Goal: Task Accomplishment & Management: Manage account settings

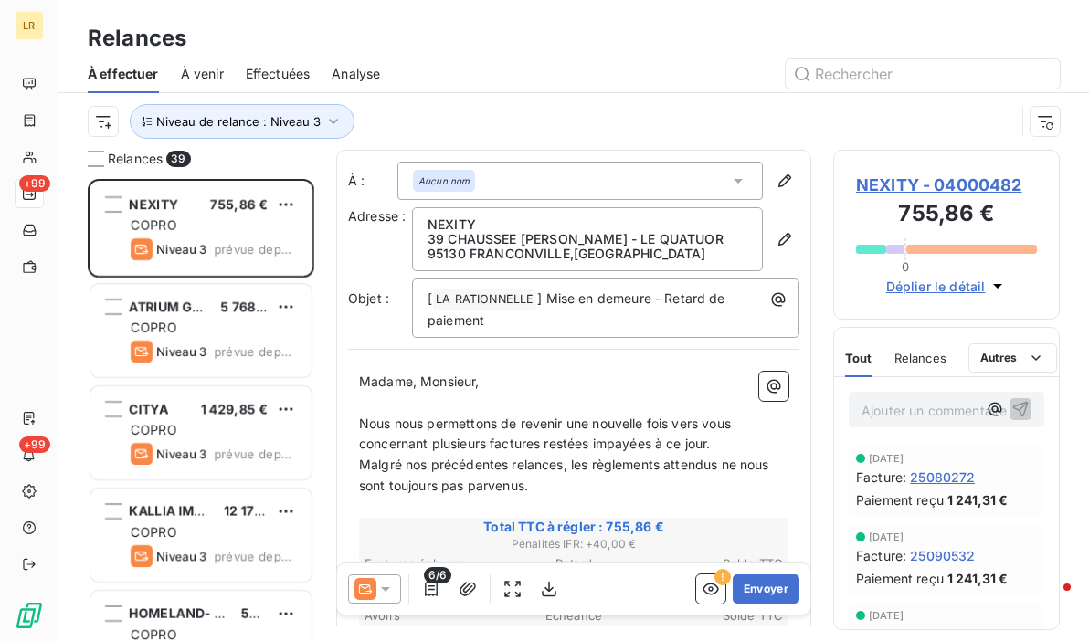
scroll to position [449, 212]
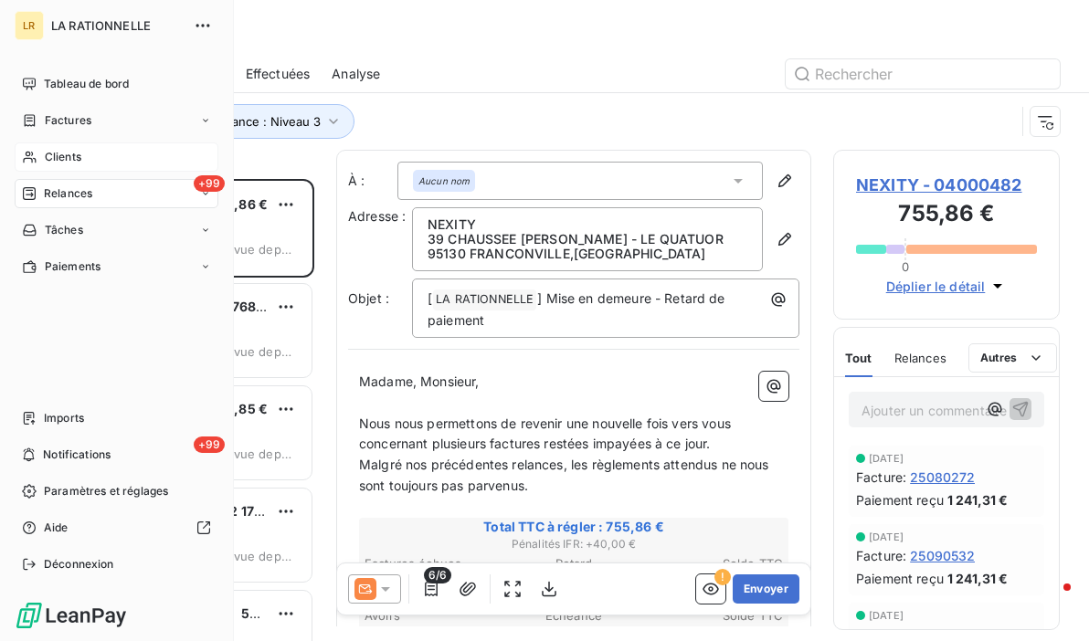
click at [67, 154] on span "Clients" at bounding box center [63, 157] width 37 height 16
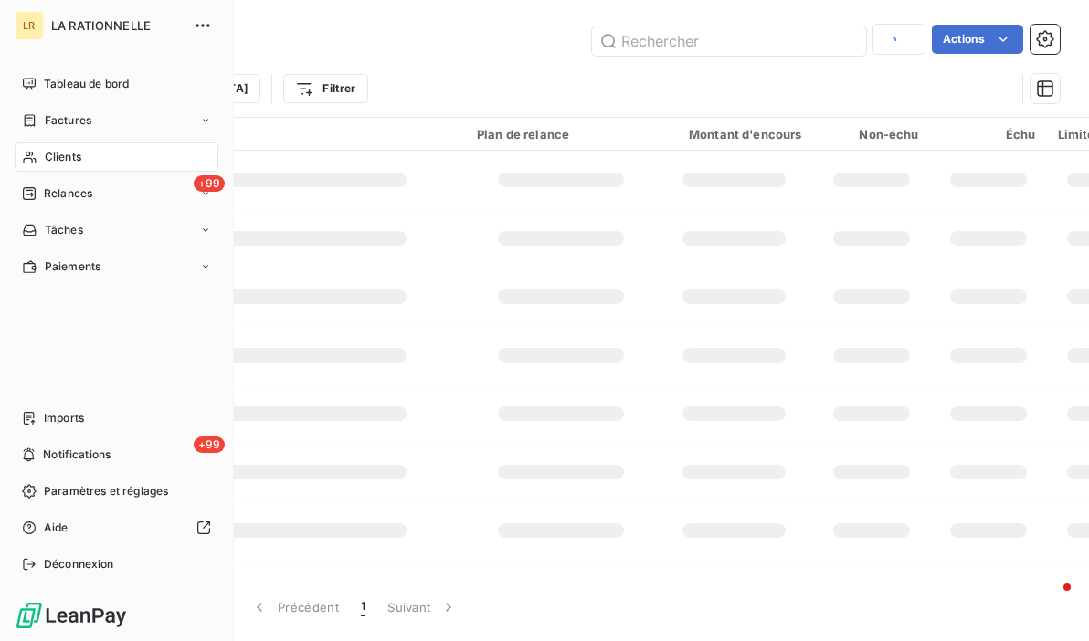
click at [69, 153] on span "Clients" at bounding box center [63, 157] width 37 height 16
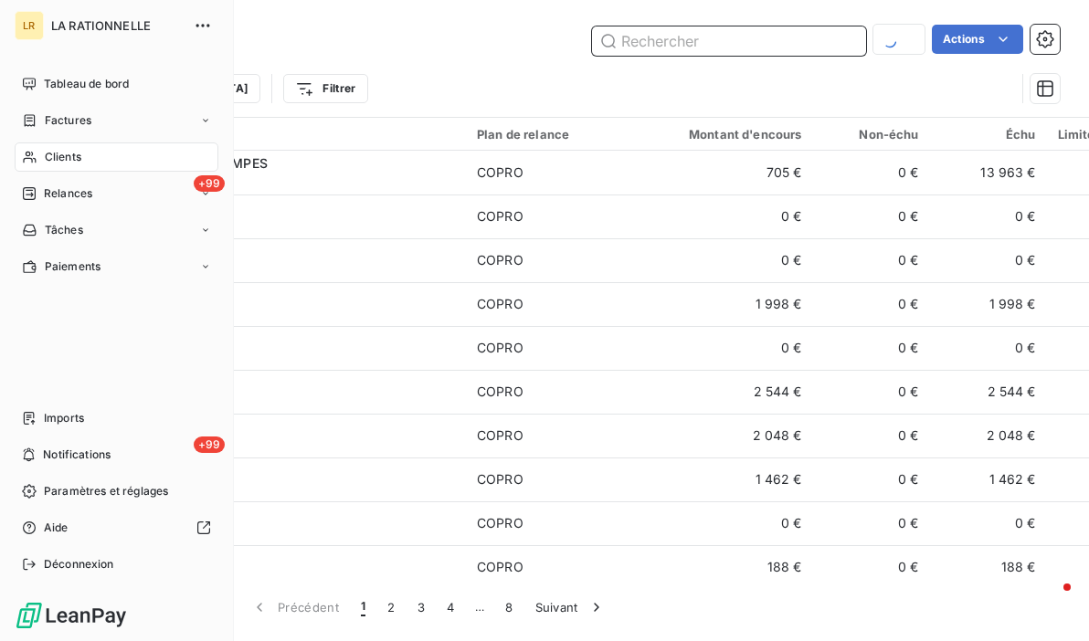
click at [731, 39] on input "text" at bounding box center [729, 41] width 274 height 29
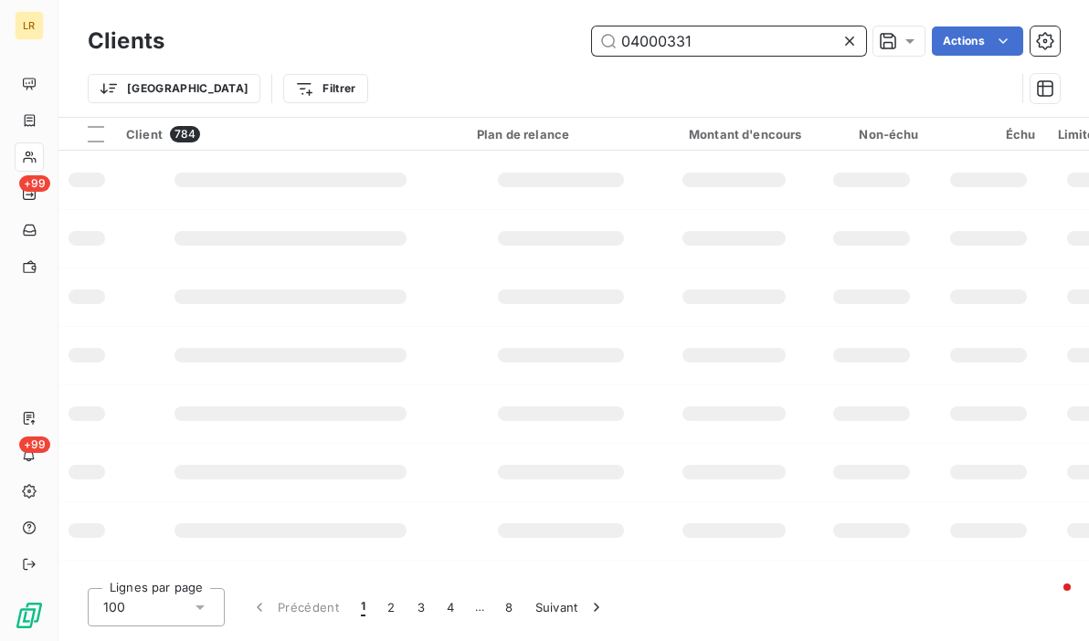
type input "04000331"
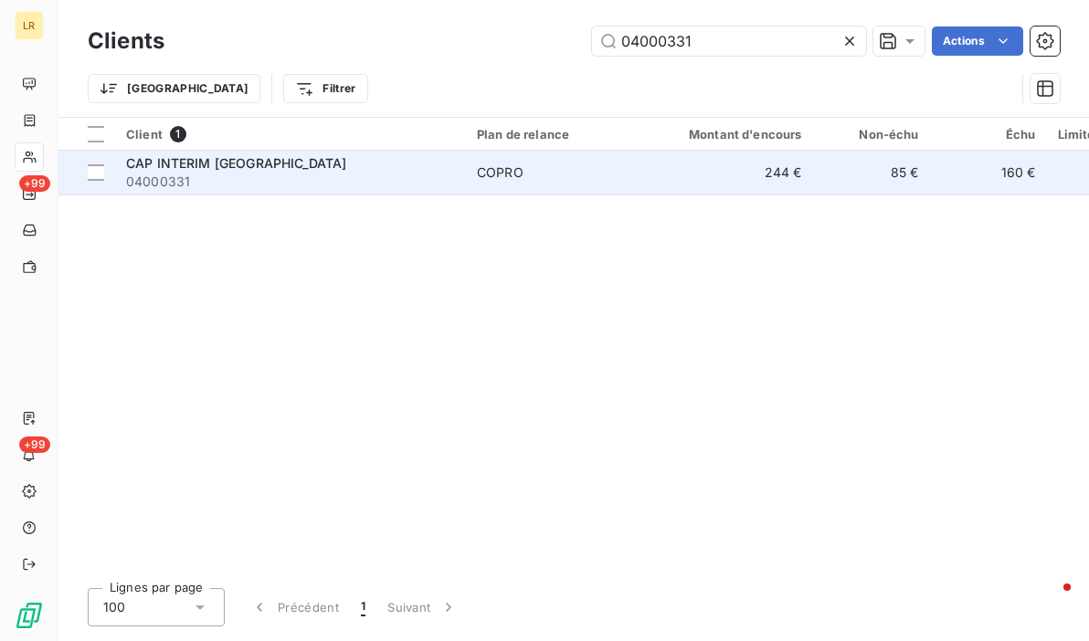
click at [231, 158] on span "CAP INTERIM [GEOGRAPHIC_DATA]" at bounding box center [236, 163] width 220 height 16
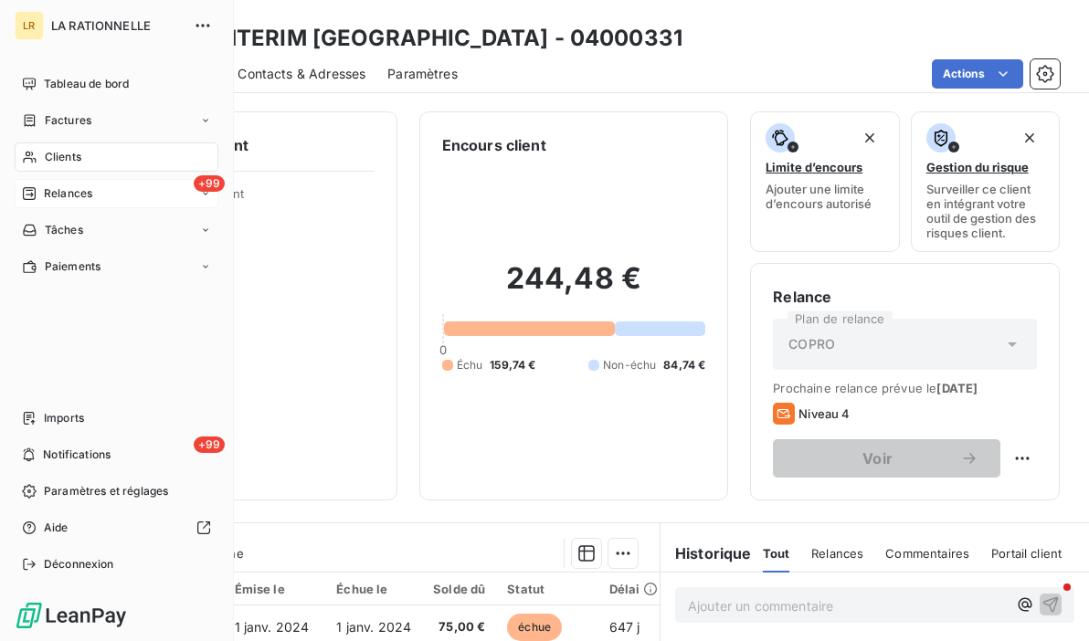
click at [57, 189] on span "Relances" at bounding box center [68, 194] width 48 height 16
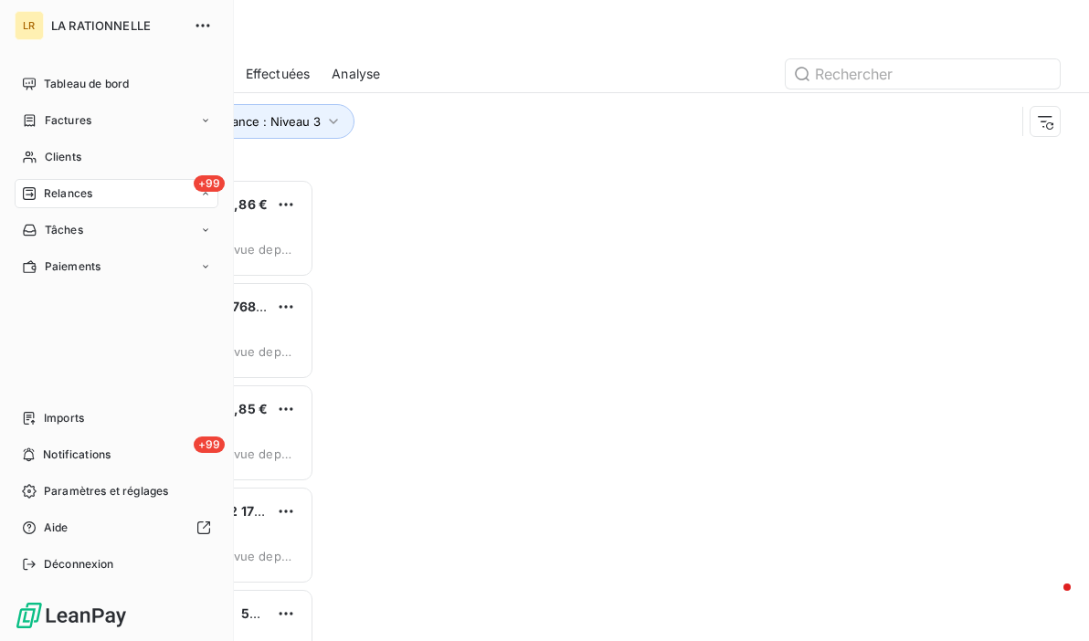
scroll to position [449, 212]
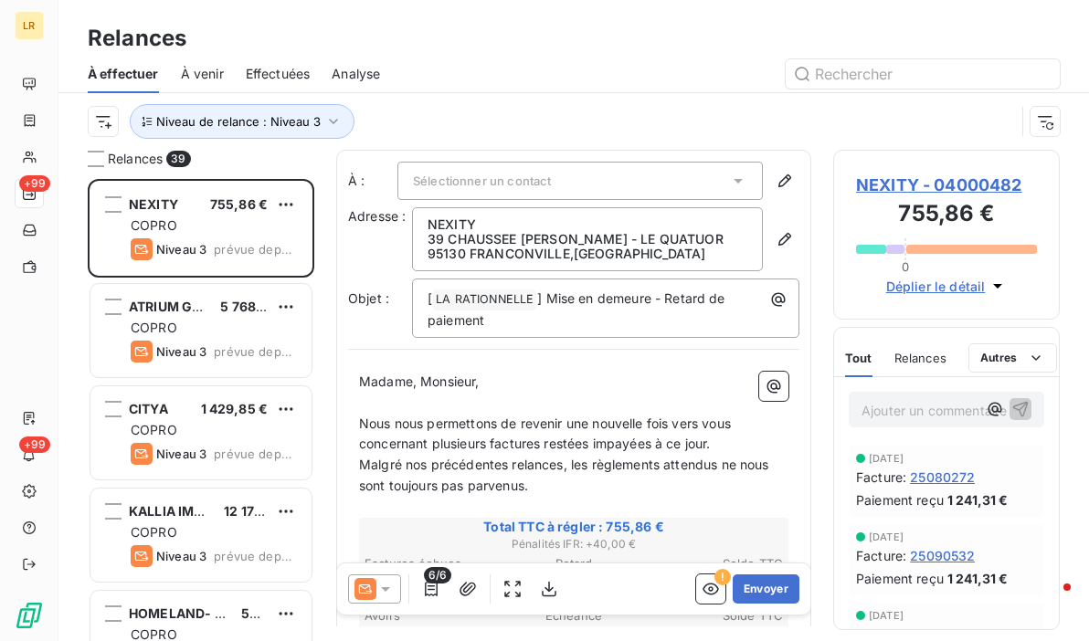
click at [277, 69] on span "Effectuées" at bounding box center [278, 74] width 65 height 18
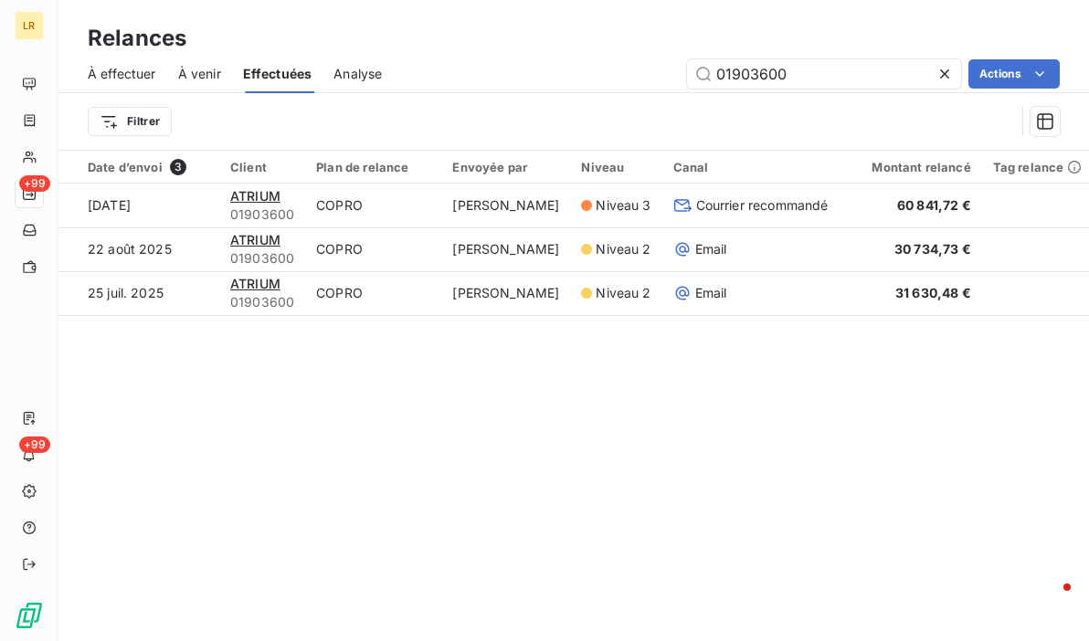
click at [199, 72] on span "À venir" at bounding box center [199, 74] width 43 height 18
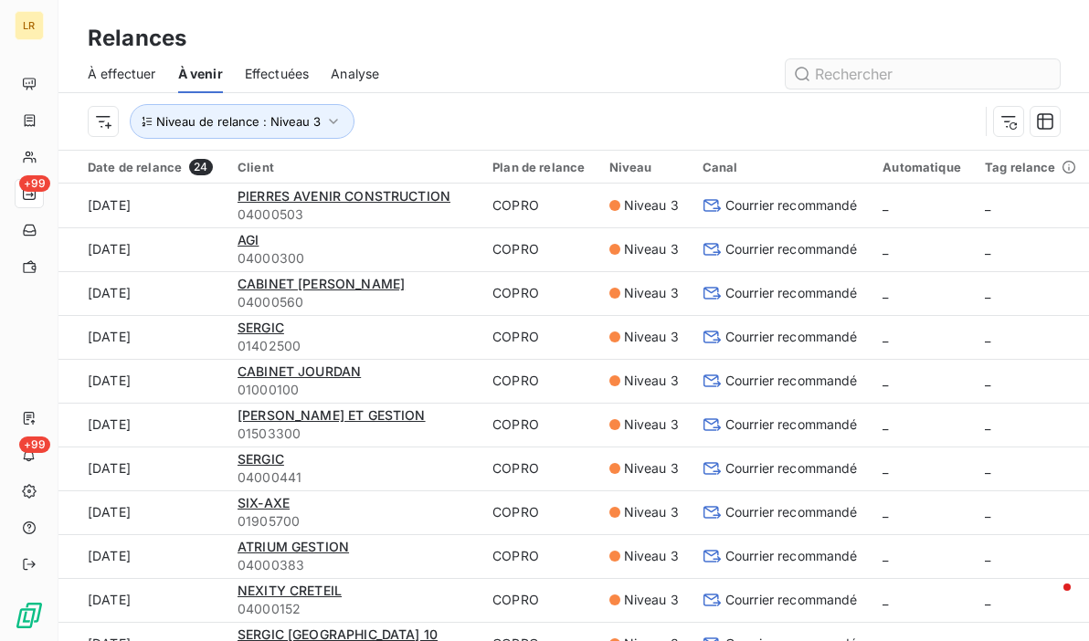
click at [893, 71] on input "text" at bounding box center [923, 73] width 274 height 29
type input "04000331"
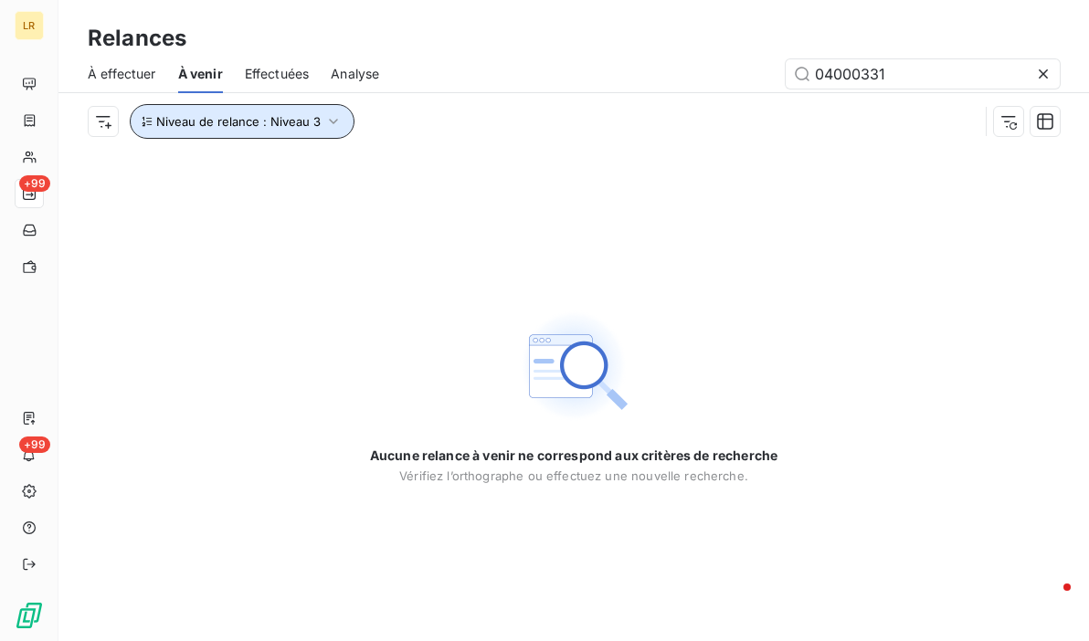
click at [335, 117] on icon "button" at bounding box center [333, 121] width 18 height 18
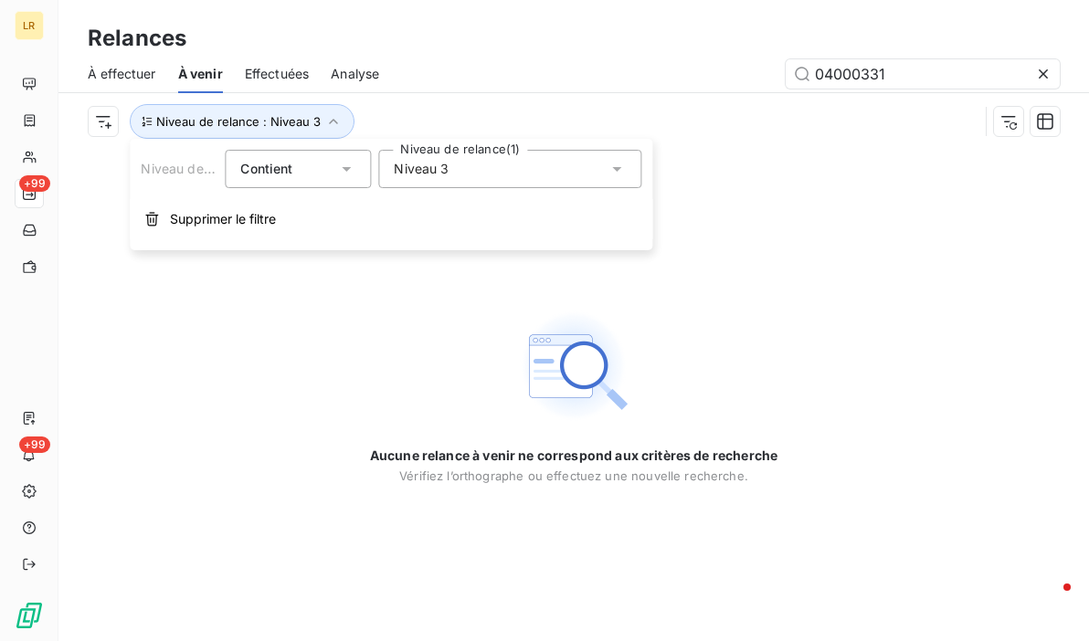
drag, startPoint x: 437, startPoint y: 174, endPoint x: 428, endPoint y: 170, distance: 9.8
click at [437, 172] on span "Niveau 3" at bounding box center [421, 169] width 55 height 18
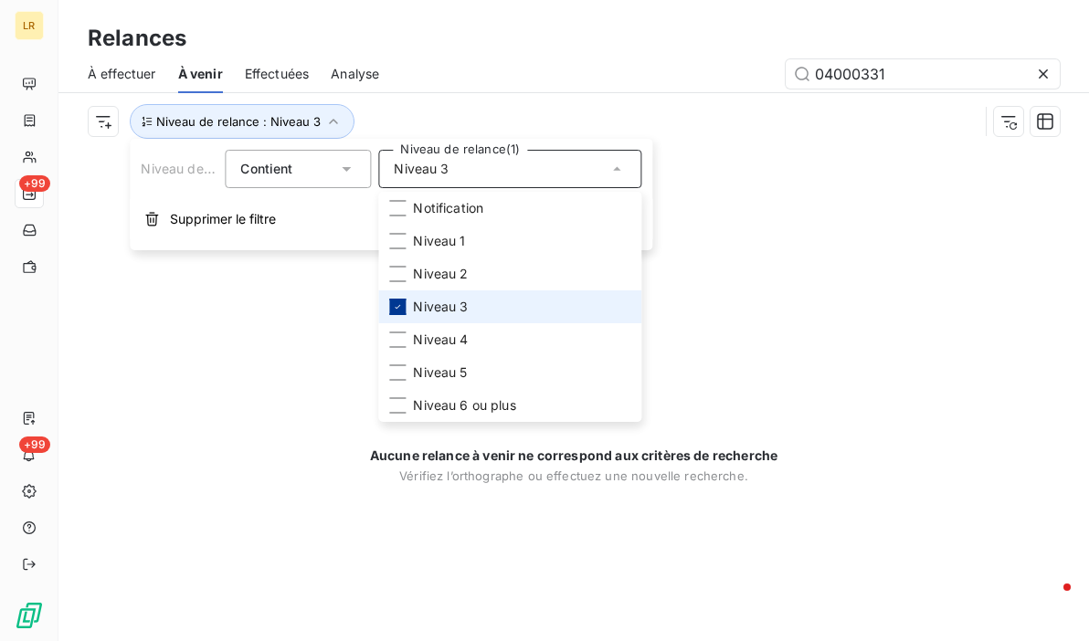
click at [389, 305] on div at bounding box center [397, 307] width 16 height 16
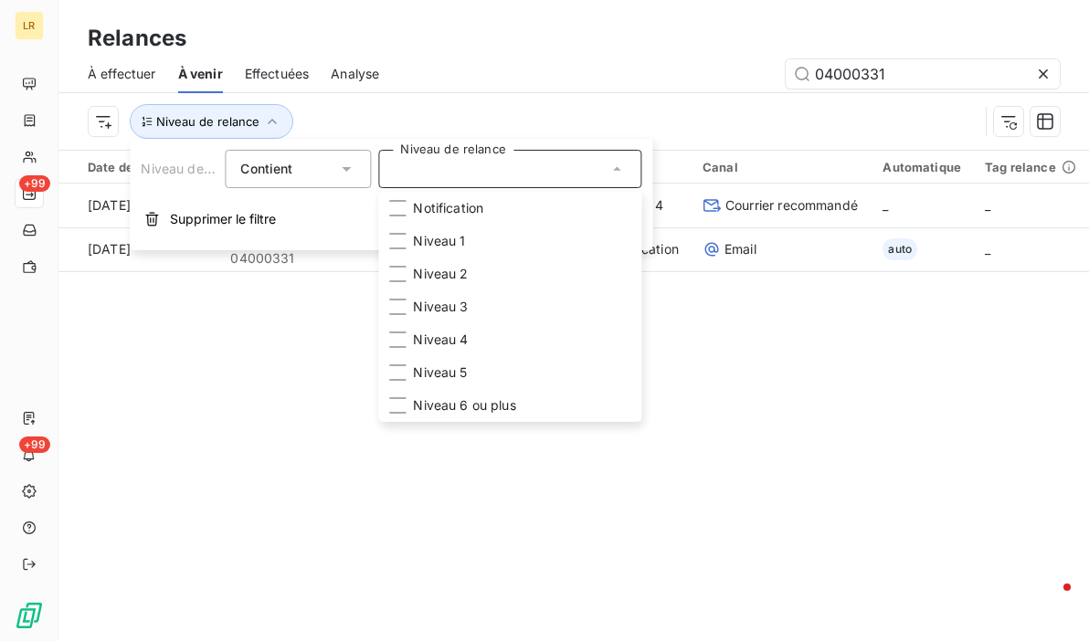
click at [854, 396] on div "Relances À effectuer À venir Effectuées Analyse 04000331 Niveau de relance Date…" at bounding box center [573, 320] width 1031 height 641
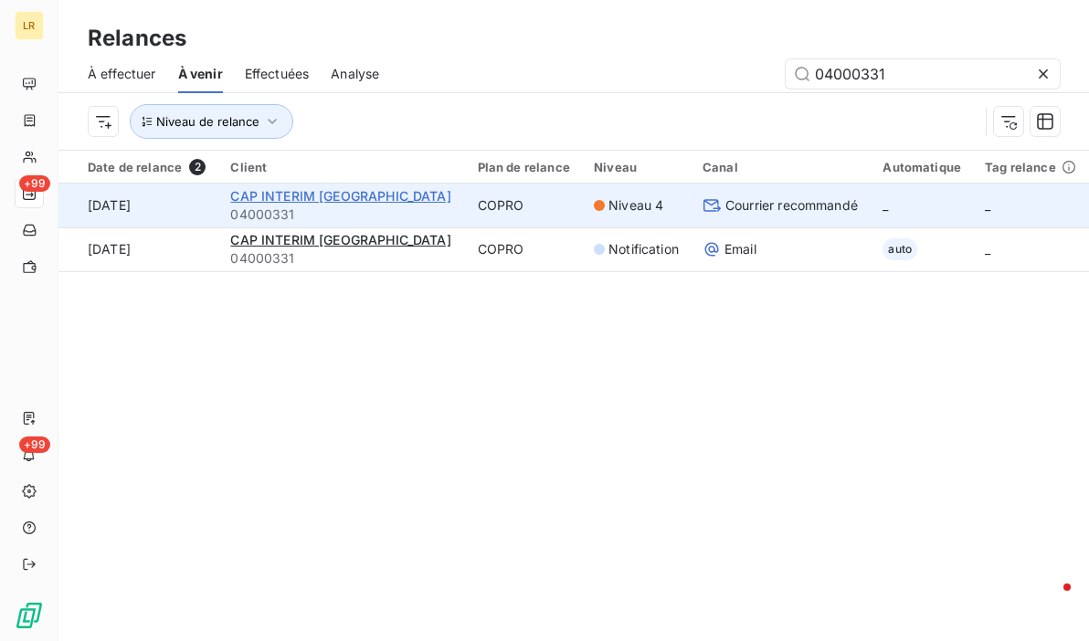
click at [322, 196] on span "CAP INTERIM [GEOGRAPHIC_DATA]" at bounding box center [340, 196] width 220 height 16
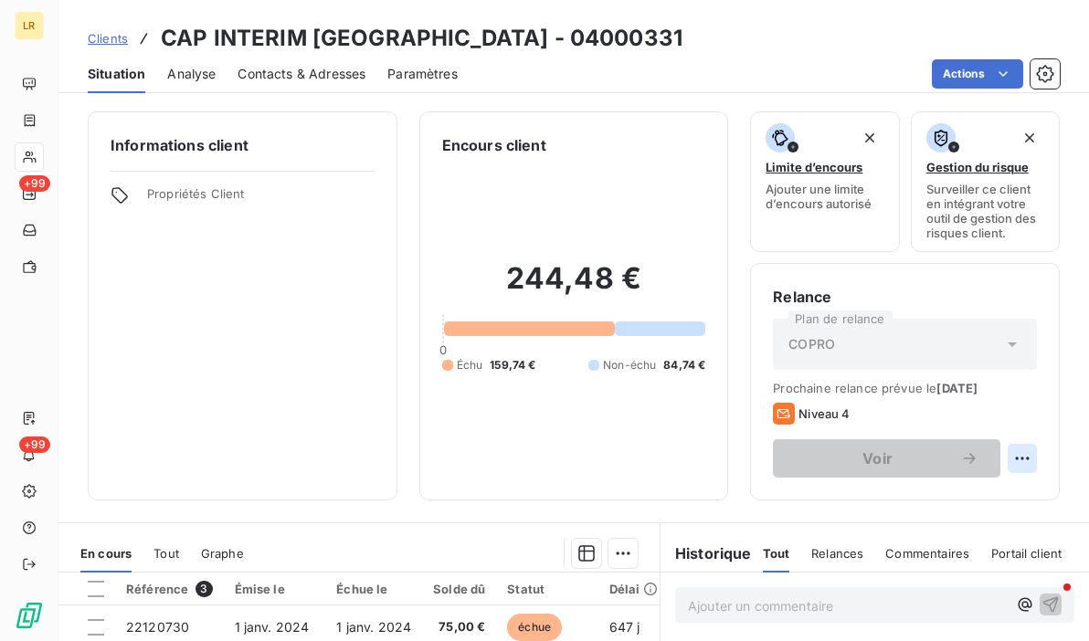
click at [1010, 453] on html "LR +99 +99 Clients CAP INTERIM [GEOGRAPHIC_DATA] - 04000331 Situation Analyse C…" at bounding box center [544, 320] width 1089 height 641
click at [912, 499] on div "Replanifier cette action" at bounding box center [934, 498] width 164 height 29
select select "9"
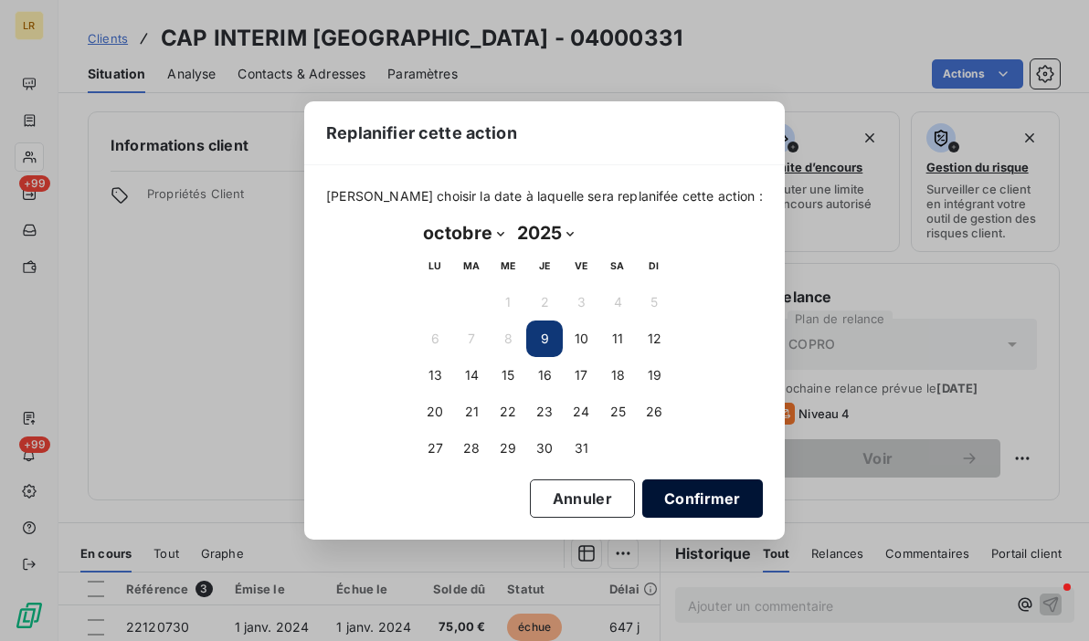
click at [684, 493] on button "Confirmer" at bounding box center [702, 499] width 121 height 38
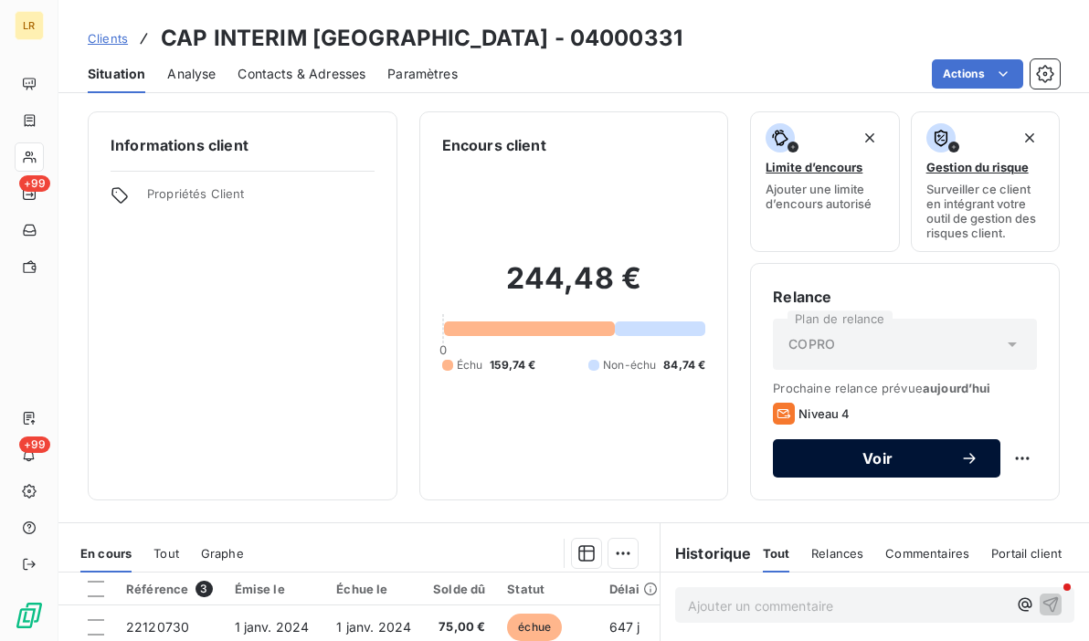
click at [960, 456] on icon "button" at bounding box center [969, 459] width 18 height 18
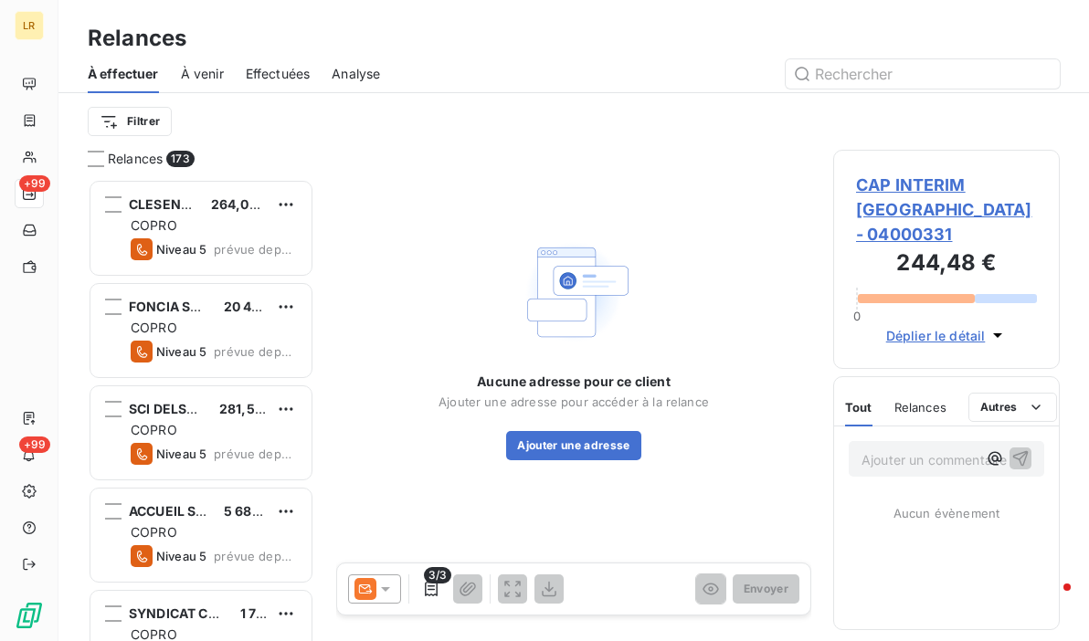
scroll to position [449, 212]
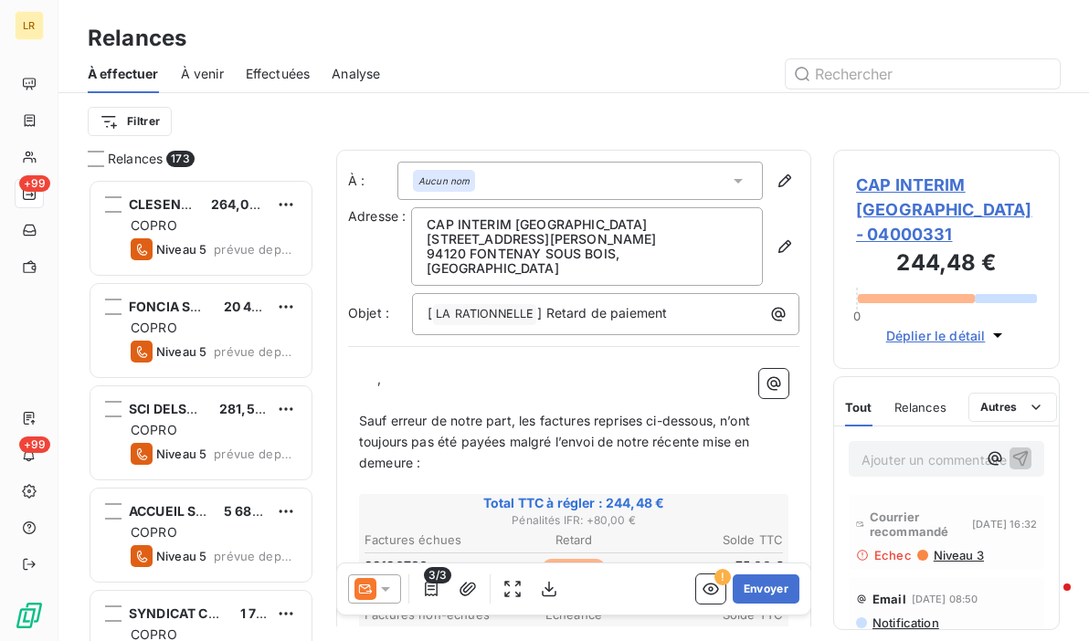
click at [896, 449] on p "Ajouter un commentaire ﻿" at bounding box center [919, 460] width 115 height 23
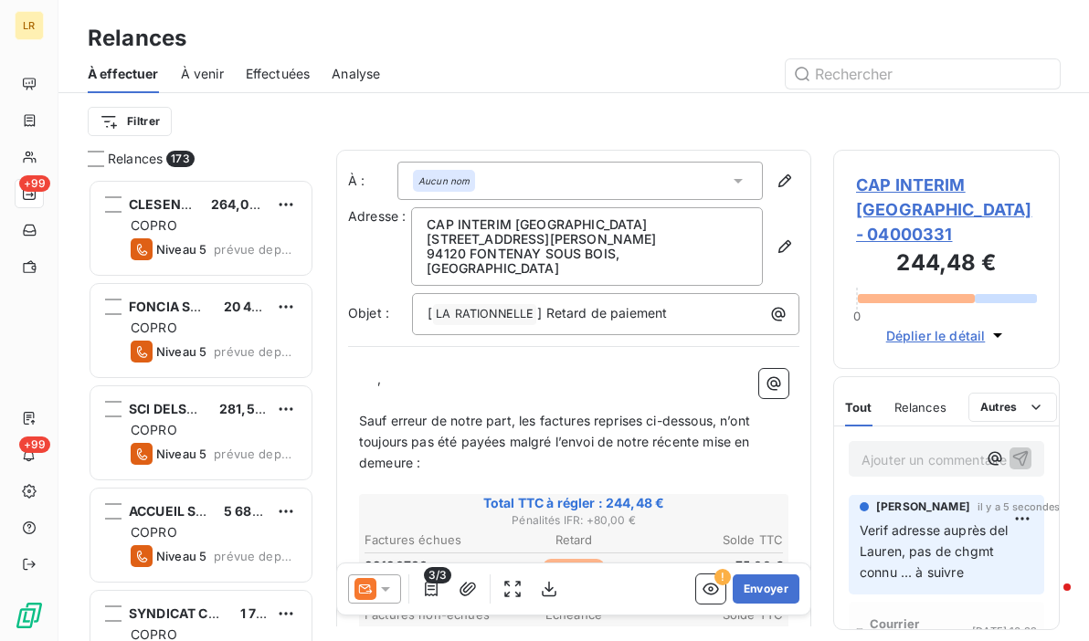
click at [991, 521] on p "Verif adresse auprès del Lauren, pas de chgmt connu ... à suivre" at bounding box center [947, 552] width 174 height 63
click at [1002, 489] on html "LR +99 +99 Relances À effectuer À venir Effectuées Analyse Filtrer Relances 173…" at bounding box center [544, 320] width 1089 height 641
click at [958, 565] on div "Supprimer" at bounding box center [965, 567] width 102 height 29
click at [1014, 487] on html "LR +99 +99 Relances À effectuer À venir Effectuées Analyse Filtrer Relances 173…" at bounding box center [544, 320] width 1089 height 641
click at [942, 559] on div "Supprimer" at bounding box center [965, 567] width 102 height 29
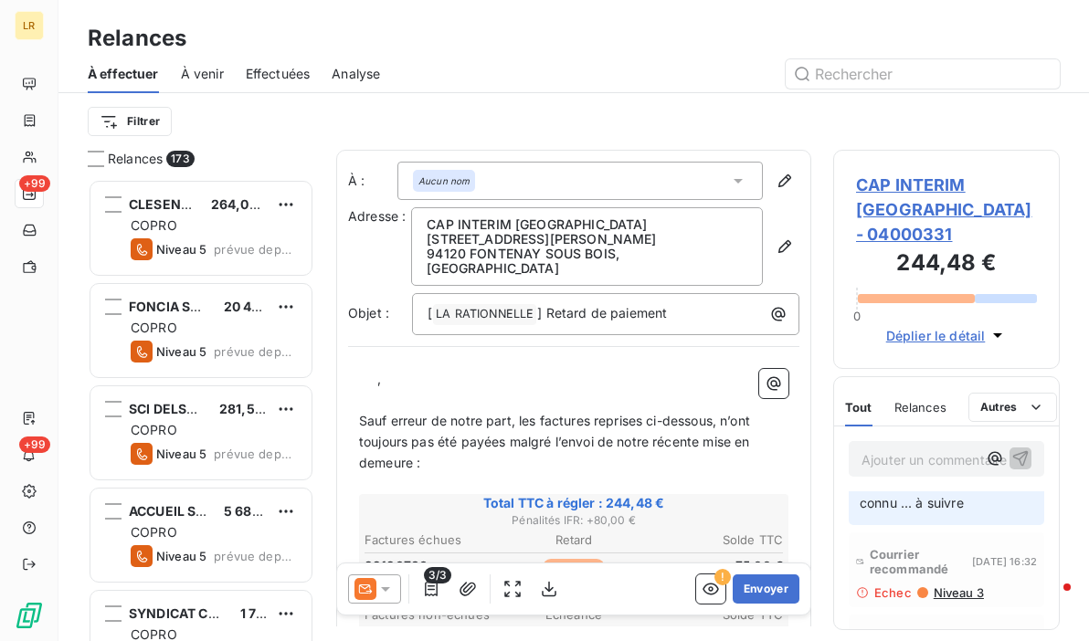
scroll to position [0, 0]
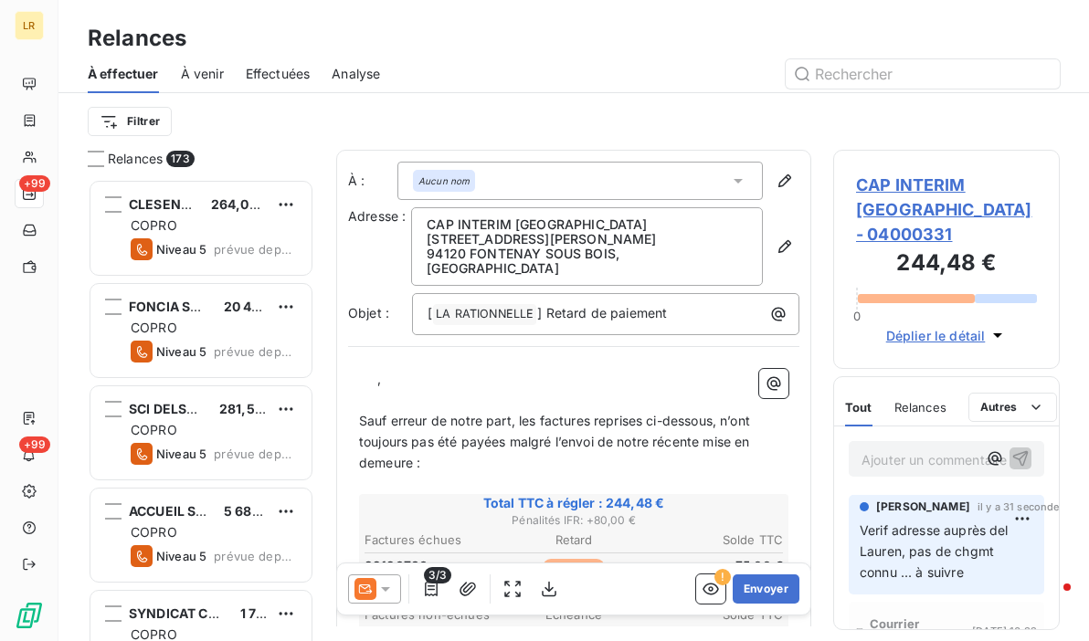
click at [939, 523] on span "Verif adresse auprès del Lauren, pas de chgmt connu ... à suivre" at bounding box center [936, 552] width 153 height 58
drag, startPoint x: 939, startPoint y: 512, endPoint x: 958, endPoint y: 511, distance: 18.3
drag, startPoint x: 959, startPoint y: 511, endPoint x: 955, endPoint y: 529, distance: 18.6
click at [906, 529] on span "Verif adresse auprès del Lauren, pas de chgmt connu ... à suivre" at bounding box center [936, 552] width 153 height 58
click at [1009, 491] on html "LR +99 +99 Relances À effectuer À venir Effectuées Analyse Filtrer Relances 173…" at bounding box center [544, 320] width 1089 height 641
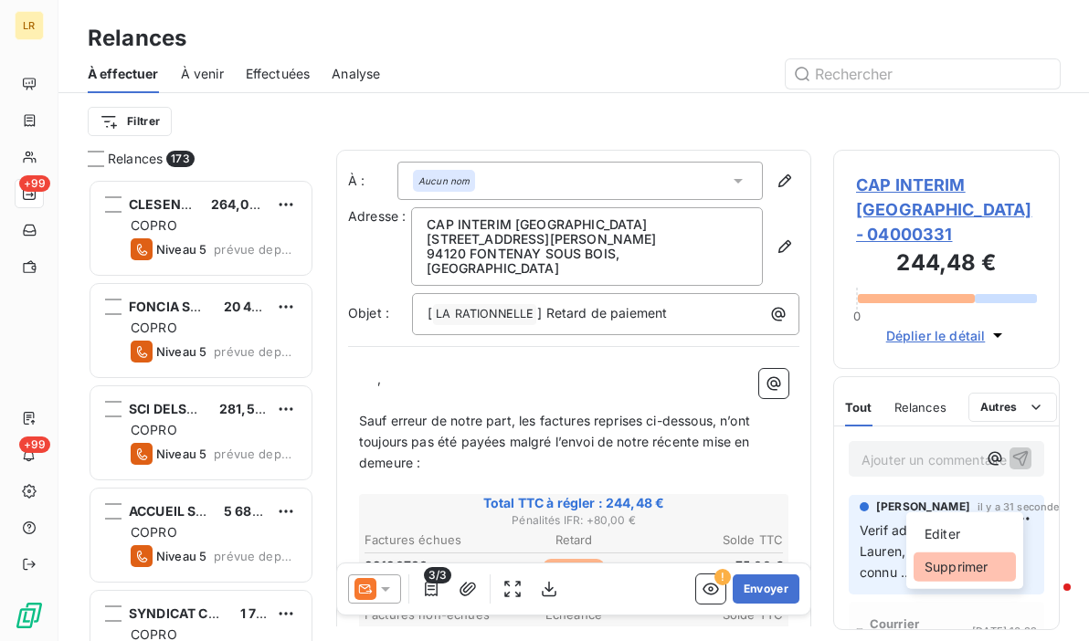
click at [972, 564] on div "Supprimer" at bounding box center [965, 567] width 102 height 29
click at [981, 523] on span "Verif adresse auprès del Lauren, pas de chgmt connu ... à suivre" at bounding box center [936, 552] width 153 height 58
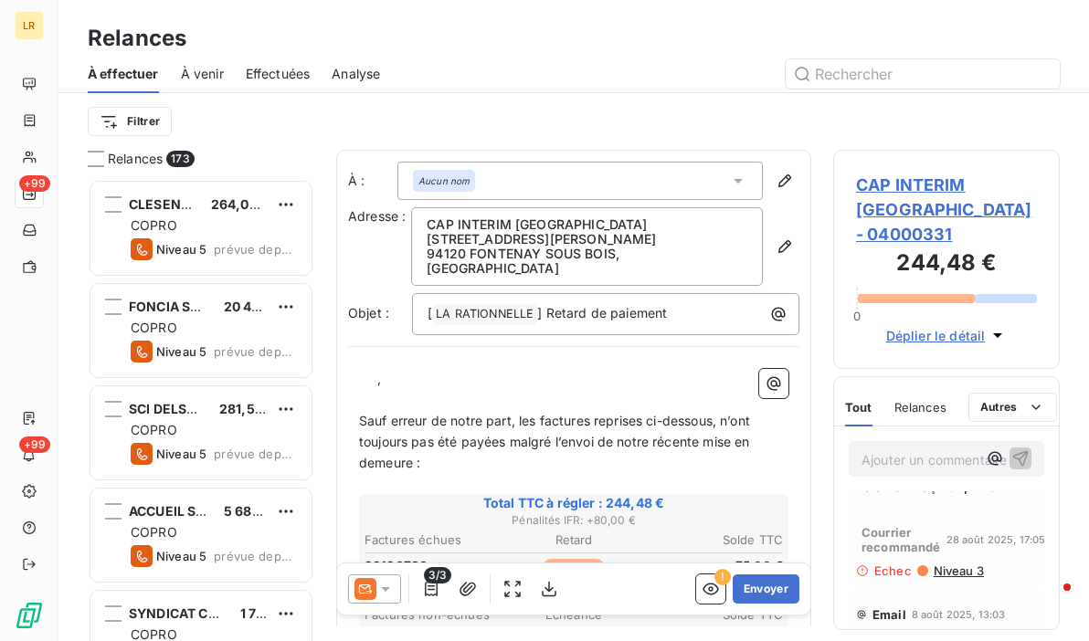
scroll to position [91, 0]
click at [929, 400] on span "Relances" at bounding box center [921, 407] width 52 height 15
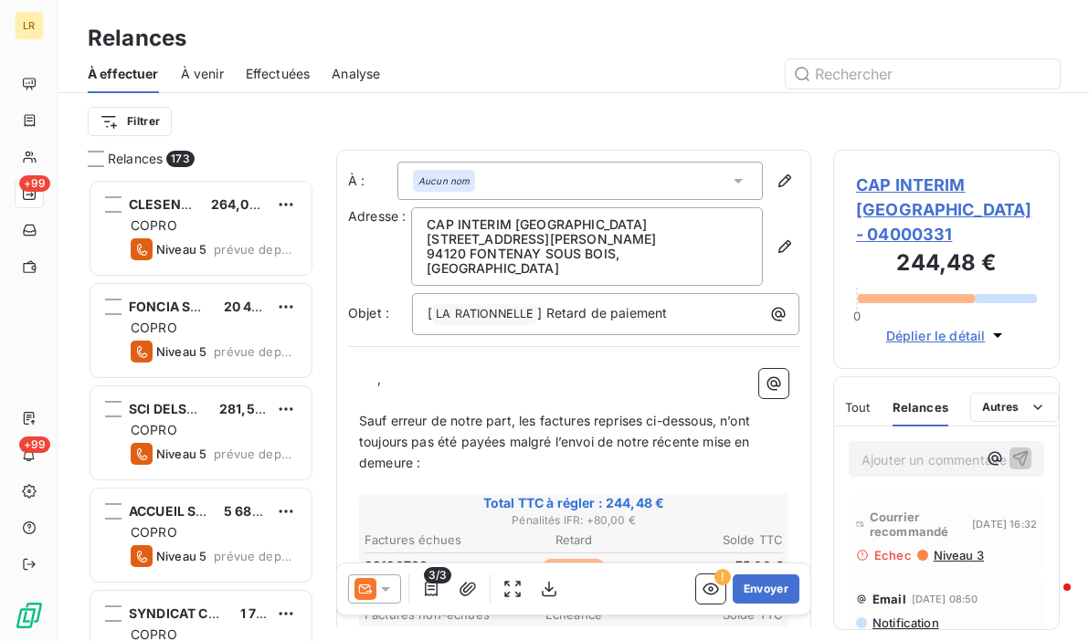
drag, startPoint x: 866, startPoint y: 378, endPoint x: 886, endPoint y: 456, distance: 80.2
click at [866, 400] on span "Tout" at bounding box center [858, 407] width 26 height 15
click at [867, 400] on span "Tout" at bounding box center [858, 407] width 27 height 15
click at [882, 449] on p "Ajouter un commentaire ﻿" at bounding box center [919, 460] width 115 height 23
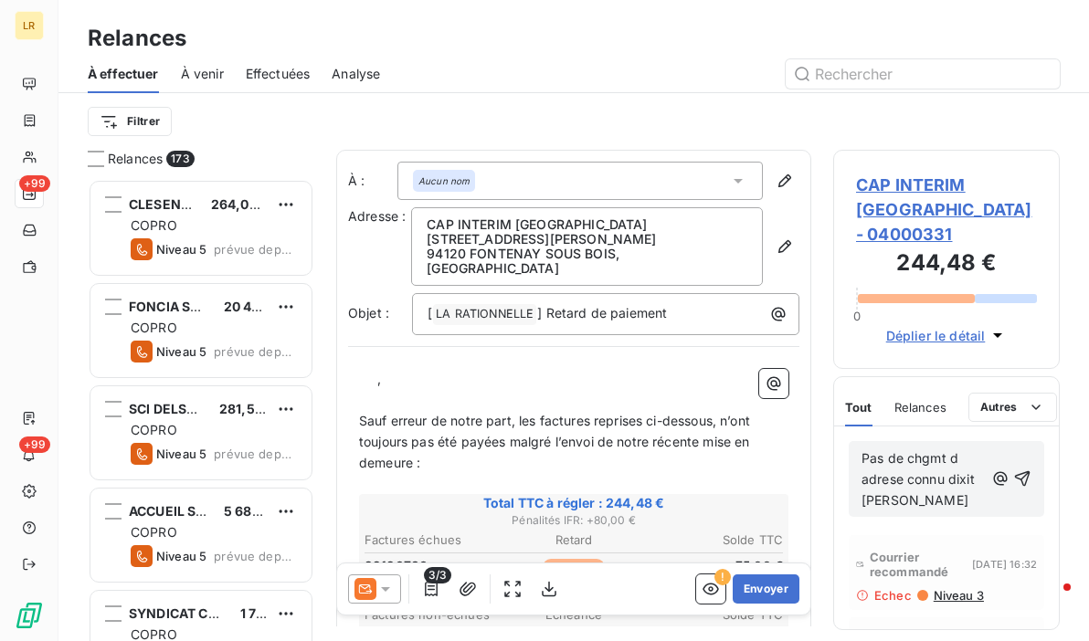
click at [958, 464] on p "Pas de chgmt d adrese connu dixit [PERSON_NAME]" at bounding box center [923, 480] width 122 height 63
click at [863, 455] on span "Pas de chgmt d adrese connu dixit [PERSON_NAME]" at bounding box center [920, 480] width 117 height 58
click at [923, 451] on span "Pas de chgmt d'adrese connu dixit Lauren" at bounding box center [911, 480] width 99 height 58
click at [918, 452] on span "Pas de chgmt d'adrese connu dixit Lauren" at bounding box center [911, 480] width 99 height 58
click at [1013, 470] on icon "button" at bounding box center [1022, 479] width 18 height 18
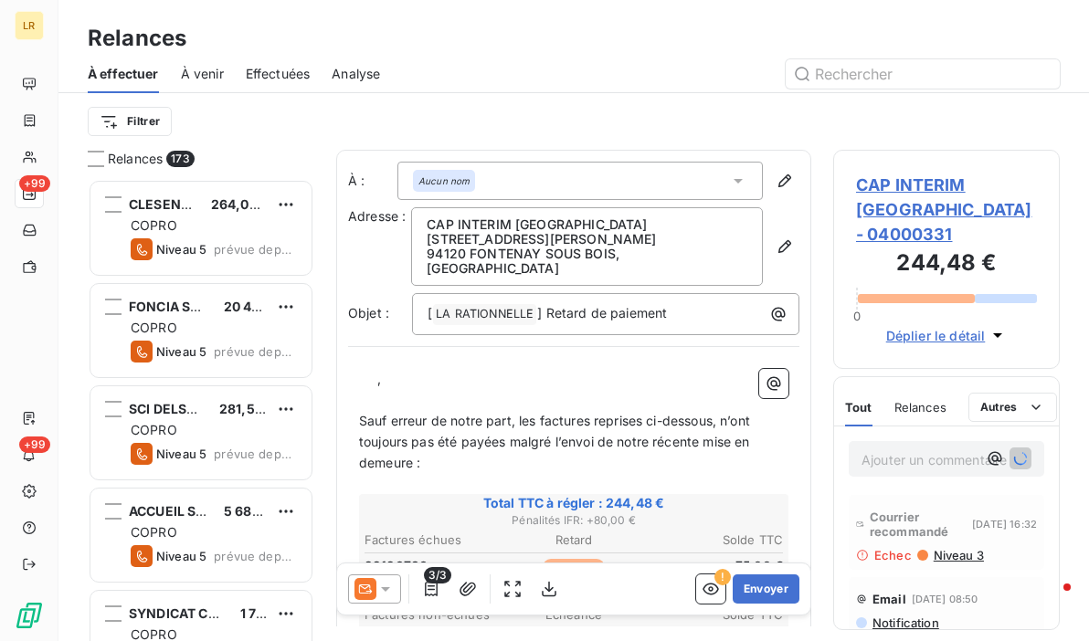
click at [949, 388] on div "Tout Relances Autres" at bounding box center [951, 407] width 212 height 38
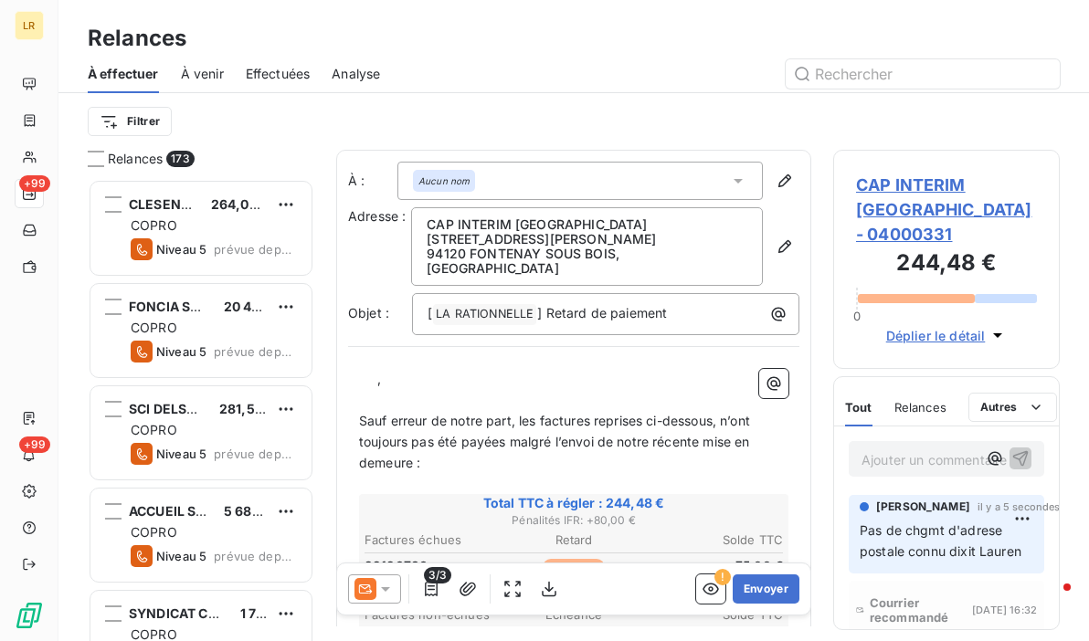
click at [921, 400] on span "Relances" at bounding box center [921, 407] width 52 height 15
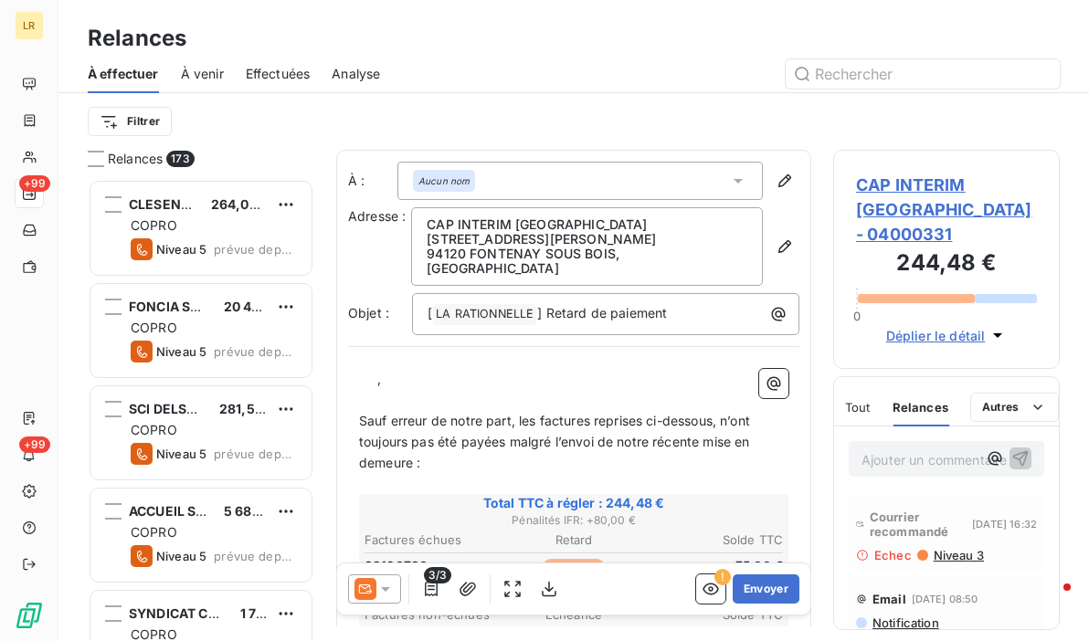
click at [921, 400] on span "Relances" at bounding box center [921, 407] width 56 height 15
click at [863, 391] on div "Tout" at bounding box center [858, 407] width 26 height 38
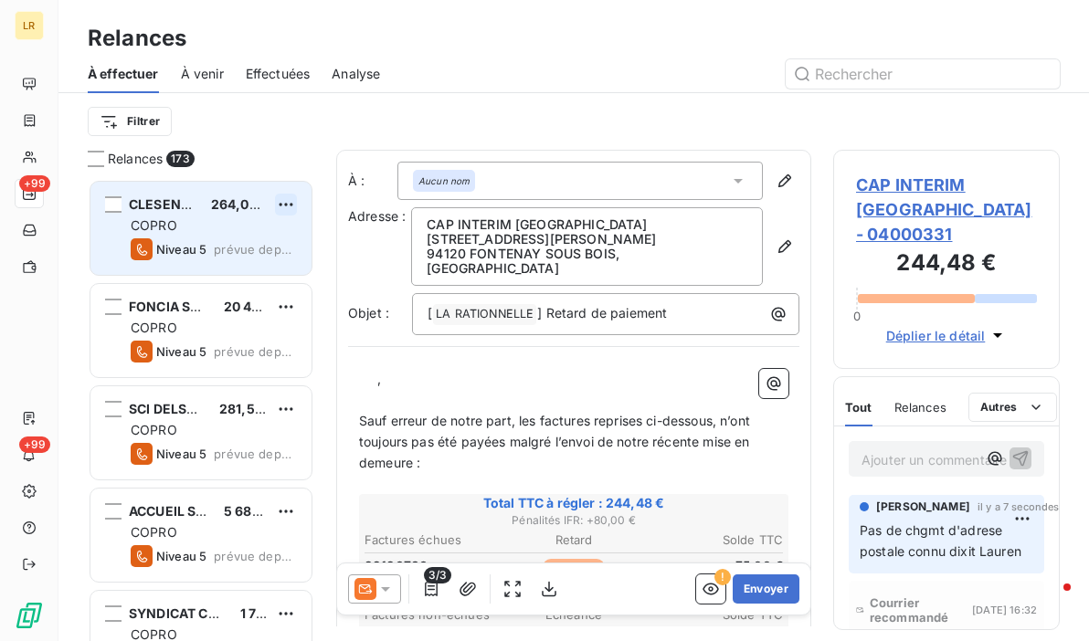
click at [276, 200] on html "LR +99 +99 Relances À effectuer À venir Effectuées Analyse Filtrer Relances 173…" at bounding box center [544, 320] width 1089 height 641
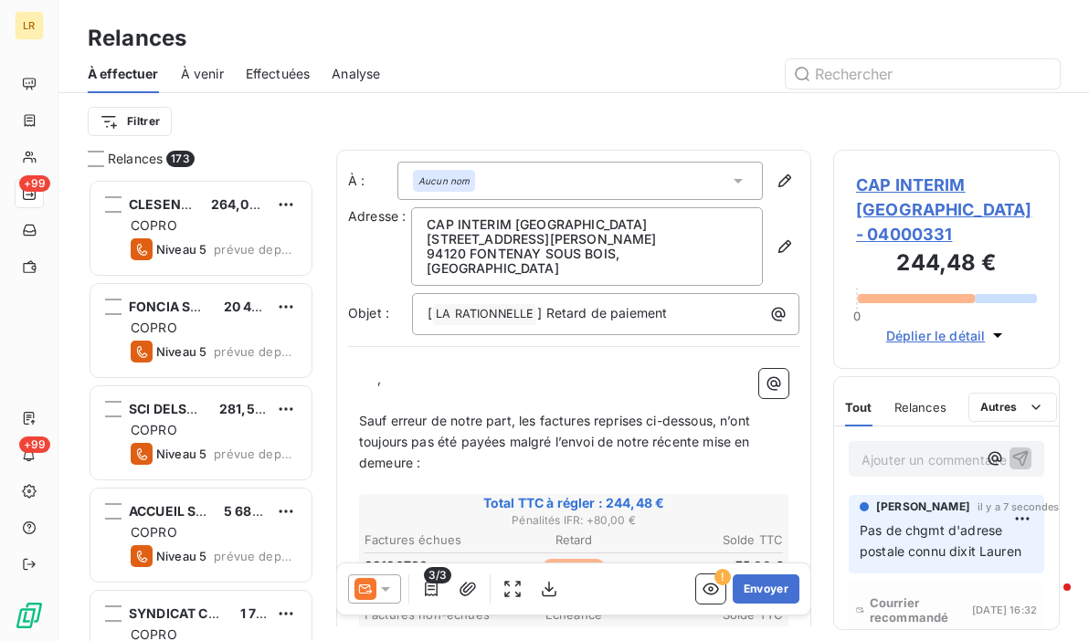
click at [285, 73] on html "LR +99 +99 Relances À effectuer À venir Effectuées Analyse Filtrer Relances 173…" at bounding box center [544, 320] width 1089 height 641
click at [190, 73] on span "À venir" at bounding box center [202, 74] width 43 height 18
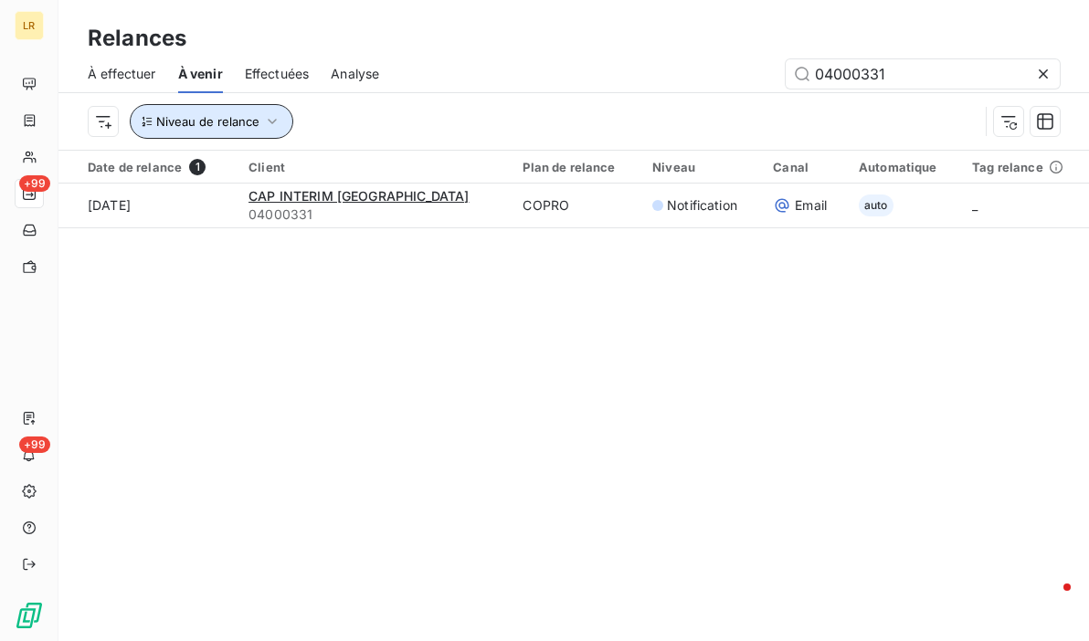
click at [277, 115] on icon "button" at bounding box center [272, 121] width 18 height 18
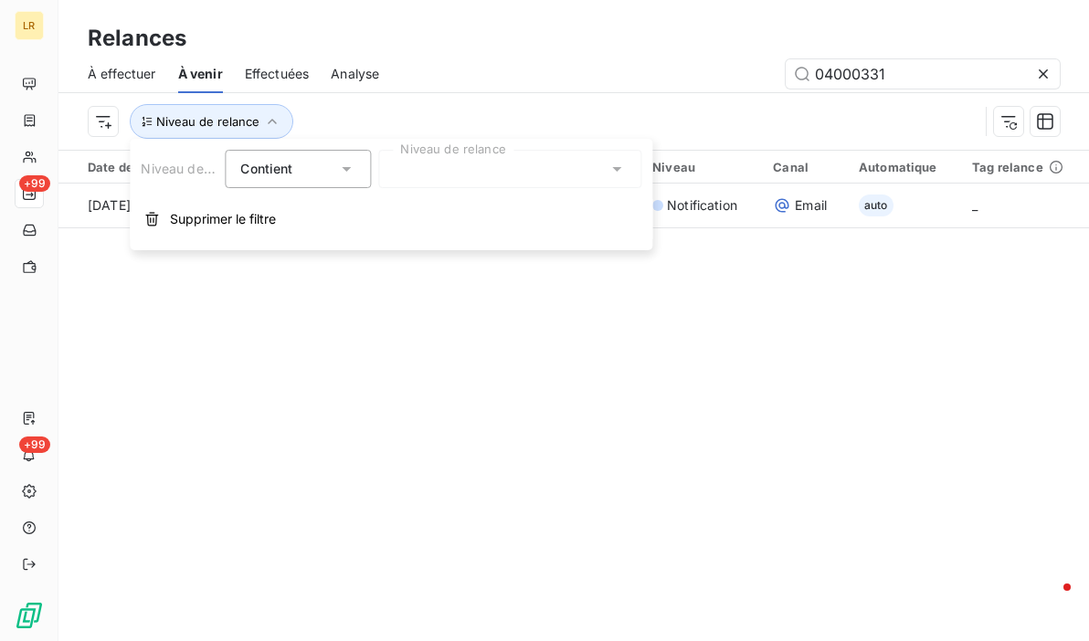
click at [439, 176] on div at bounding box center [509, 169] width 263 height 38
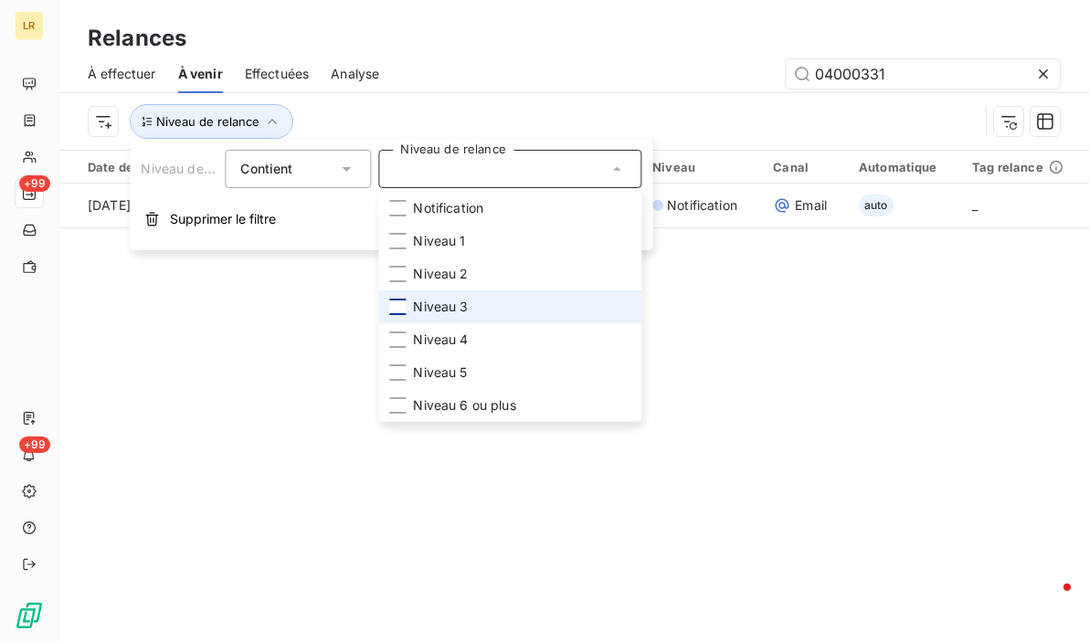
click at [403, 307] on div at bounding box center [397, 307] width 16 height 16
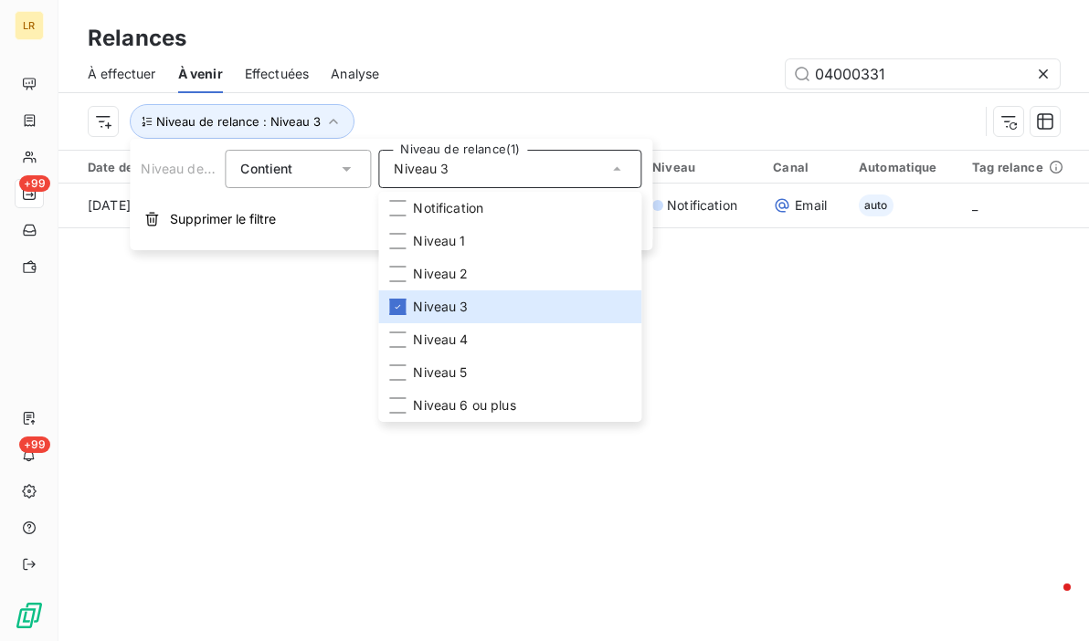
click at [834, 432] on div "Relances À effectuer À venir Effectuées Analyse 04000331 Niveau de relance : Ni…" at bounding box center [573, 320] width 1031 height 641
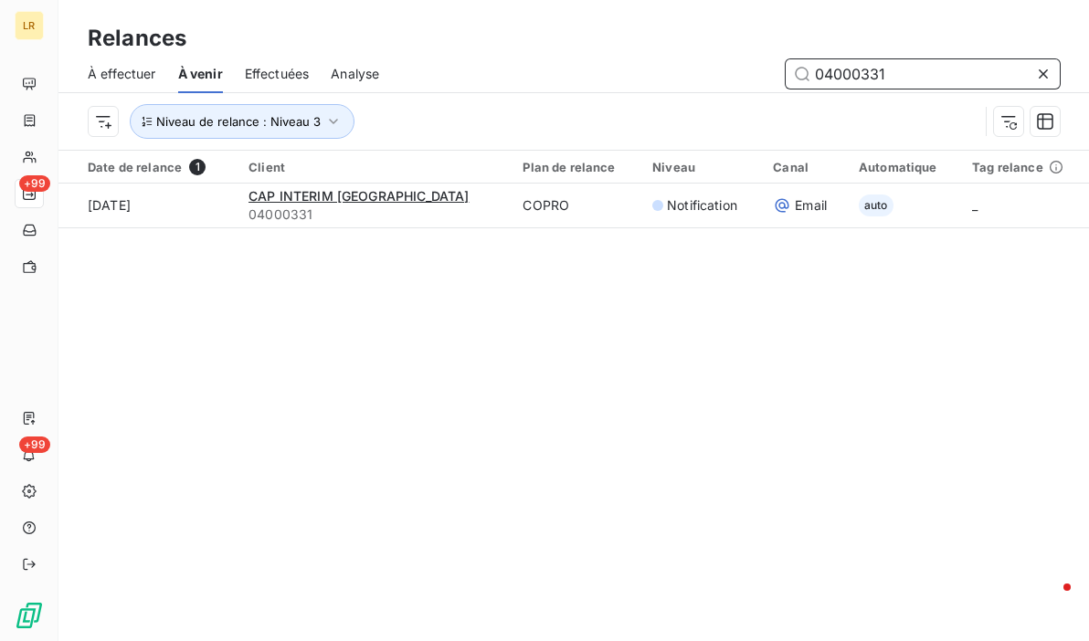
drag, startPoint x: 876, startPoint y: 78, endPoint x: 760, endPoint y: 62, distance: 117.1
click at [762, 62] on div "04000331" at bounding box center [730, 73] width 659 height 29
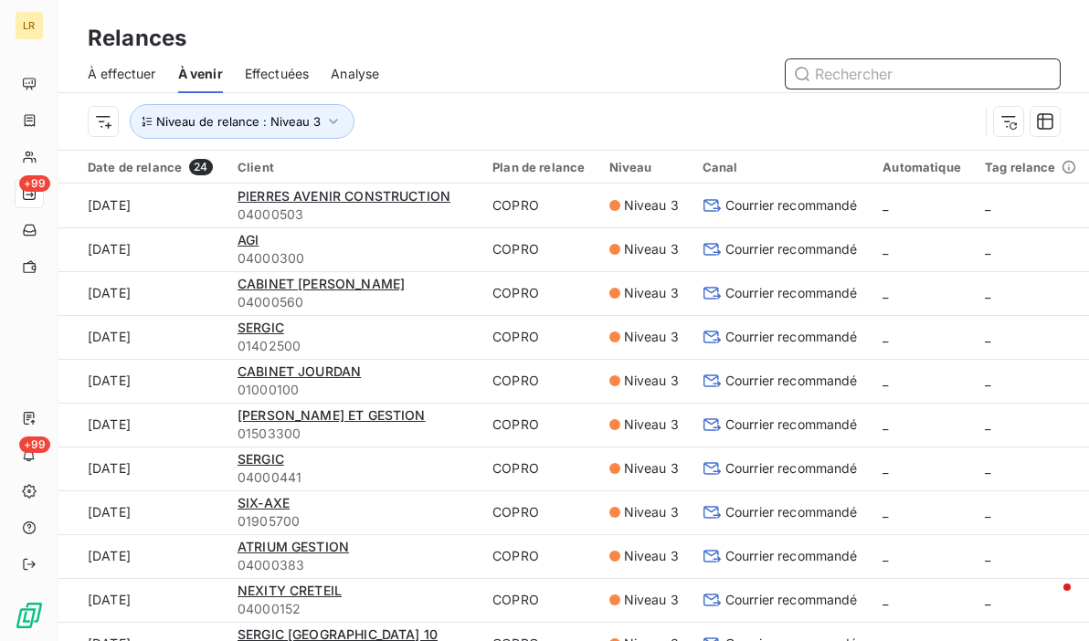
click at [130, 69] on span "À effectuer" at bounding box center [122, 74] width 69 height 18
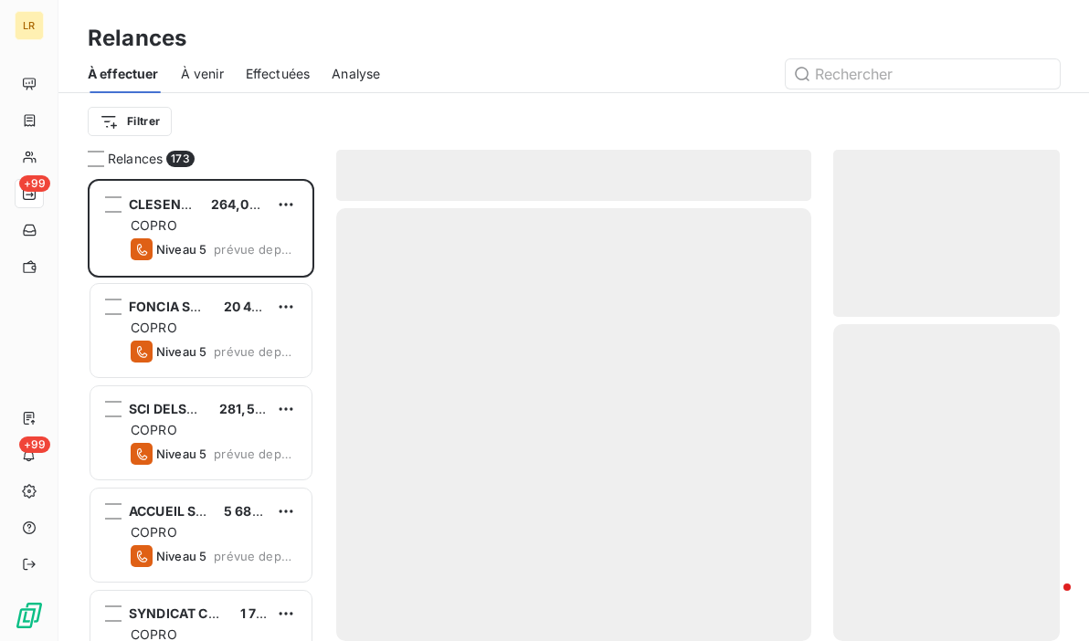
scroll to position [449, 212]
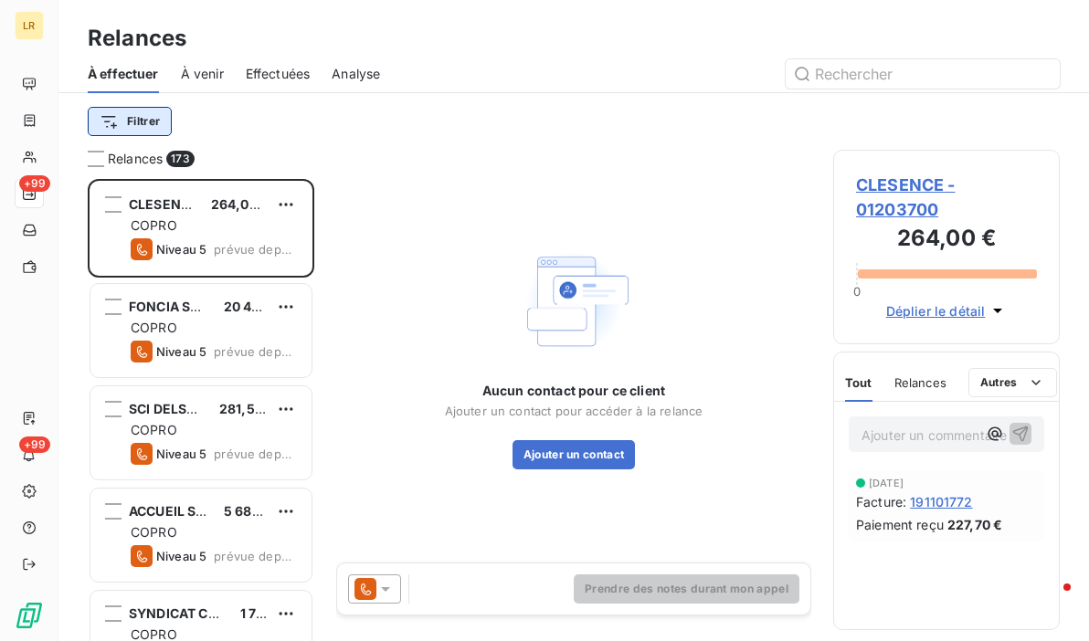
click at [137, 127] on html "LR +99 +99 Relances À effectuer À venir Effectuées Analyse Filtrer Relances 173…" at bounding box center [544, 320] width 1089 height 641
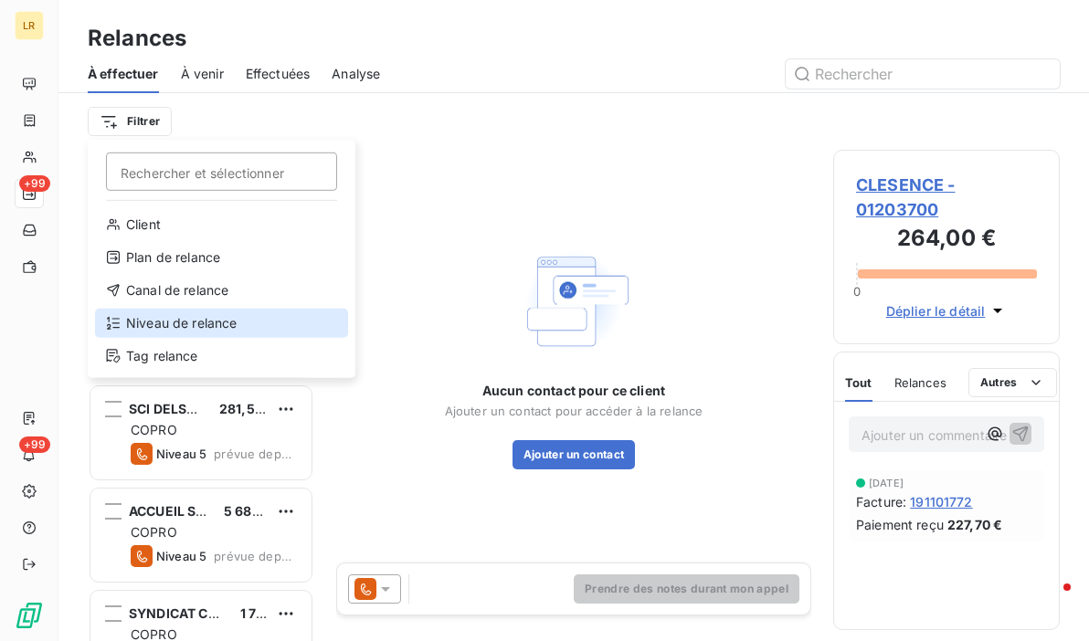
click at [208, 330] on div "Niveau de relance" at bounding box center [221, 323] width 253 height 29
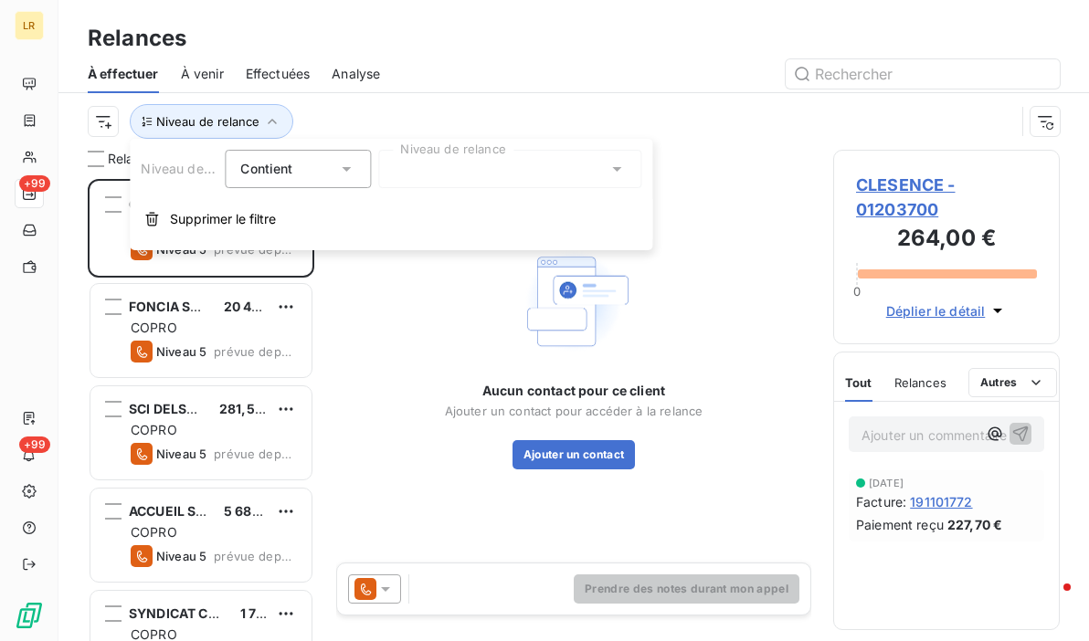
click at [423, 169] on div at bounding box center [509, 169] width 263 height 38
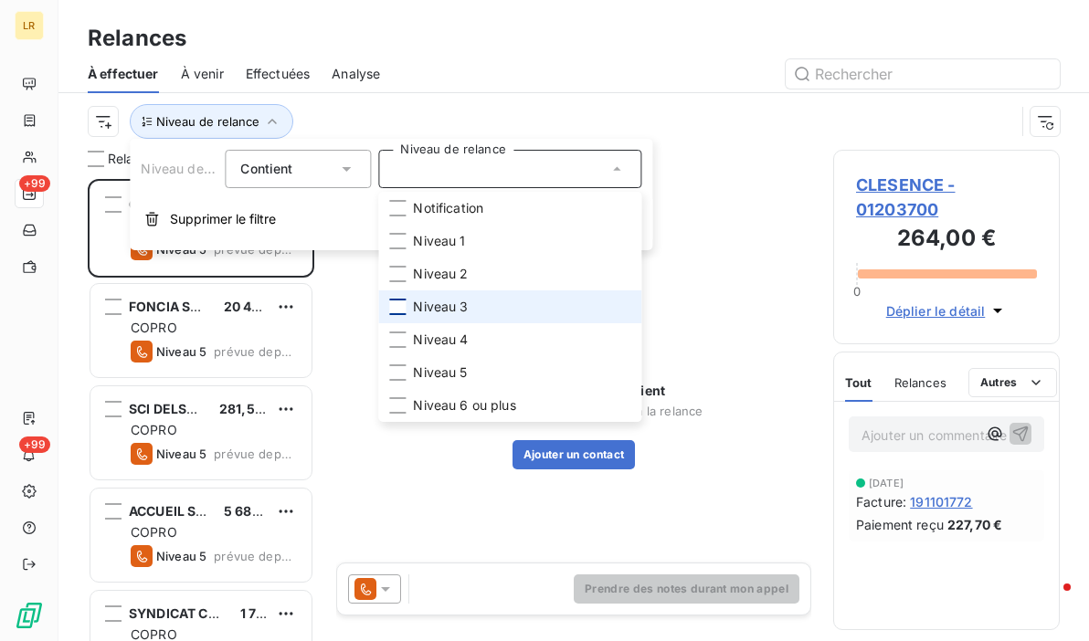
click at [396, 308] on div at bounding box center [397, 307] width 16 height 16
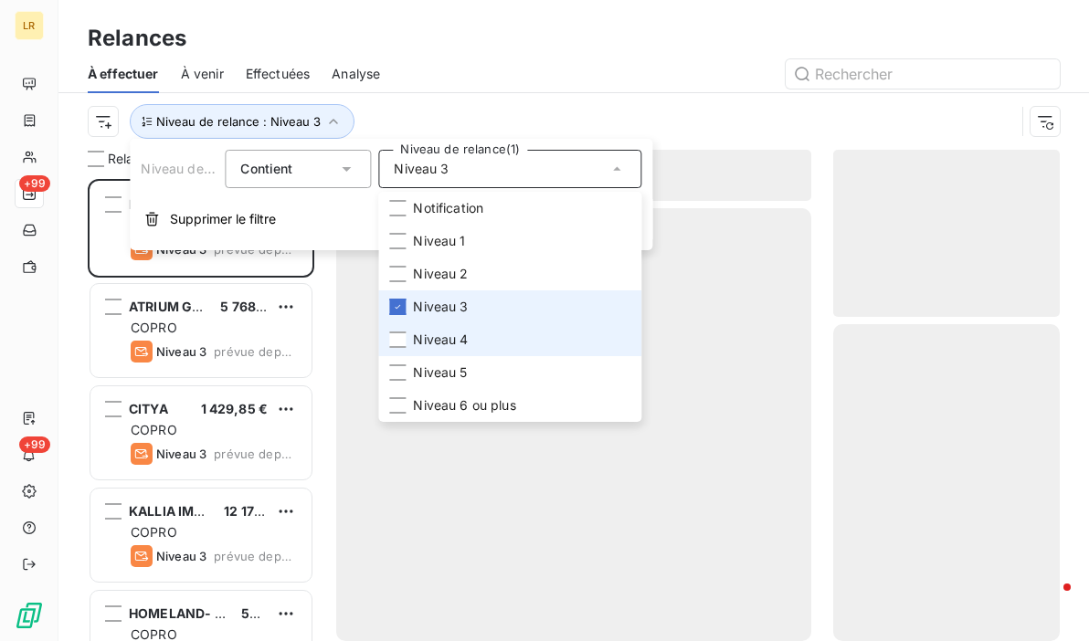
scroll to position [449, 212]
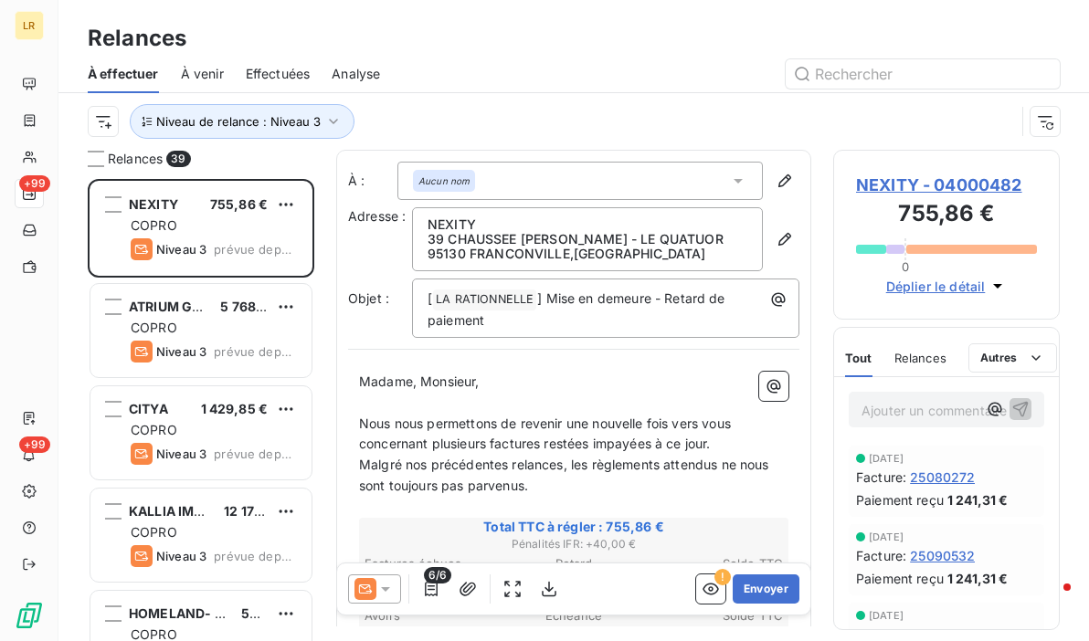
click at [509, 53] on div "Relances" at bounding box center [573, 38] width 1031 height 33
click at [915, 354] on span "Relances" at bounding box center [921, 358] width 52 height 15
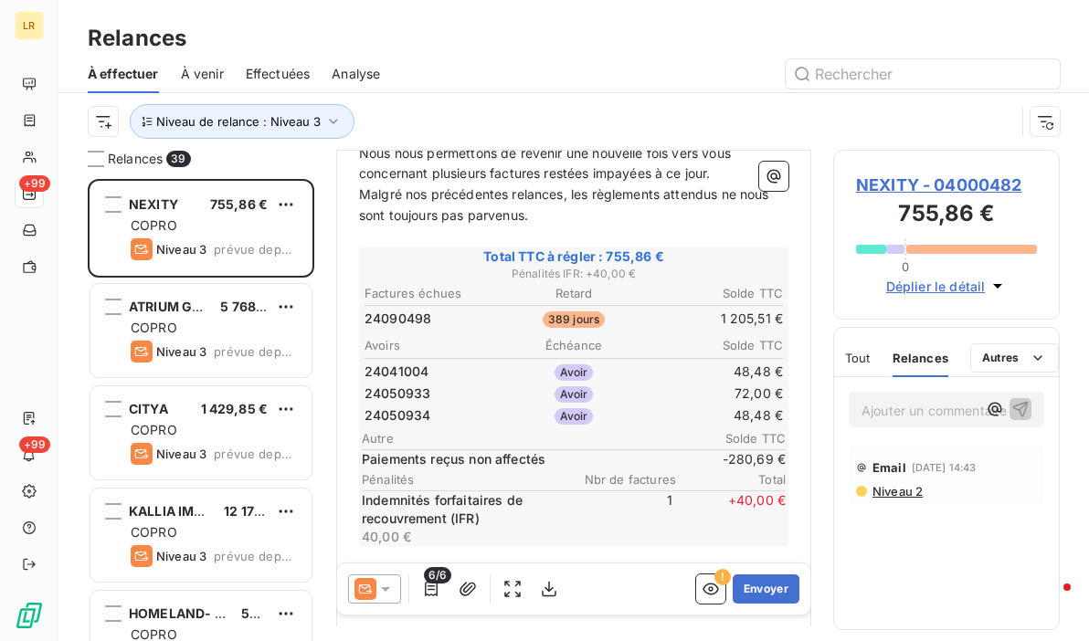
scroll to position [274, 0]
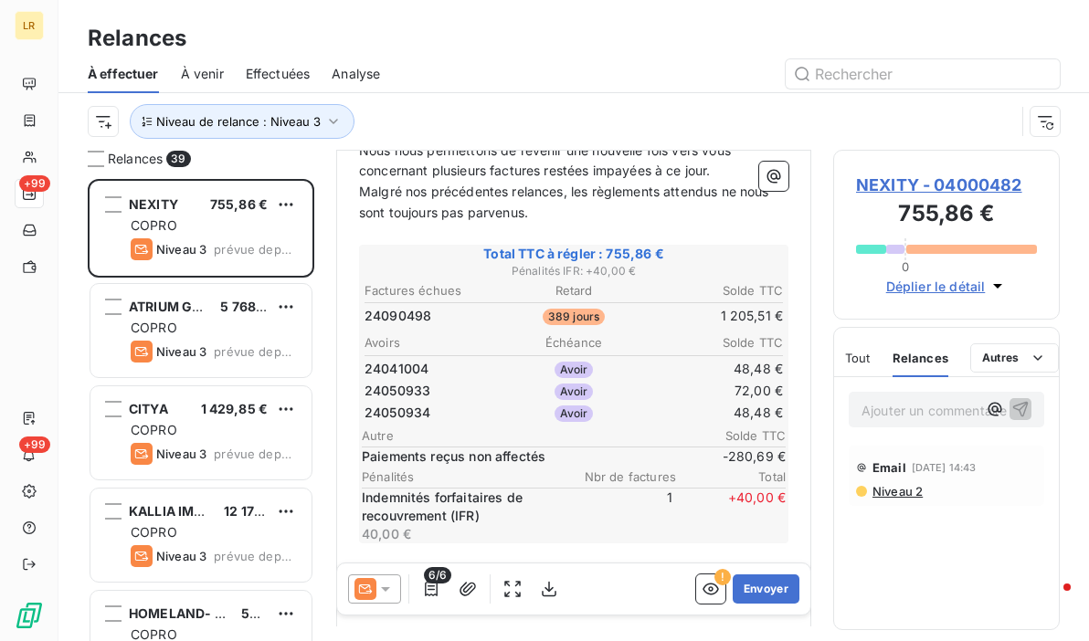
click at [891, 489] on span "Niveau 2" at bounding box center [897, 491] width 52 height 15
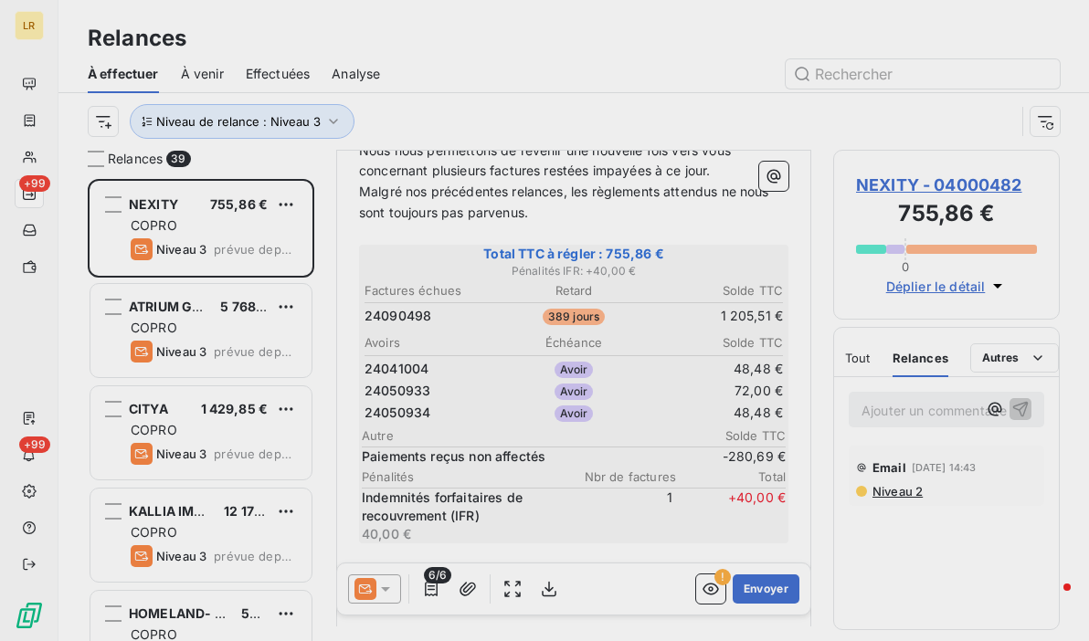
scroll to position [449, 212]
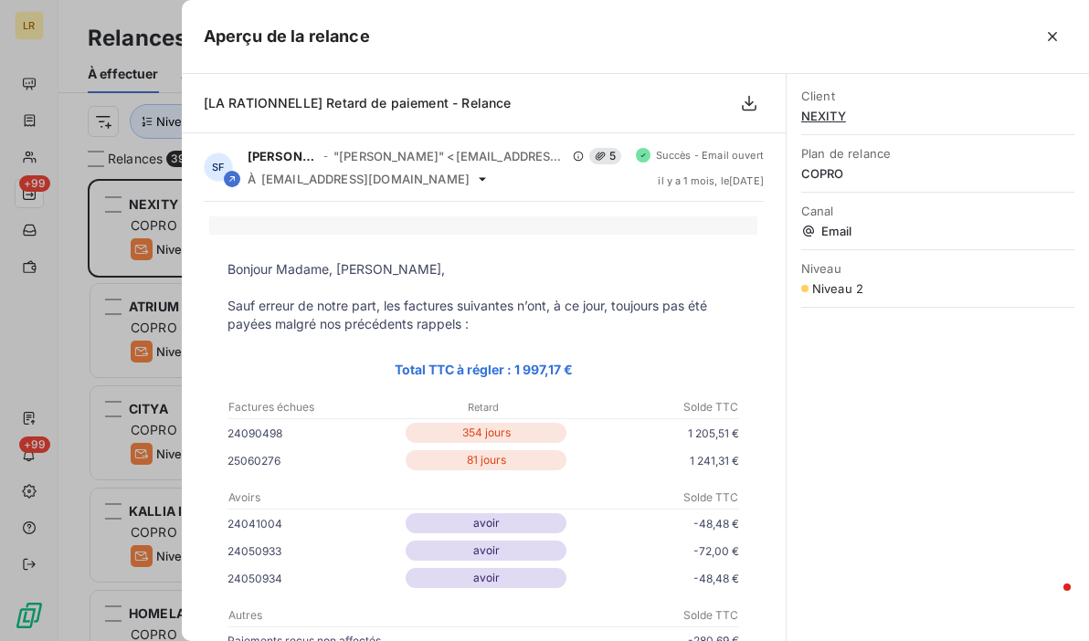
click at [1050, 38] on icon "button" at bounding box center [1052, 36] width 9 height 9
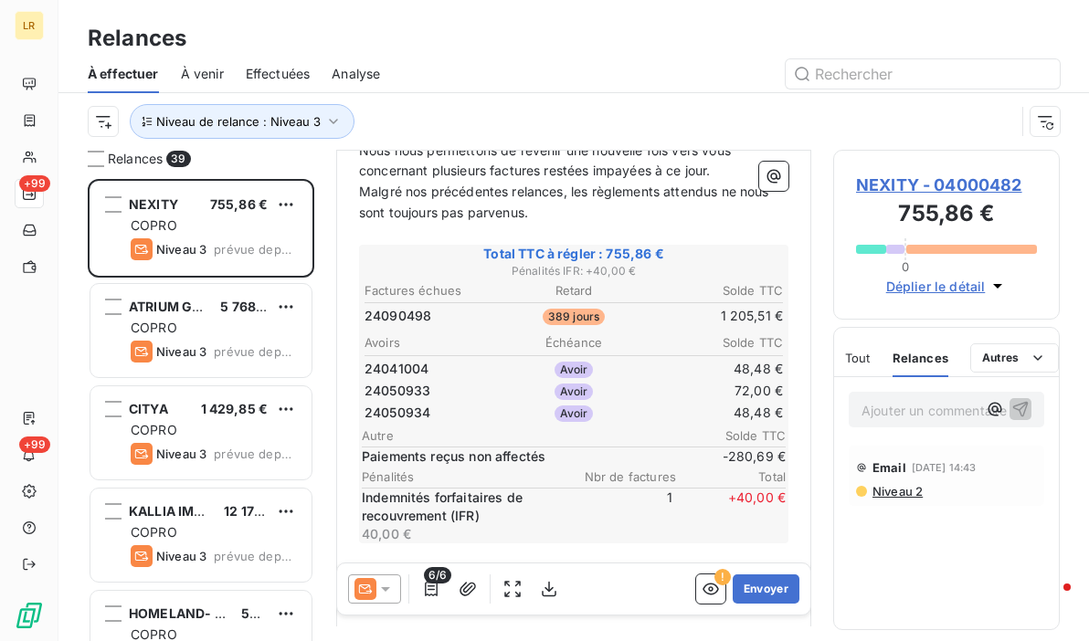
click at [721, 4] on div "Relances À effectuer À venir Effectuées Analyse Niveau de relance : Niveau 3" at bounding box center [573, 75] width 1031 height 150
click at [591, 47] on div "Relances" at bounding box center [573, 38] width 1031 height 33
click at [627, 32] on div "Relances" at bounding box center [573, 38] width 1031 height 33
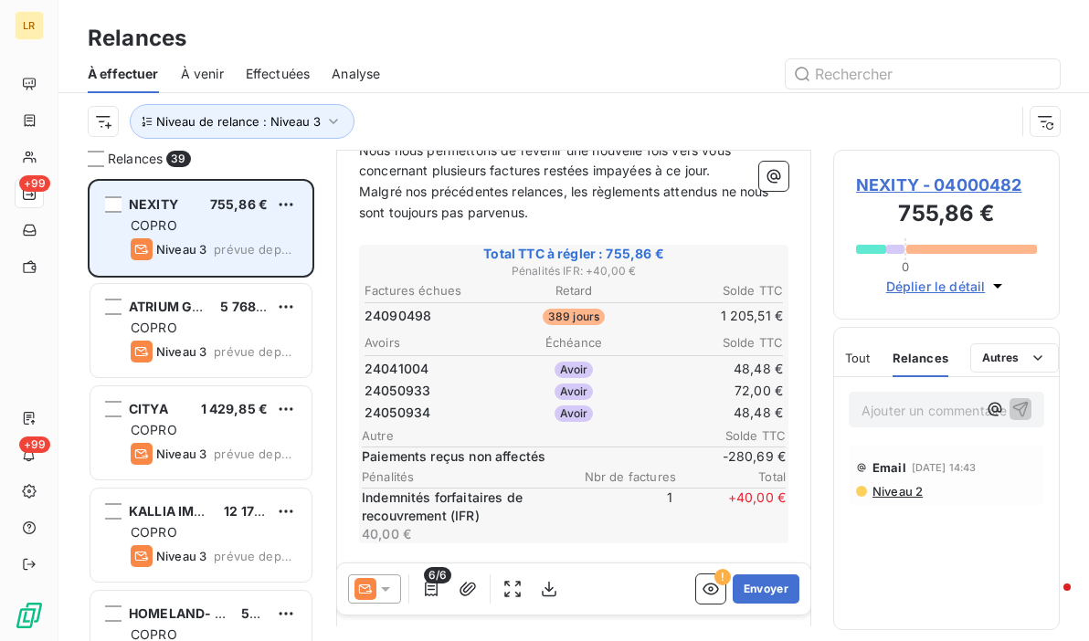
click at [206, 215] on div "NEXITY 755,86 € COPRO Niveau 3 prévue depuis 21 jours" at bounding box center [200, 228] width 221 height 93
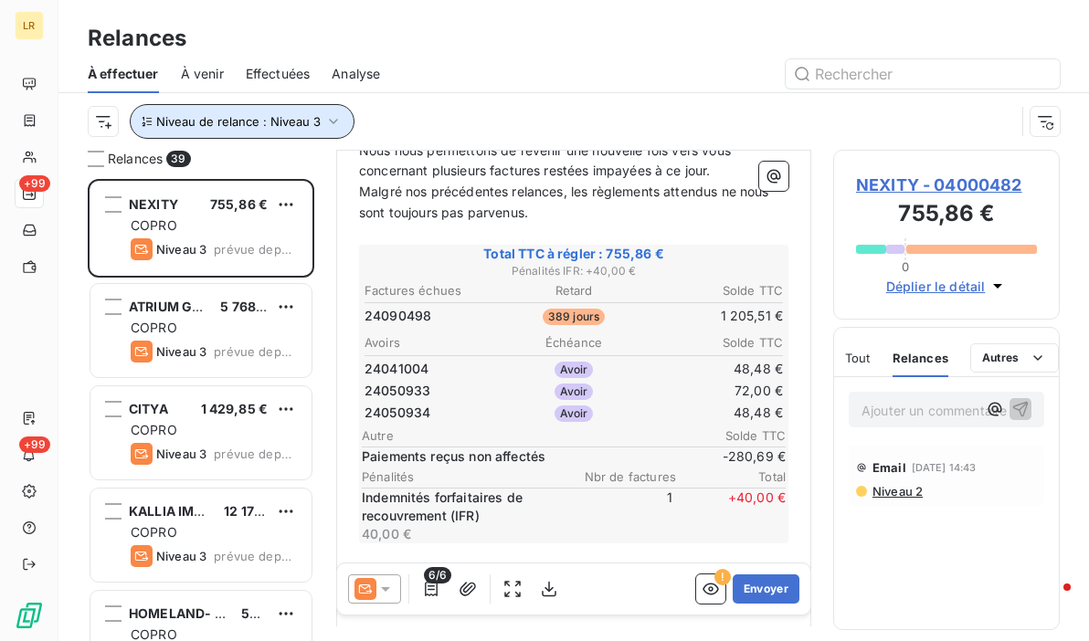
click at [334, 120] on icon "button" at bounding box center [333, 121] width 18 height 18
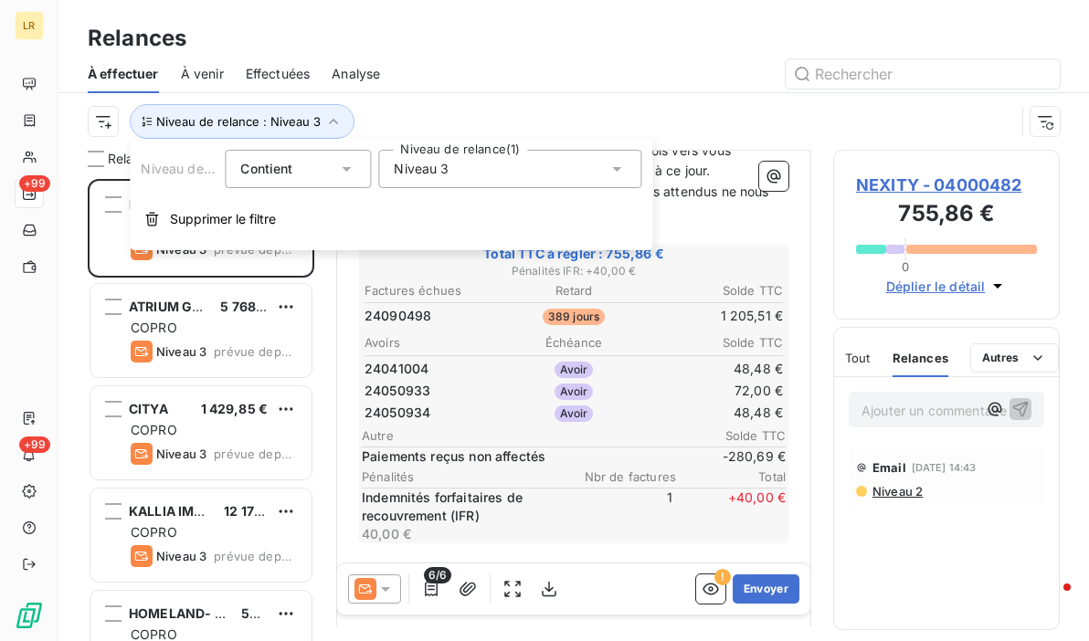
click at [614, 161] on icon at bounding box center [617, 169] width 18 height 18
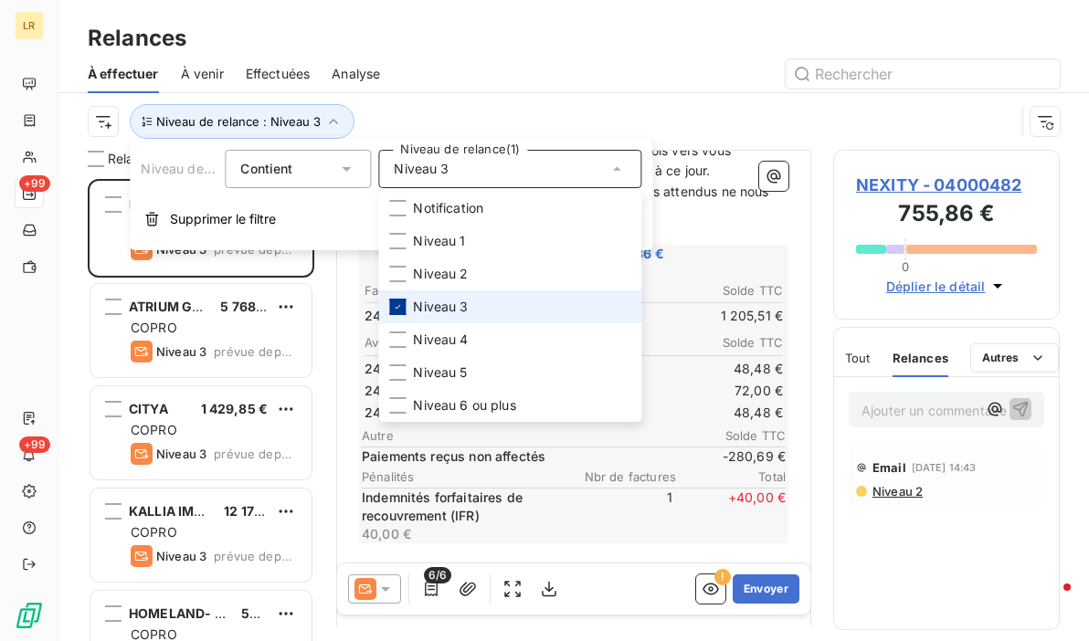
drag, startPoint x: 393, startPoint y: 301, endPoint x: 394, endPoint y: 312, distance: 11.0
click at [392, 302] on icon at bounding box center [397, 307] width 11 height 11
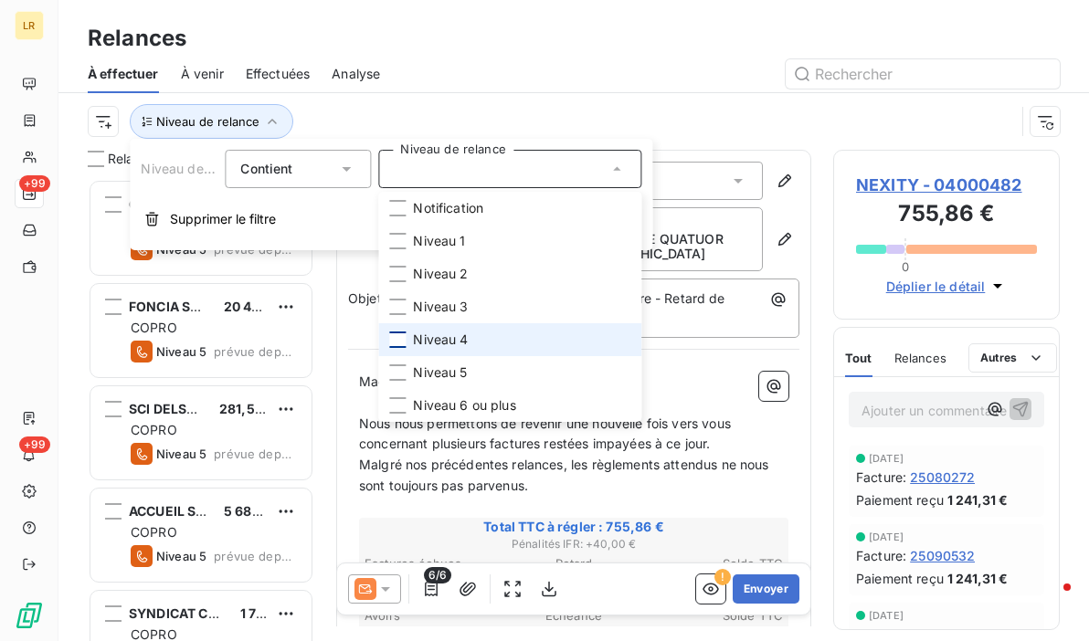
click at [398, 340] on div at bounding box center [397, 340] width 16 height 16
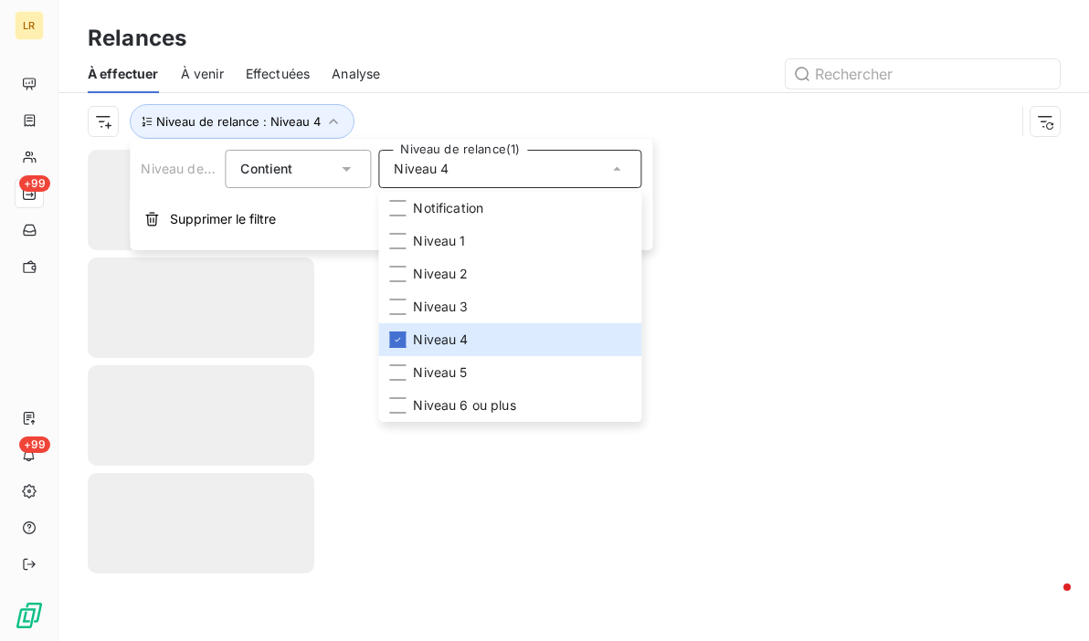
click at [669, 72] on div at bounding box center [731, 73] width 658 height 29
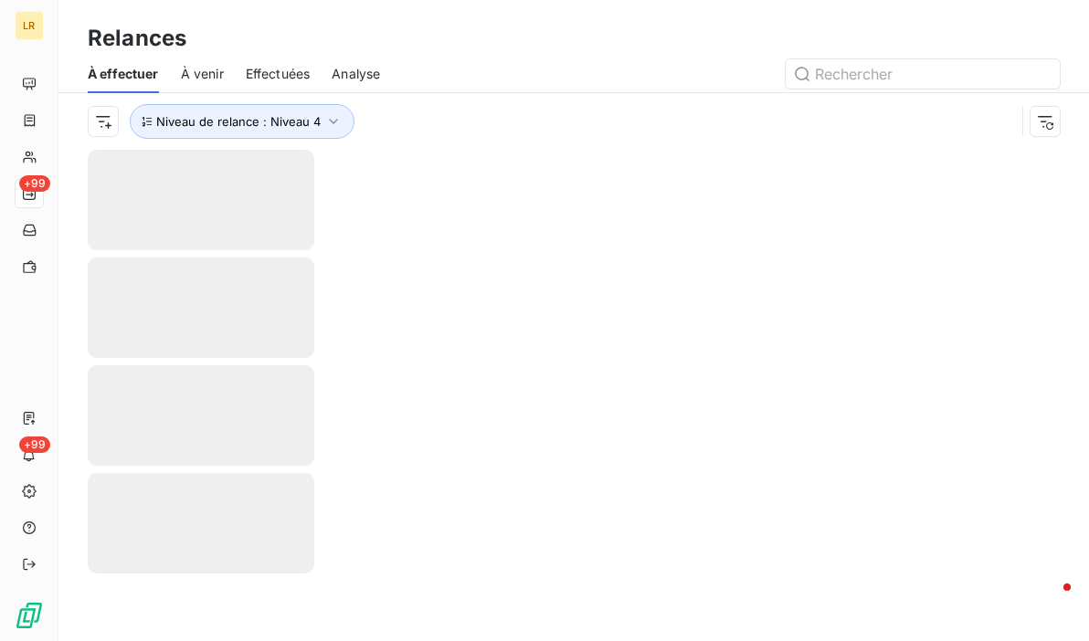
click at [521, 50] on div "Relances" at bounding box center [573, 38] width 1031 height 33
click at [571, 29] on div "Relances" at bounding box center [573, 38] width 1031 height 33
click at [329, 119] on icon "button" at bounding box center [333, 121] width 18 height 18
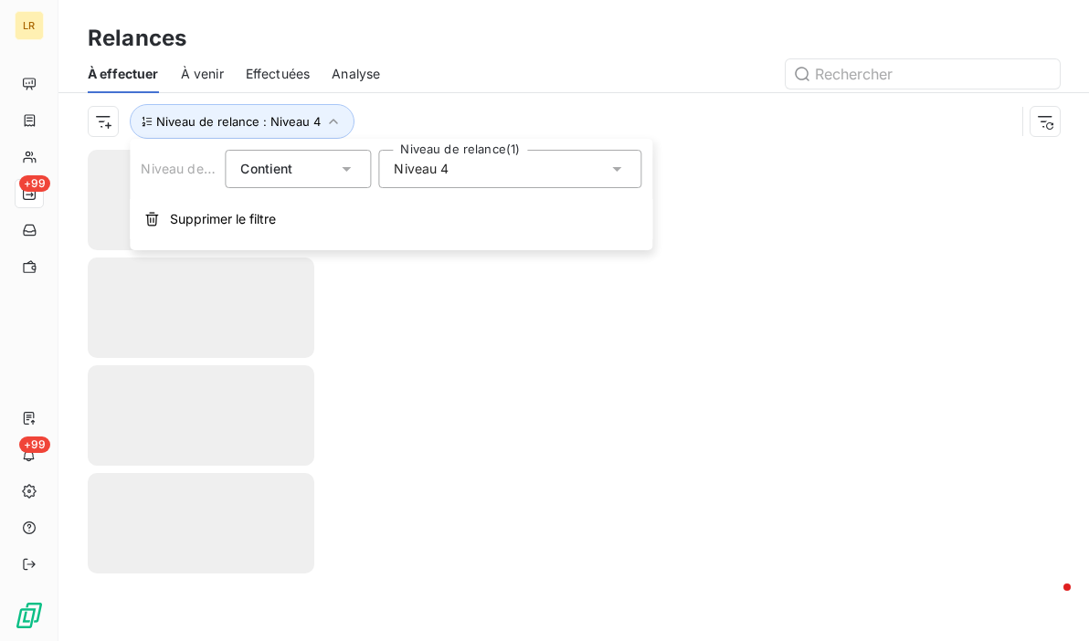
click at [548, 175] on div "Niveau 4" at bounding box center [509, 169] width 263 height 38
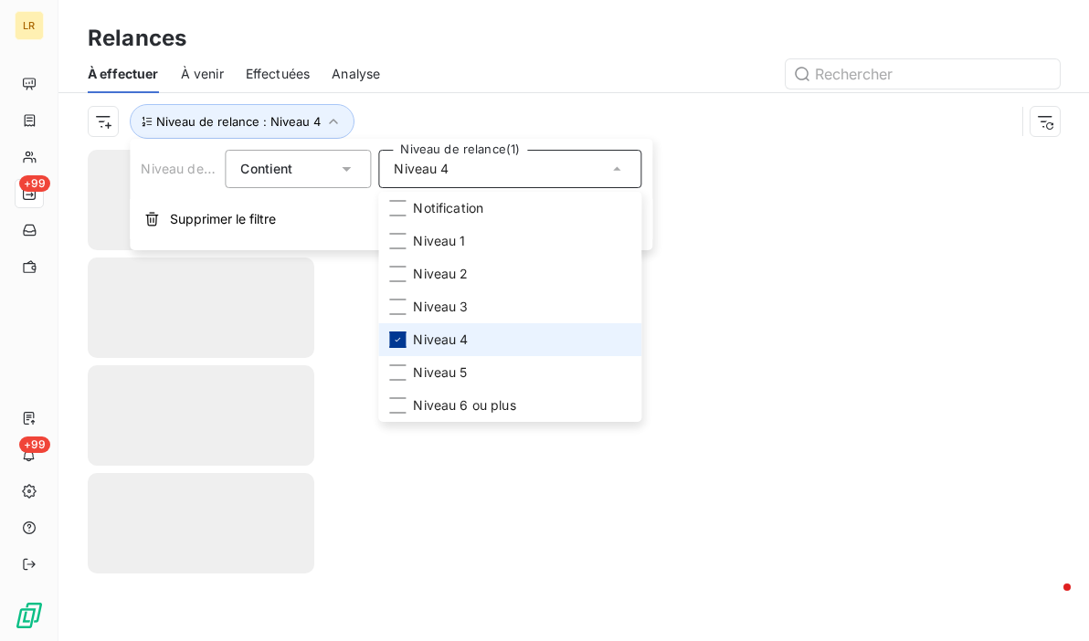
click at [405, 337] on div at bounding box center [397, 340] width 16 height 16
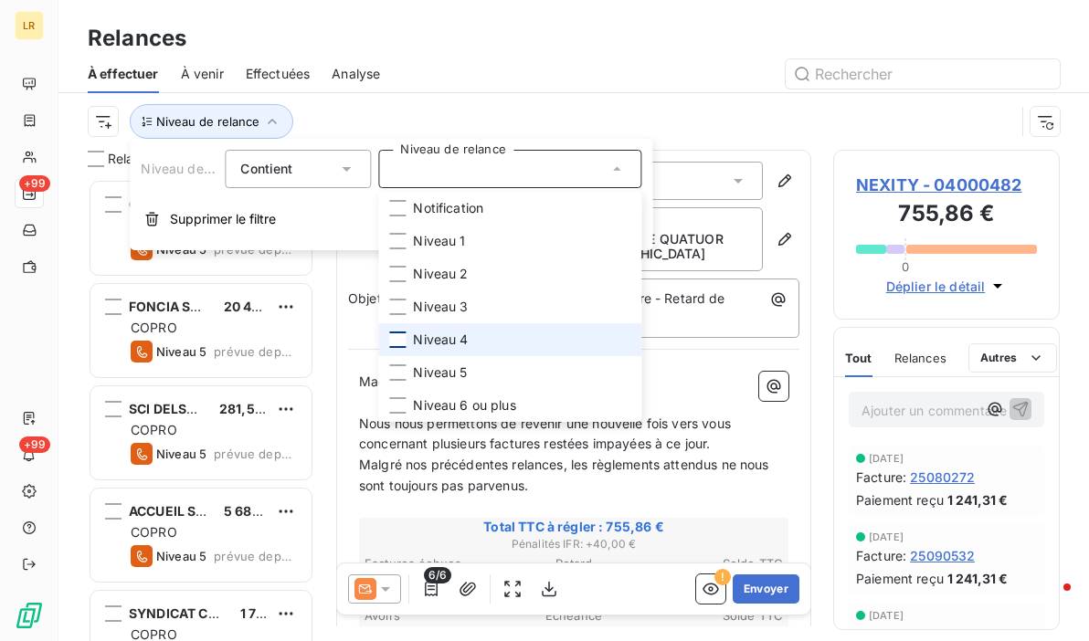
scroll to position [449, 212]
click at [401, 337] on div at bounding box center [397, 340] width 16 height 16
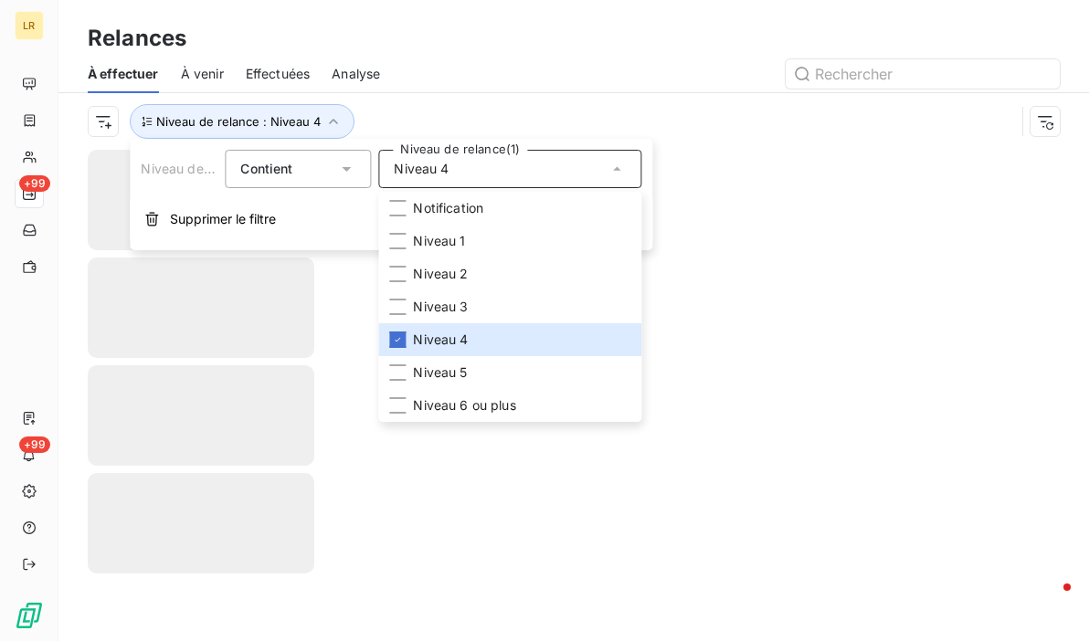
click at [479, 102] on div "Niveau de relance : Niveau 4" at bounding box center [574, 121] width 972 height 57
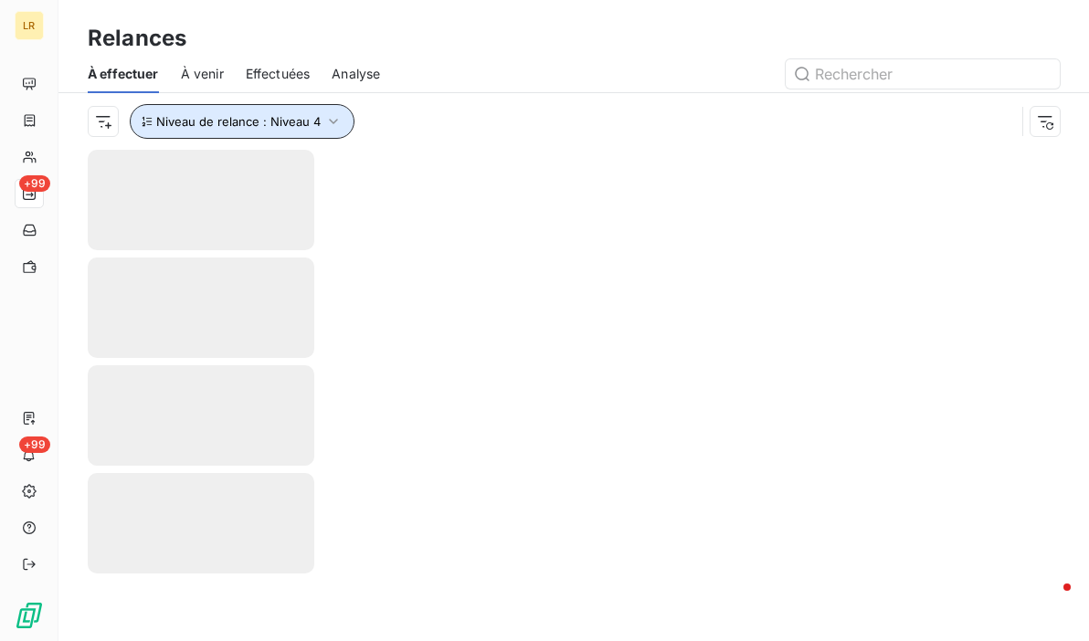
click at [329, 120] on icon "button" at bounding box center [333, 121] width 9 height 5
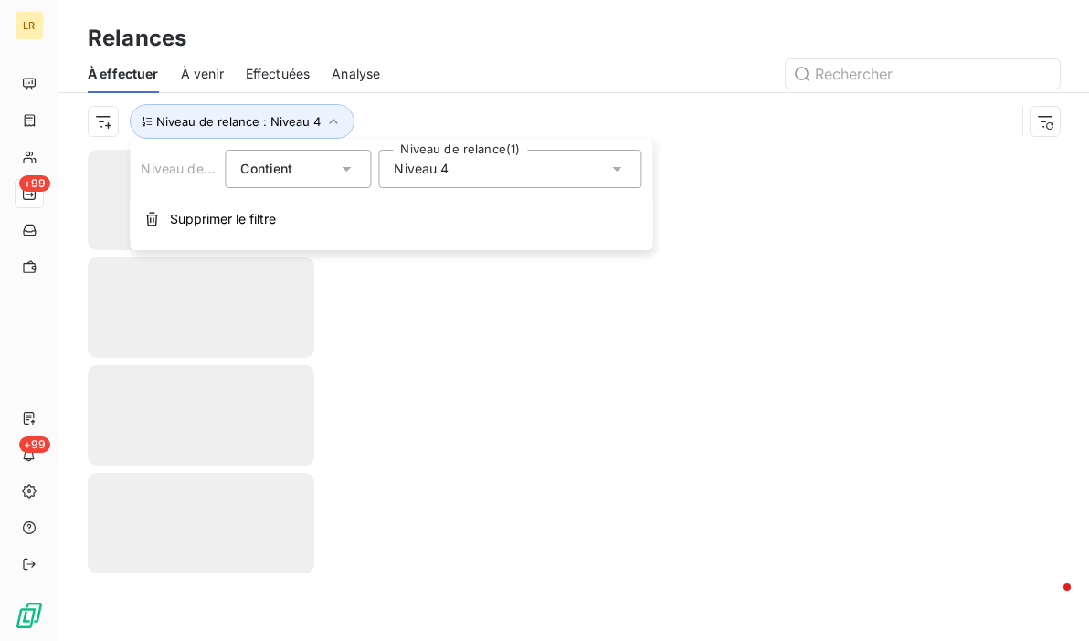
click at [619, 167] on icon at bounding box center [616, 169] width 9 height 5
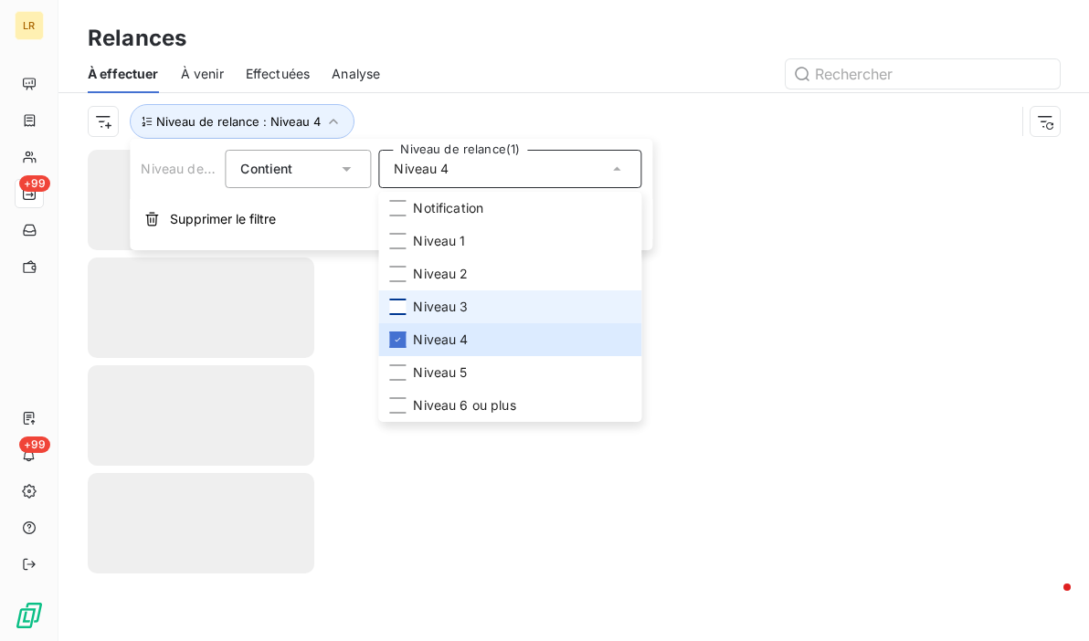
click at [404, 304] on div at bounding box center [397, 307] width 16 height 16
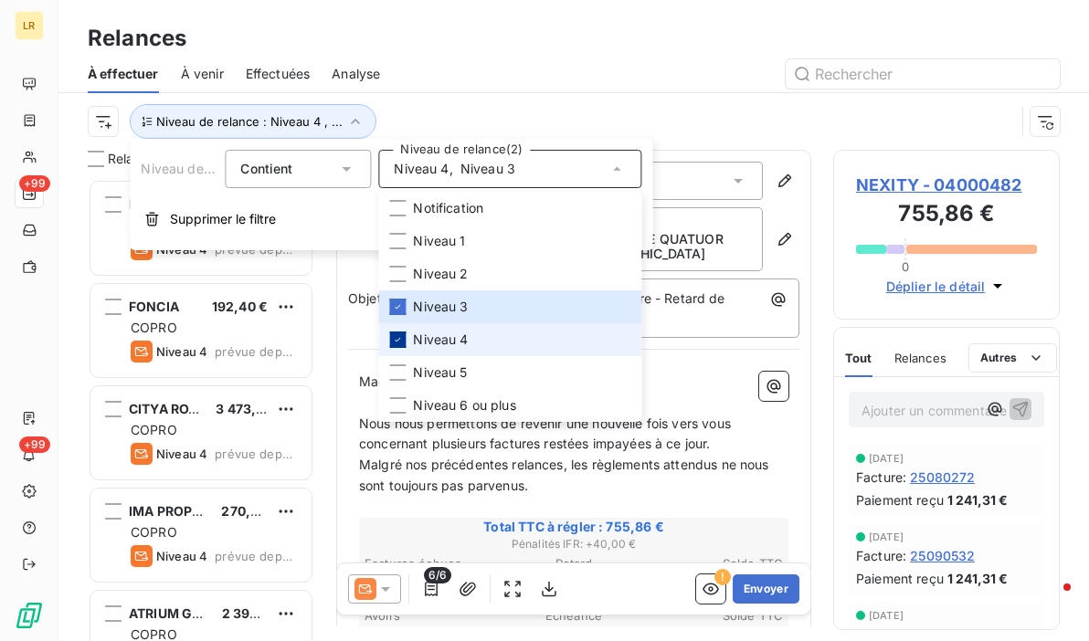
click at [402, 335] on icon at bounding box center [397, 339] width 11 height 11
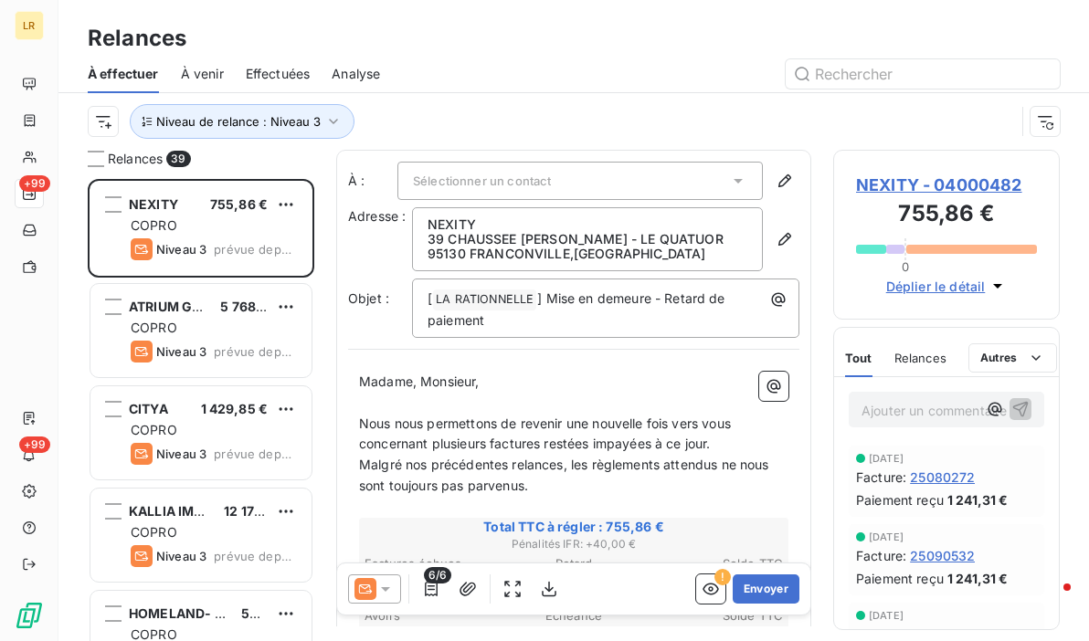
click at [504, 76] on div at bounding box center [731, 73] width 658 height 29
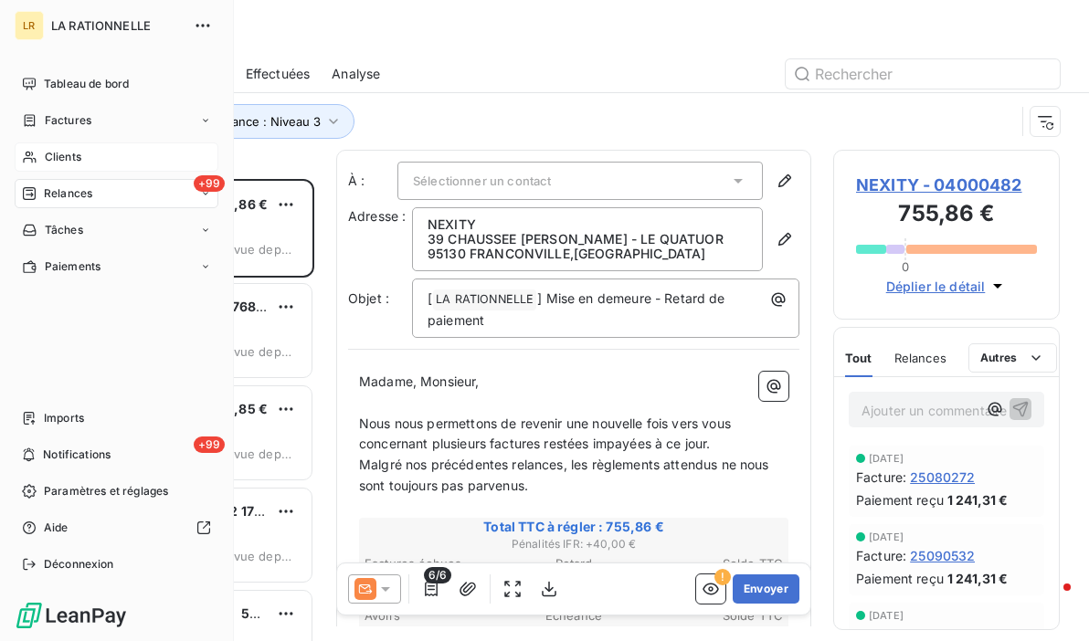
click at [45, 153] on span "Clients" at bounding box center [63, 157] width 37 height 16
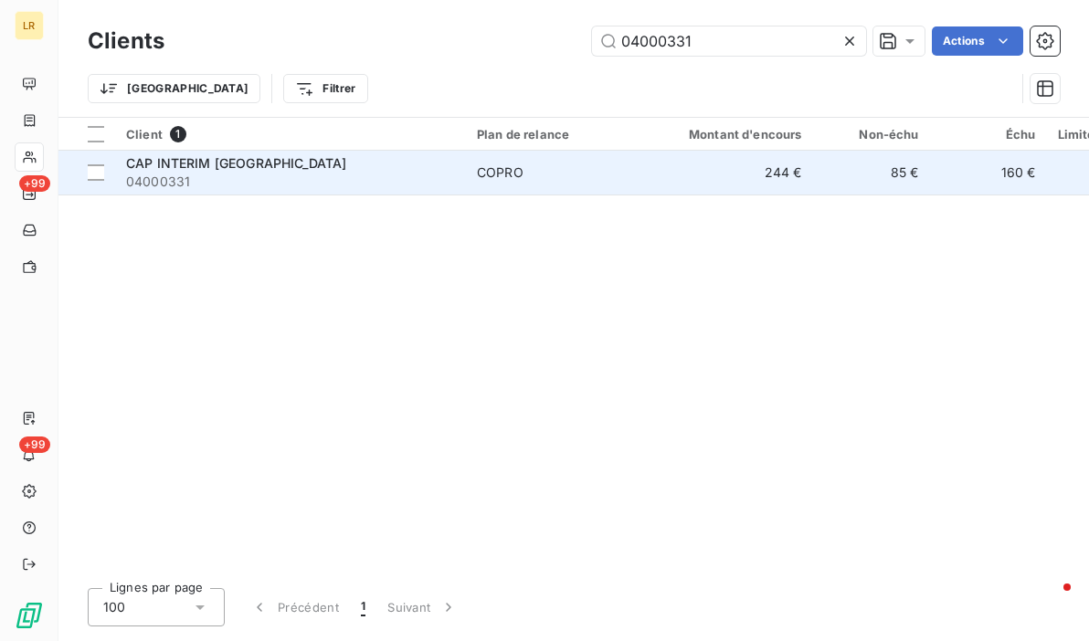
click at [183, 166] on span "CAP INTERIM [GEOGRAPHIC_DATA]" at bounding box center [236, 163] width 220 height 16
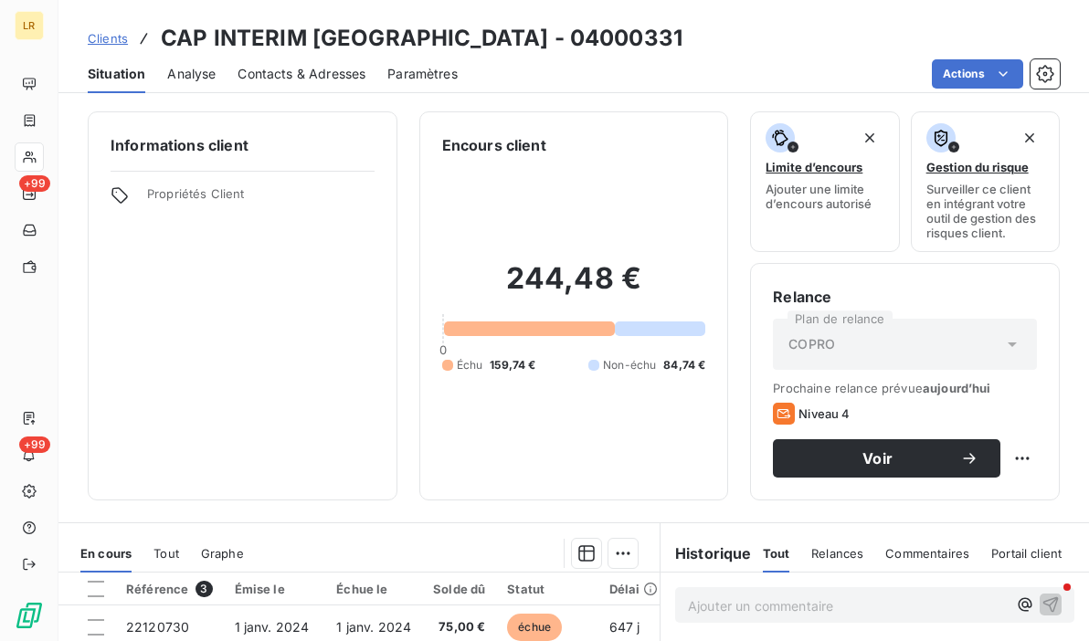
click at [300, 67] on span "Contacts & Adresses" at bounding box center [302, 74] width 128 height 18
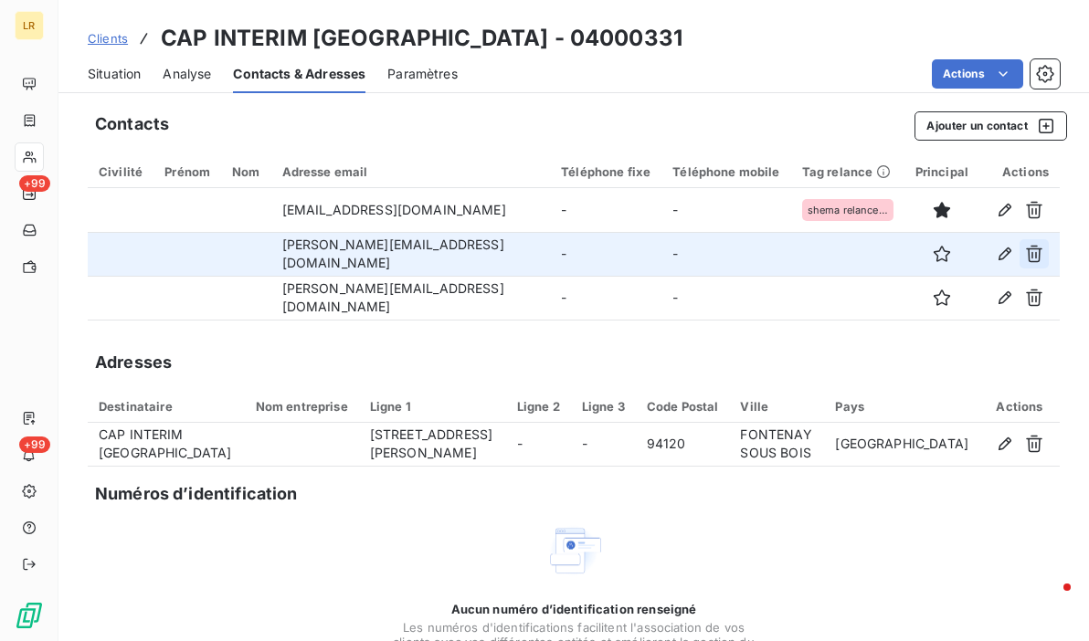
click at [1025, 255] on icon "button" at bounding box center [1034, 254] width 18 height 18
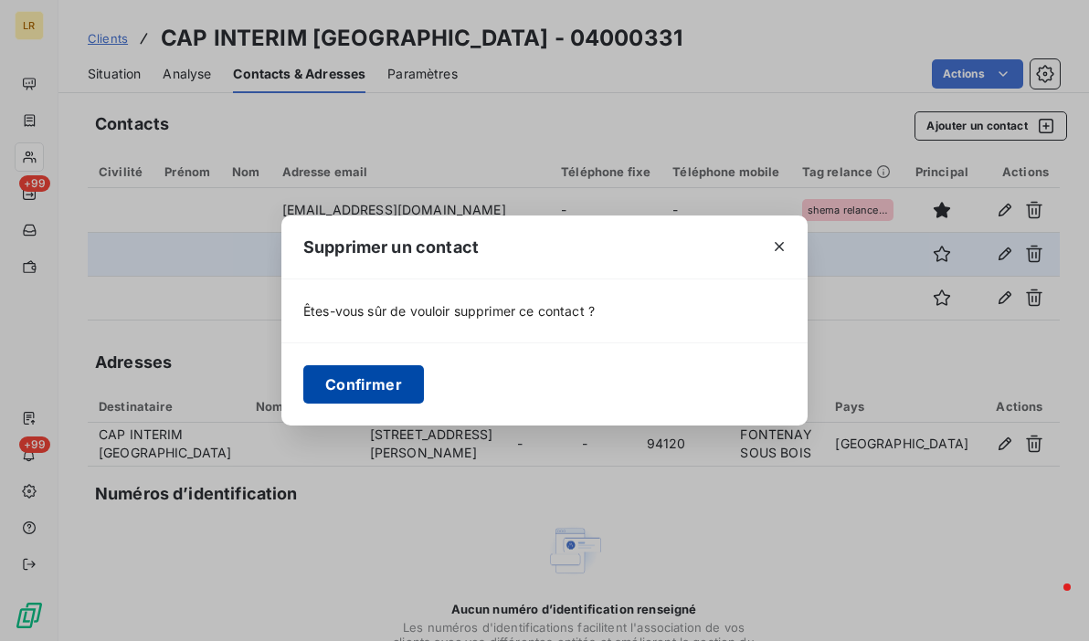
click at [336, 385] on button "Confirmer" at bounding box center [363, 385] width 121 height 38
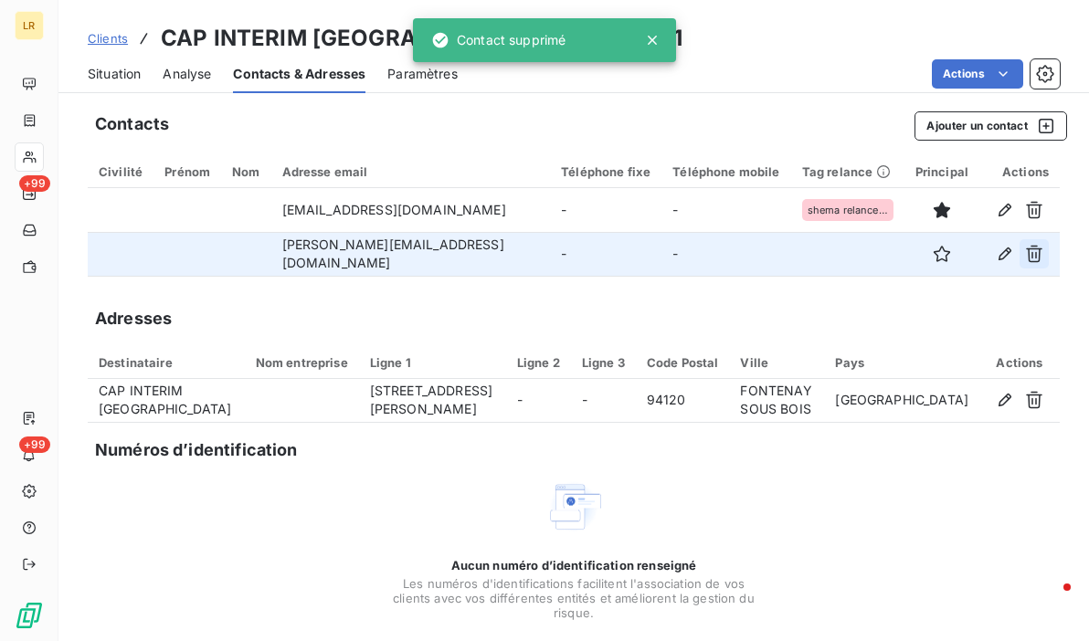
click at [1025, 258] on icon "button" at bounding box center [1034, 254] width 18 height 18
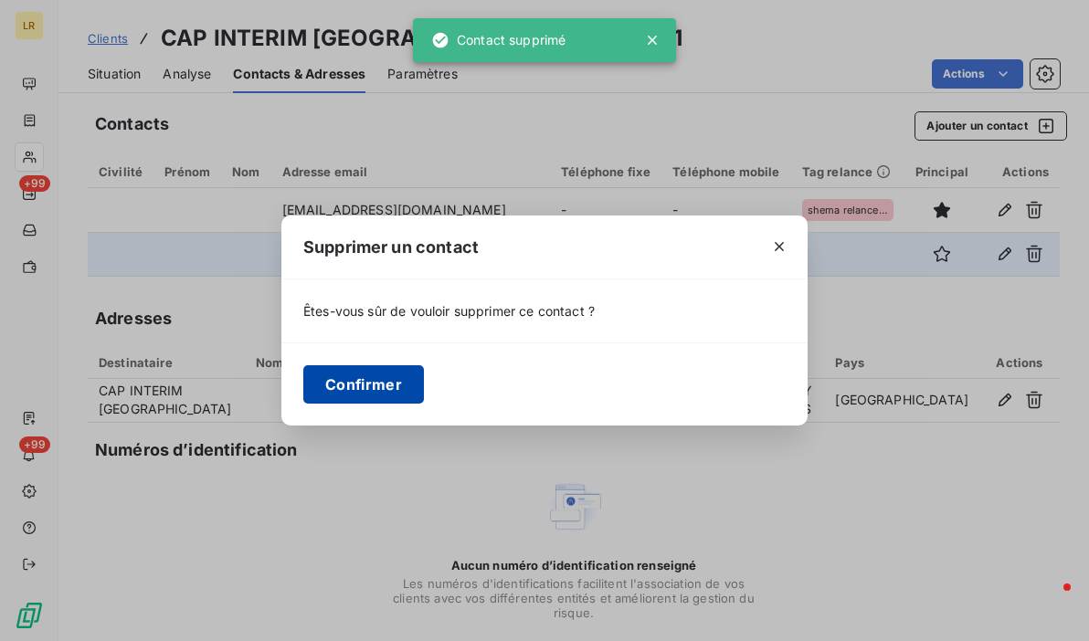
click at [387, 391] on button "Confirmer" at bounding box center [363, 385] width 121 height 38
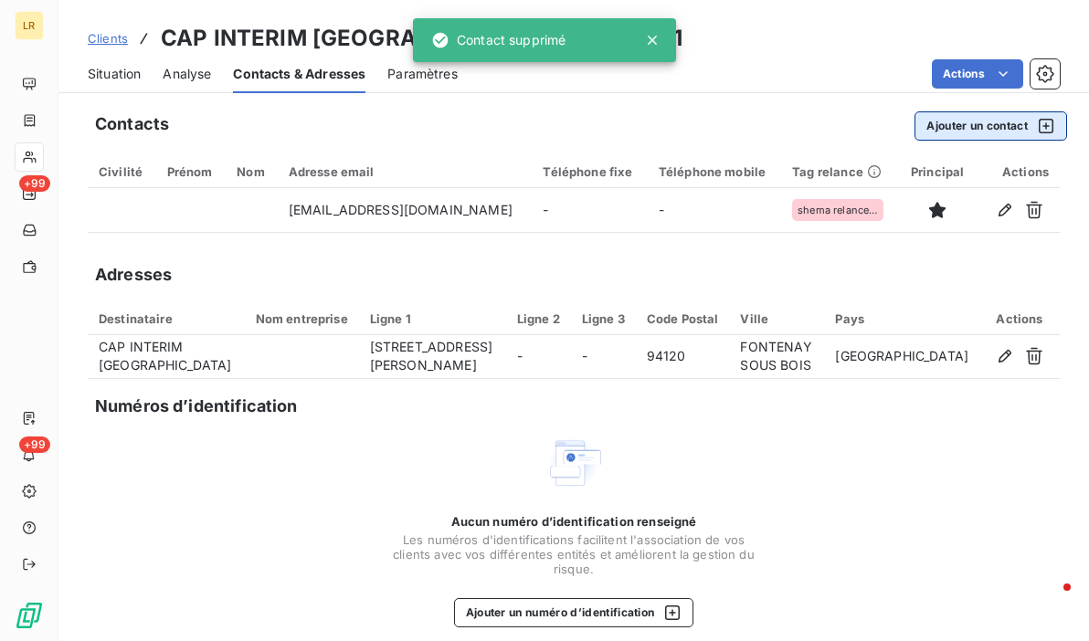
click at [918, 127] on button "Ajouter un contact" at bounding box center [991, 125] width 153 height 29
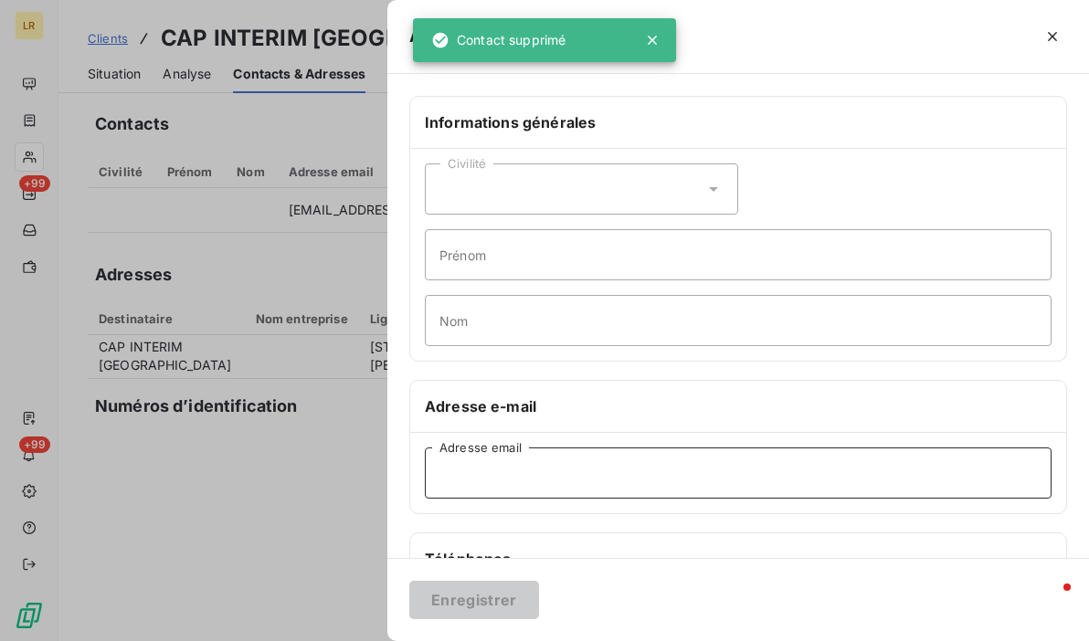
click at [484, 475] on input "Adresse email" at bounding box center [738, 473] width 627 height 51
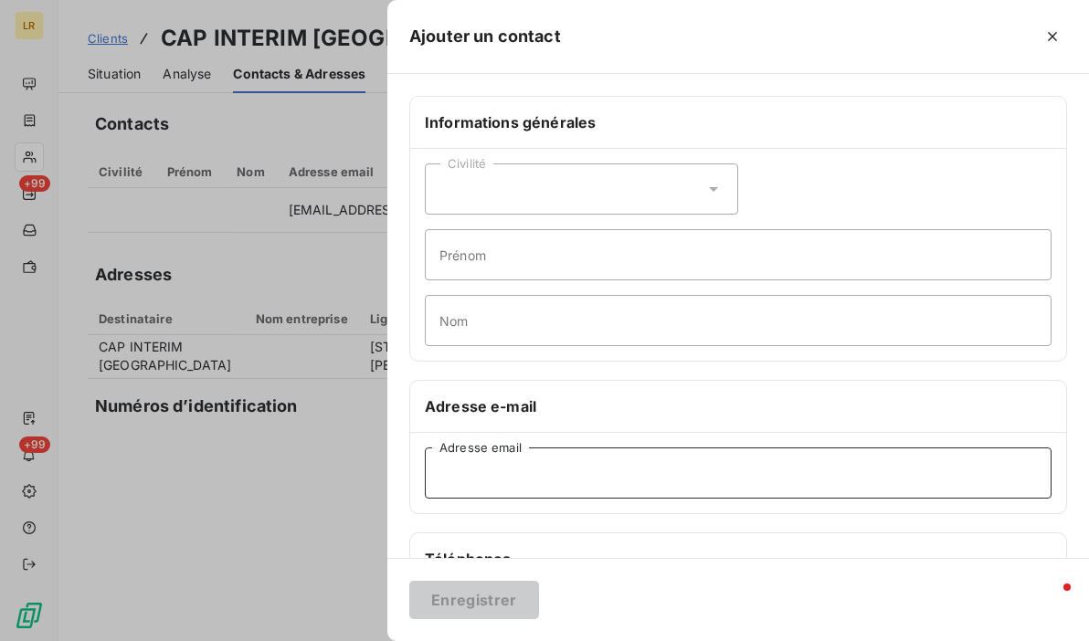
paste input "[EMAIL_ADDRESS][DOMAIN_NAME]"
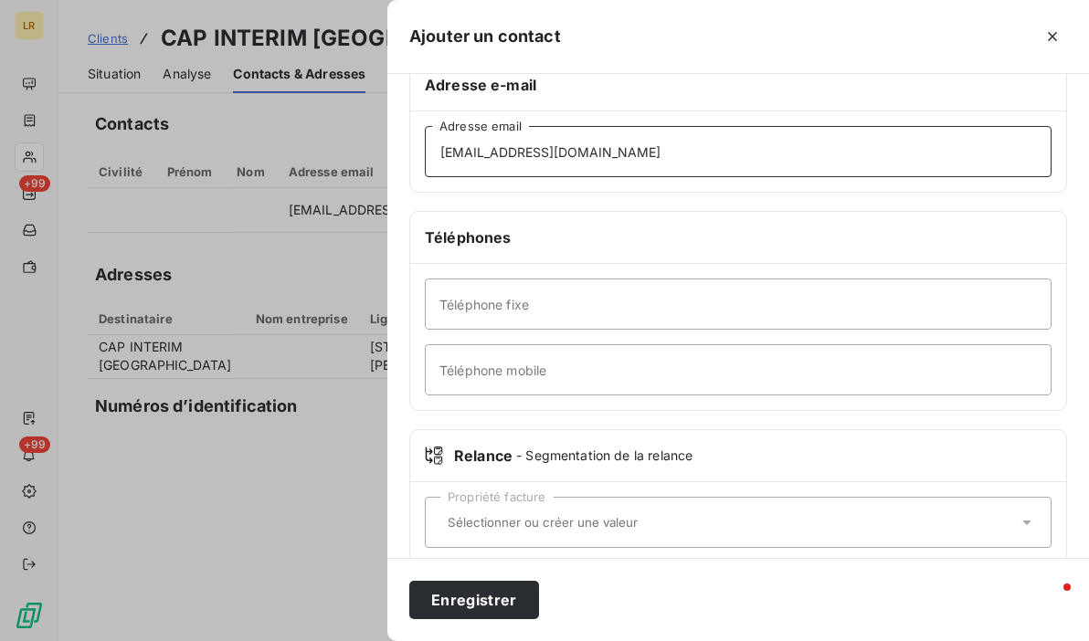
scroll to position [345, 0]
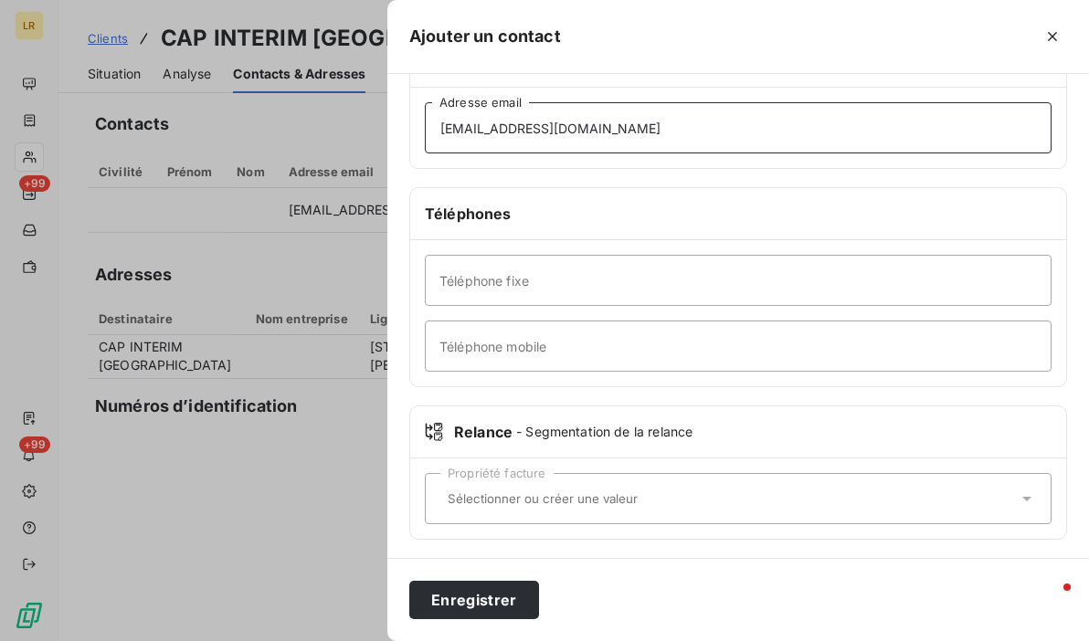
type input "[EMAIL_ADDRESS][DOMAIN_NAME]"
drag, startPoint x: 468, startPoint y: 497, endPoint x: 453, endPoint y: 482, distance: 21.3
click at [467, 497] on input "text" at bounding box center [729, 499] width 578 height 16
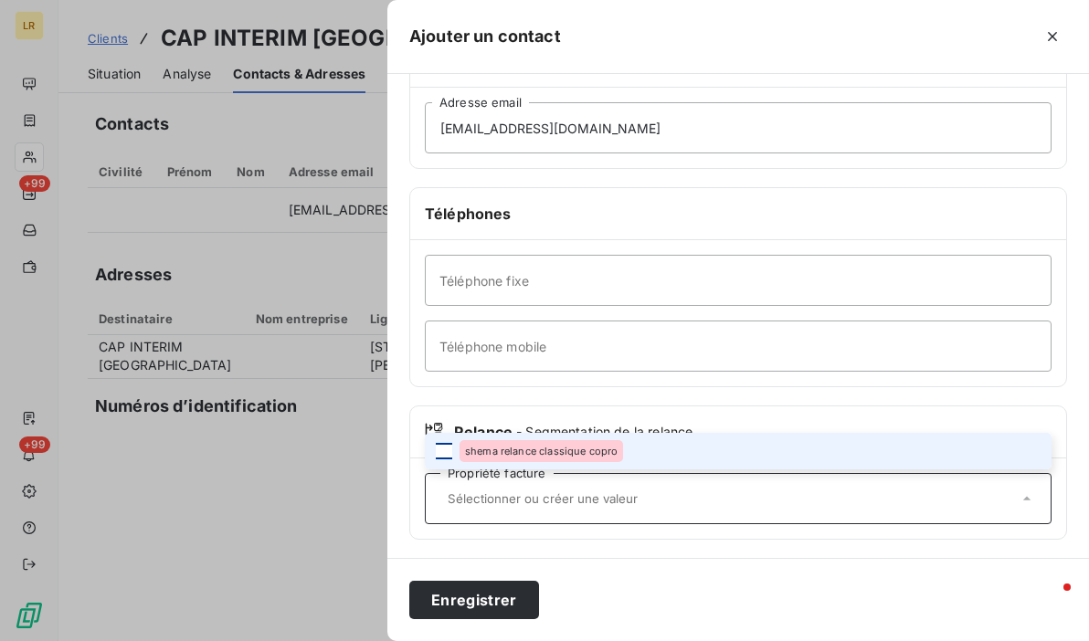
click at [439, 451] on div at bounding box center [444, 451] width 16 height 16
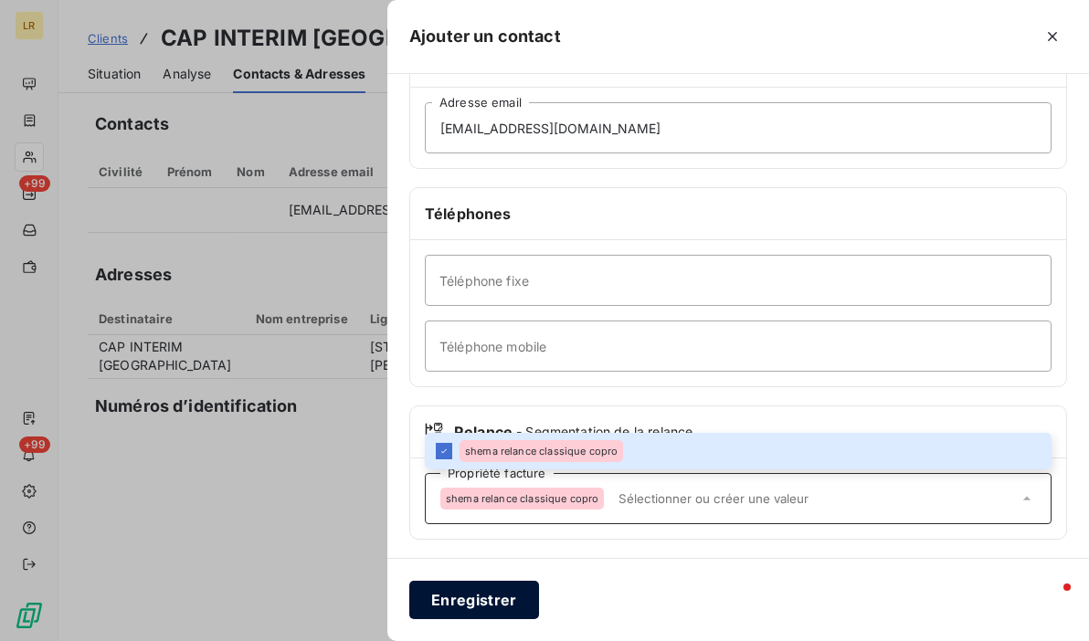
click at [477, 595] on button "Enregistrer" at bounding box center [474, 600] width 130 height 38
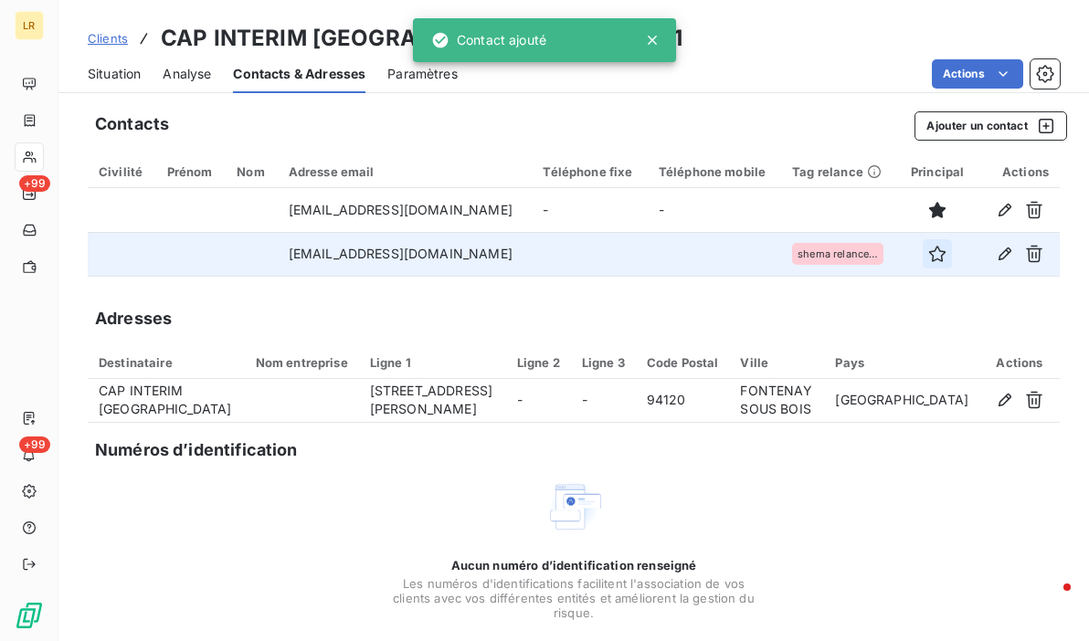
click at [928, 256] on icon "button" at bounding box center [937, 254] width 18 height 18
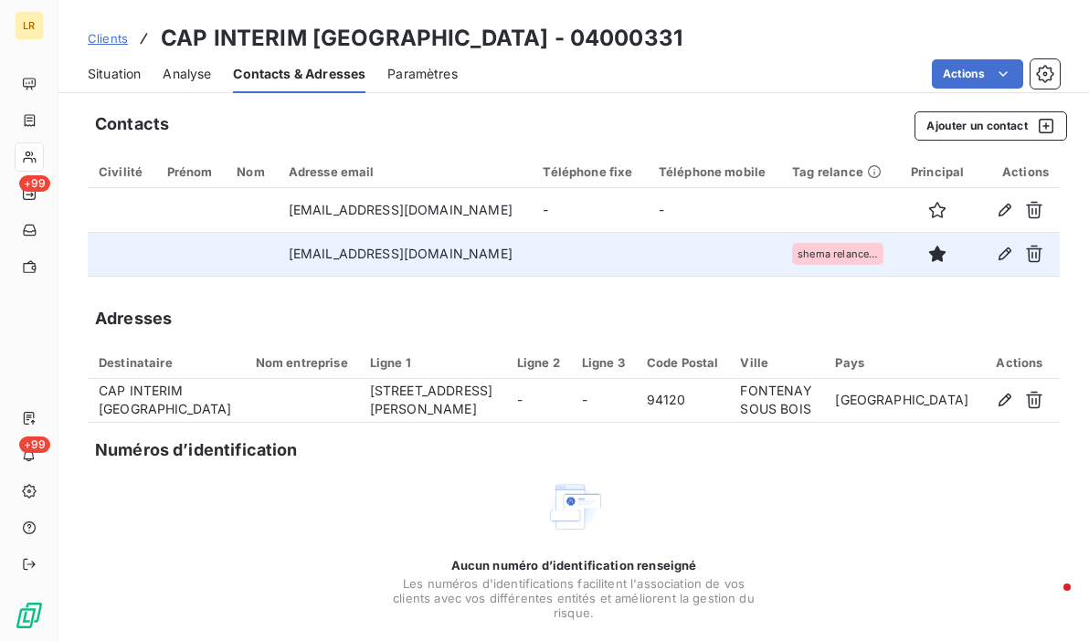
click at [481, 327] on div "Adresses" at bounding box center [574, 319] width 972 height 26
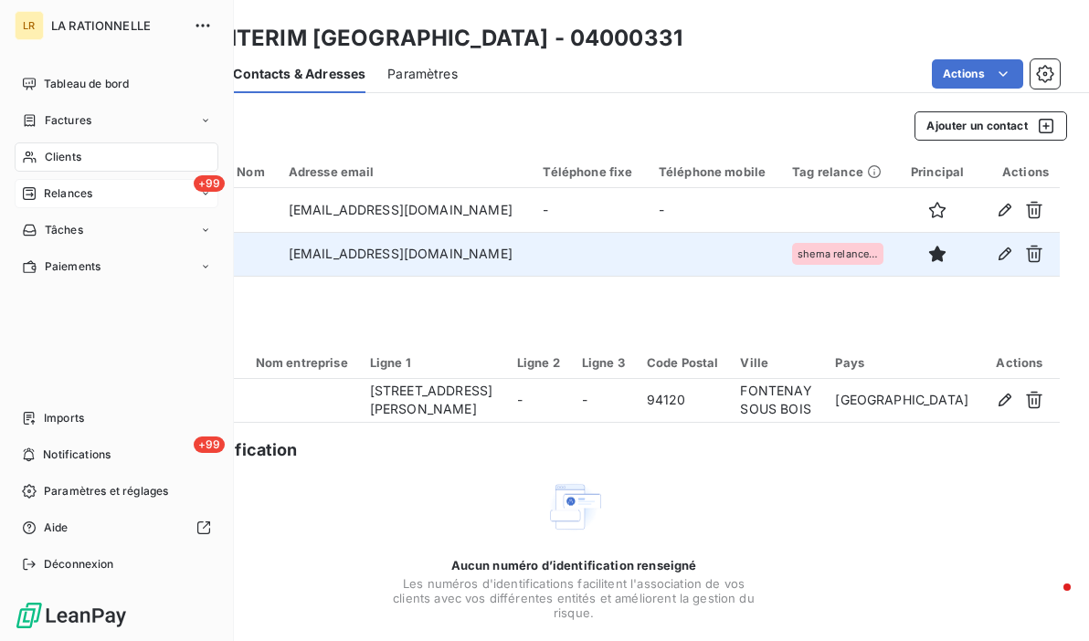
click at [33, 186] on icon at bounding box center [29, 193] width 15 height 15
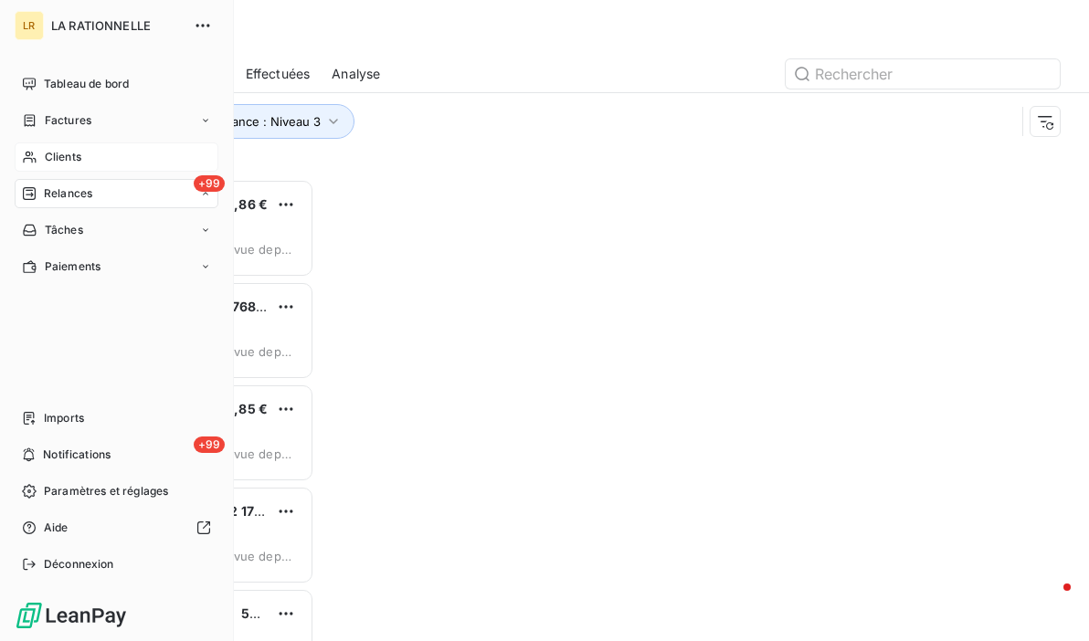
scroll to position [449, 212]
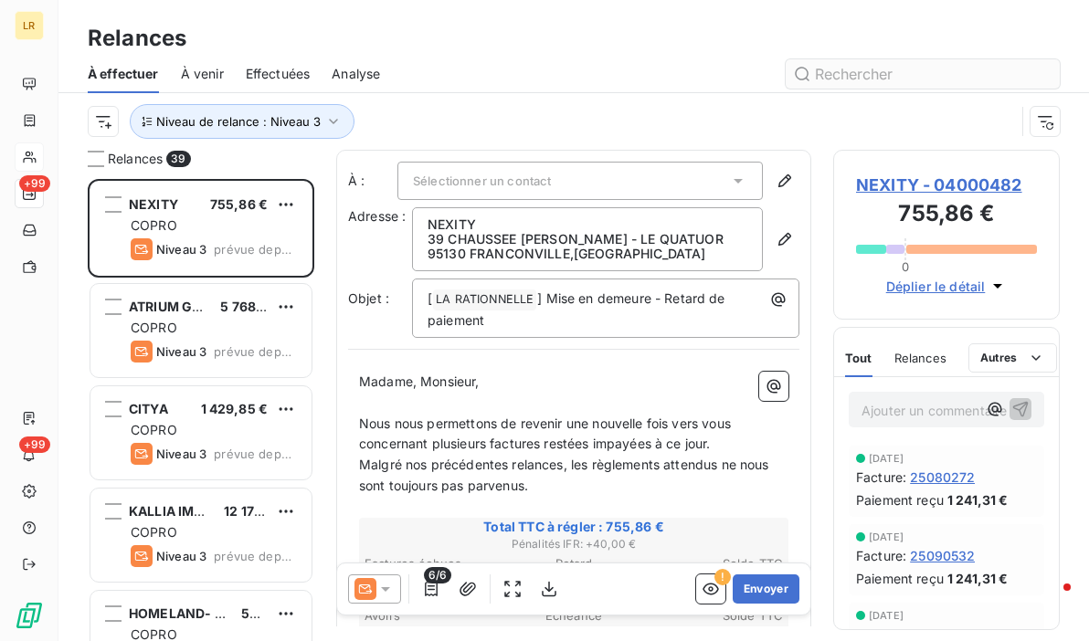
click at [858, 65] on input "text" at bounding box center [923, 73] width 274 height 29
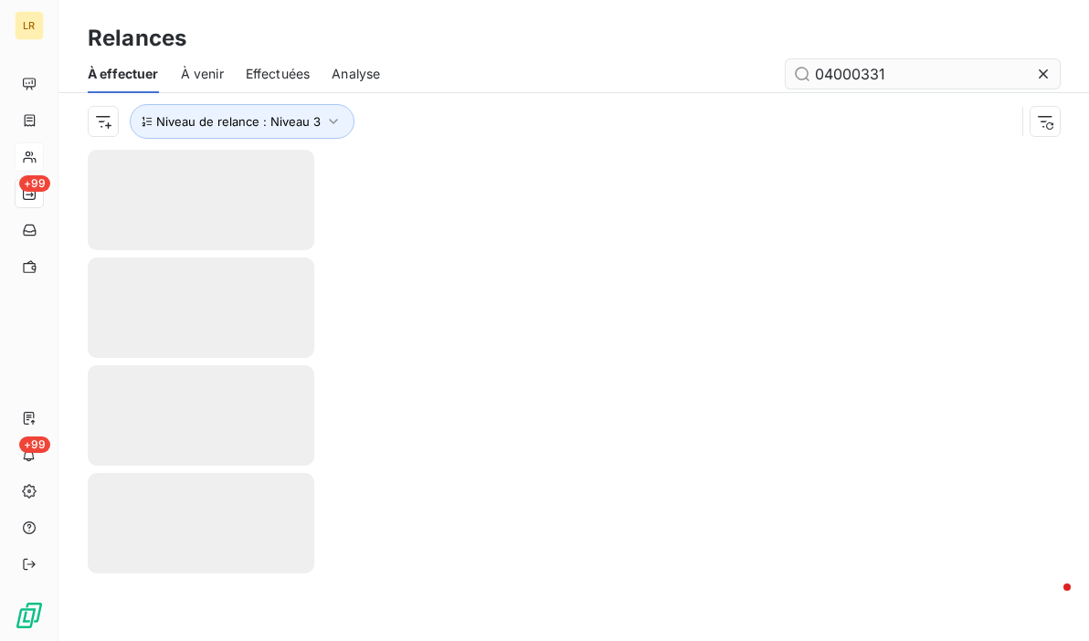
type input "04000331"
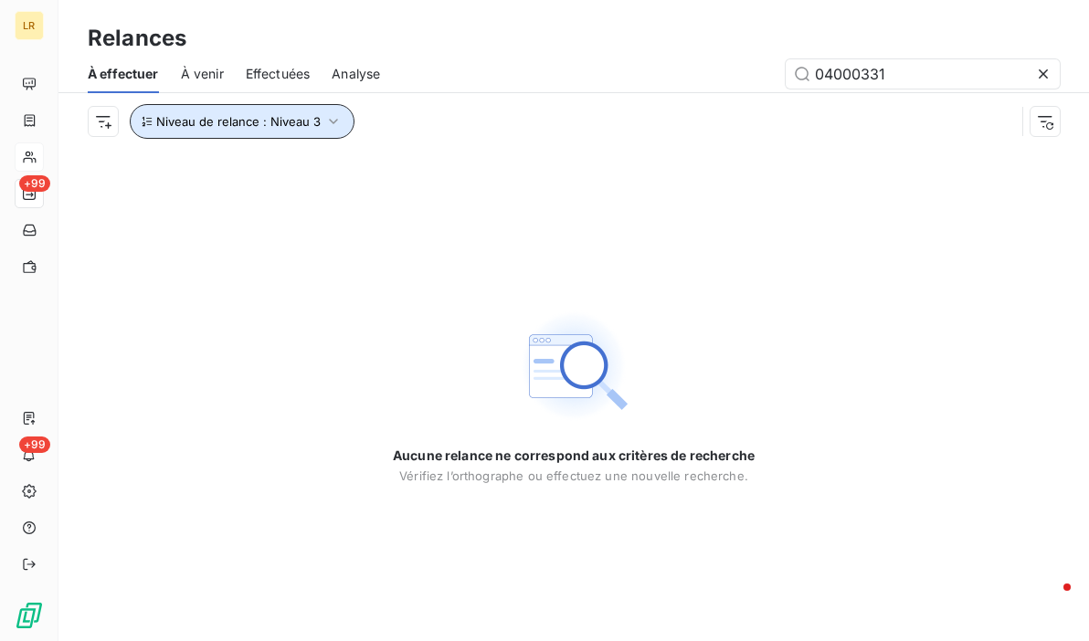
click at [327, 122] on icon "button" at bounding box center [333, 121] width 18 height 18
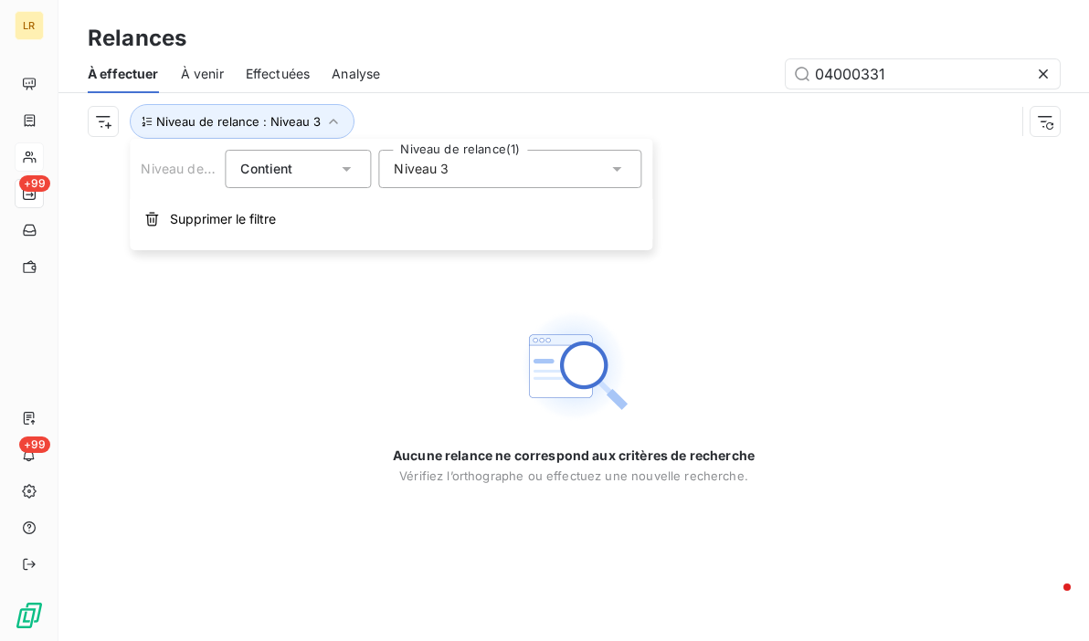
click at [420, 116] on div "Niveau de relance : Niveau 3" at bounding box center [552, 121] width 928 height 35
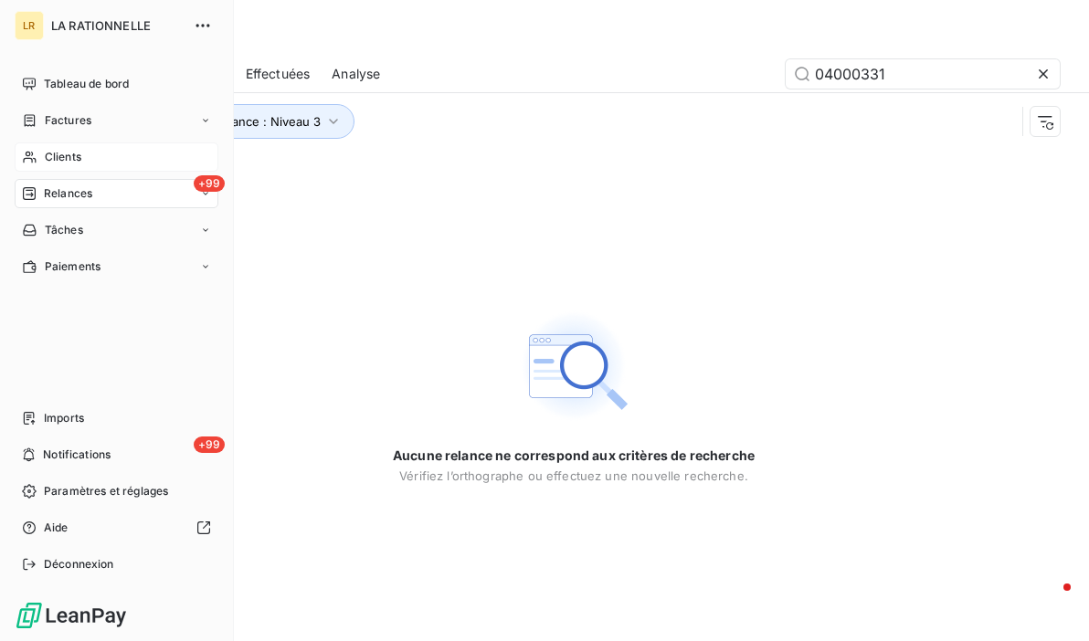
click at [106, 189] on div "+99 Relances" at bounding box center [117, 193] width 204 height 29
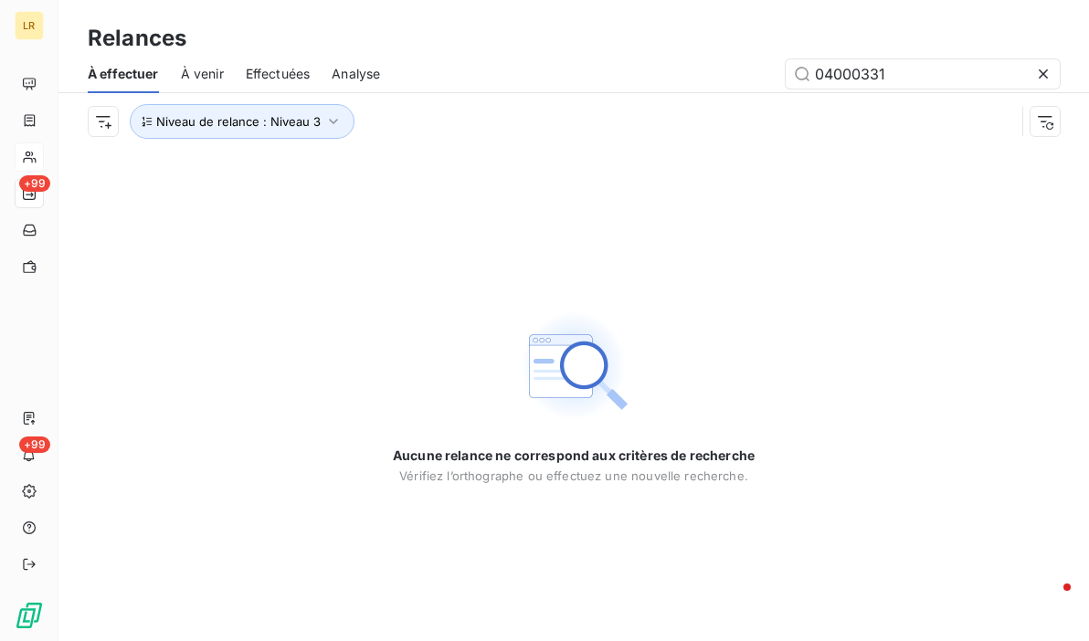
click at [483, 154] on div "Aucune relance ne correspond aux critères de recherche [PERSON_NAME] l’orthogra…" at bounding box center [573, 396] width 1031 height 492
click at [202, 68] on span "À venir" at bounding box center [202, 74] width 43 height 18
click at [273, 75] on span "Effectuées" at bounding box center [278, 74] width 65 height 18
click at [334, 118] on icon "button" at bounding box center [333, 121] width 18 height 18
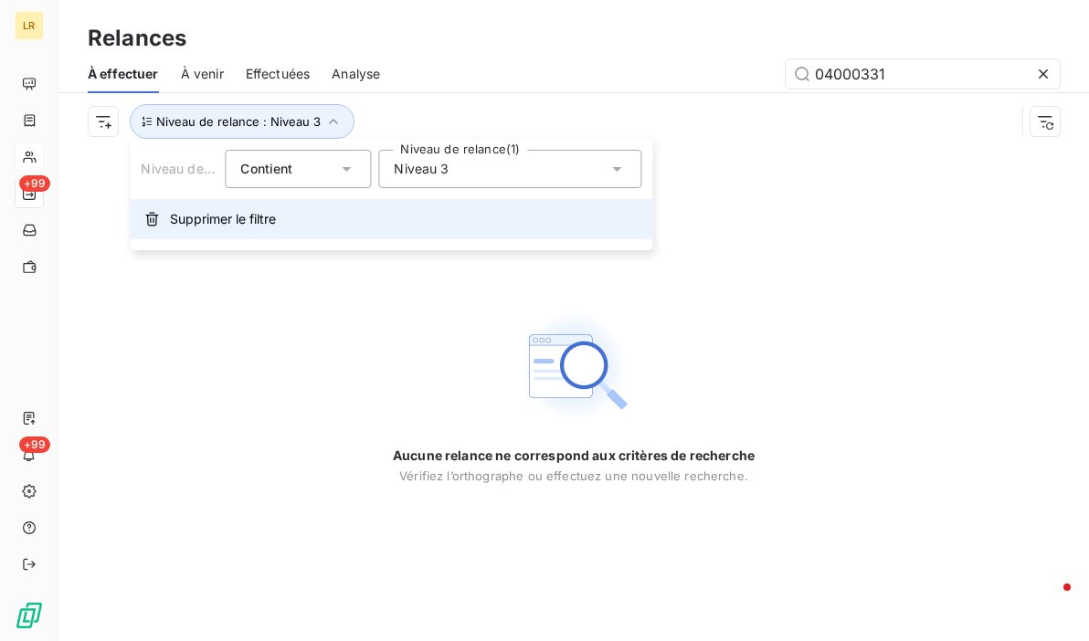
click at [230, 225] on span "Supprimer le filtre" at bounding box center [223, 219] width 106 height 18
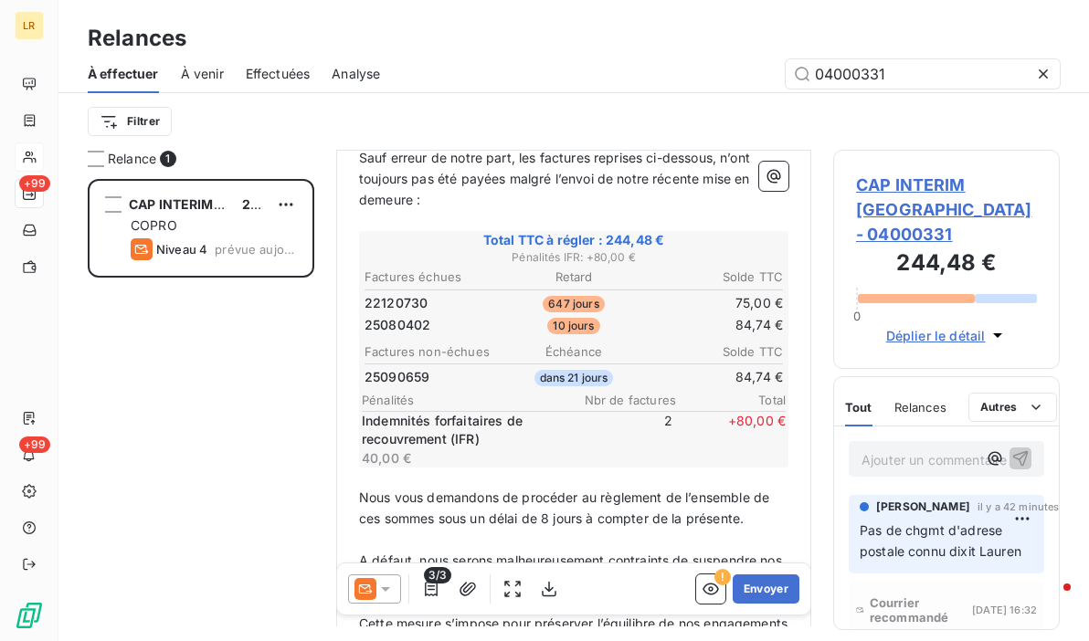
scroll to position [274, 0]
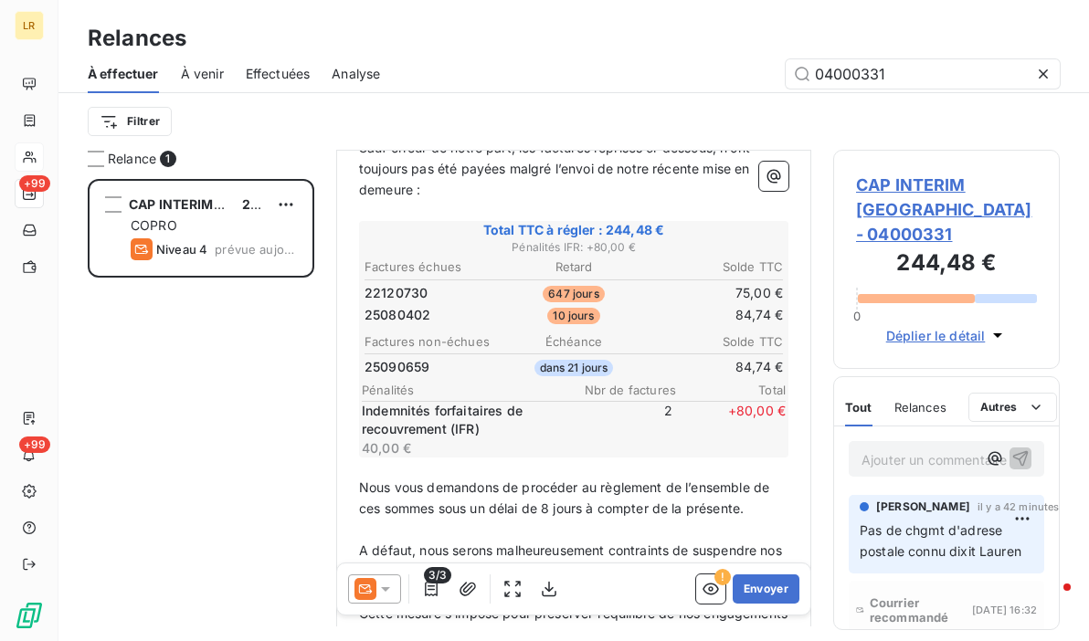
click at [369, 580] on icon at bounding box center [366, 589] width 22 height 22
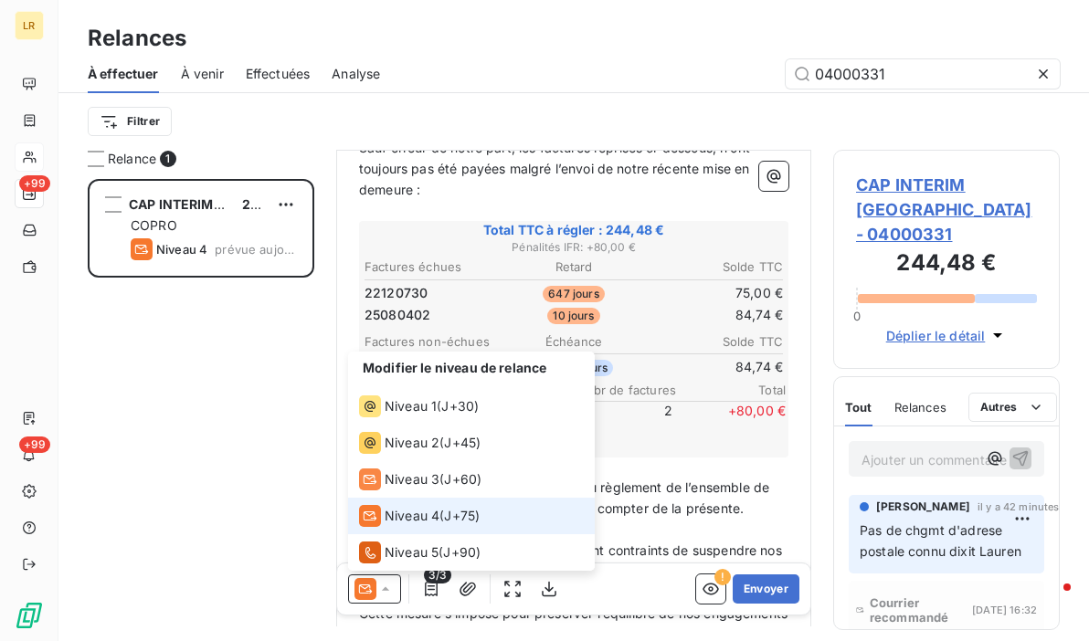
click at [385, 582] on icon at bounding box center [385, 589] width 18 height 18
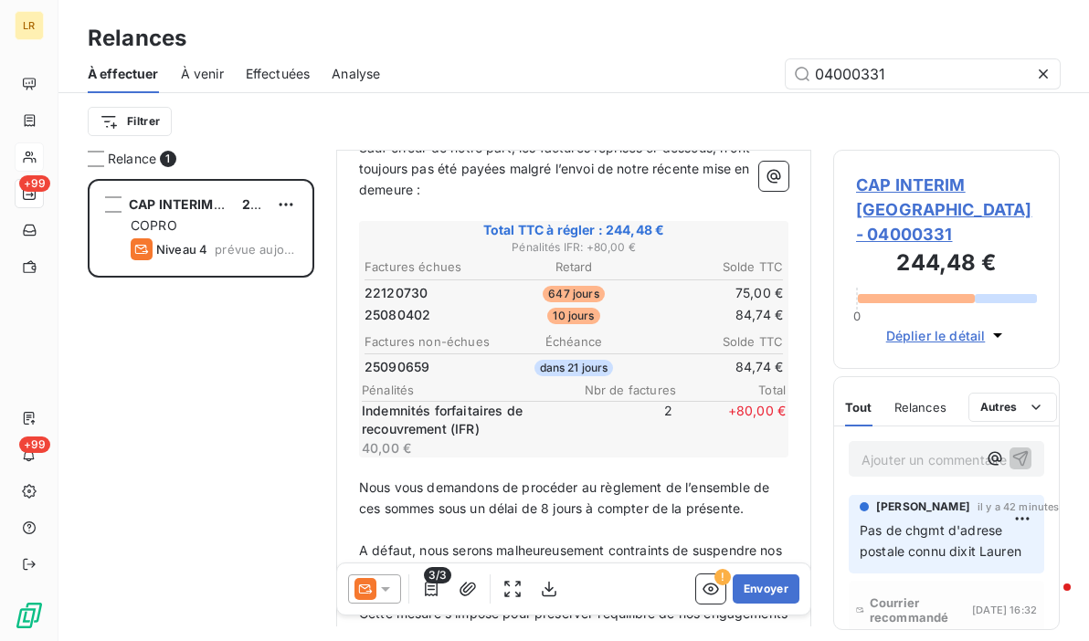
click at [387, 580] on div at bounding box center [374, 589] width 53 height 29
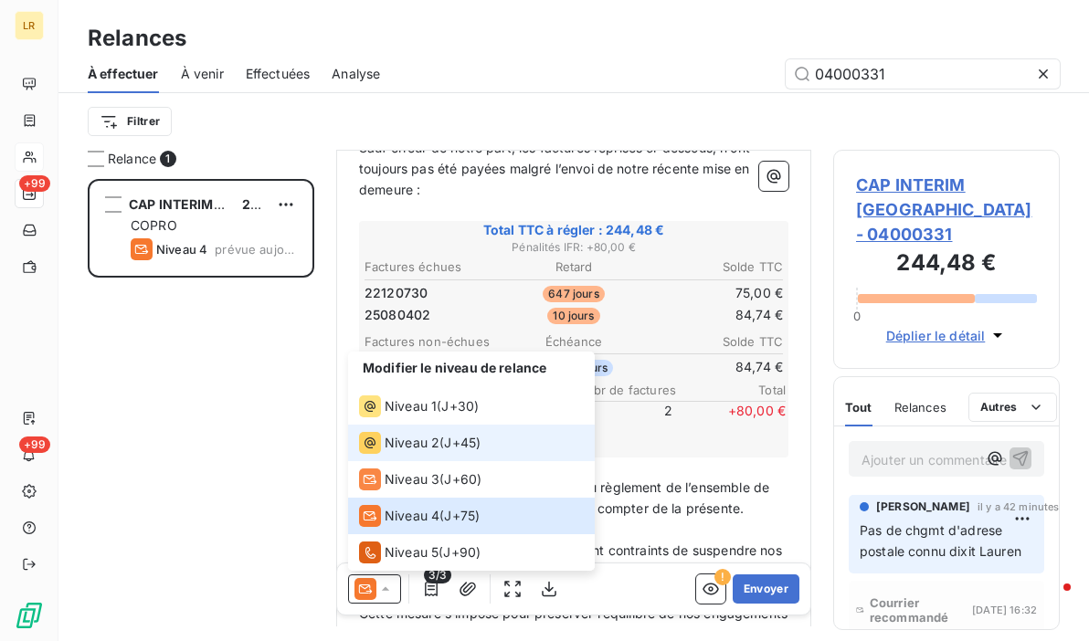
click at [401, 449] on span "Niveau 2" at bounding box center [412, 443] width 55 height 18
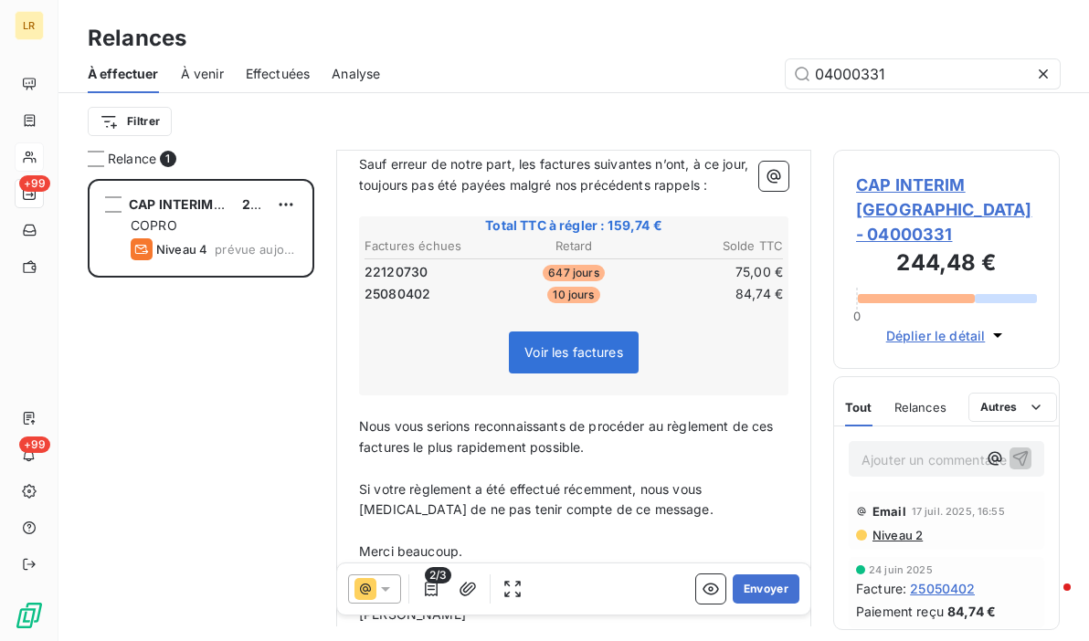
scroll to position [457, 0]
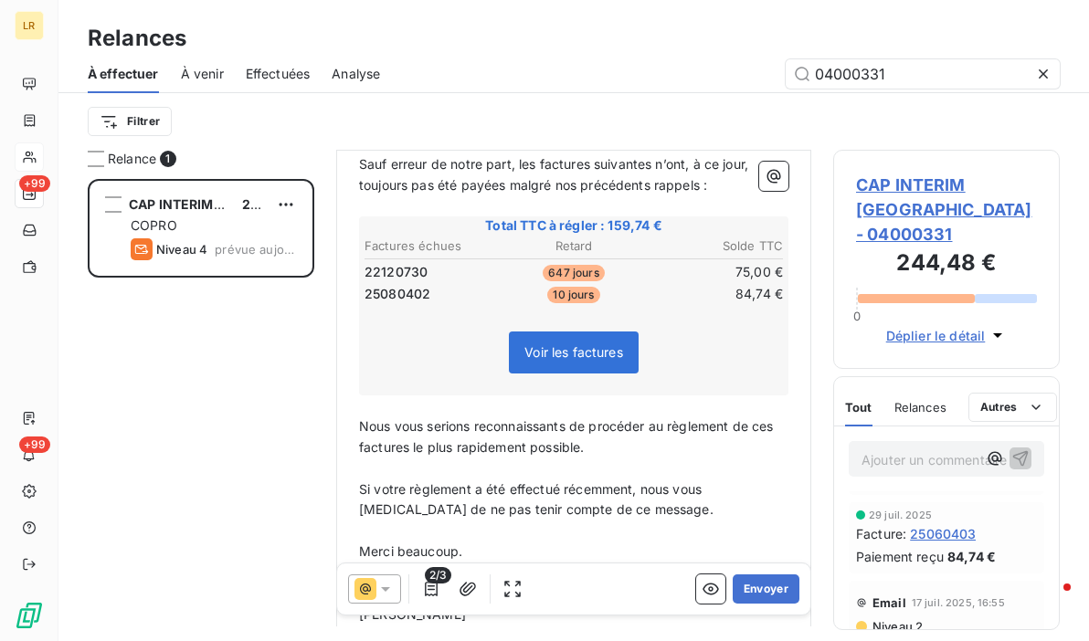
click at [885, 473] on span "Niveau 2" at bounding box center [897, 480] width 52 height 15
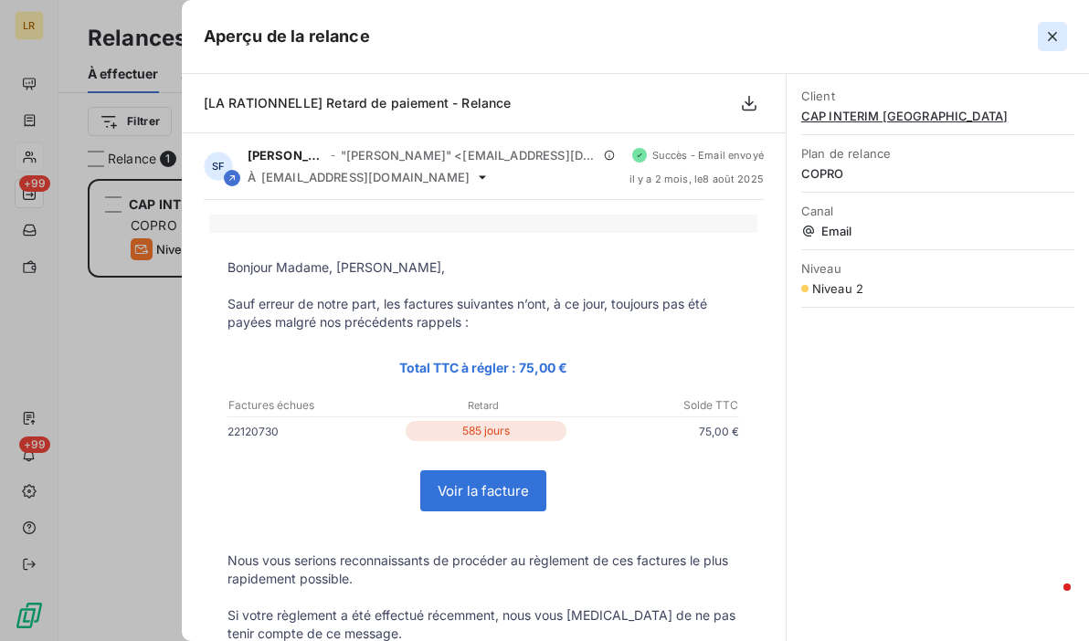
click at [1054, 34] on icon "button" at bounding box center [1052, 36] width 9 height 9
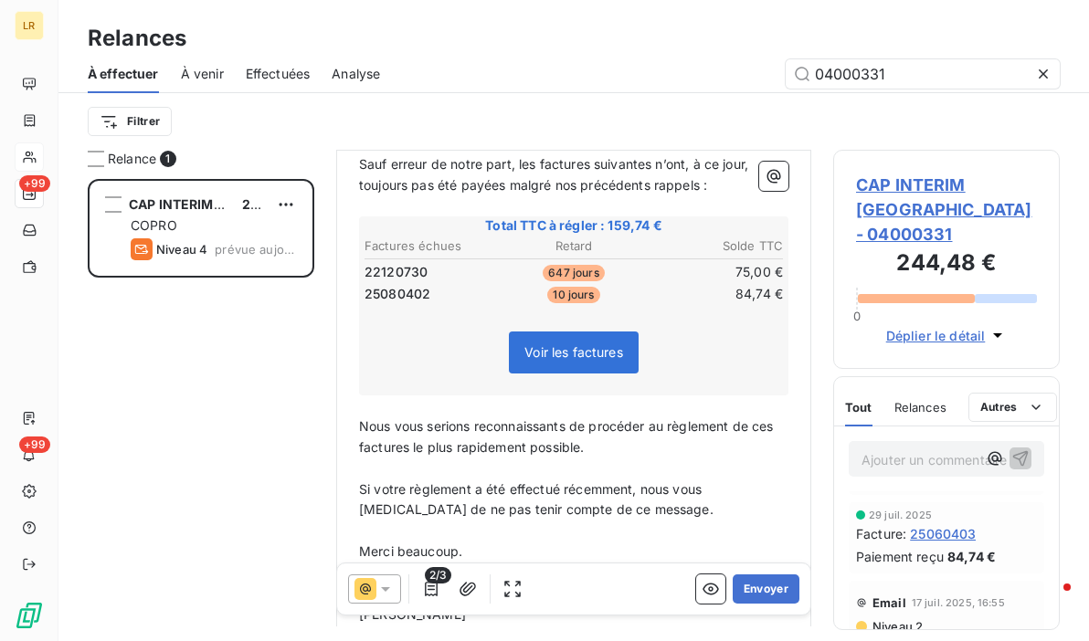
click at [208, 390] on div "CAP INTERIM FRANCE 244,48 € COPRO Niveau 4 prévue [DATE]" at bounding box center [201, 410] width 227 height 462
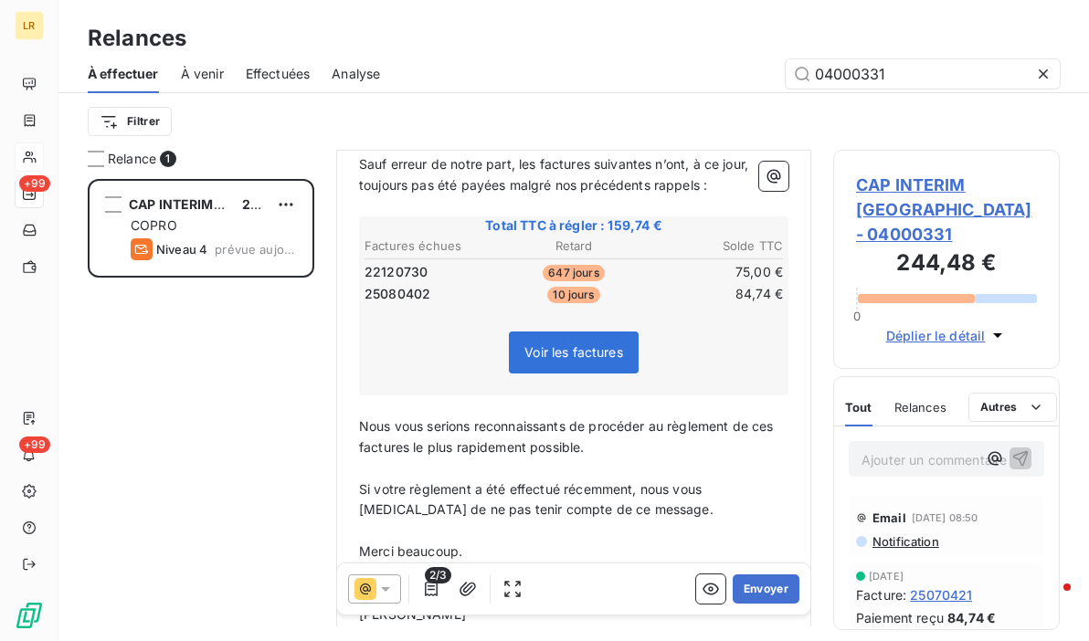
scroll to position [91, 0]
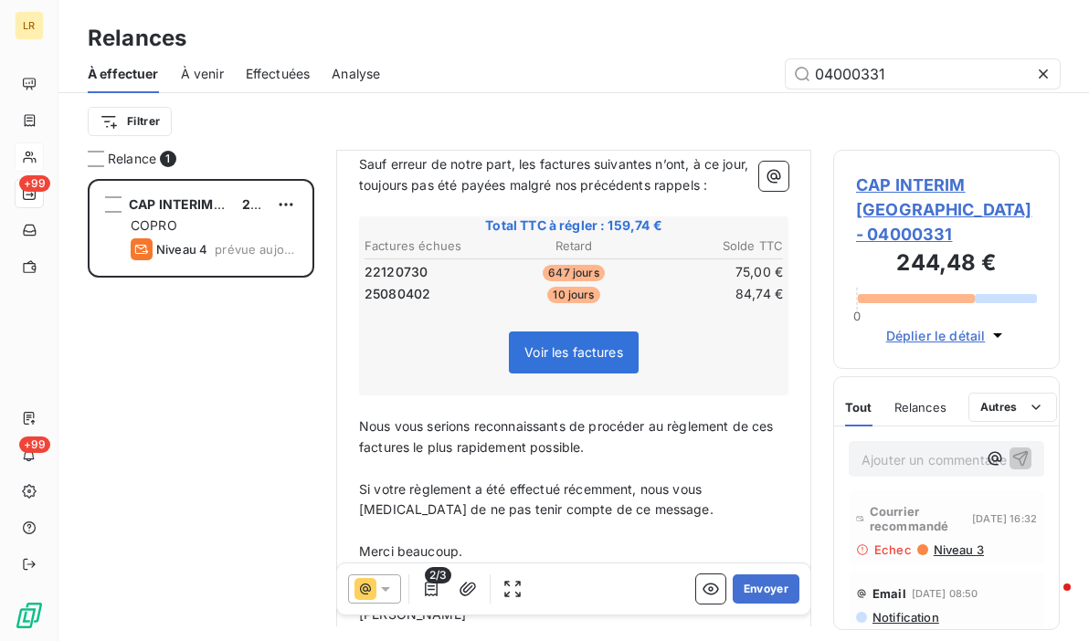
click at [390, 592] on icon at bounding box center [385, 589] width 18 height 18
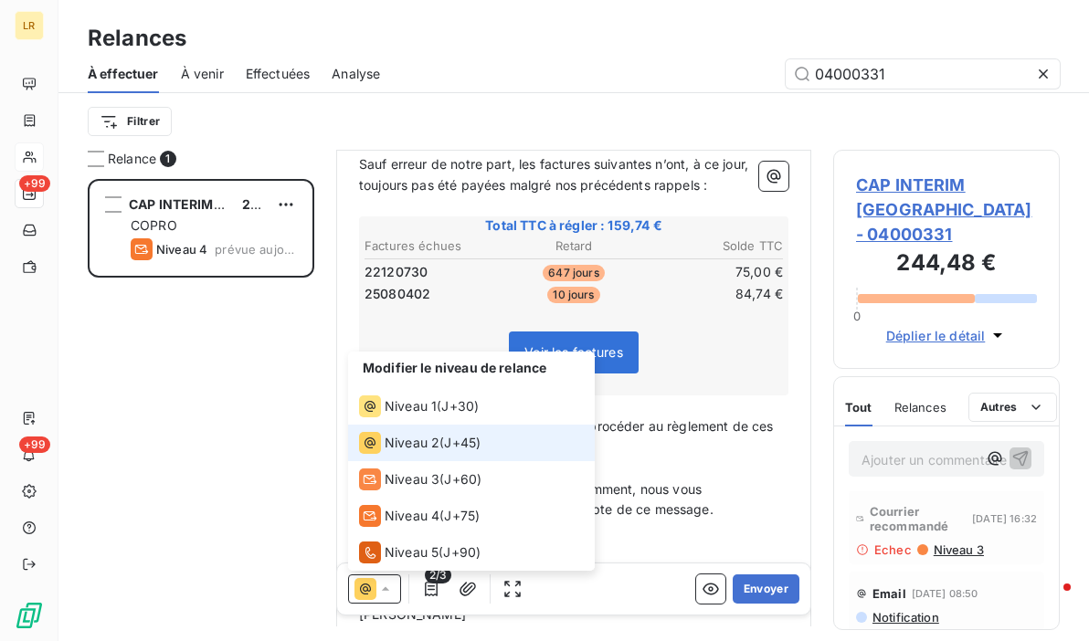
click at [391, 595] on icon at bounding box center [385, 589] width 18 height 18
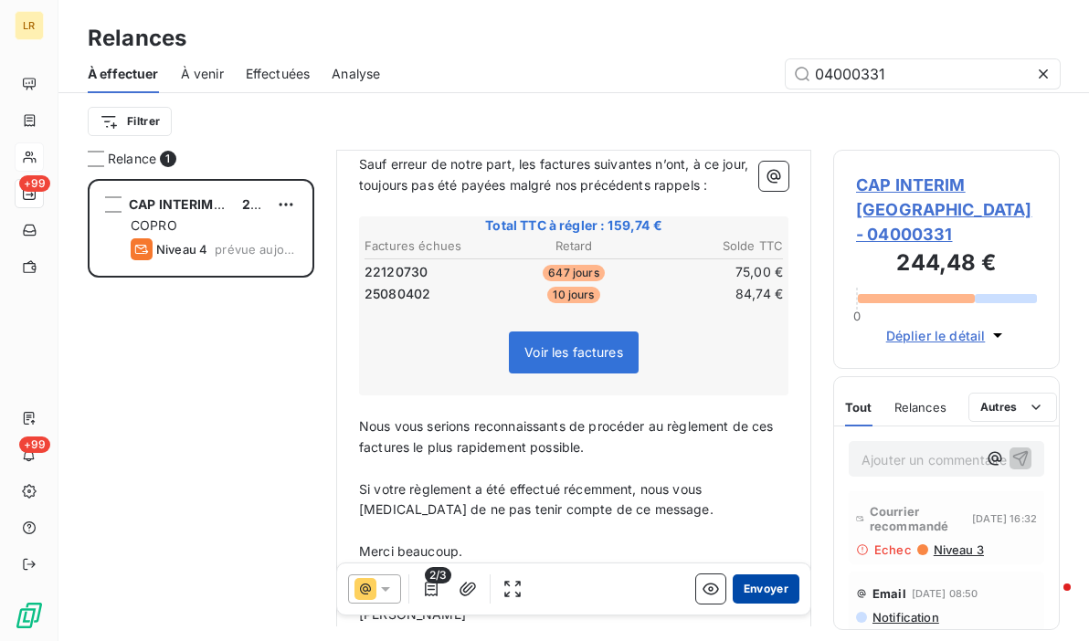
click at [748, 590] on button "Envoyer" at bounding box center [766, 589] width 67 height 29
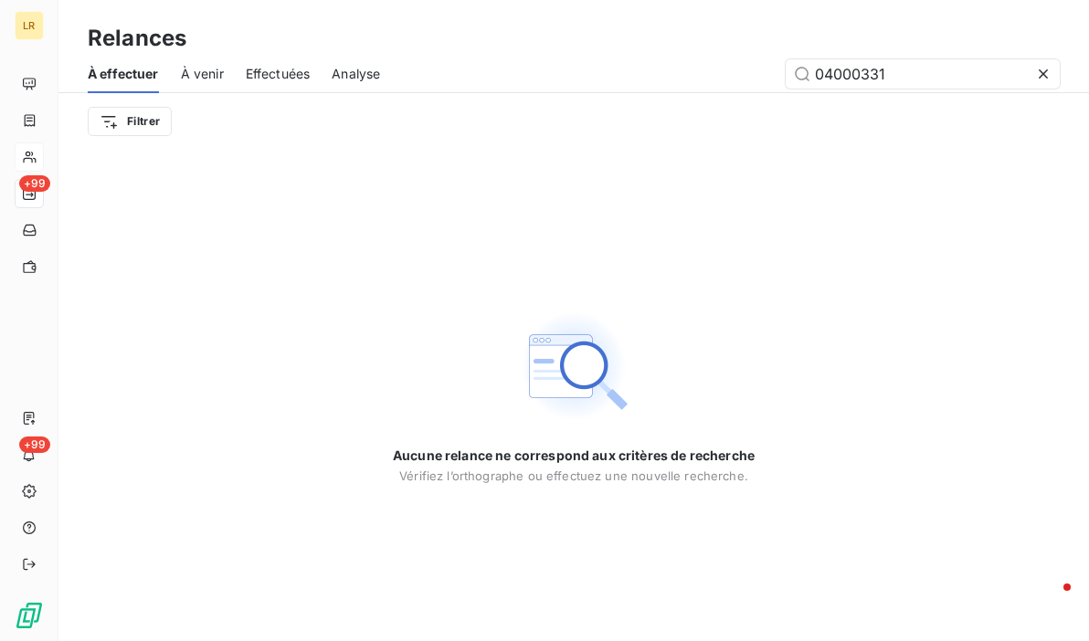
click at [129, 79] on span "À effectuer" at bounding box center [123, 74] width 71 height 18
click at [157, 125] on html "LR +99 +99 Relances À effectuer À venir Effectuées Analyse 04000331 Filtrer Auc…" at bounding box center [544, 320] width 1089 height 641
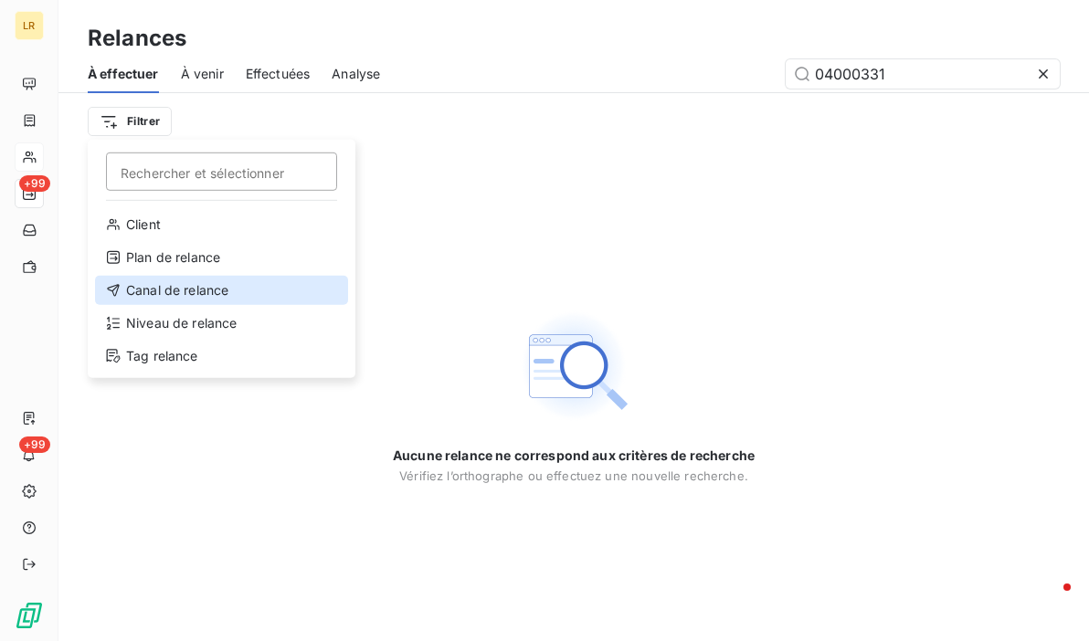
click at [151, 288] on div "Canal de relance" at bounding box center [221, 290] width 253 height 29
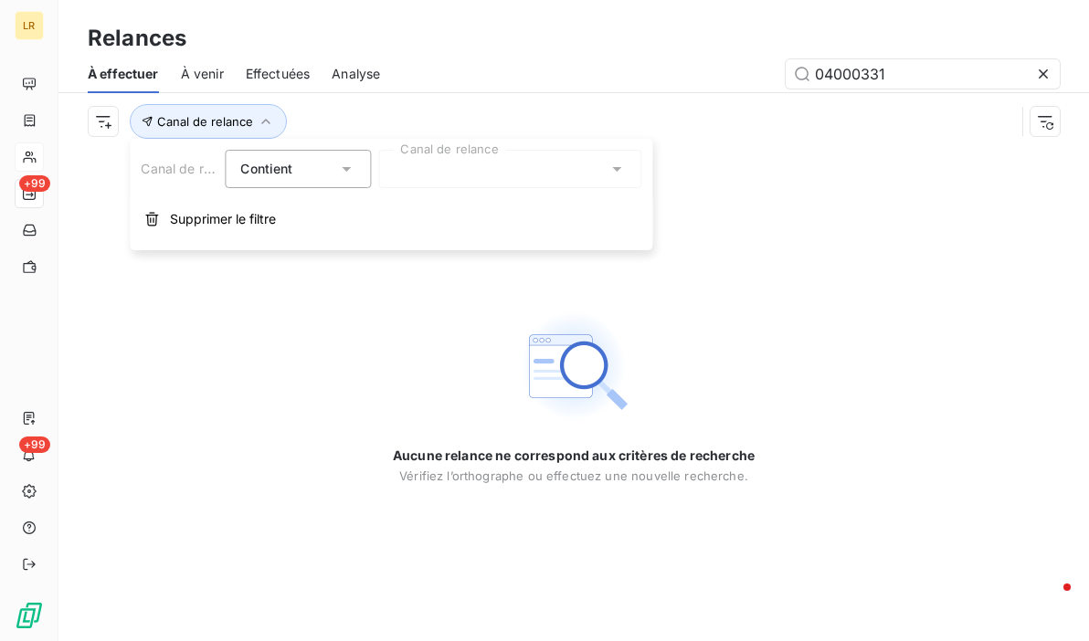
click at [449, 176] on div at bounding box center [509, 169] width 263 height 38
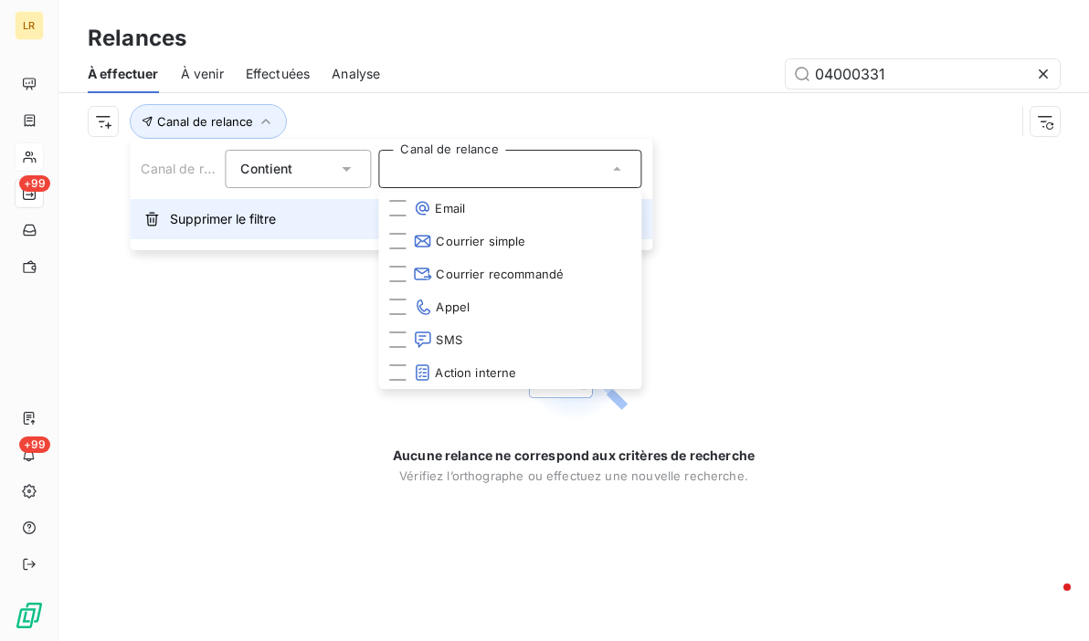
click at [208, 217] on span "Supprimer le filtre" at bounding box center [223, 219] width 106 height 18
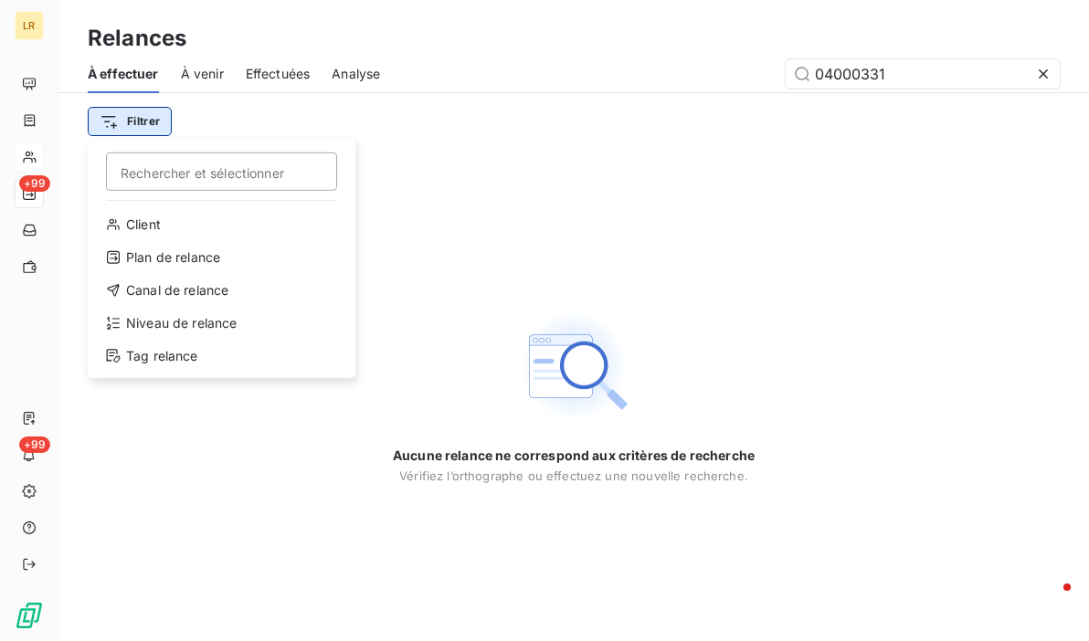
click at [129, 119] on html "LR +99 +99 Relances À effectuer À venir Effectuées Analyse 04000331 Filtrer Rec…" at bounding box center [544, 320] width 1089 height 641
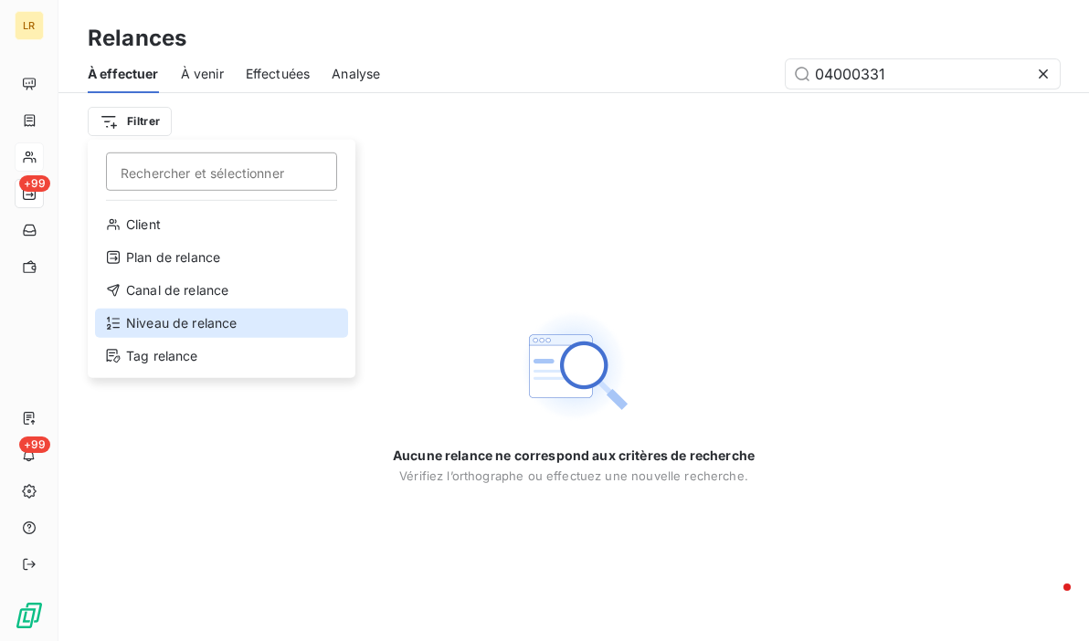
click at [173, 322] on div "Niveau de relance" at bounding box center [221, 323] width 253 height 29
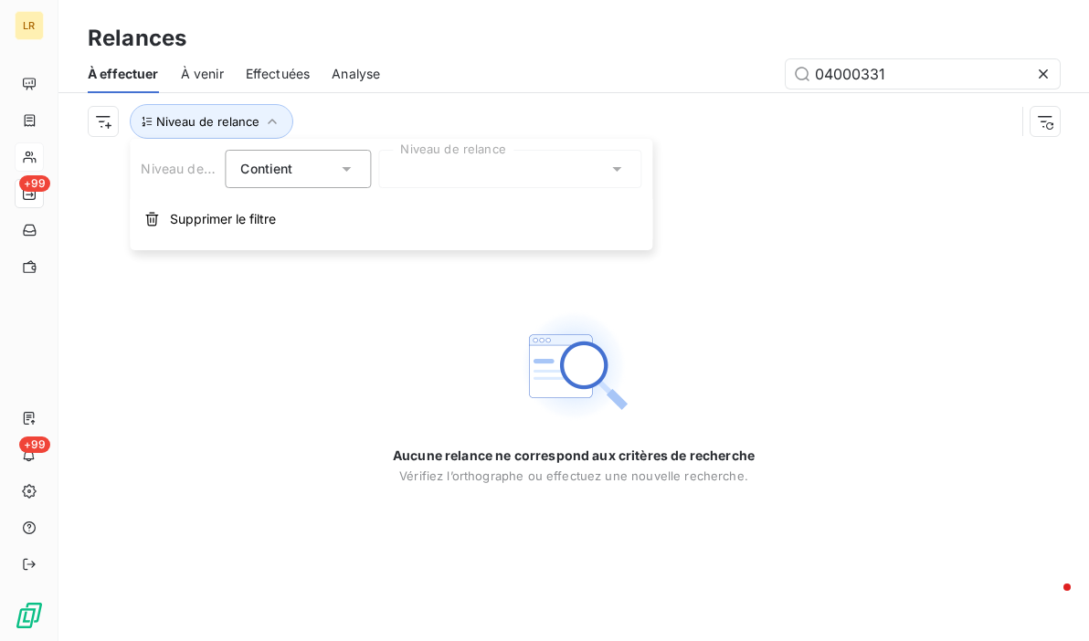
click at [460, 157] on div at bounding box center [509, 169] width 263 height 38
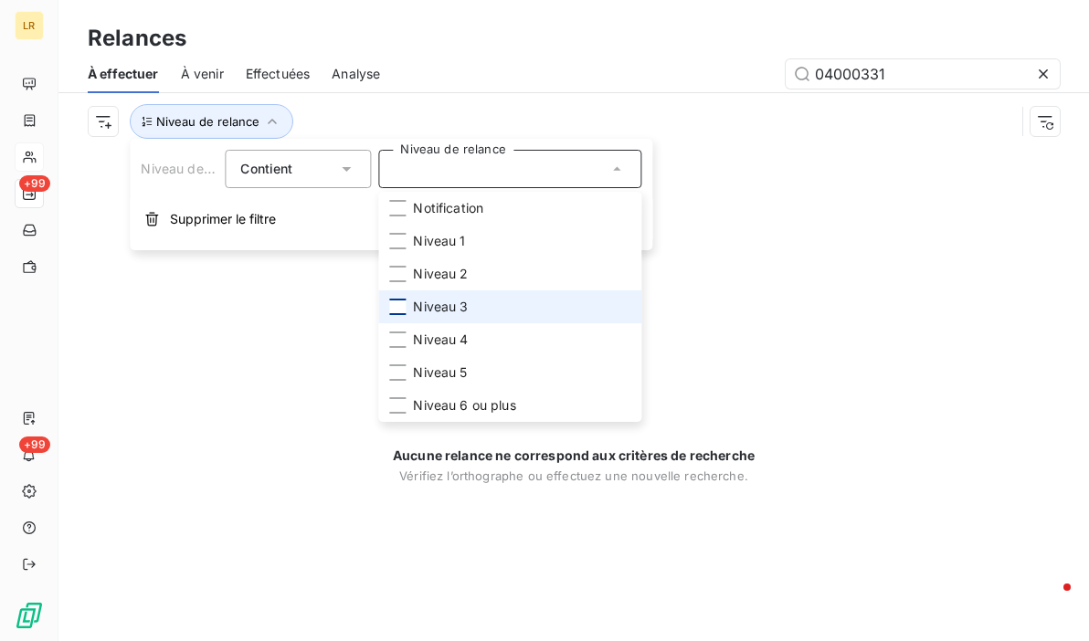
click at [398, 303] on div at bounding box center [397, 307] width 16 height 16
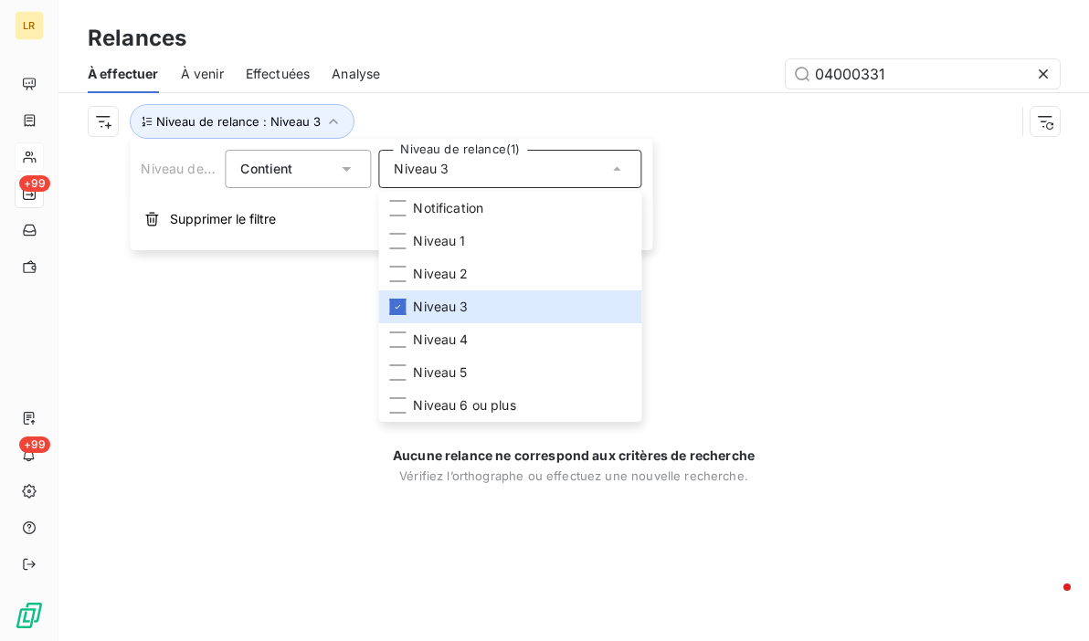
click at [701, 257] on div "Aucune relance ne correspond aux critères de recherche [PERSON_NAME] l’orthogra…" at bounding box center [573, 396] width 1031 height 492
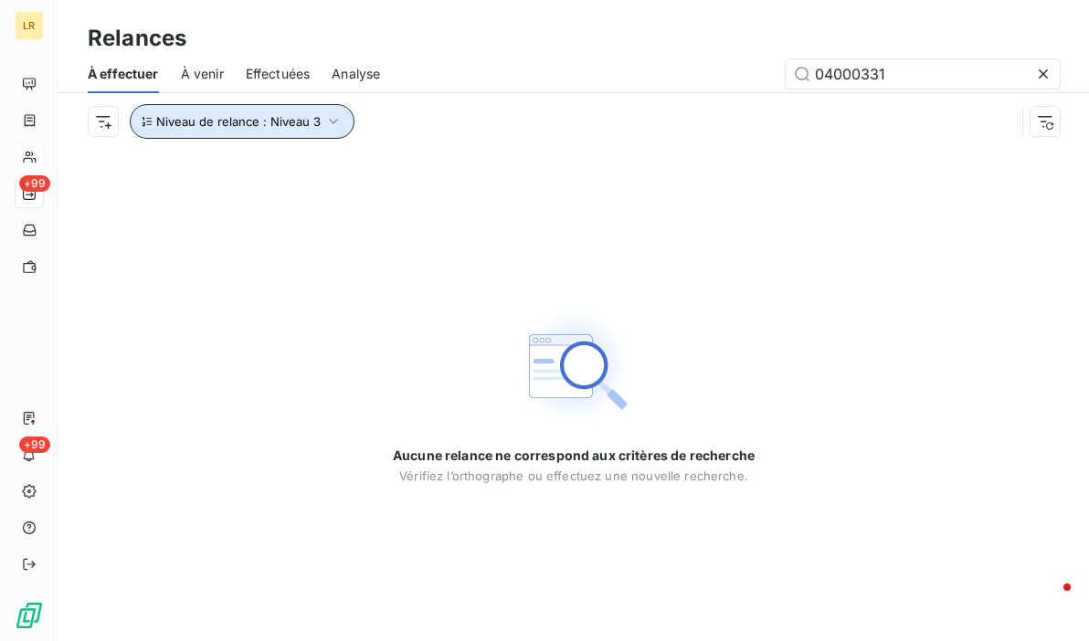
click at [338, 121] on icon "button" at bounding box center [333, 121] width 18 height 18
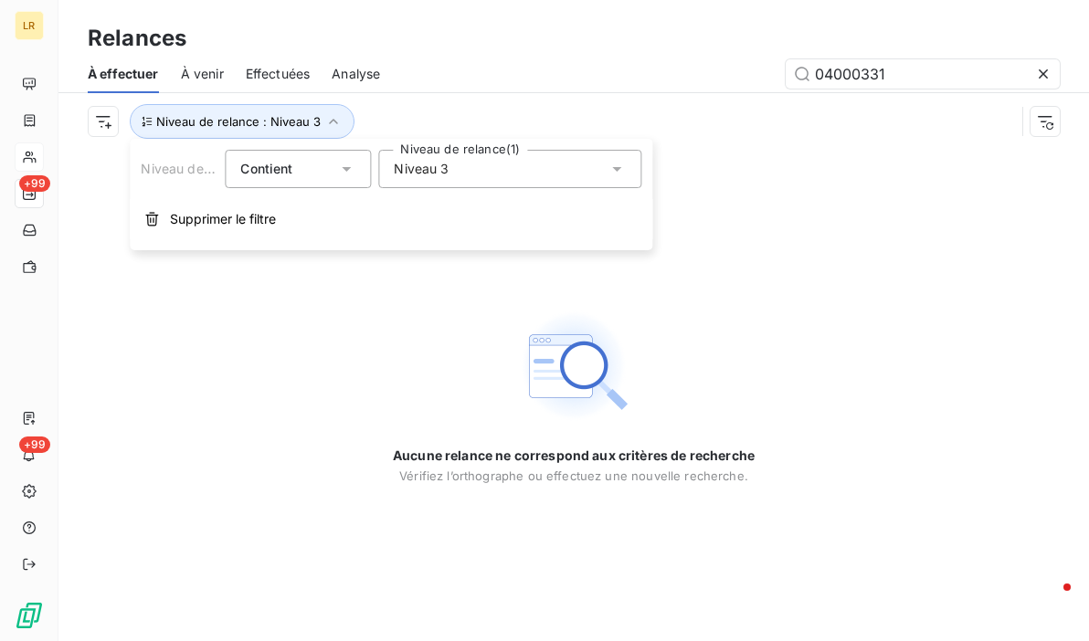
click at [541, 169] on div "Niveau 3" at bounding box center [509, 169] width 263 height 38
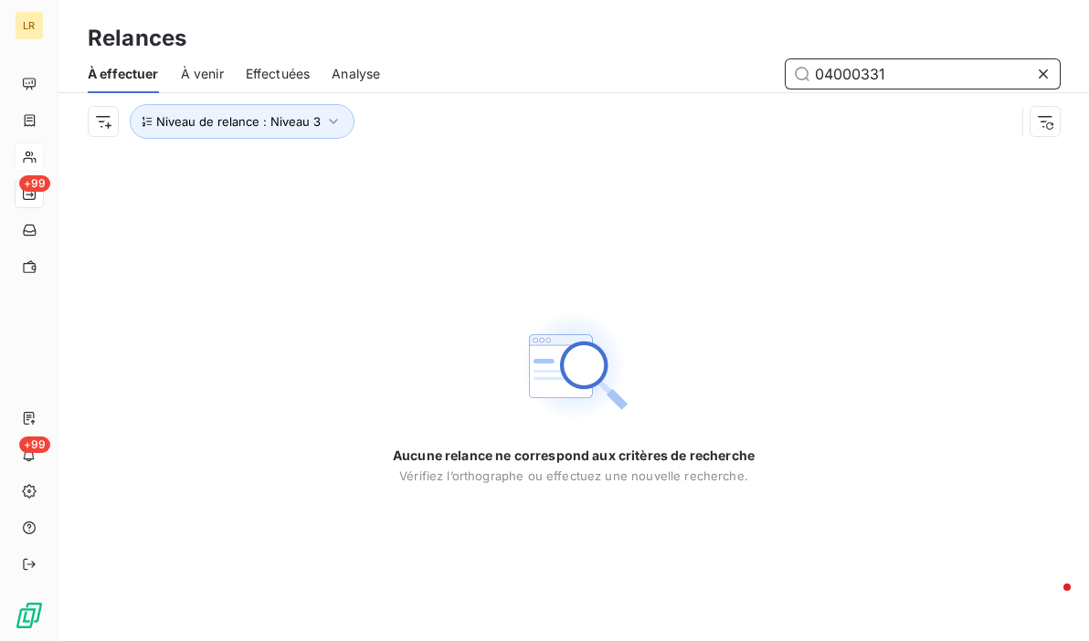
drag, startPoint x: 928, startPoint y: 69, endPoint x: 666, endPoint y: 81, distance: 261.6
click at [666, 81] on div "04000331" at bounding box center [731, 73] width 658 height 29
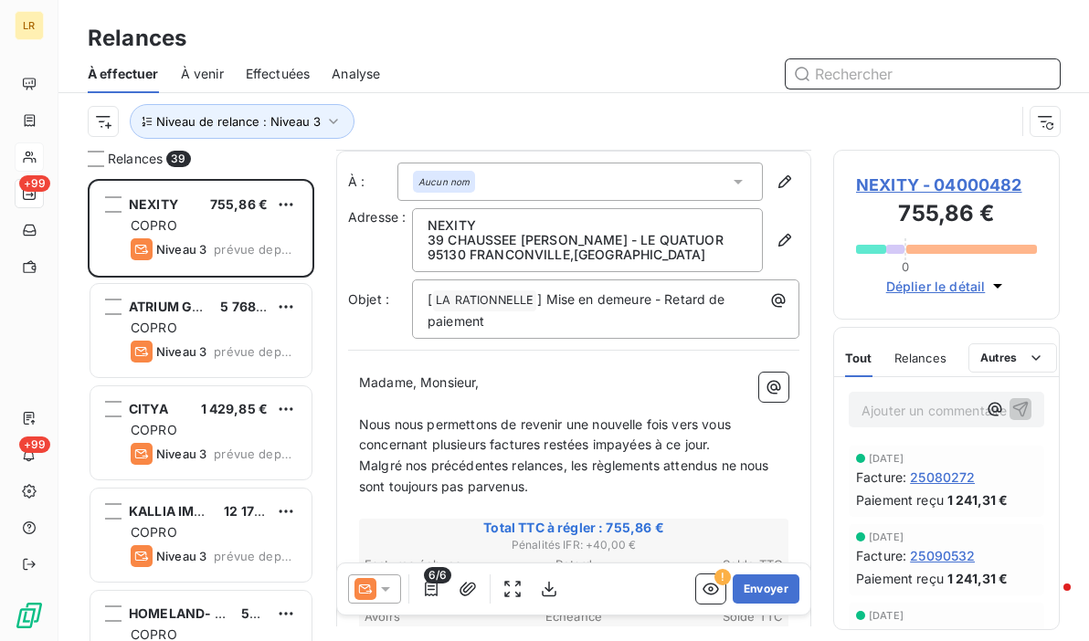
scroll to position [183, 0]
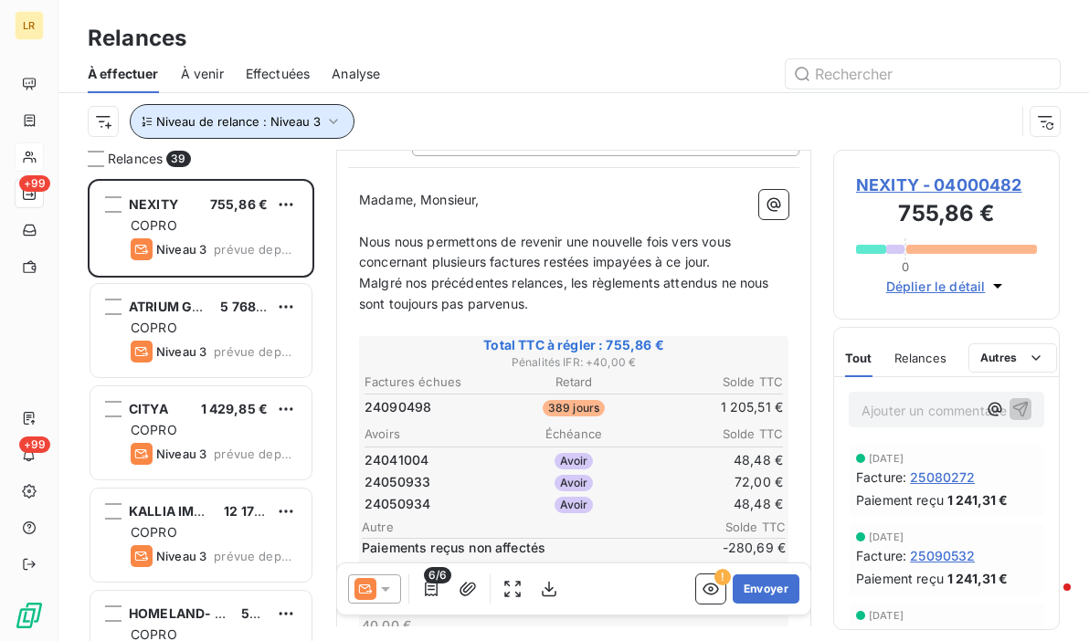
click at [338, 114] on icon "button" at bounding box center [333, 121] width 18 height 18
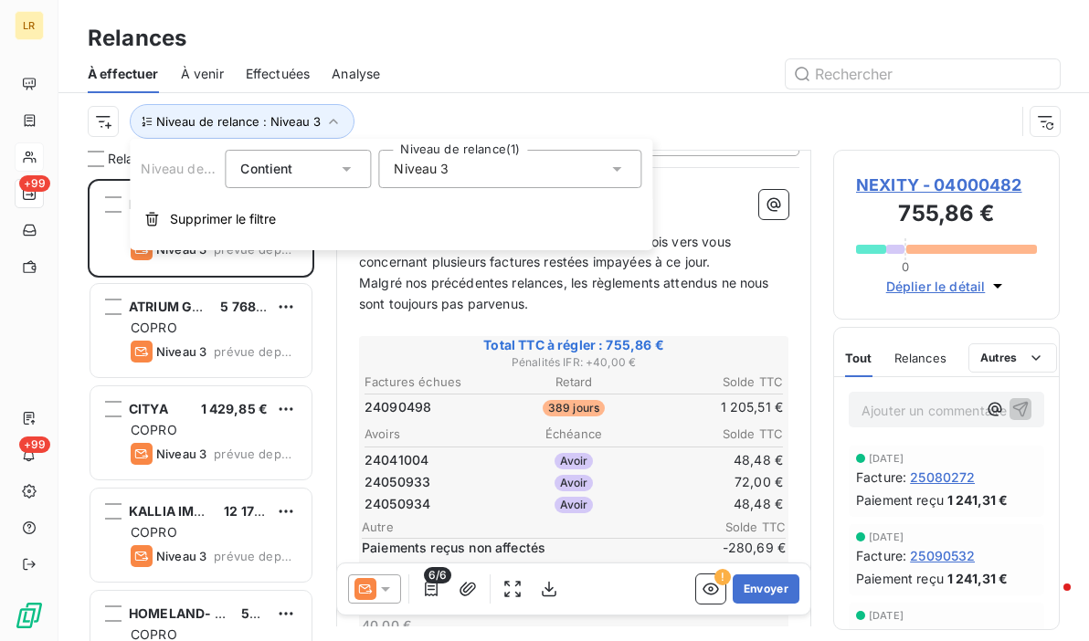
click at [421, 175] on span "Niveau 3" at bounding box center [421, 169] width 55 height 18
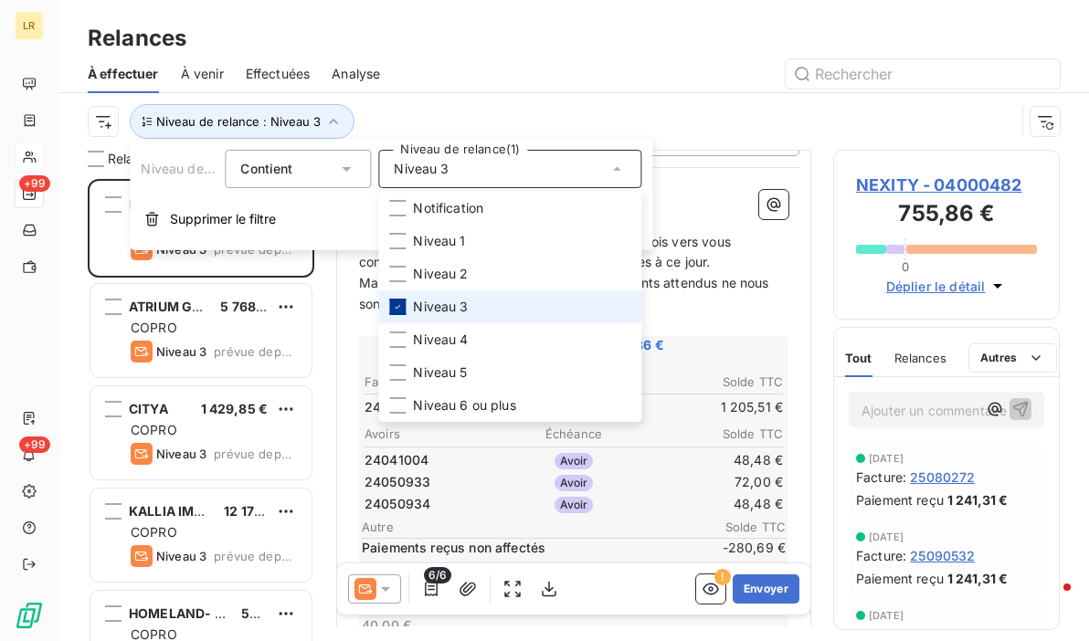
click at [389, 304] on div at bounding box center [397, 307] width 16 height 16
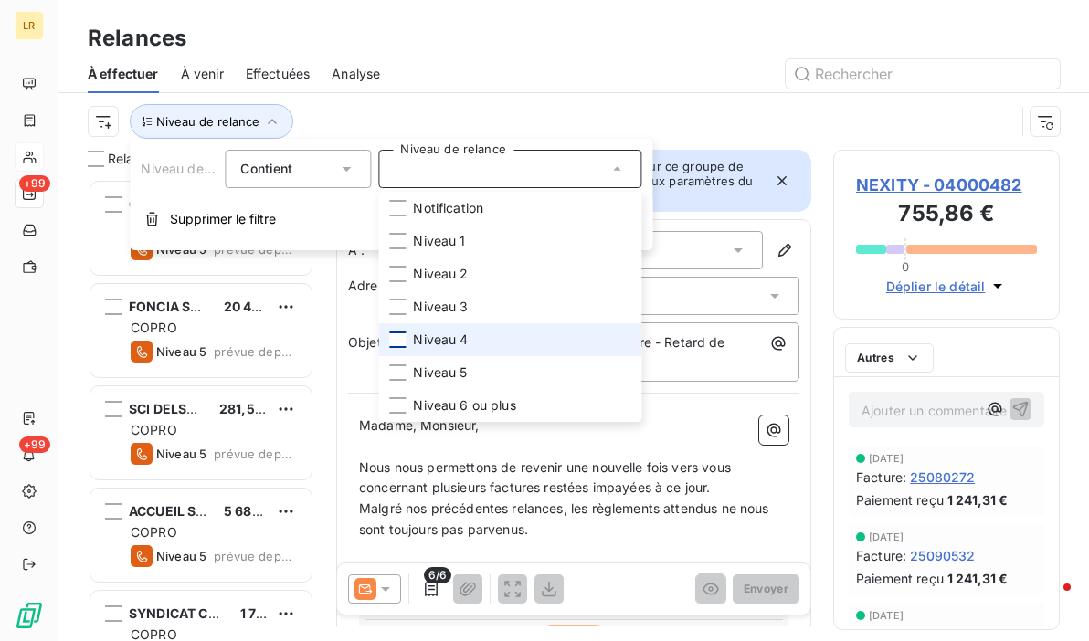
scroll to position [449, 212]
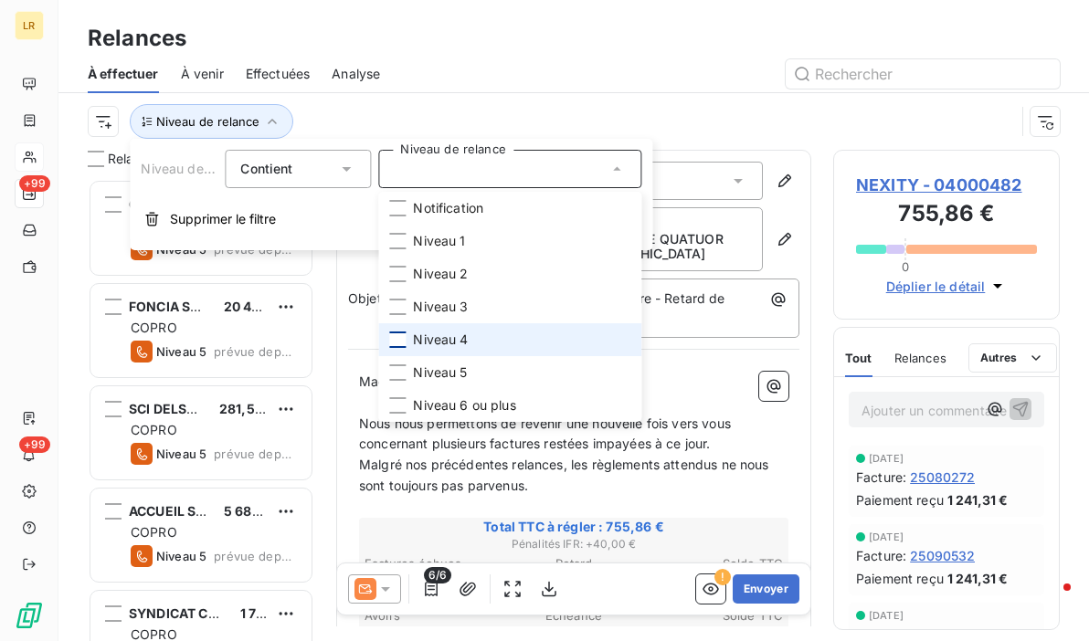
click at [391, 335] on div at bounding box center [397, 340] width 16 height 16
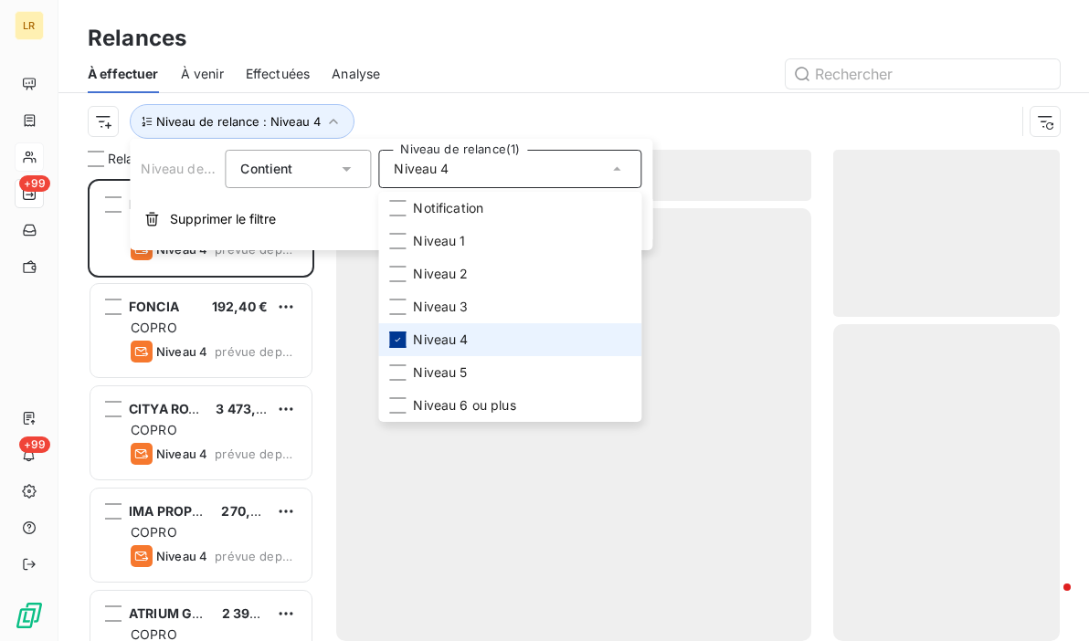
scroll to position [449, 212]
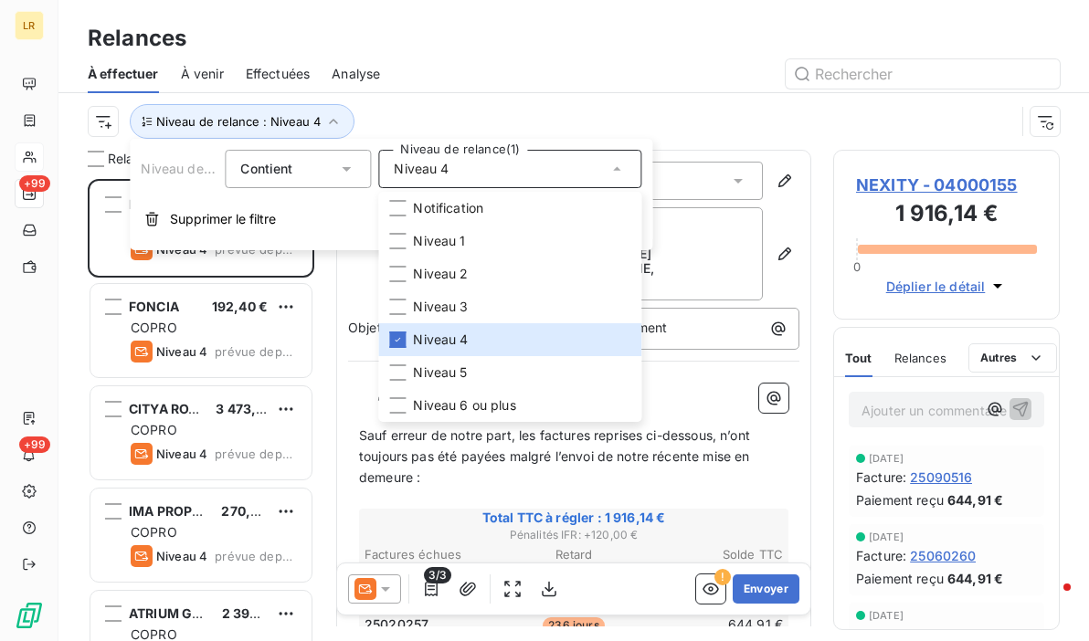
click at [639, 87] on div at bounding box center [731, 73] width 658 height 29
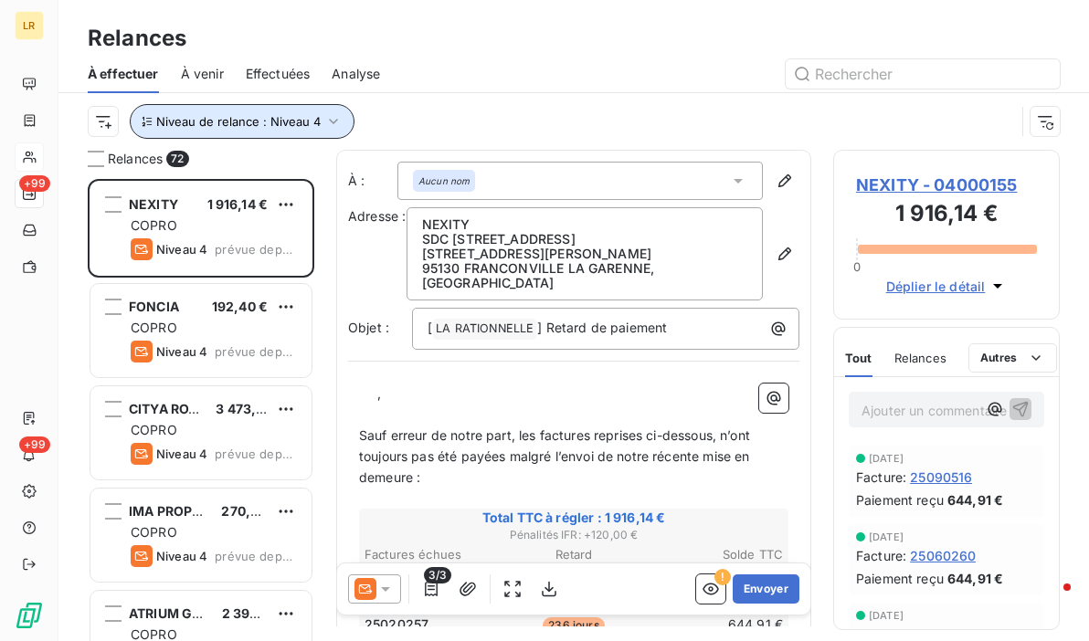
click at [334, 121] on icon "button" at bounding box center [333, 121] width 18 height 18
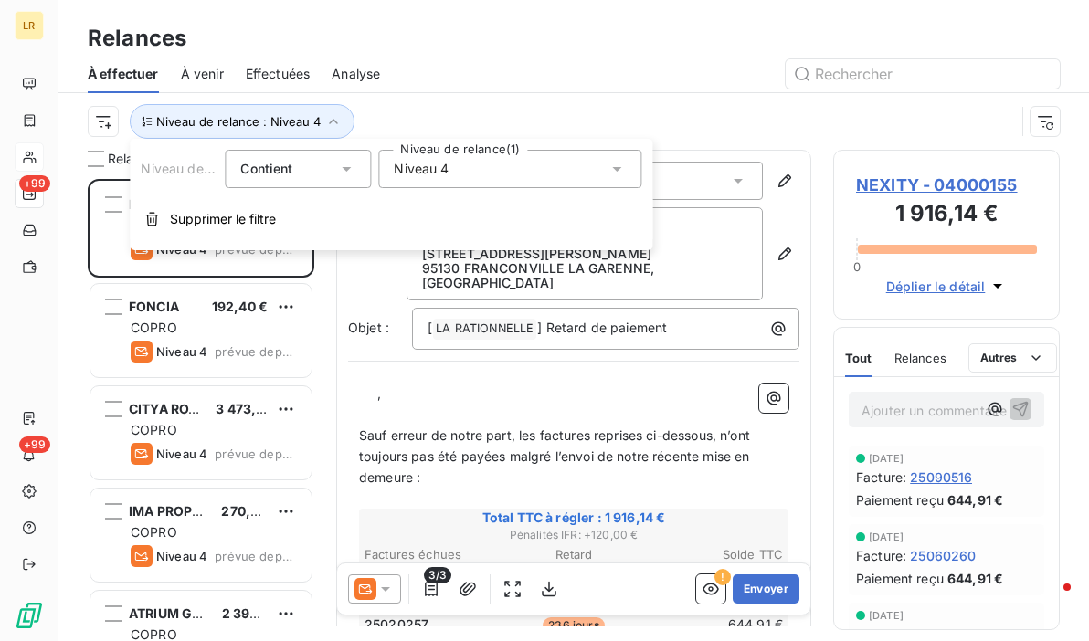
click at [625, 165] on icon at bounding box center [617, 169] width 18 height 18
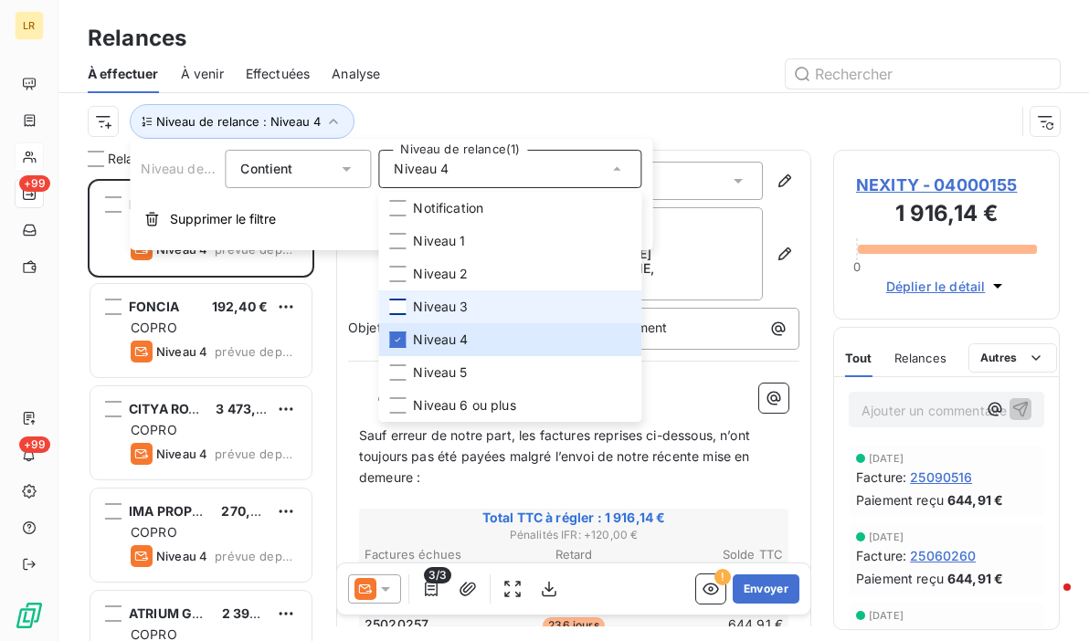
click at [400, 304] on div at bounding box center [397, 307] width 16 height 16
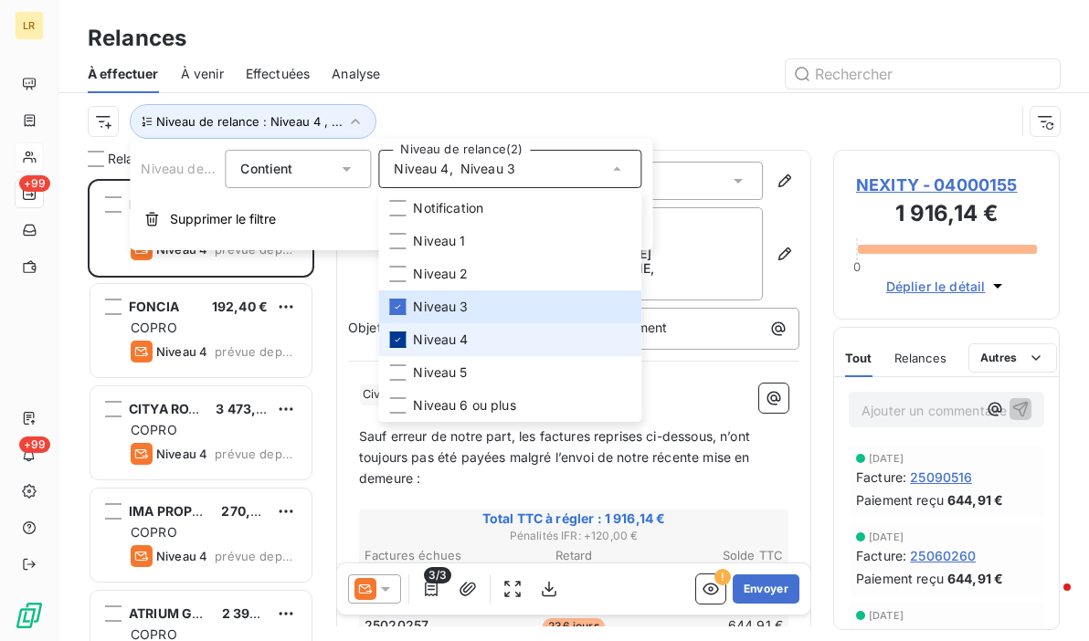
click at [397, 336] on icon at bounding box center [397, 339] width 11 height 11
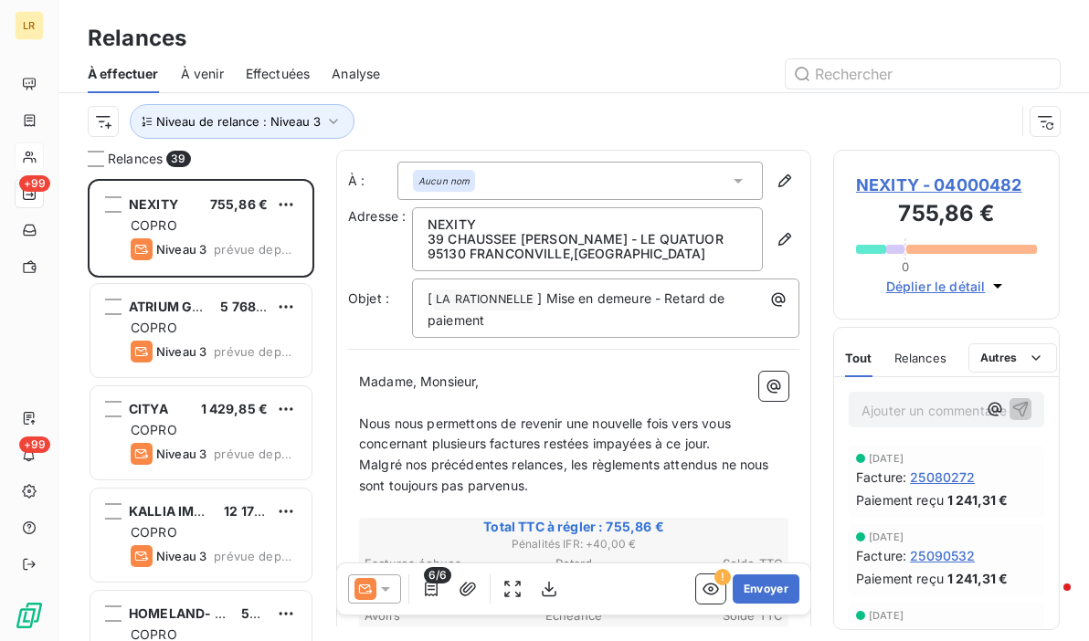
click at [636, 73] on div at bounding box center [731, 73] width 658 height 29
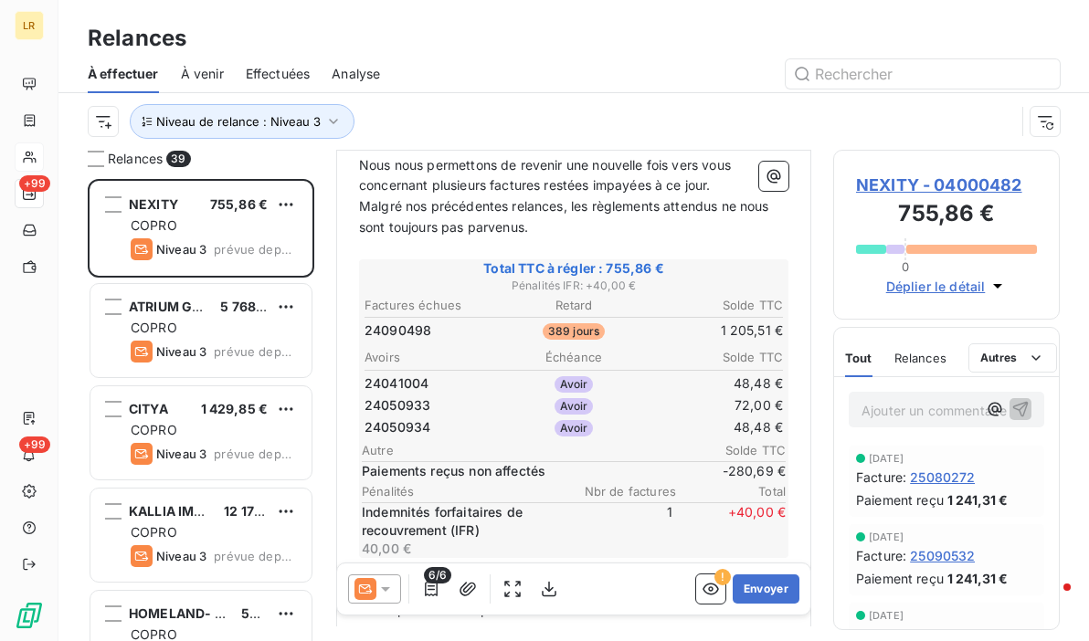
scroll to position [274, 0]
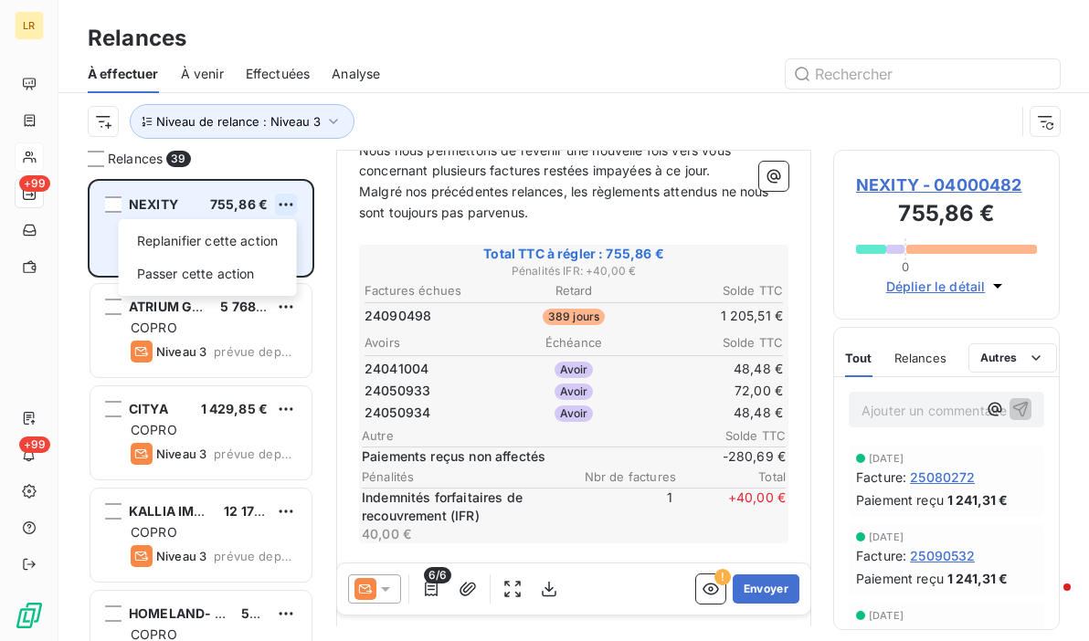
click at [293, 196] on html "LR +99 +99 Relances À effectuer À venir Effectuées Analyse Niveau de relance : …" at bounding box center [544, 320] width 1089 height 641
click at [216, 270] on div "Passer cette action" at bounding box center [208, 274] width 164 height 29
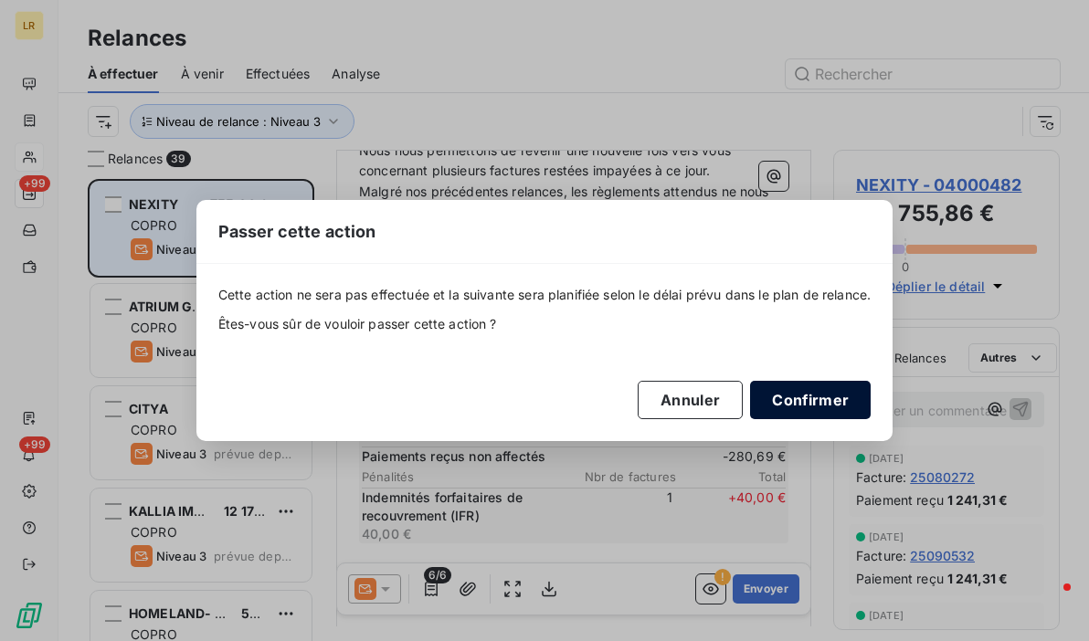
click at [815, 403] on button "Confirmer" at bounding box center [810, 400] width 121 height 38
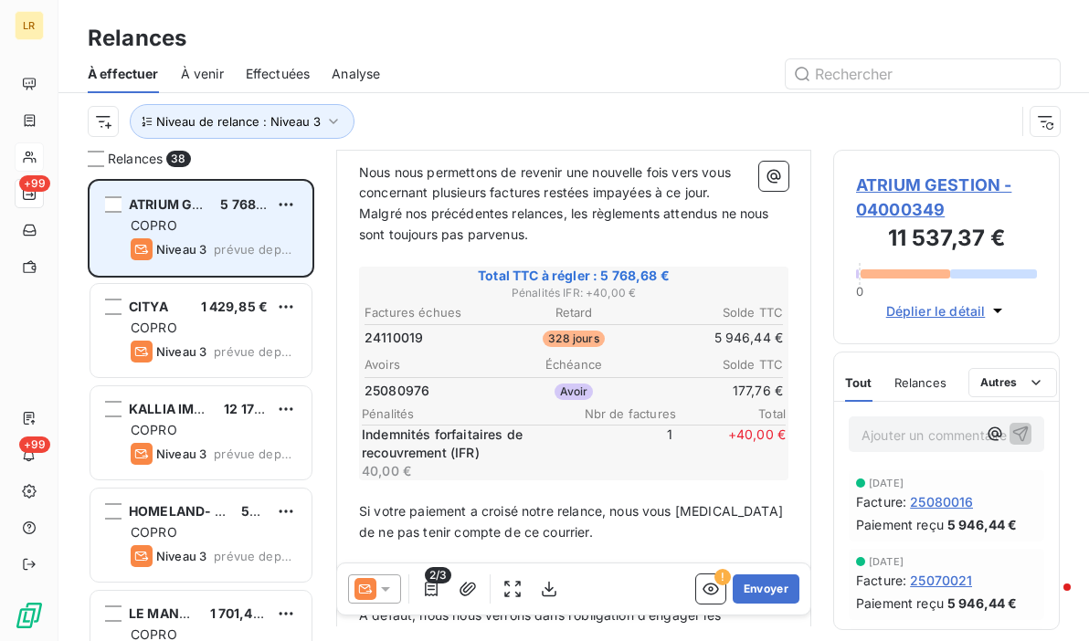
scroll to position [366, 0]
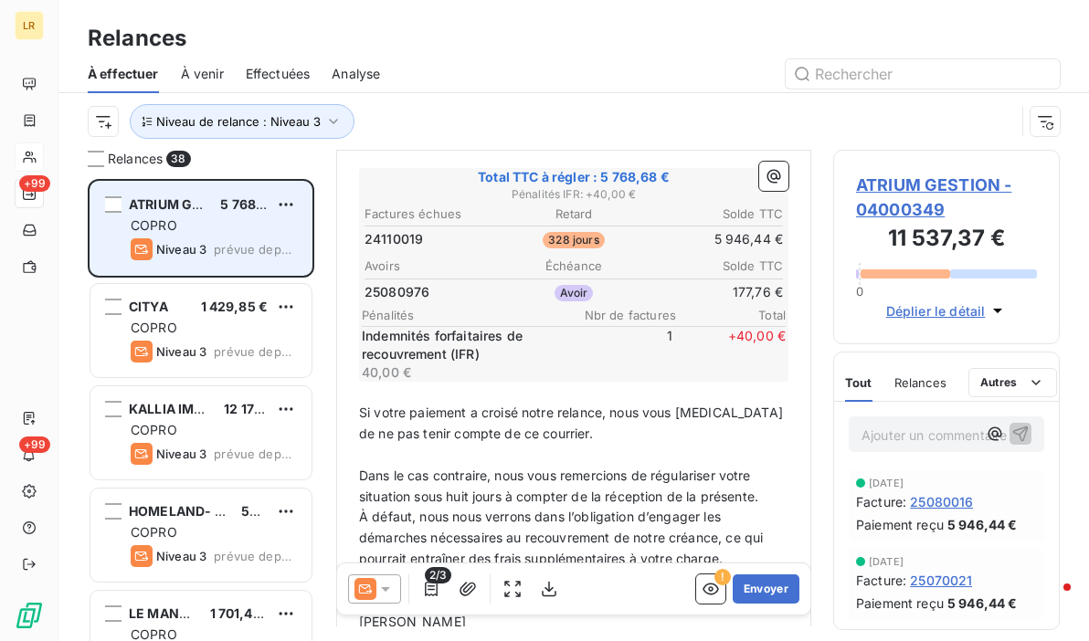
click at [924, 373] on div "Relances" at bounding box center [921, 383] width 52 height 38
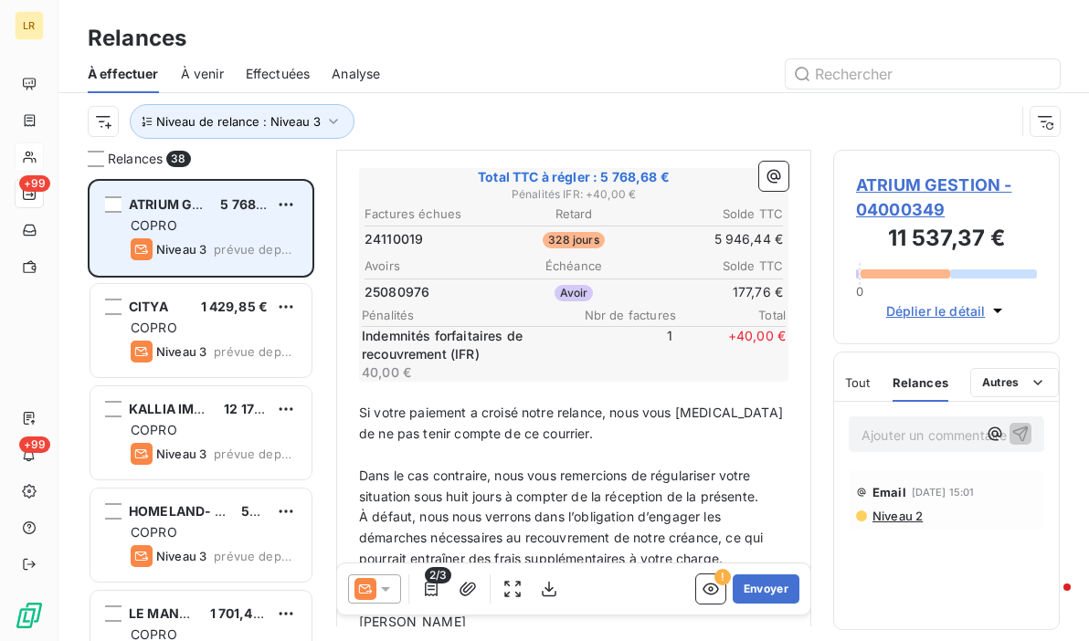
click at [877, 509] on span "Niveau 2" at bounding box center [897, 516] width 52 height 15
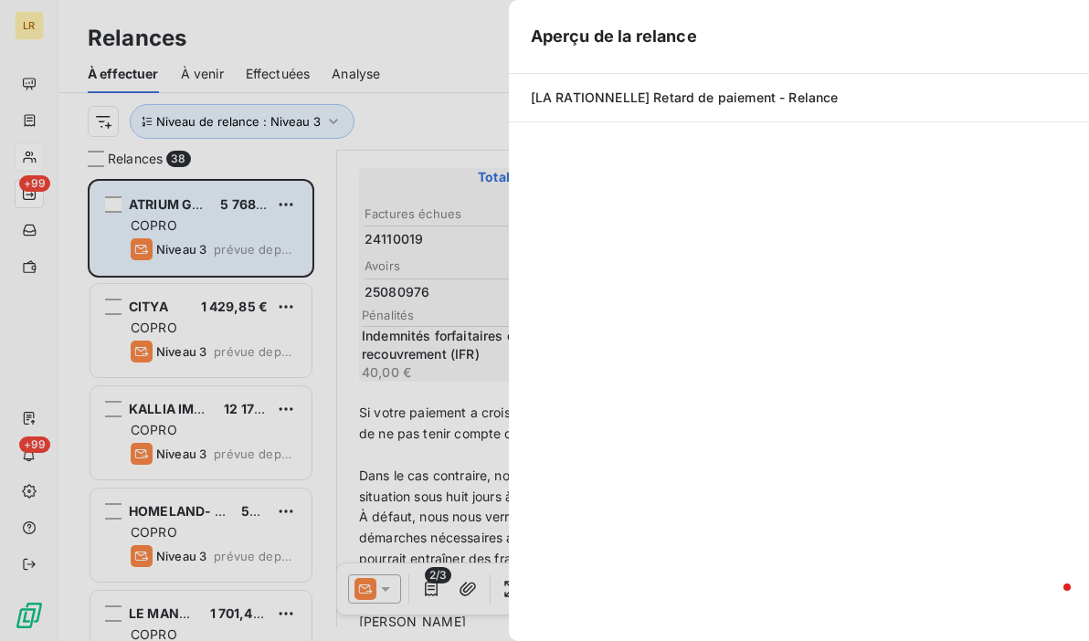
scroll to position [449, 212]
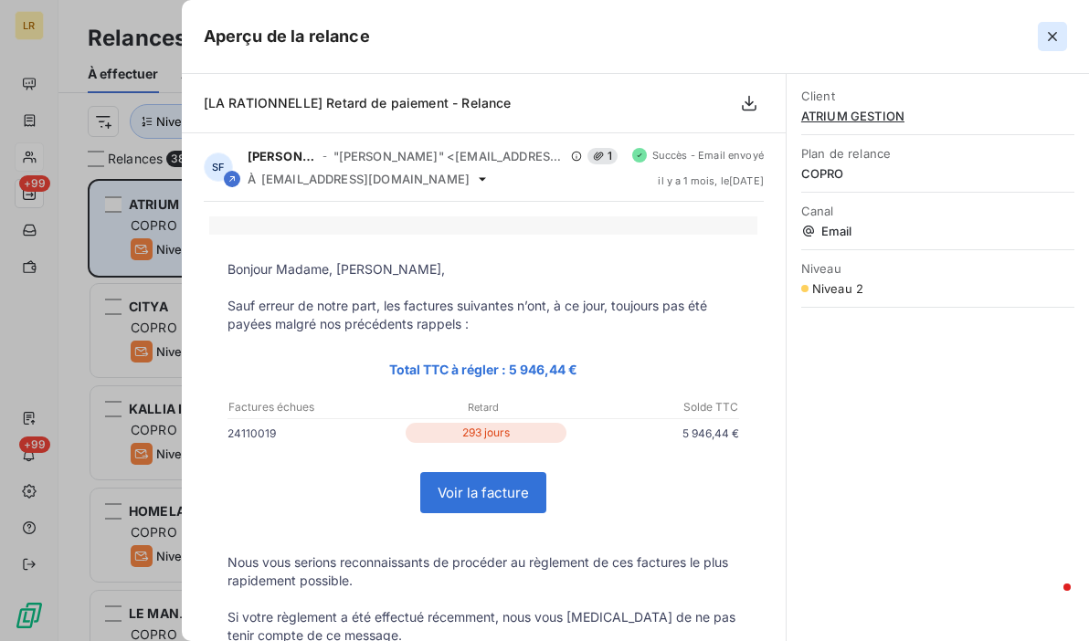
click at [1049, 39] on icon "button" at bounding box center [1052, 36] width 9 height 9
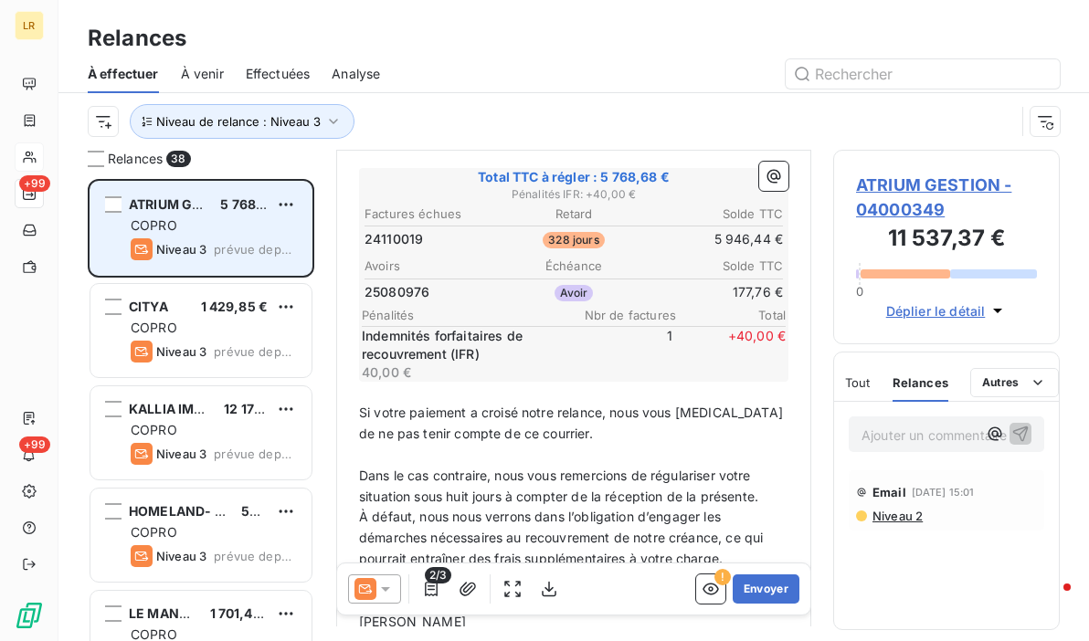
click at [385, 587] on icon at bounding box center [385, 589] width 18 height 18
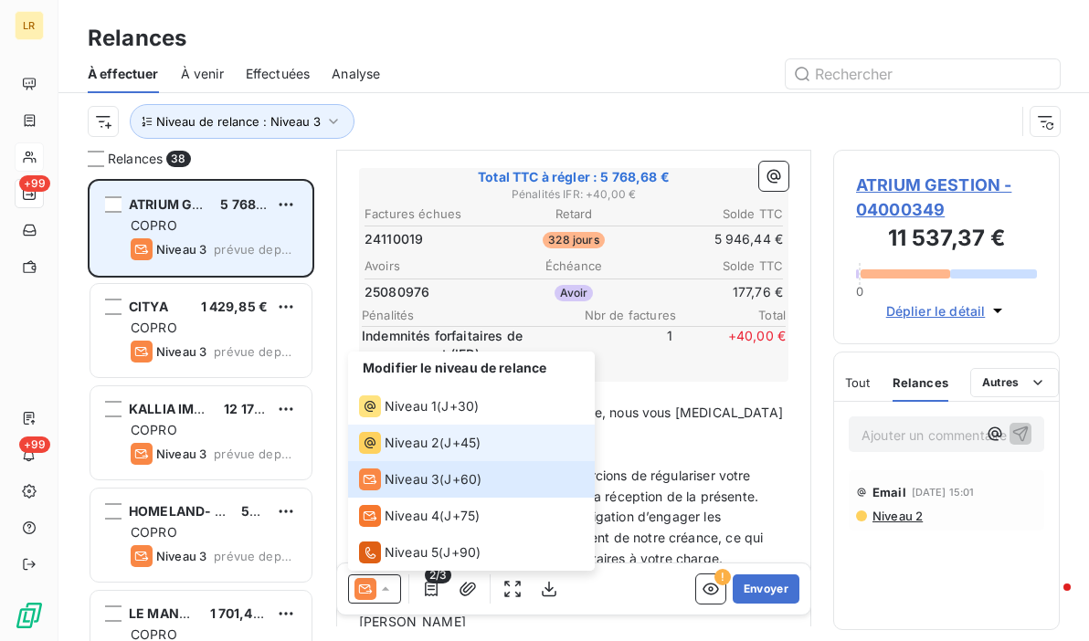
click at [402, 449] on span "Niveau 2" at bounding box center [412, 443] width 55 height 18
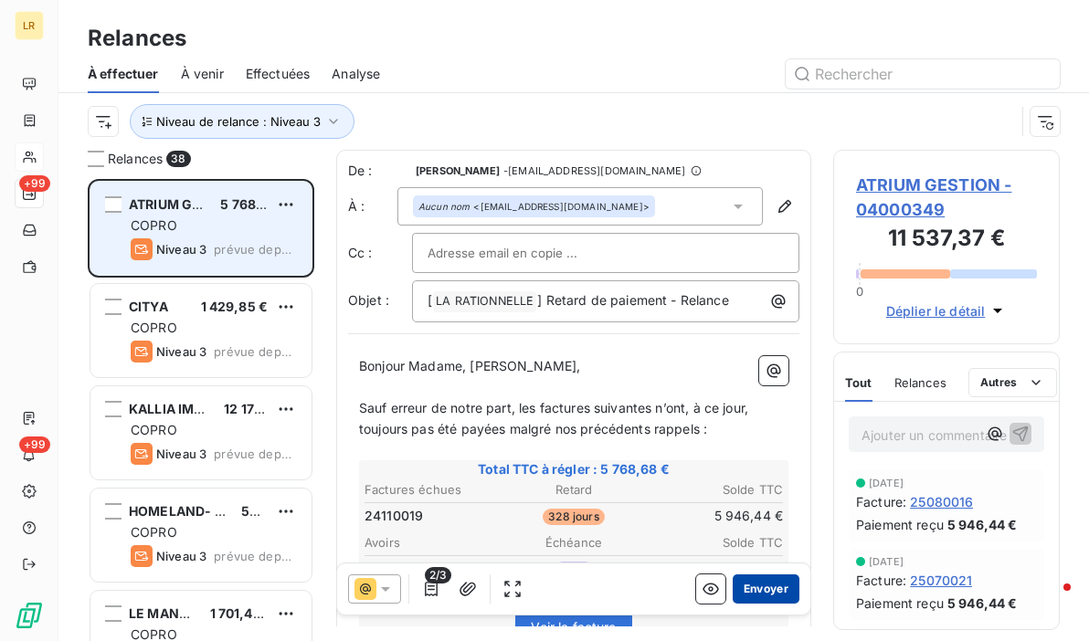
click at [753, 586] on button "Envoyer" at bounding box center [766, 589] width 67 height 29
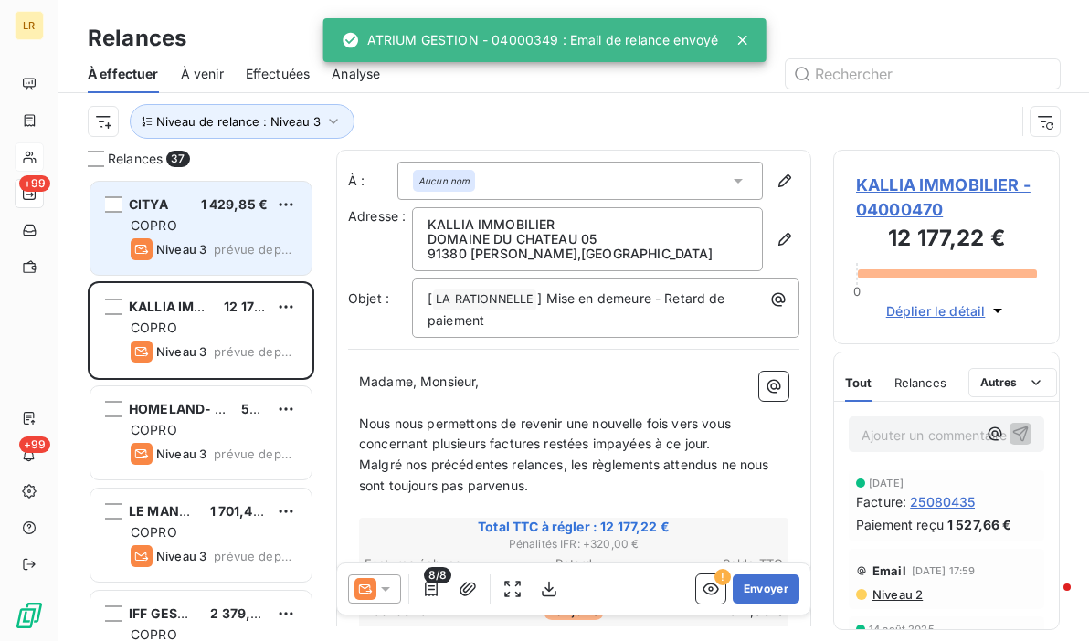
drag, startPoint x: 201, startPoint y: 204, endPoint x: 171, endPoint y: 189, distance: 33.5
click at [200, 204] on div "CITYA 1 429,85 €" at bounding box center [214, 204] width 166 height 16
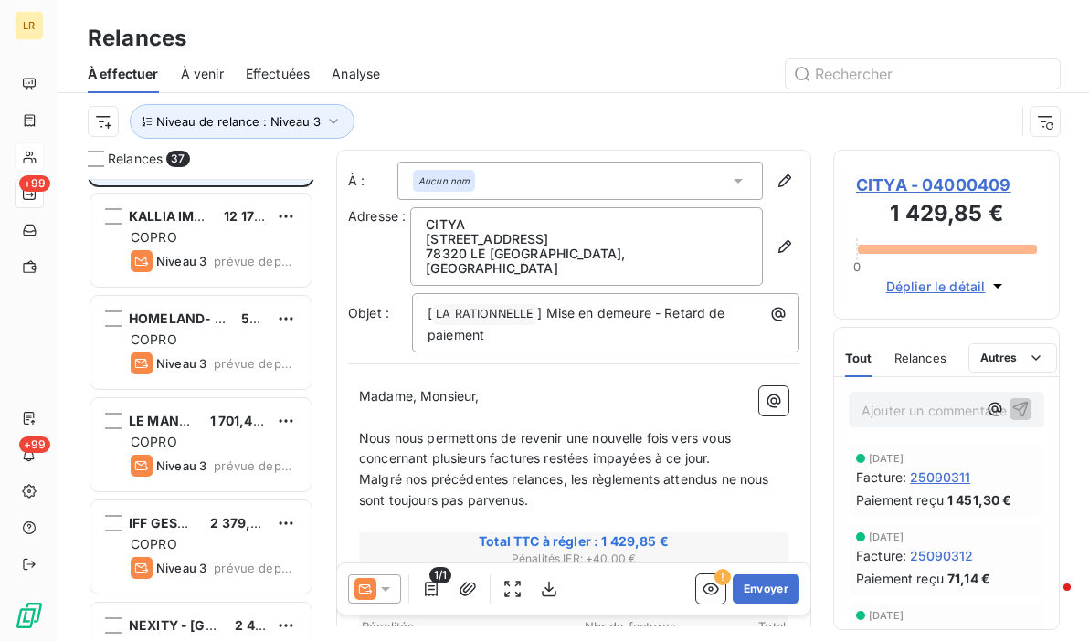
scroll to position [91, 0]
click at [932, 351] on span "Relances" at bounding box center [921, 358] width 52 height 15
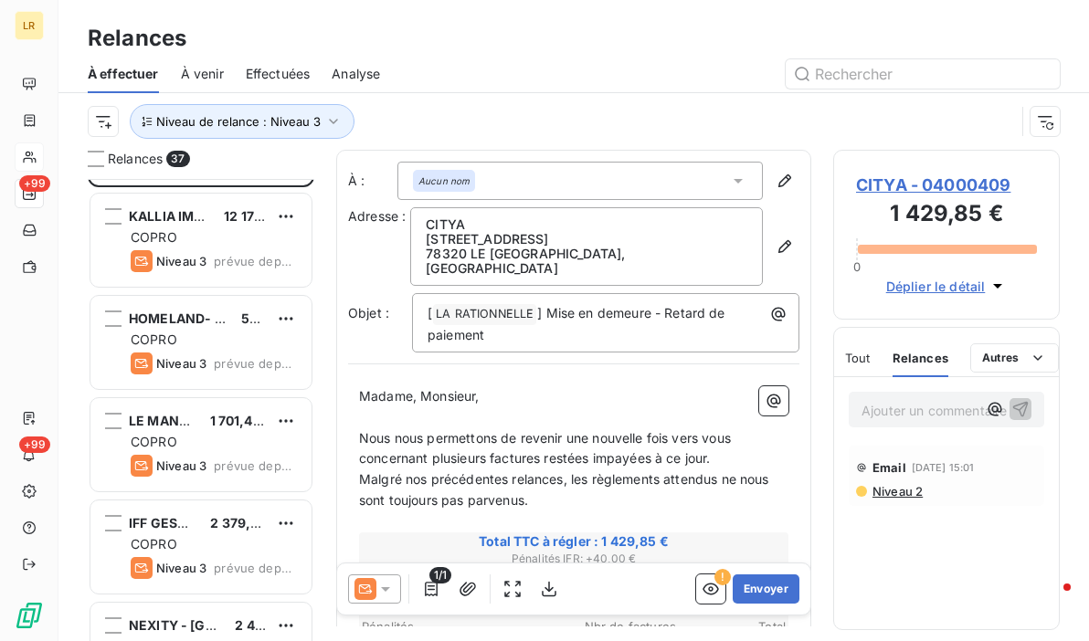
click at [511, 58] on div "À effectuer À venir Effectuées Analyse" at bounding box center [573, 74] width 1031 height 38
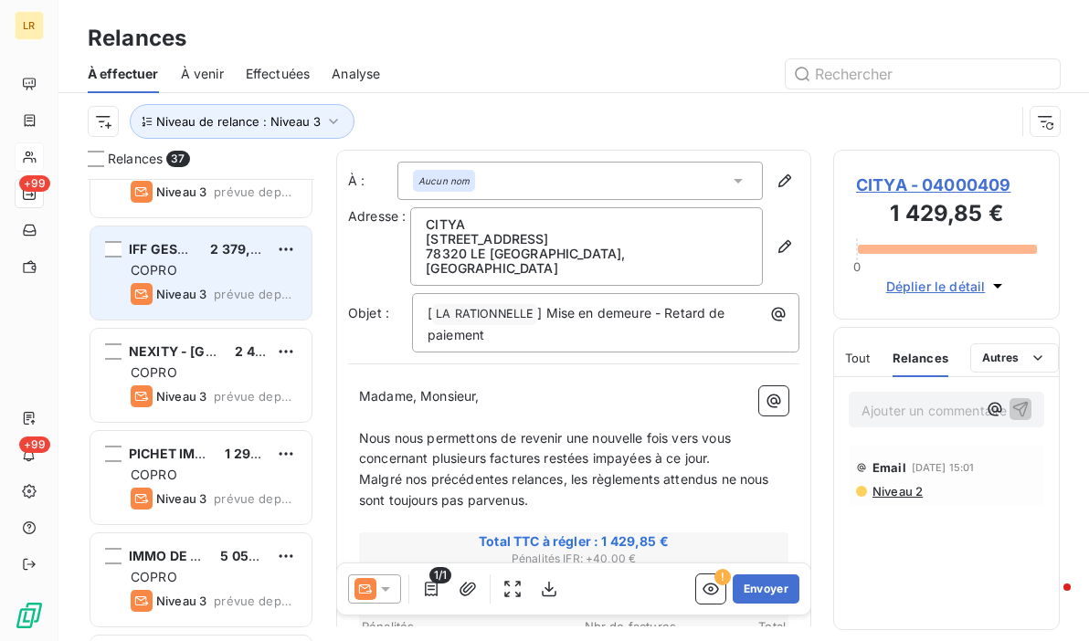
scroll to position [0, 0]
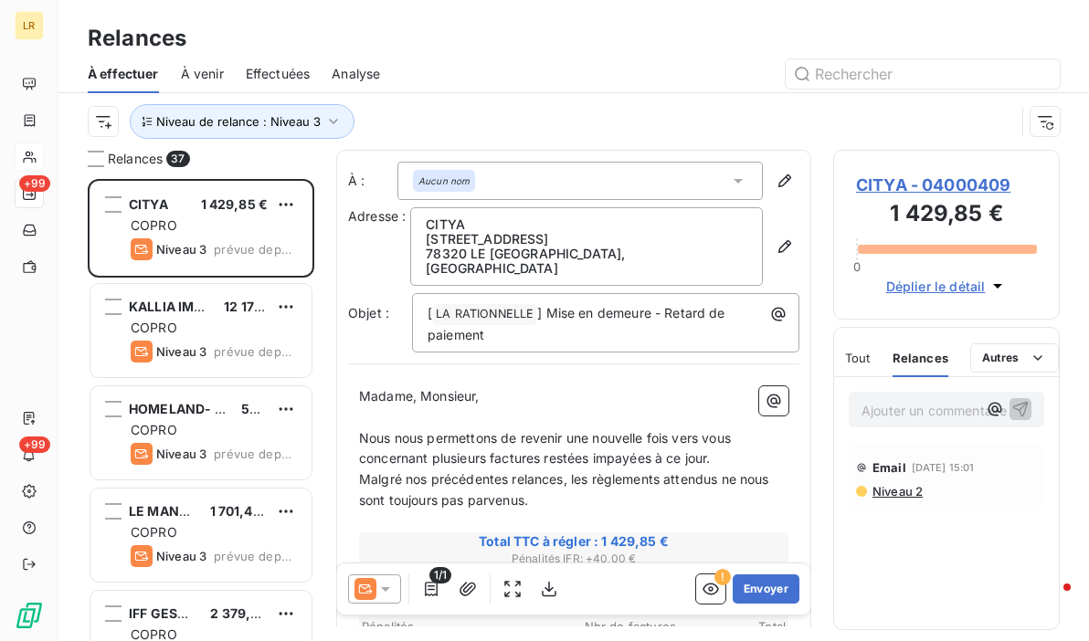
click at [923, 357] on span "Relances" at bounding box center [921, 358] width 56 height 15
click at [903, 355] on span "Relances" at bounding box center [921, 358] width 56 height 15
click at [849, 353] on span "Tout" at bounding box center [858, 358] width 26 height 15
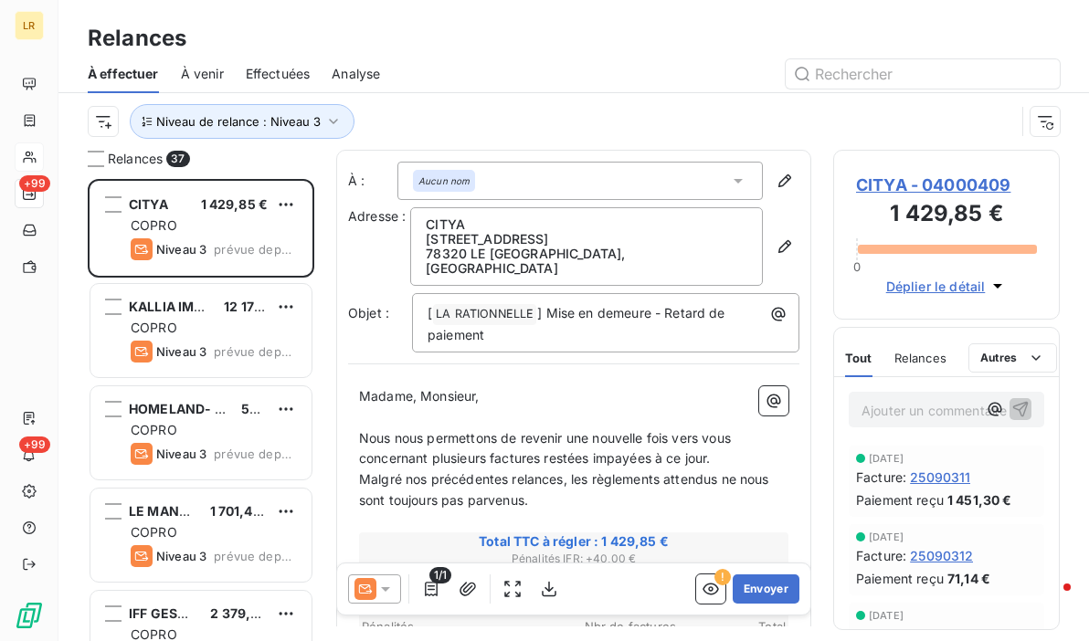
click at [913, 360] on span "Relances" at bounding box center [921, 358] width 52 height 15
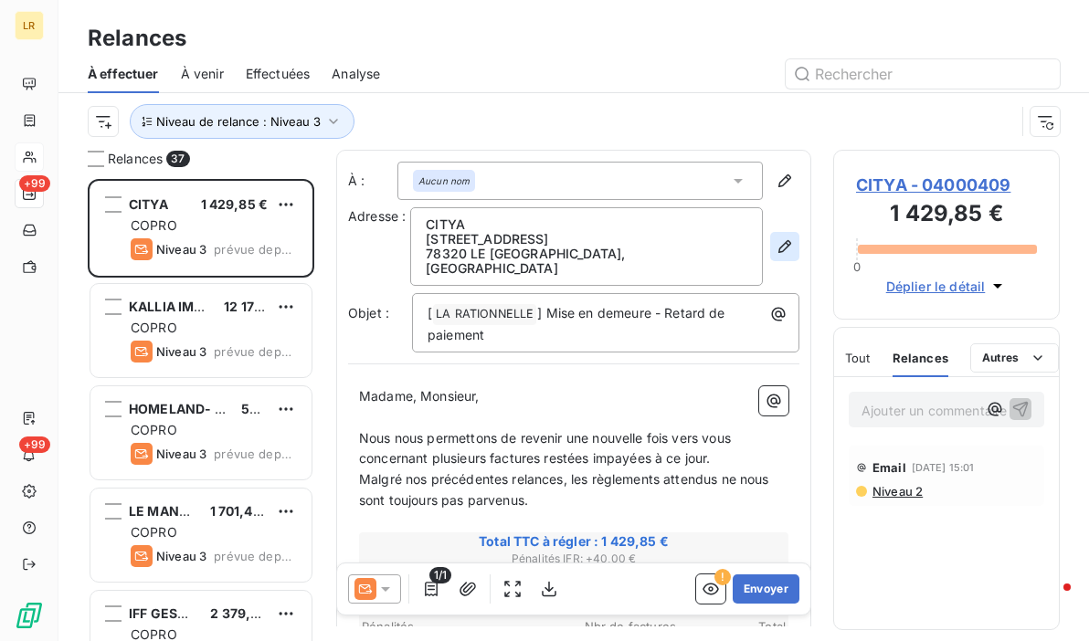
click at [776, 240] on icon "button" at bounding box center [785, 247] width 18 height 18
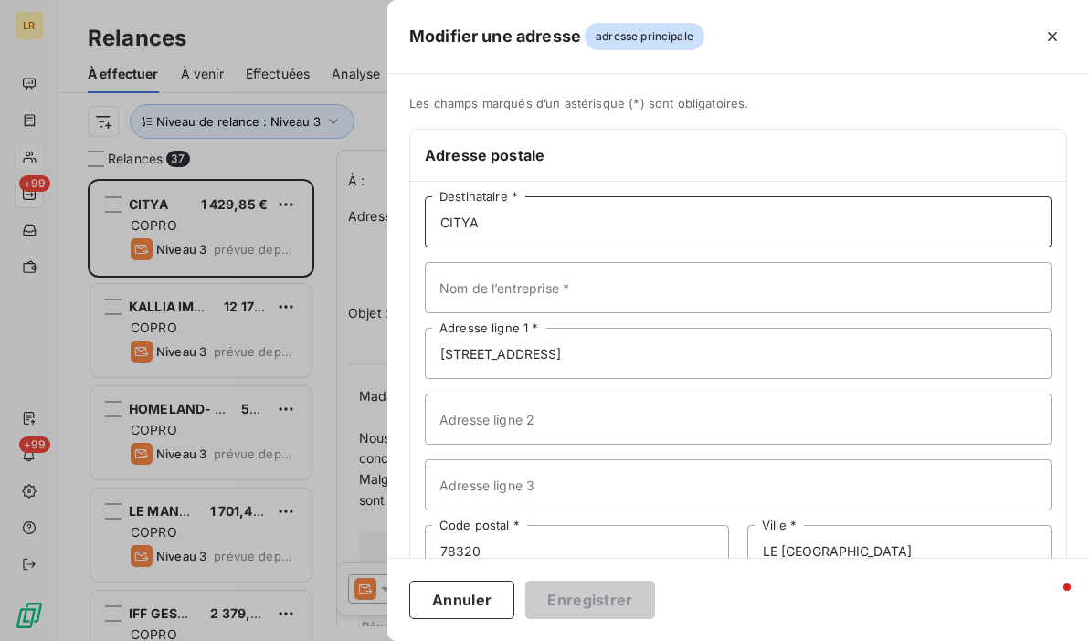
click at [540, 223] on input "CITYA" at bounding box center [738, 221] width 627 height 51
paste input "CITYA [STREET_ADDRESS][PERSON_NAME]"
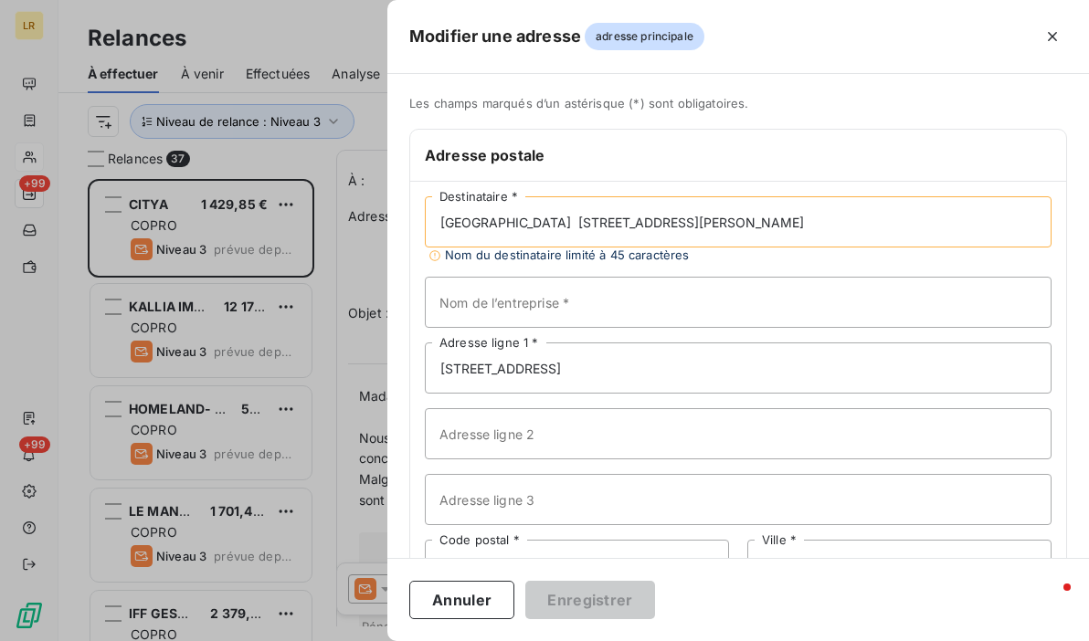
drag, startPoint x: 537, startPoint y: 222, endPoint x: 775, endPoint y: 215, distance: 237.7
click at [775, 215] on input "[GEOGRAPHIC_DATA] [STREET_ADDRESS][PERSON_NAME]" at bounding box center [738, 221] width 627 height 51
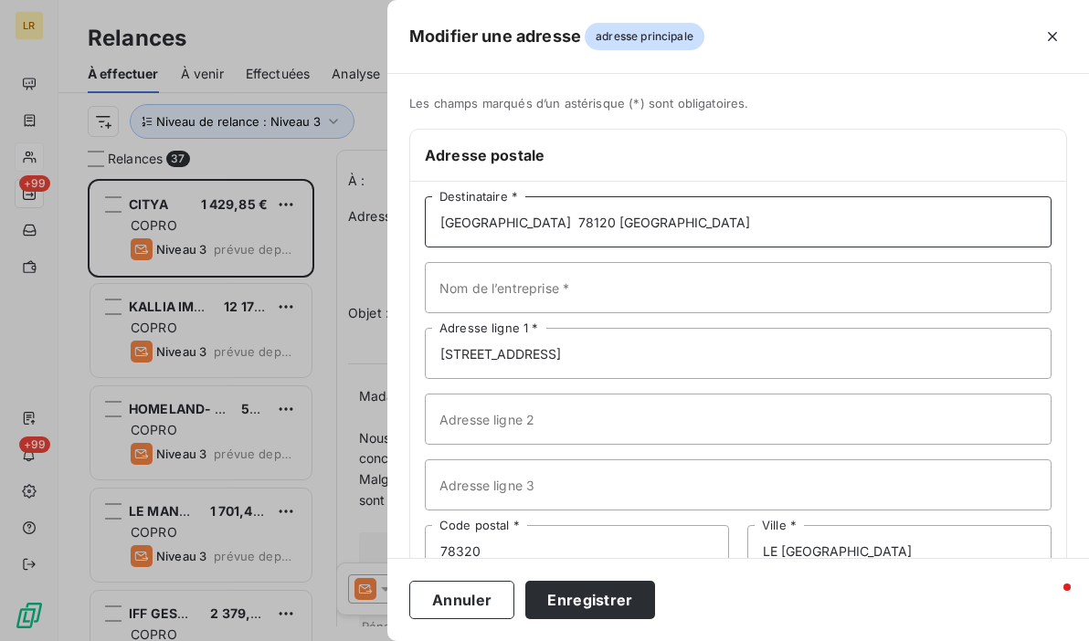
type input "[GEOGRAPHIC_DATA] 78120 [GEOGRAPHIC_DATA]"
drag, startPoint x: 732, startPoint y: 357, endPoint x: 392, endPoint y: 328, distance: 341.2
click at [355, 641] on div "Modifier une adresse adresse principale Les champs marqués d’un [DEMOGRAPHIC_DA…" at bounding box center [544, 641] width 1089 height 0
paste input "[STREET_ADDRESS][PERSON_NAME]"
type input "[STREET_ADDRESS][PERSON_NAME]"
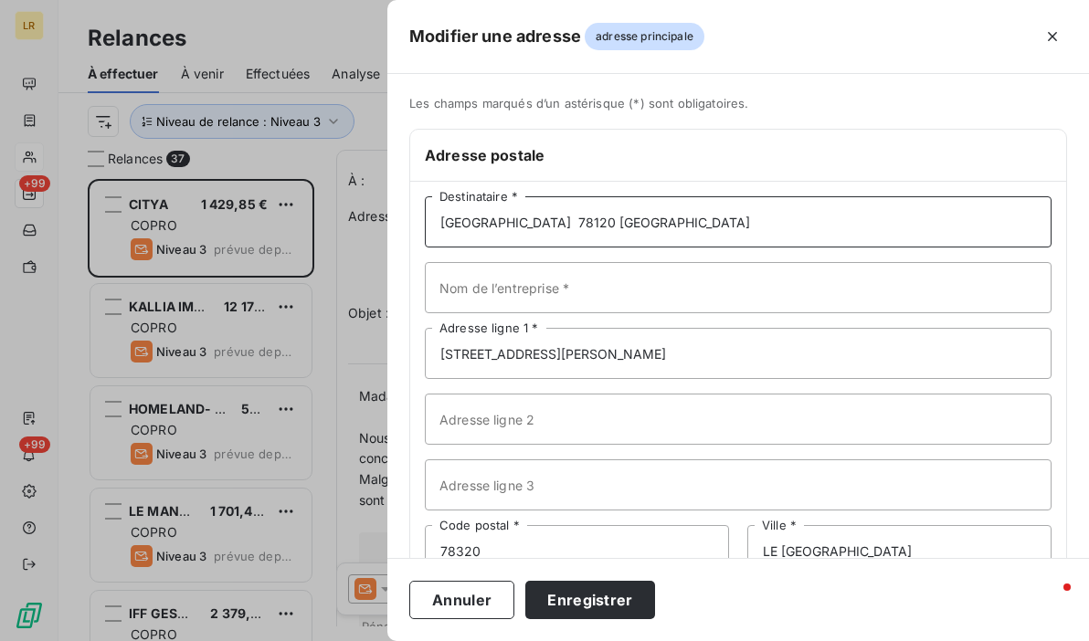
drag, startPoint x: 492, startPoint y: 220, endPoint x: 528, endPoint y: 218, distance: 36.6
click at [528, 218] on input "[GEOGRAPHIC_DATA] 78120 [GEOGRAPHIC_DATA]" at bounding box center [738, 221] width 627 height 51
drag, startPoint x: 503, startPoint y: 221, endPoint x: 654, endPoint y: 214, distance: 151.9
click at [654, 214] on input "CITYA 78120 [GEOGRAPHIC_DATA]" at bounding box center [738, 221] width 627 height 51
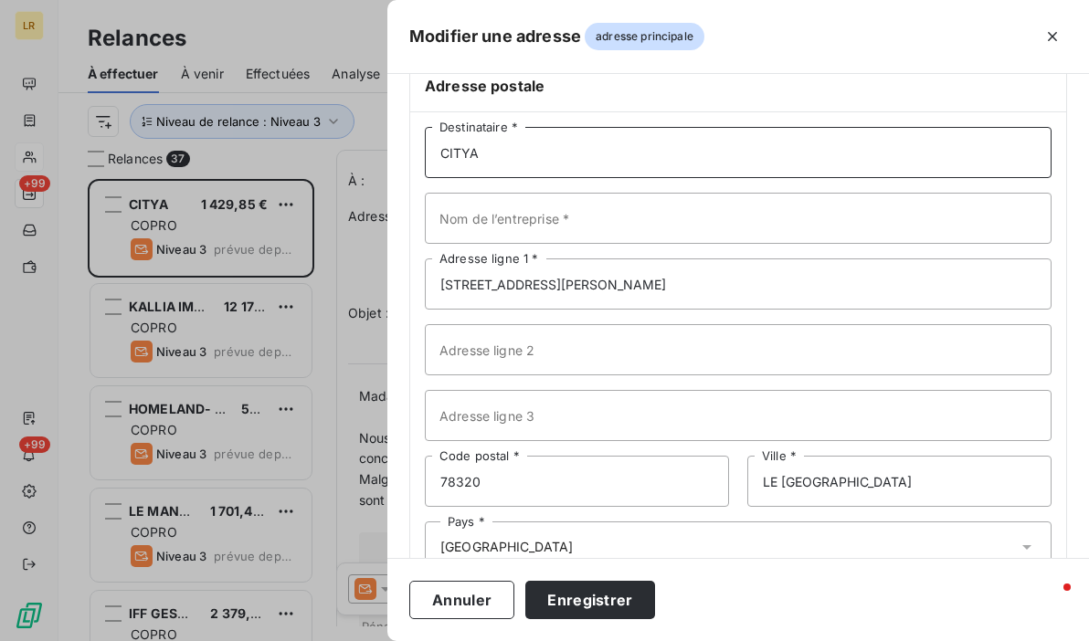
scroll to position [120, 0]
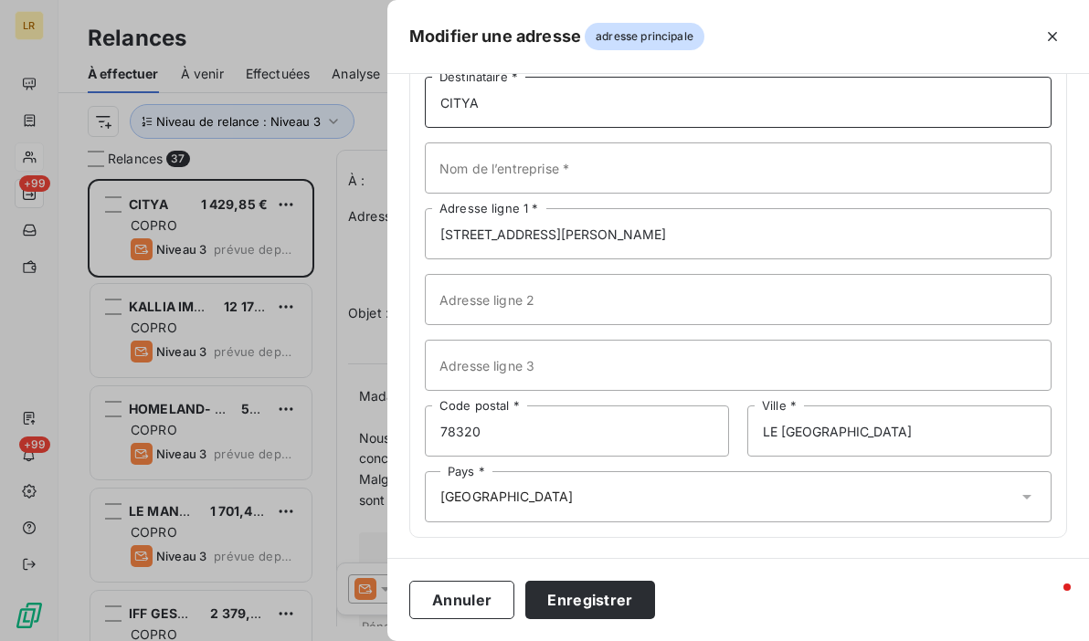
type input "CITYA"
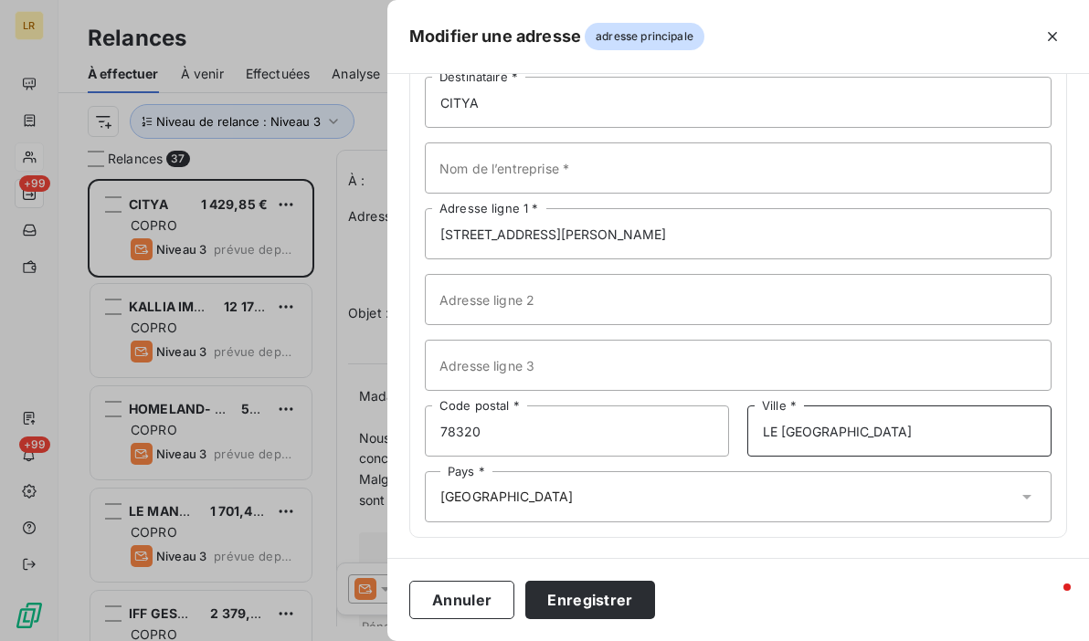
drag, startPoint x: 757, startPoint y: 427, endPoint x: 980, endPoint y: 419, distance: 223.1
click at [988, 427] on input "LE [GEOGRAPHIC_DATA]" at bounding box center [899, 431] width 304 height 51
paste input "78120 RAMBOUILLET"
click at [797, 430] on input "78120 RAMBOUILLET" at bounding box center [899, 431] width 304 height 51
type input "RAMBOUILLET"
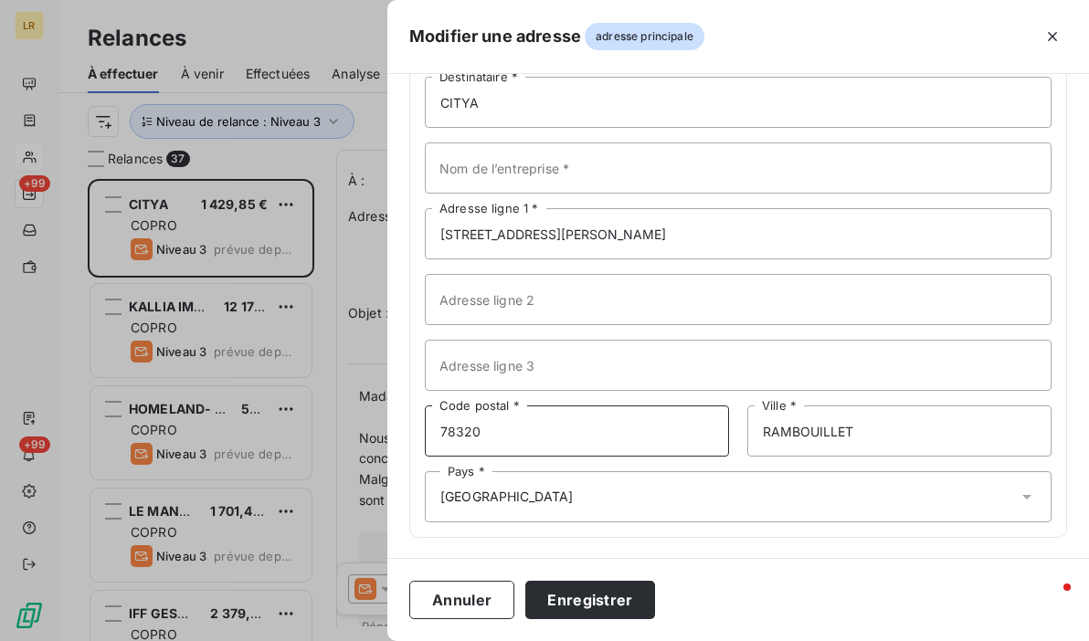
click at [522, 433] on input "78320" at bounding box center [577, 431] width 304 height 51
type input "78120"
drag, startPoint x: 769, startPoint y: 489, endPoint x: 647, endPoint y: 565, distance: 143.3
click at [769, 489] on div "Pays * [GEOGRAPHIC_DATA]" at bounding box center [738, 497] width 627 height 51
drag, startPoint x: 597, startPoint y: 602, endPoint x: 593, endPoint y: 591, distance: 11.6
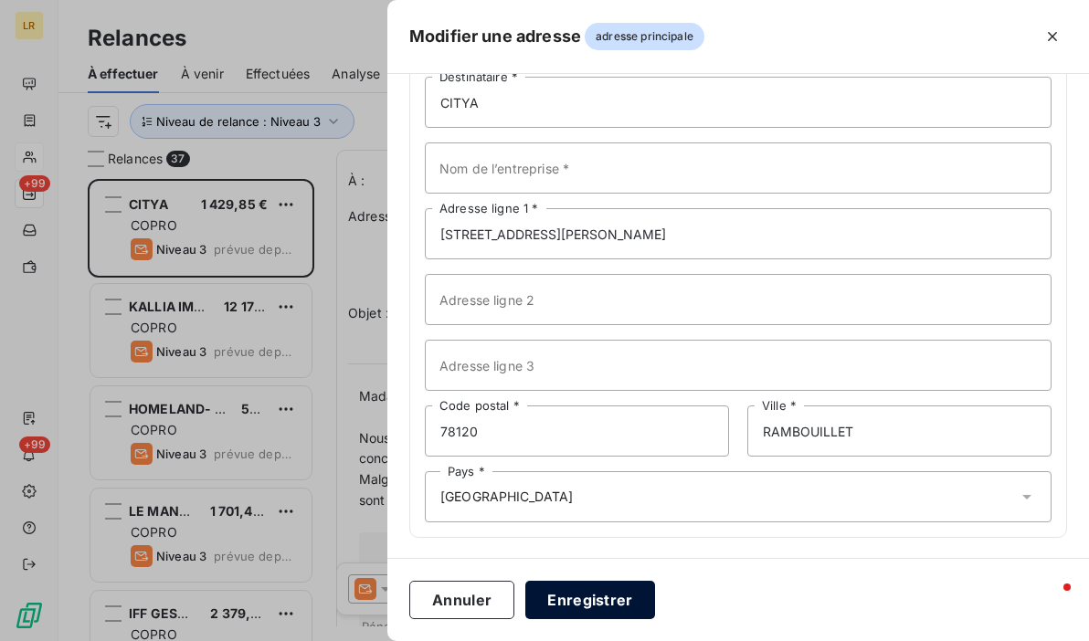
click at [597, 601] on button "Enregistrer" at bounding box center [590, 600] width 130 height 38
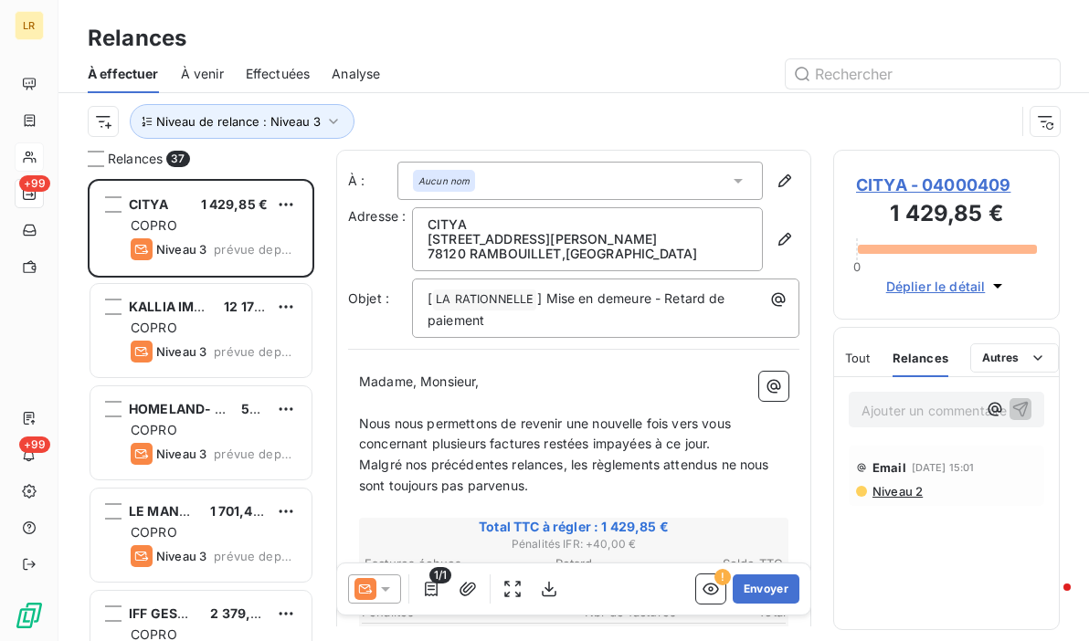
click at [565, 479] on p "Malgré nos précédentes relances, les règlements attendus ne nous sont toujours …" at bounding box center [573, 476] width 429 height 42
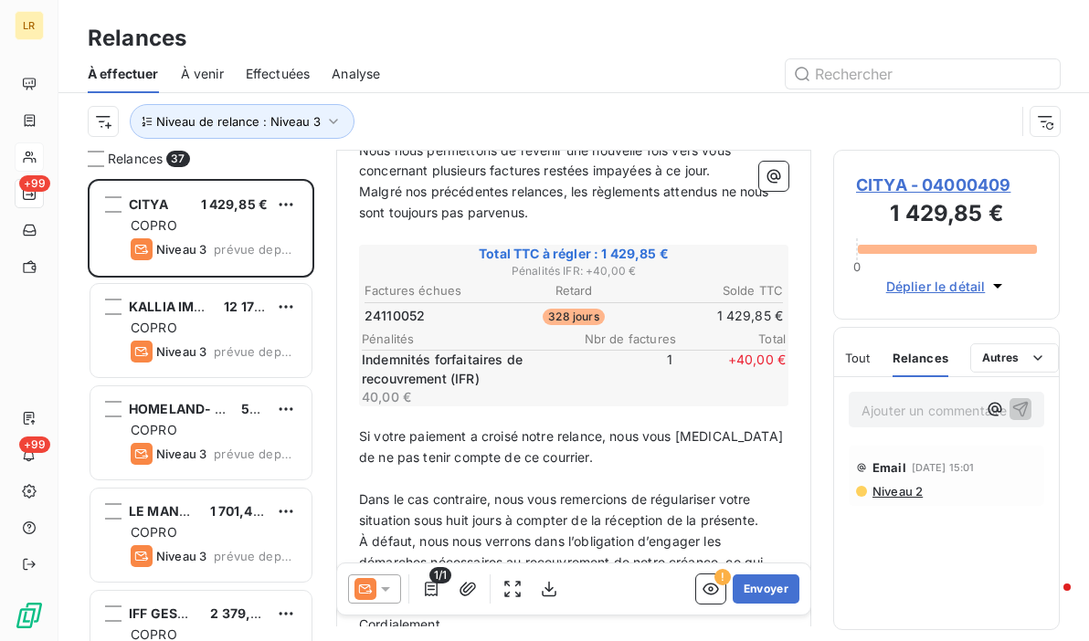
click at [906, 354] on span "Relances" at bounding box center [921, 358] width 56 height 15
click at [403, 586] on div "1/1" at bounding box center [456, 589] width 216 height 29
click at [379, 582] on icon at bounding box center [385, 589] width 18 height 18
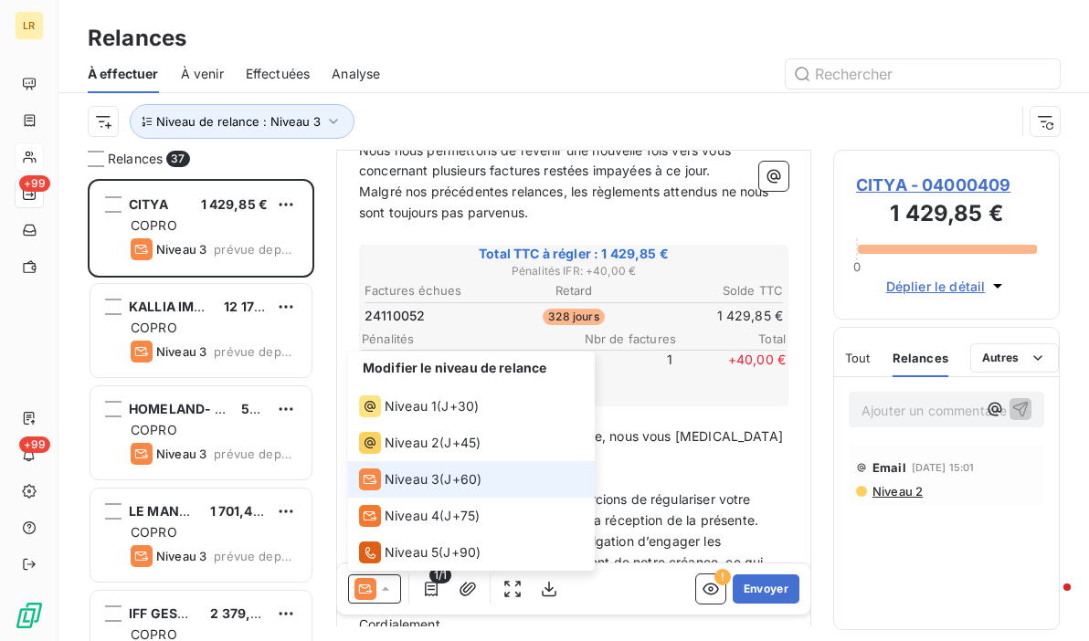
click at [399, 475] on span "Niveau 3" at bounding box center [412, 480] width 55 height 18
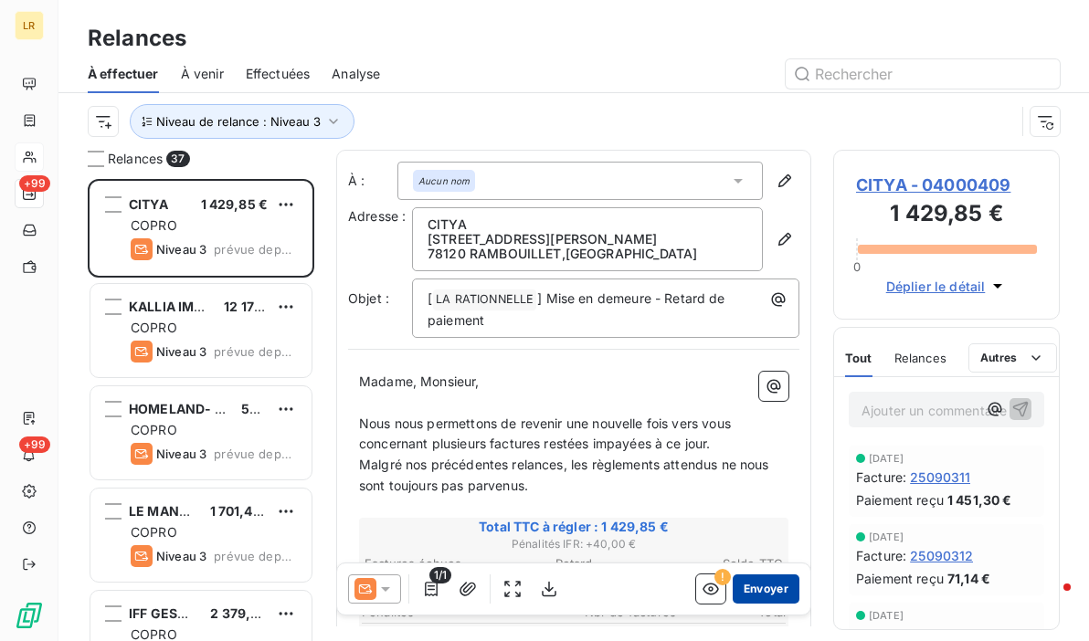
click at [746, 586] on button "Envoyer" at bounding box center [766, 589] width 67 height 29
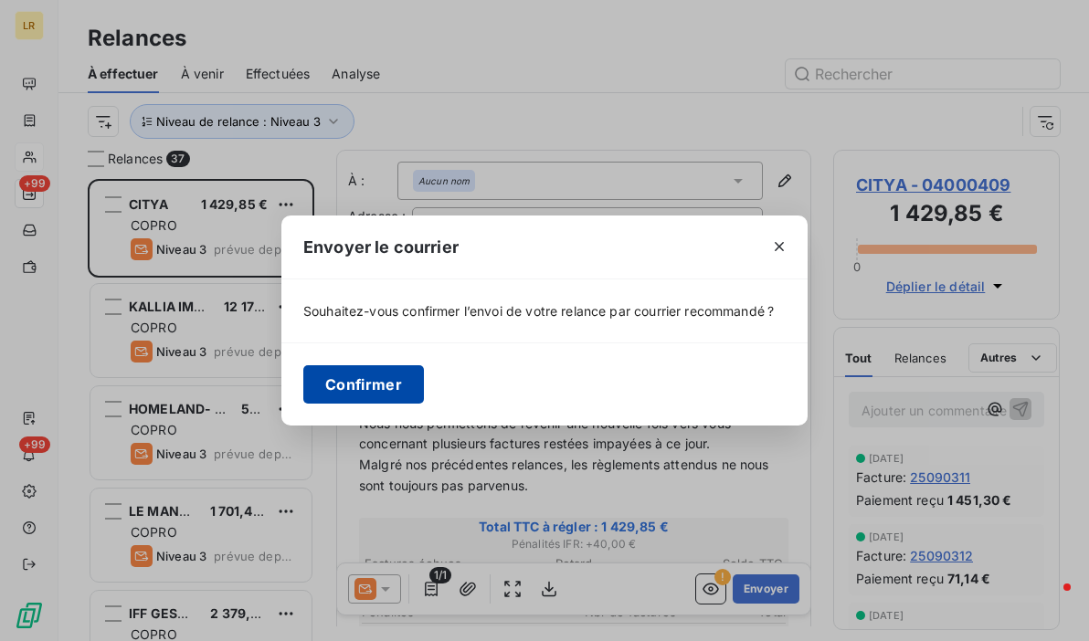
click at [340, 391] on button "Confirmer" at bounding box center [363, 385] width 121 height 38
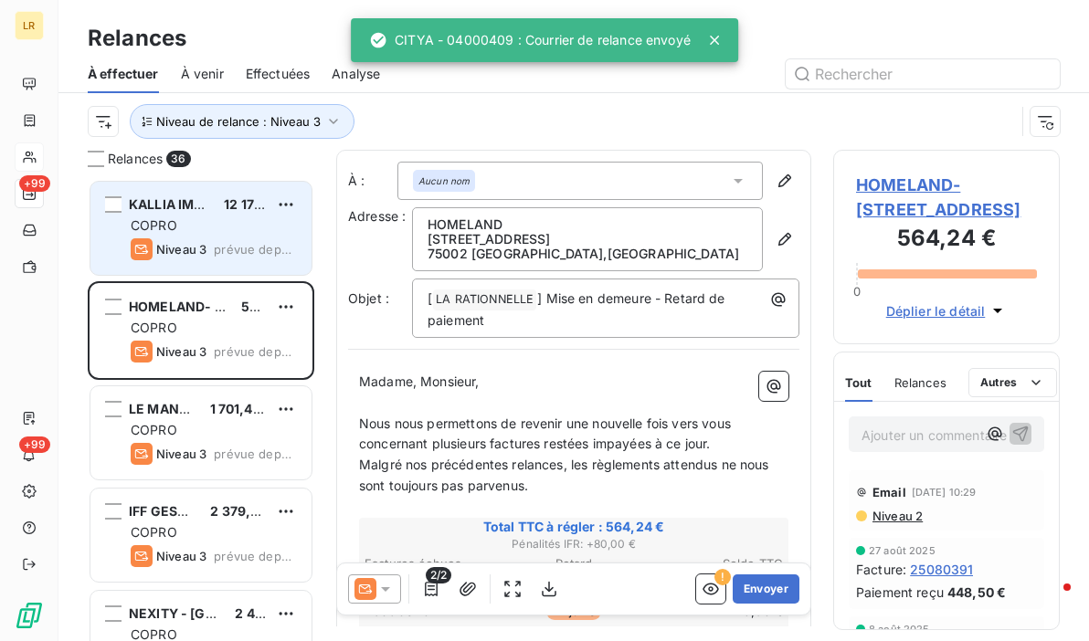
click at [192, 225] on div "COPRO" at bounding box center [214, 226] width 166 height 18
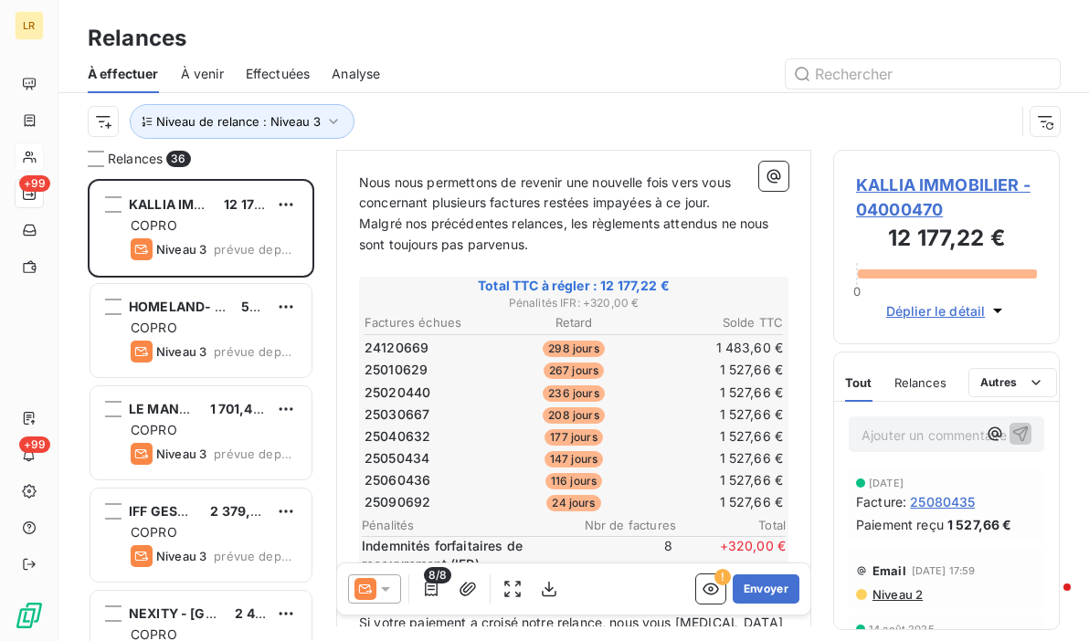
scroll to position [274, 0]
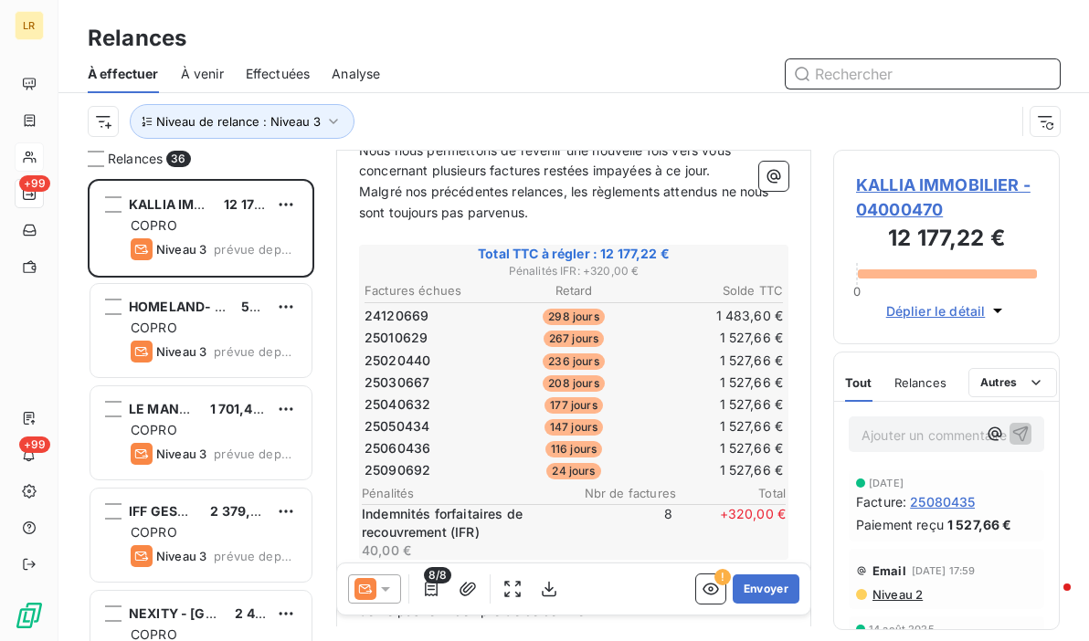
click at [830, 69] on input "text" at bounding box center [923, 73] width 274 height 29
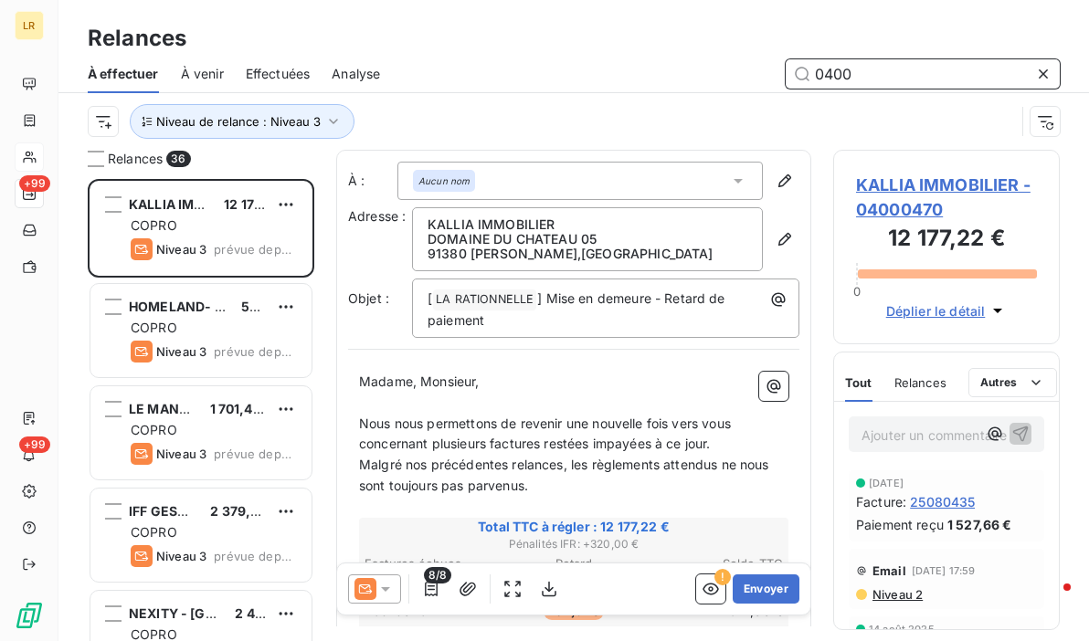
scroll to position [449, 212]
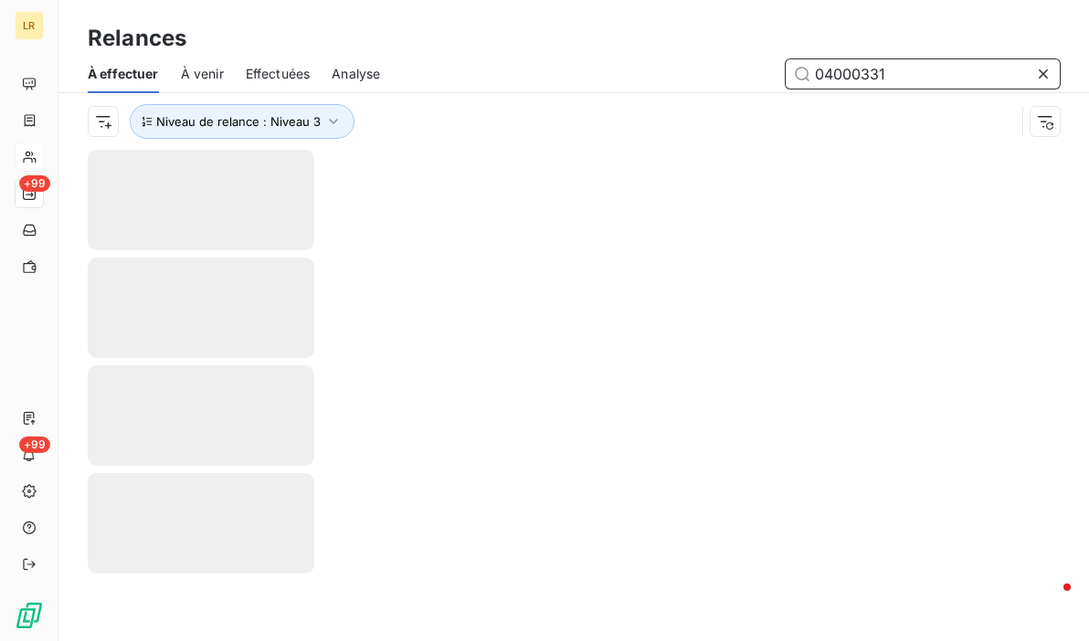
type input "04000331"
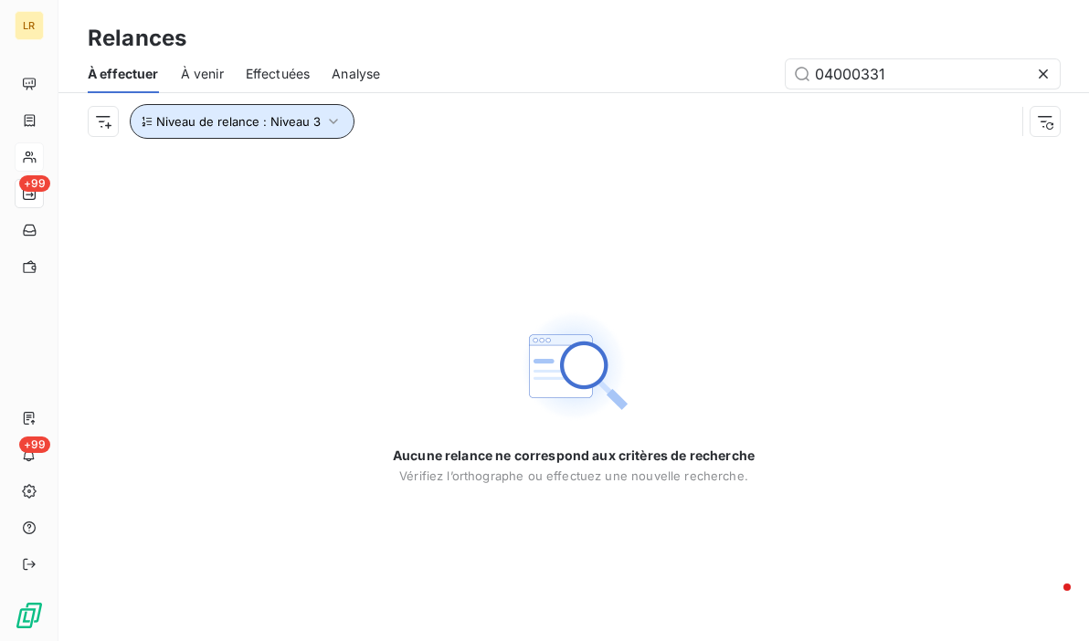
click at [333, 117] on icon "button" at bounding box center [333, 121] width 18 height 18
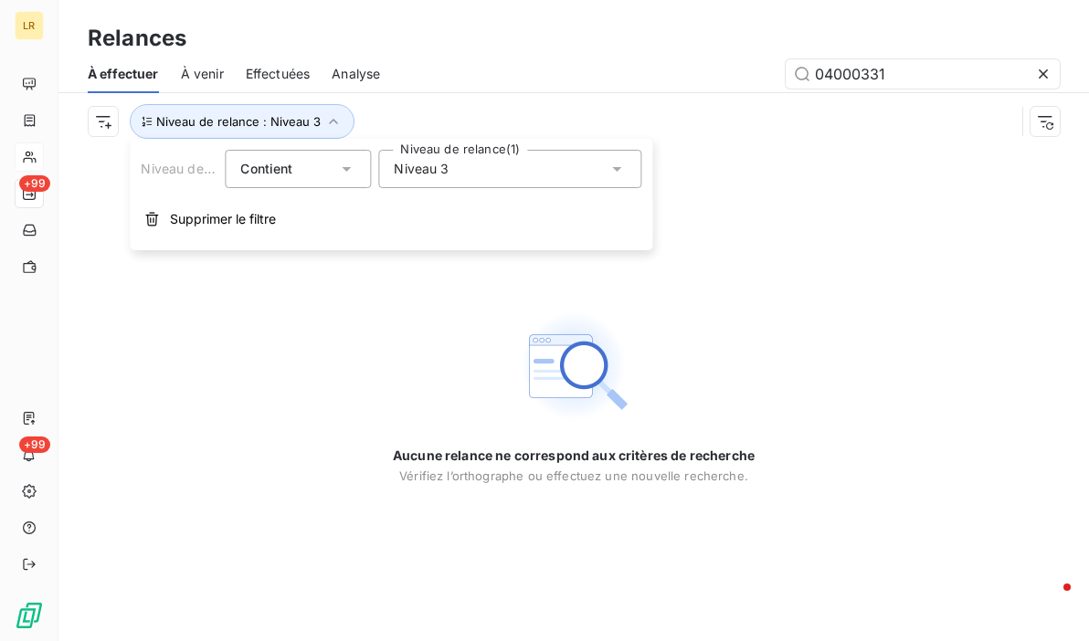
click at [426, 170] on span "Niveau 3" at bounding box center [421, 169] width 55 height 18
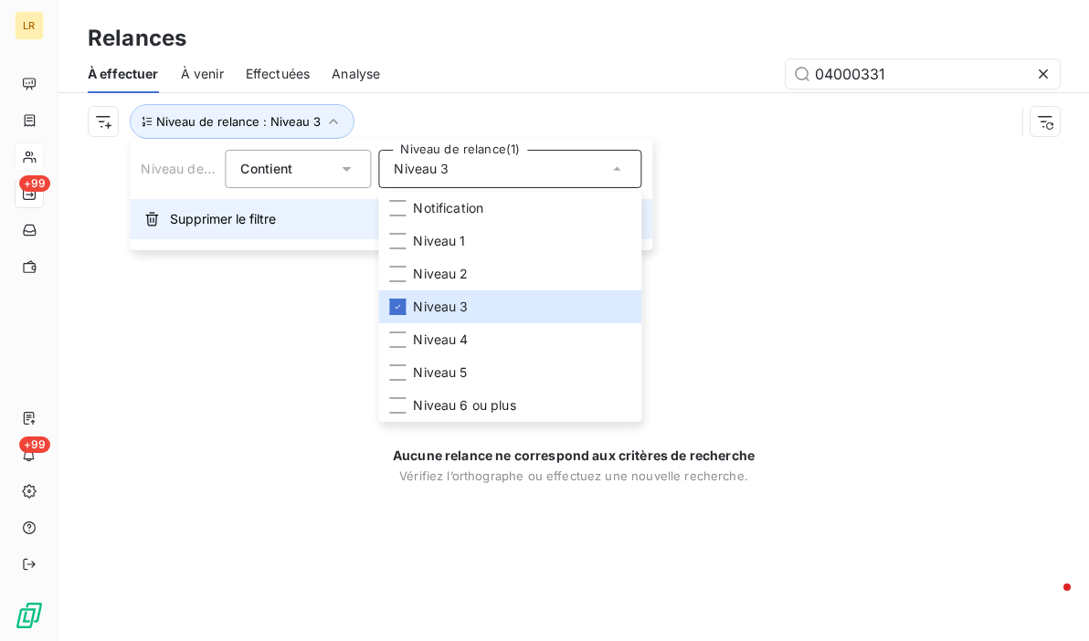
click at [165, 215] on button "Supprimer le filtre" at bounding box center [391, 219] width 523 height 40
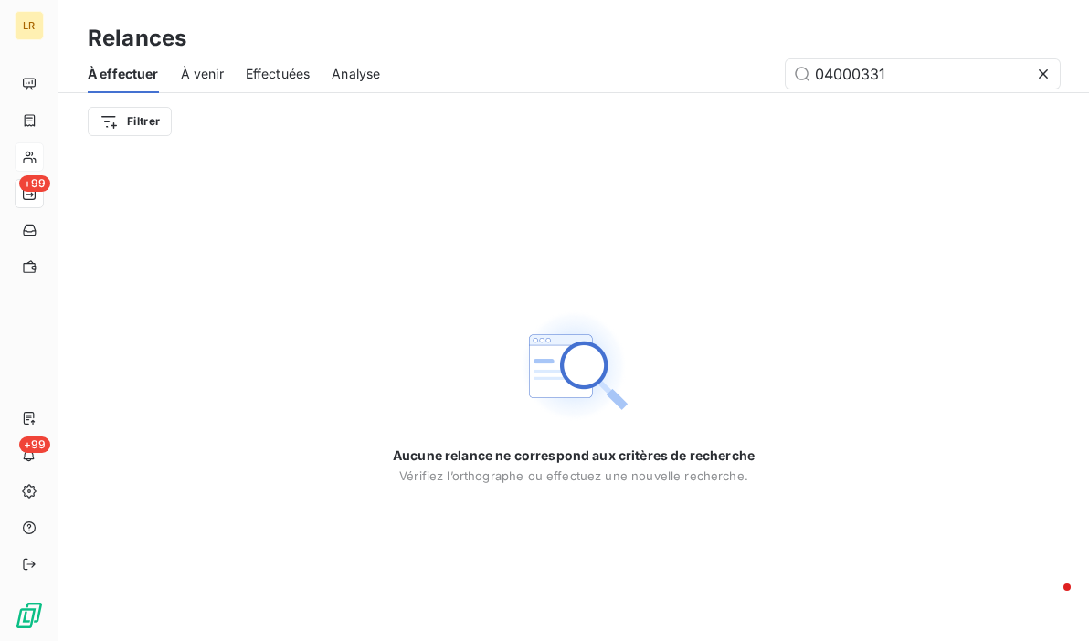
click at [216, 78] on span "À venir" at bounding box center [202, 74] width 43 height 18
click at [232, 67] on div "À effectuer À venir Effectuées Analyse 04000331" at bounding box center [573, 74] width 1031 height 38
click at [205, 69] on span "À venir" at bounding box center [202, 74] width 43 height 18
drag, startPoint x: 896, startPoint y: 64, endPoint x: 196, endPoint y: 27, distance: 701.0
click at [524, 52] on div "Relances À effectuer À venir Effectuées Analyse 04000331 Filtrer" at bounding box center [573, 75] width 1031 height 150
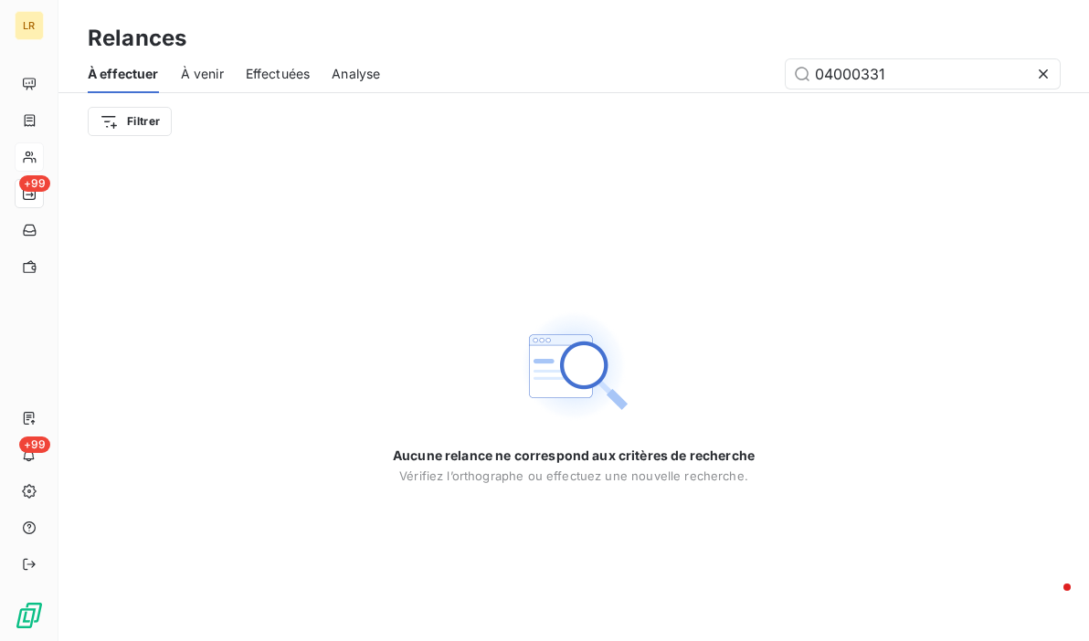
click at [202, 69] on span "À venir" at bounding box center [202, 74] width 43 height 18
click at [223, 75] on span "À venir" at bounding box center [202, 74] width 43 height 18
drag, startPoint x: 833, startPoint y: 91, endPoint x: 674, endPoint y: 96, distance: 159.1
click at [680, 90] on div "À effectuer À venir Effectuées Analyse 04000331" at bounding box center [573, 74] width 1031 height 38
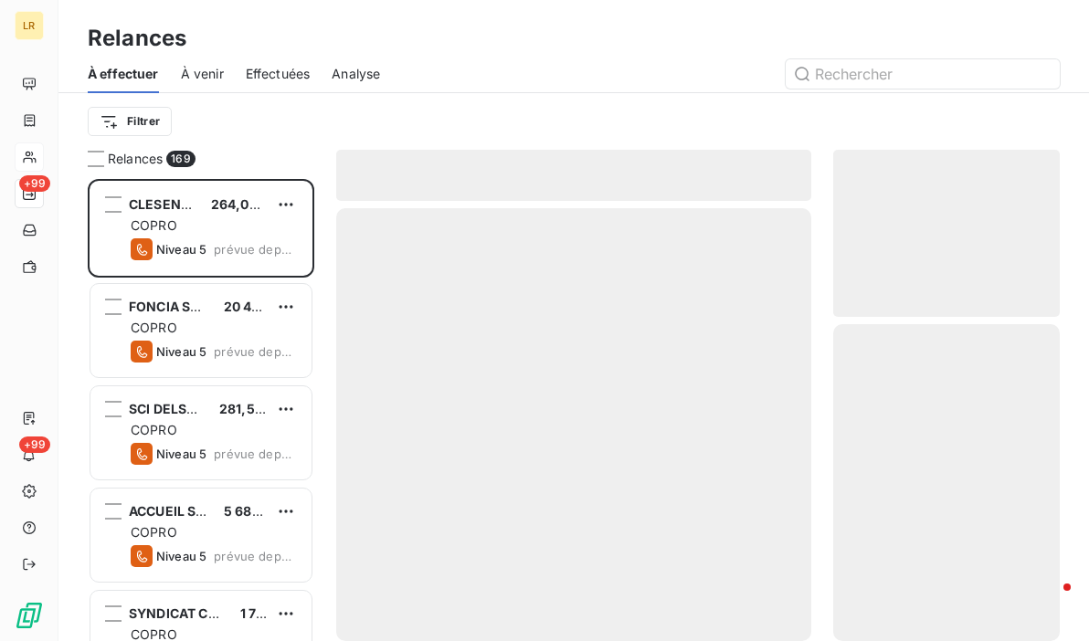
scroll to position [449, 212]
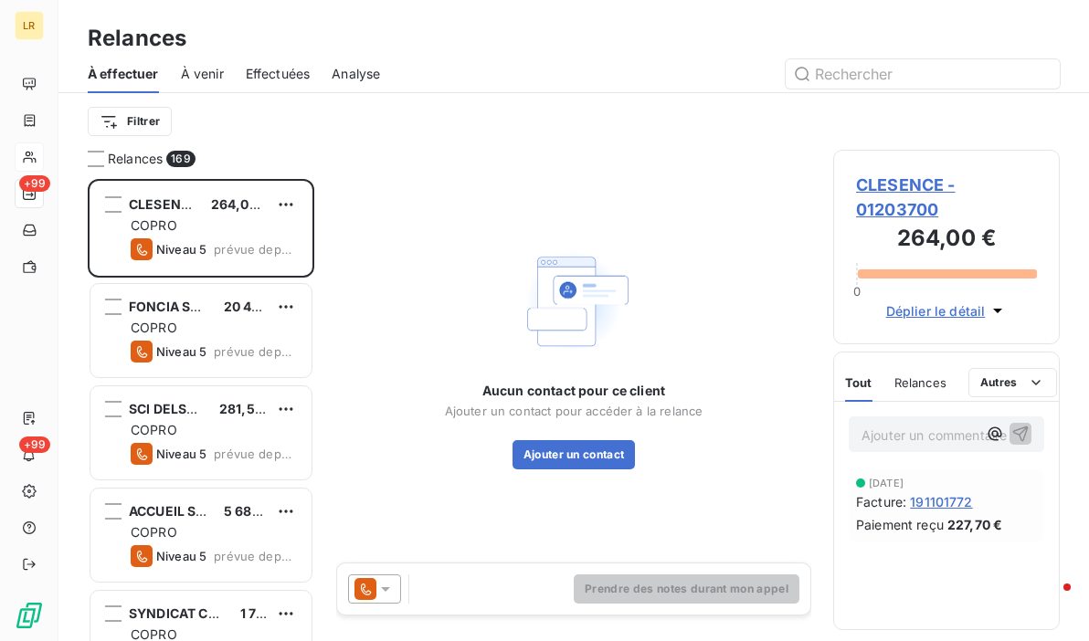
click at [192, 80] on span "À venir" at bounding box center [202, 74] width 43 height 18
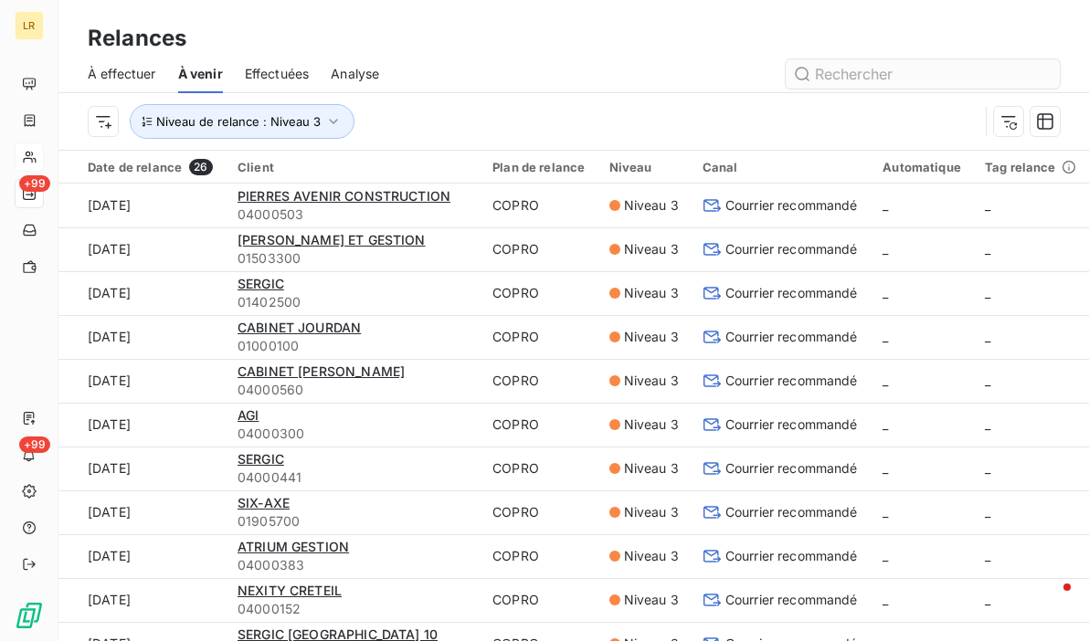
click at [864, 79] on input "text" at bounding box center [923, 73] width 274 height 29
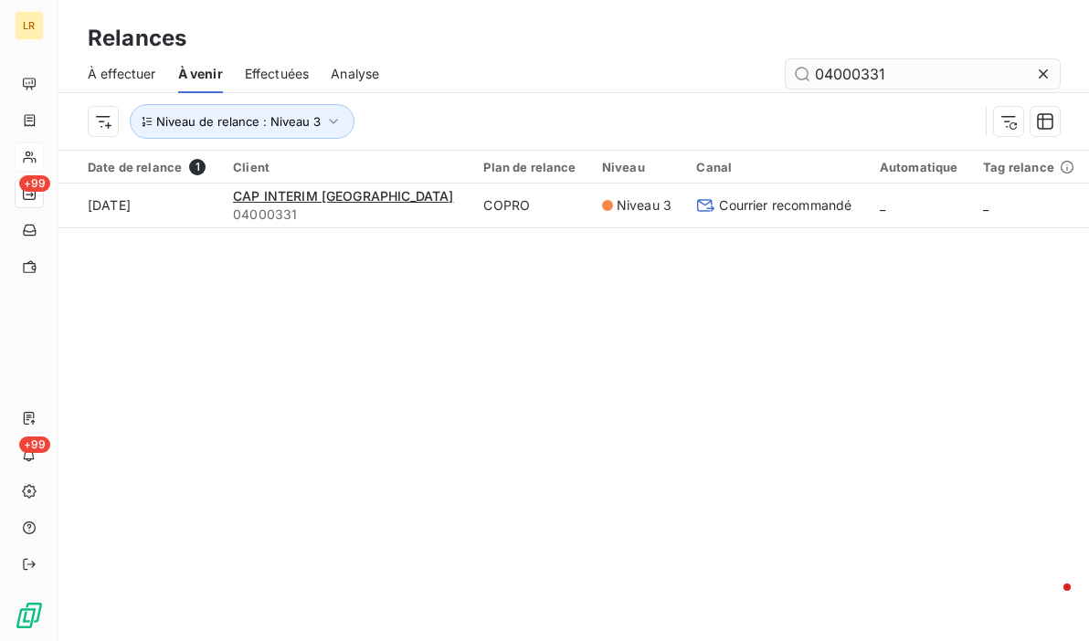
type input "04000331"
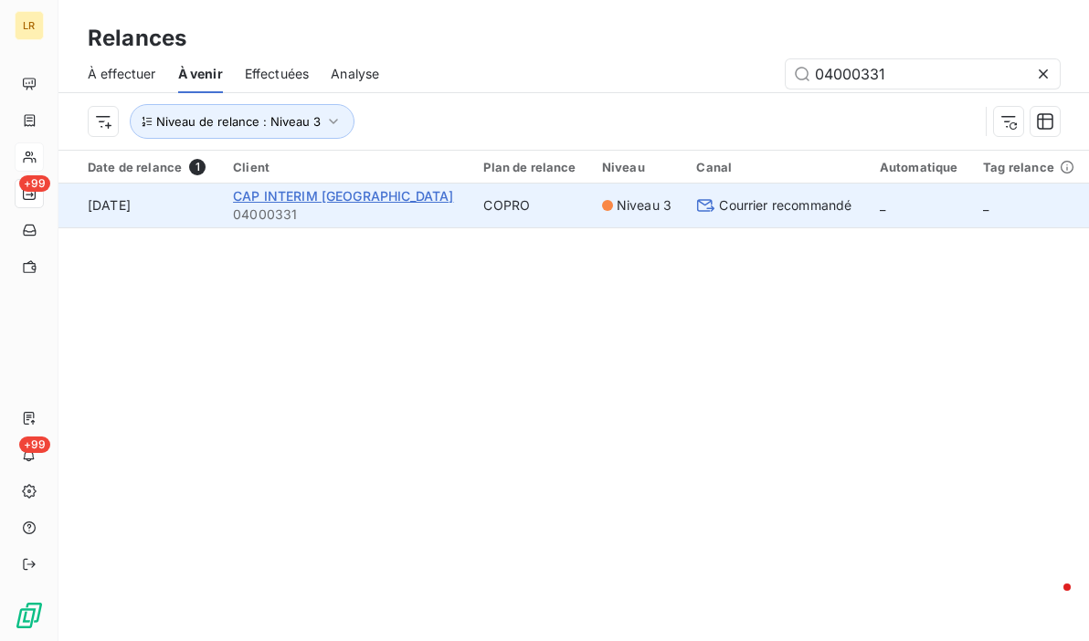
click at [301, 193] on span "CAP INTERIM [GEOGRAPHIC_DATA]" at bounding box center [343, 196] width 220 height 16
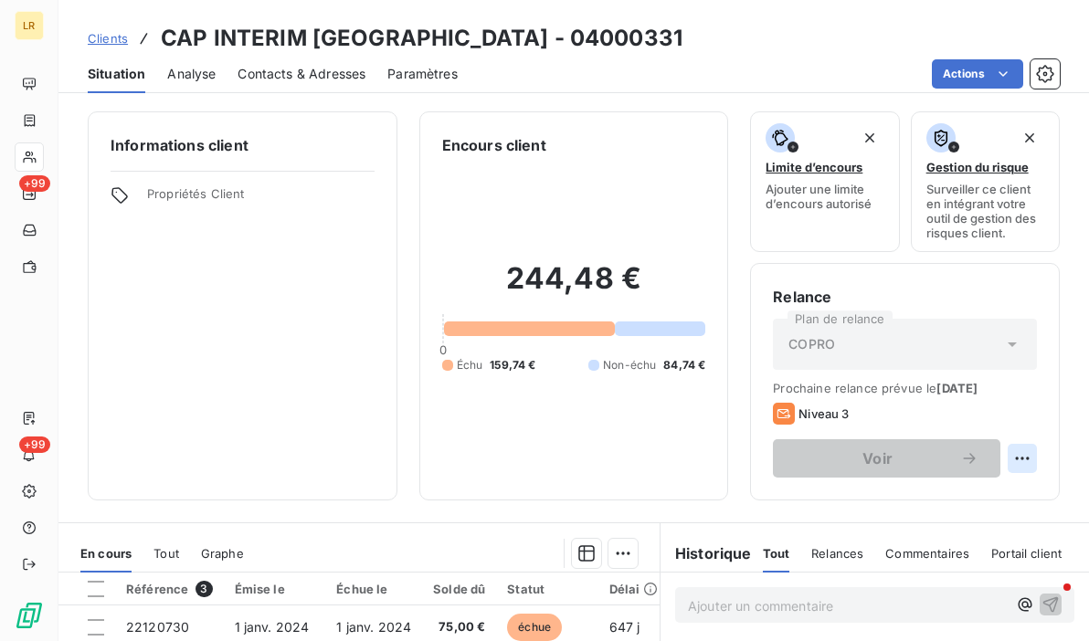
click at [1009, 460] on html "LR +99 +99 Clients CAP INTERIM [GEOGRAPHIC_DATA] - 04000331 Situation Analyse C…" at bounding box center [544, 320] width 1089 height 641
click at [933, 496] on div "Replanifier cette action" at bounding box center [934, 498] width 164 height 29
select select "9"
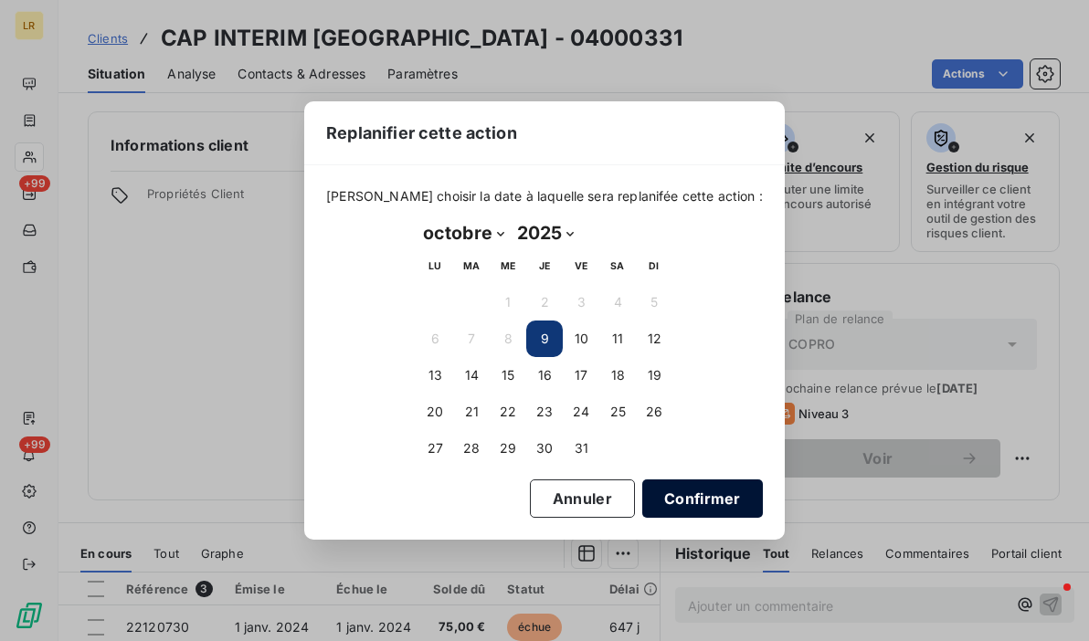
drag, startPoint x: 661, startPoint y: 499, endPoint x: 647, endPoint y: 483, distance: 20.7
click at [661, 500] on button "Confirmer" at bounding box center [702, 499] width 121 height 38
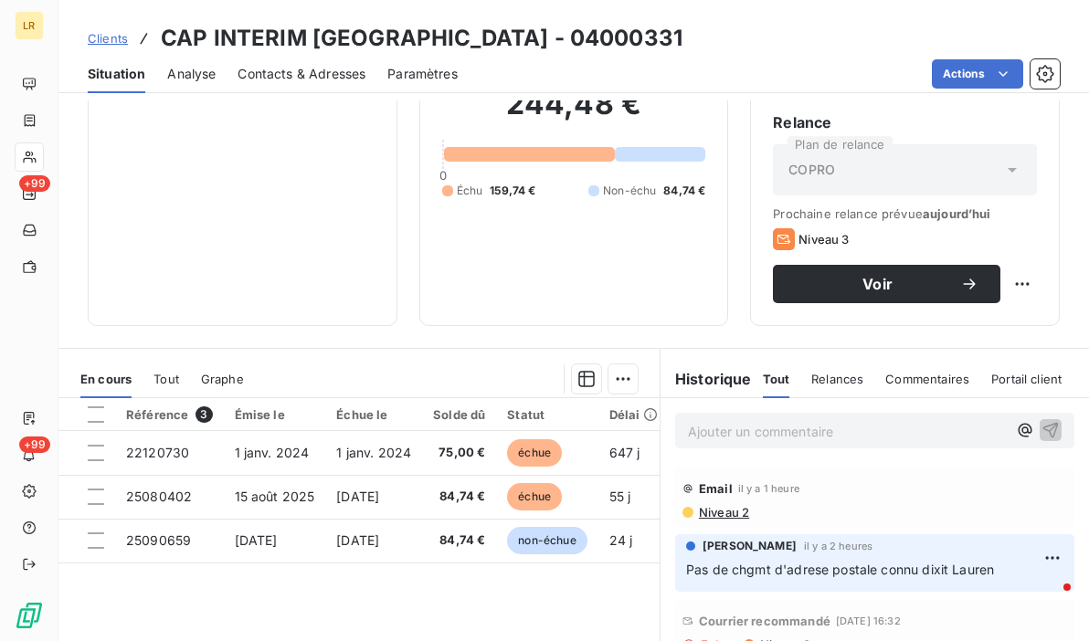
scroll to position [336, 0]
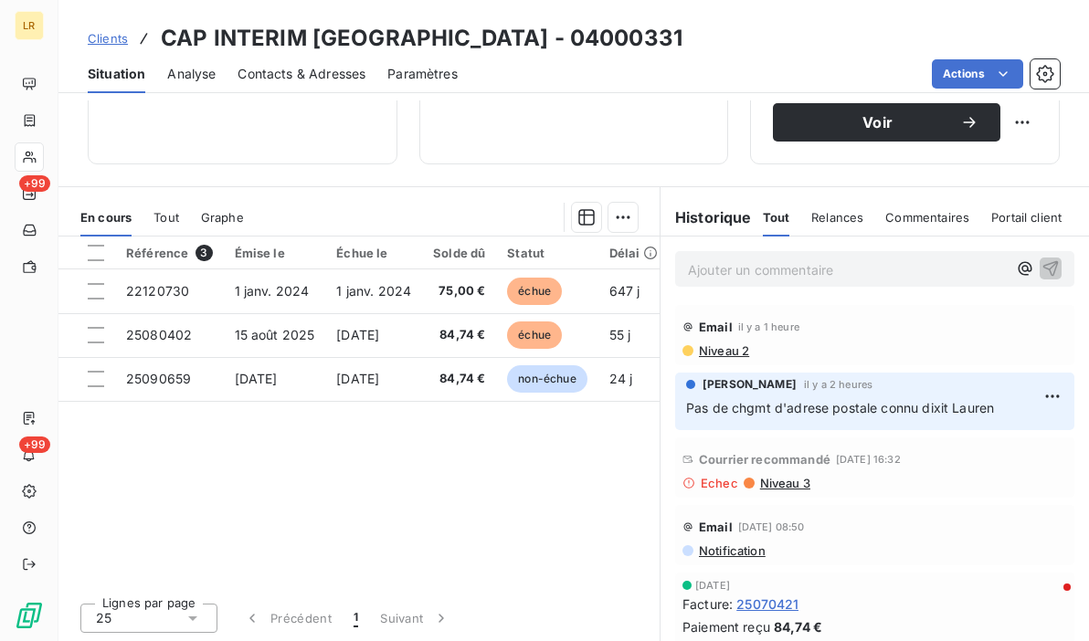
click at [708, 345] on span "Niveau 2" at bounding box center [723, 351] width 52 height 15
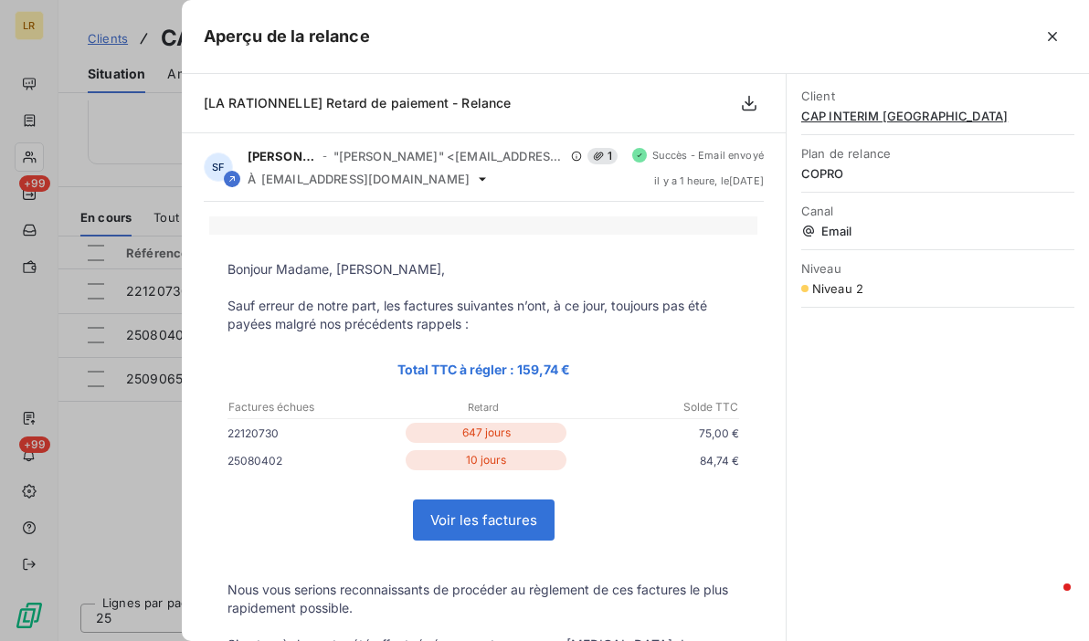
click at [147, 130] on div at bounding box center [544, 320] width 1089 height 641
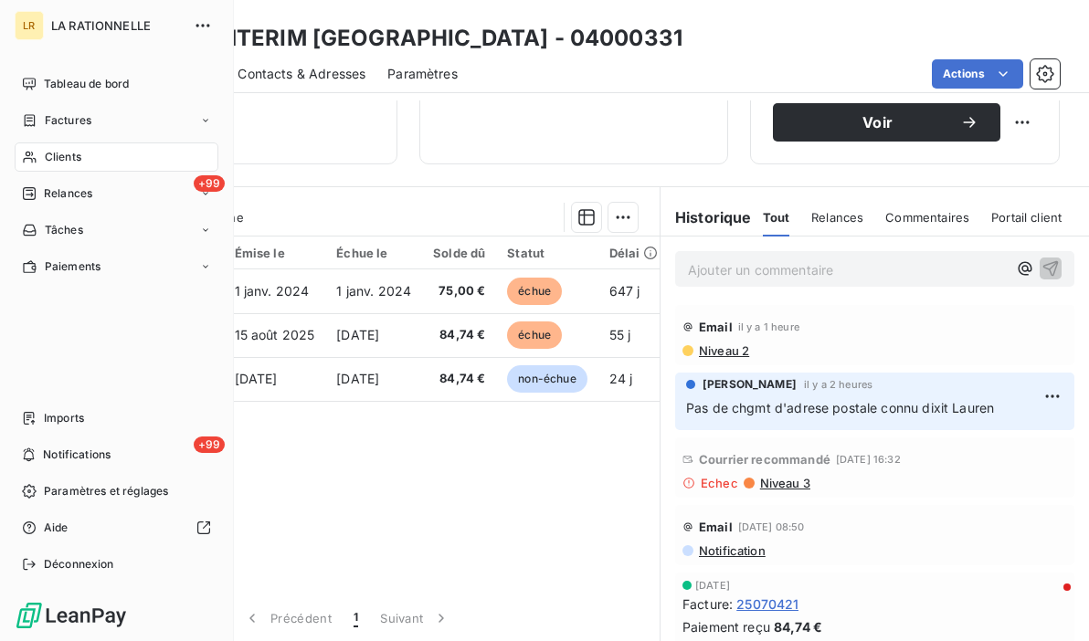
click at [53, 154] on span "Clients" at bounding box center [63, 157] width 37 height 16
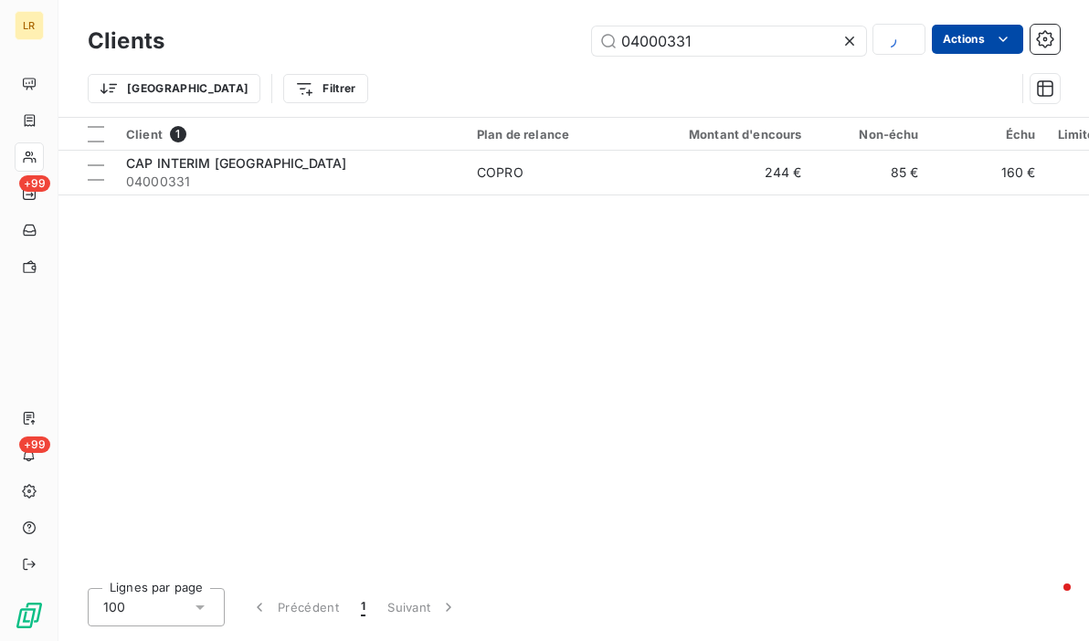
click at [965, 36] on html "LR +99 +99 Clients 04000331 Actions Trier Filtrer Client 1 Plan de relance Mont…" at bounding box center [544, 320] width 1089 height 641
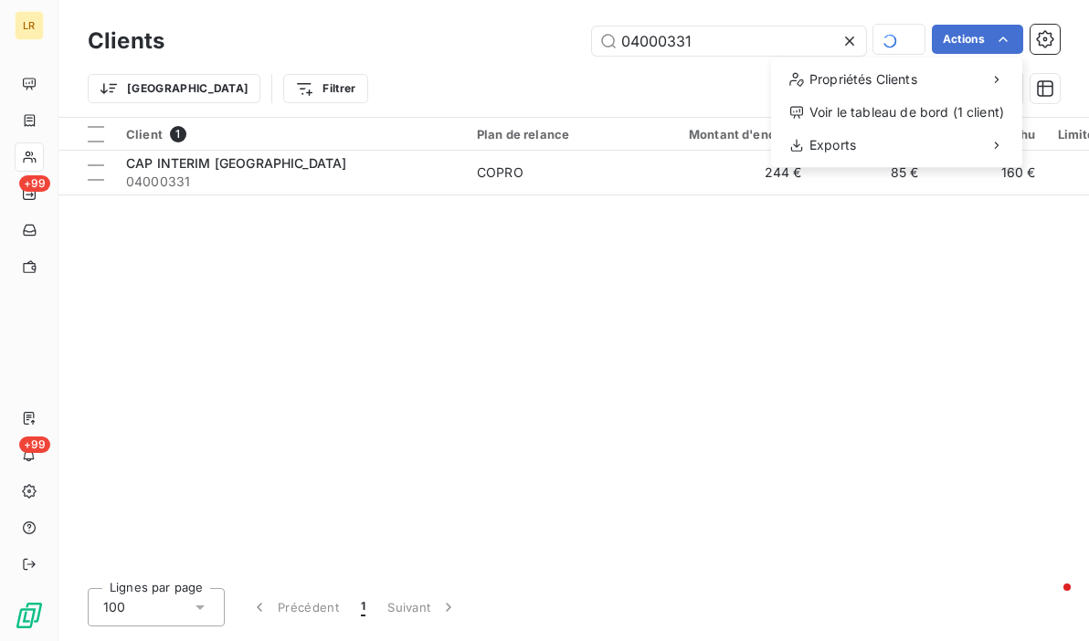
click at [735, 77] on html "LR +99 +99 Clients 04000331 Actions Propriétés Clients Voir le tableau de bord …" at bounding box center [544, 320] width 1089 height 641
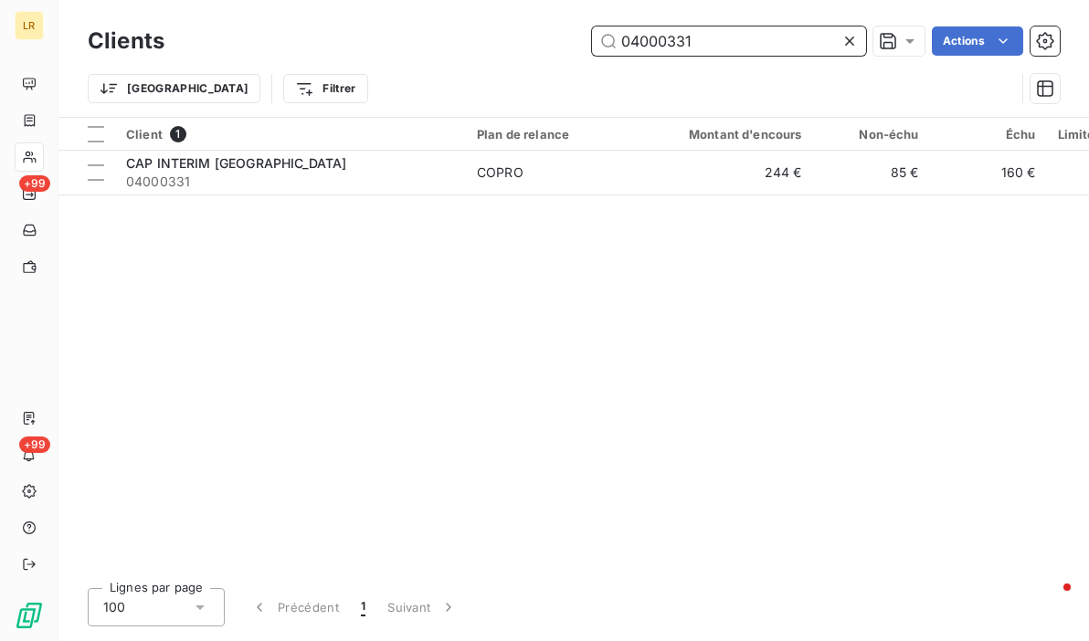
drag, startPoint x: 673, startPoint y: 48, endPoint x: 438, endPoint y: 54, distance: 235.8
click at [449, 50] on div "04000331 Actions" at bounding box center [623, 41] width 874 height 29
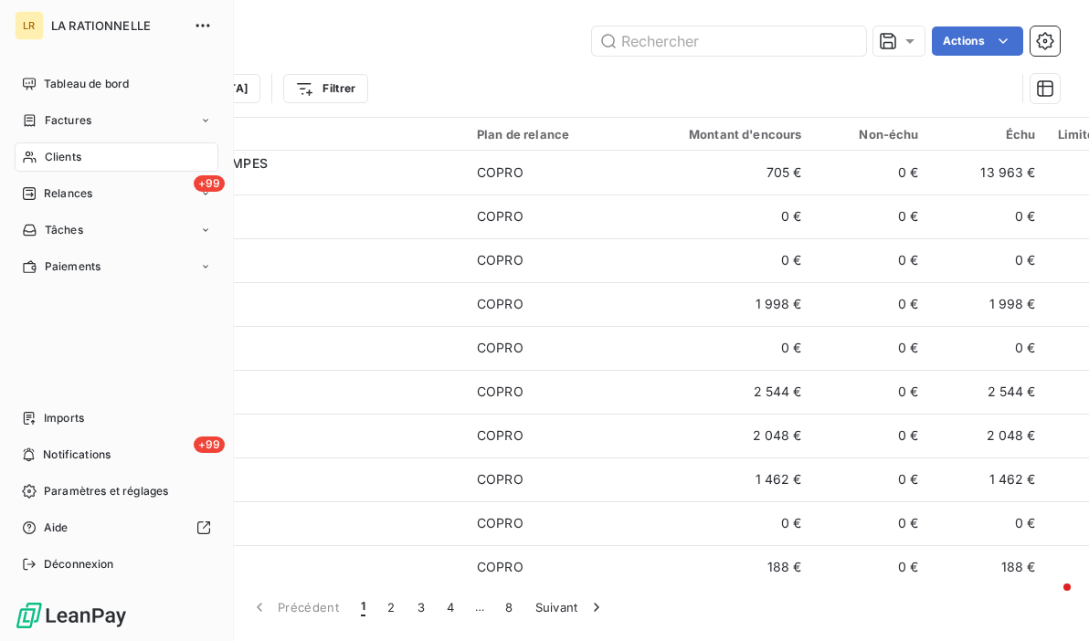
click at [38, 157] on div "Clients" at bounding box center [117, 157] width 204 height 29
click at [143, 153] on div "Clients" at bounding box center [117, 157] width 204 height 29
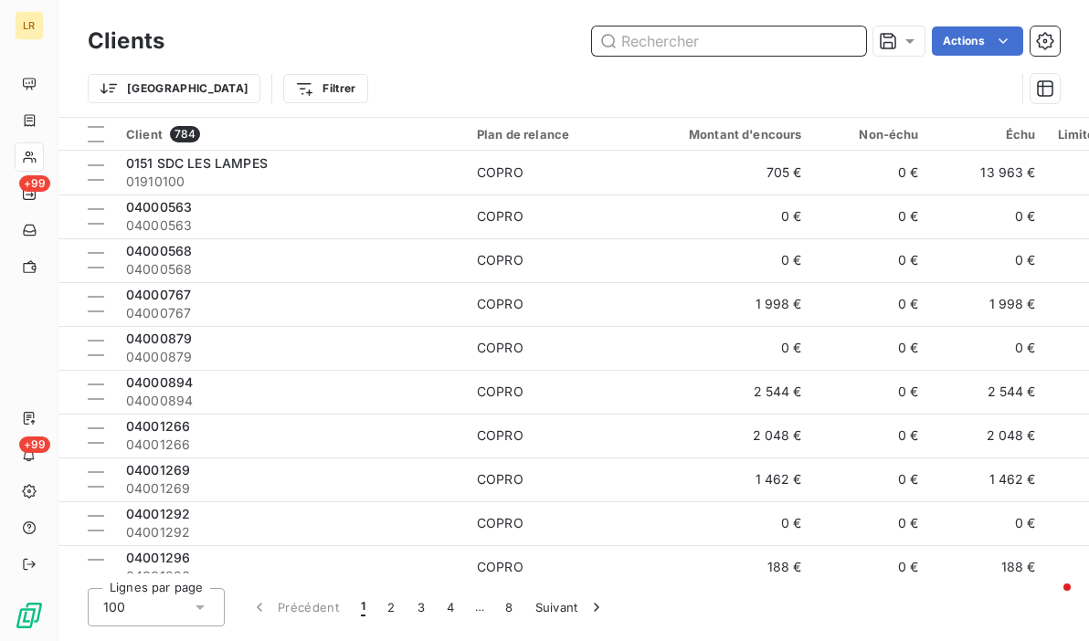
click at [654, 37] on input "text" at bounding box center [729, 41] width 274 height 29
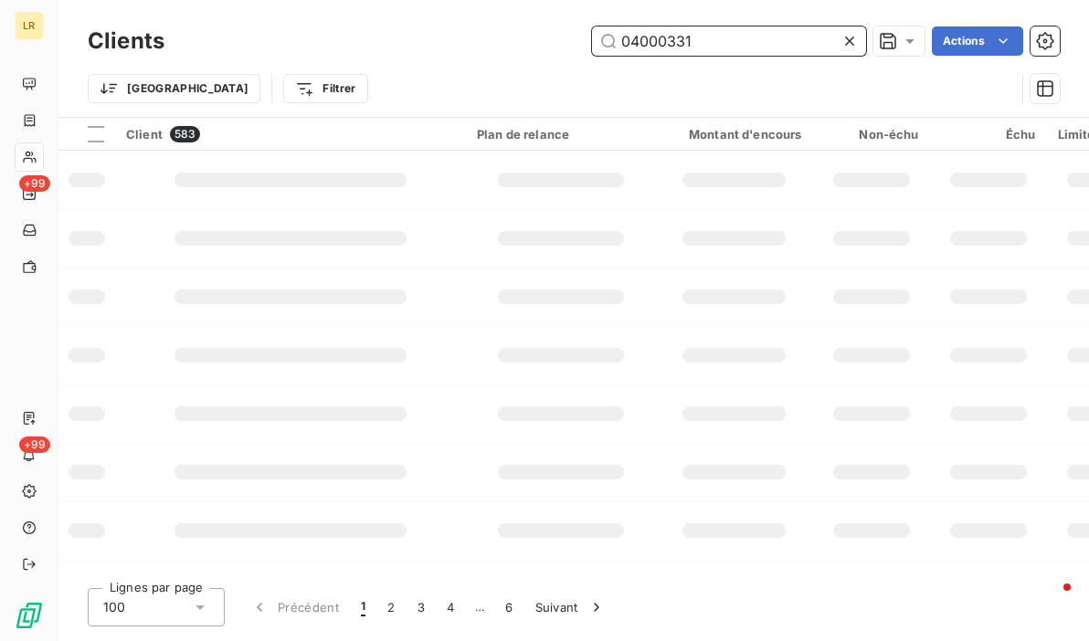
type input "04000331"
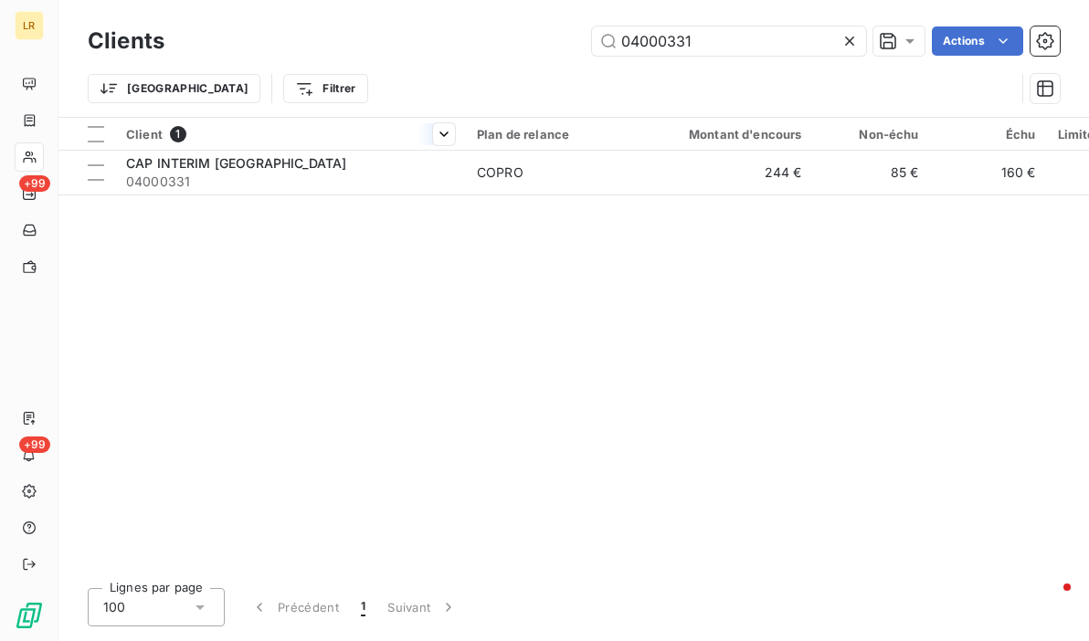
click at [224, 150] on div at bounding box center [290, 150] width 351 height 1
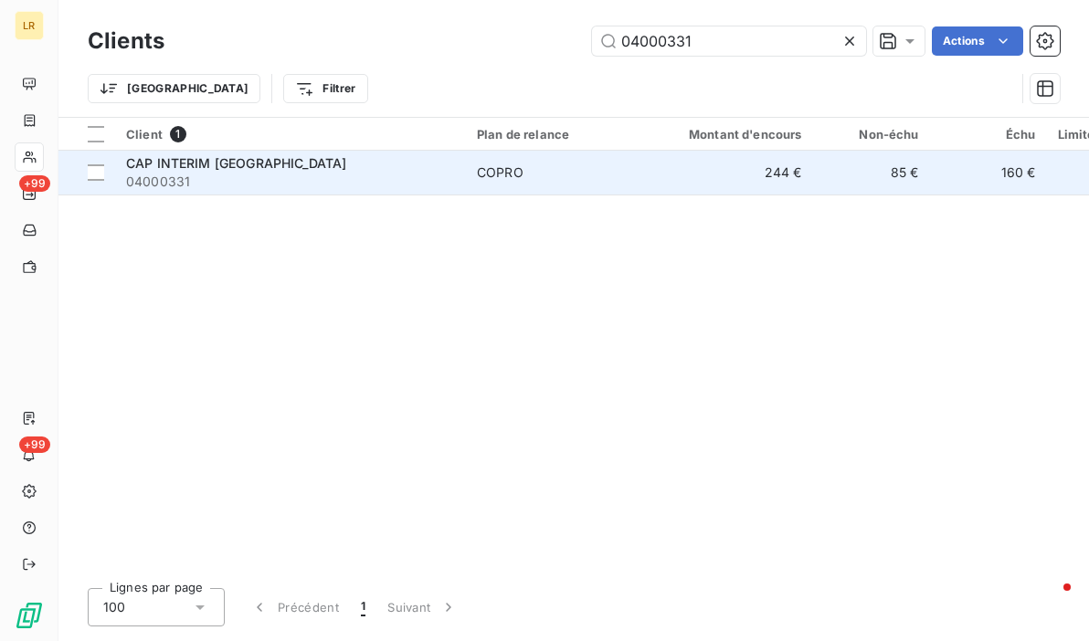
click at [197, 182] on span "04000331" at bounding box center [290, 182] width 329 height 18
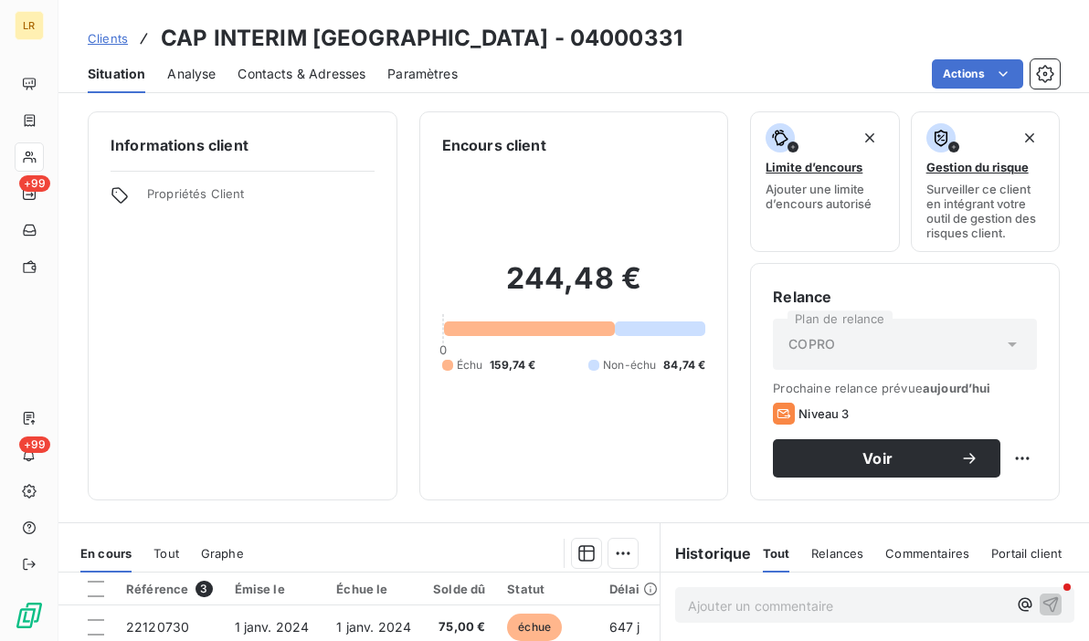
click at [314, 74] on span "Contacts & Adresses" at bounding box center [302, 74] width 128 height 18
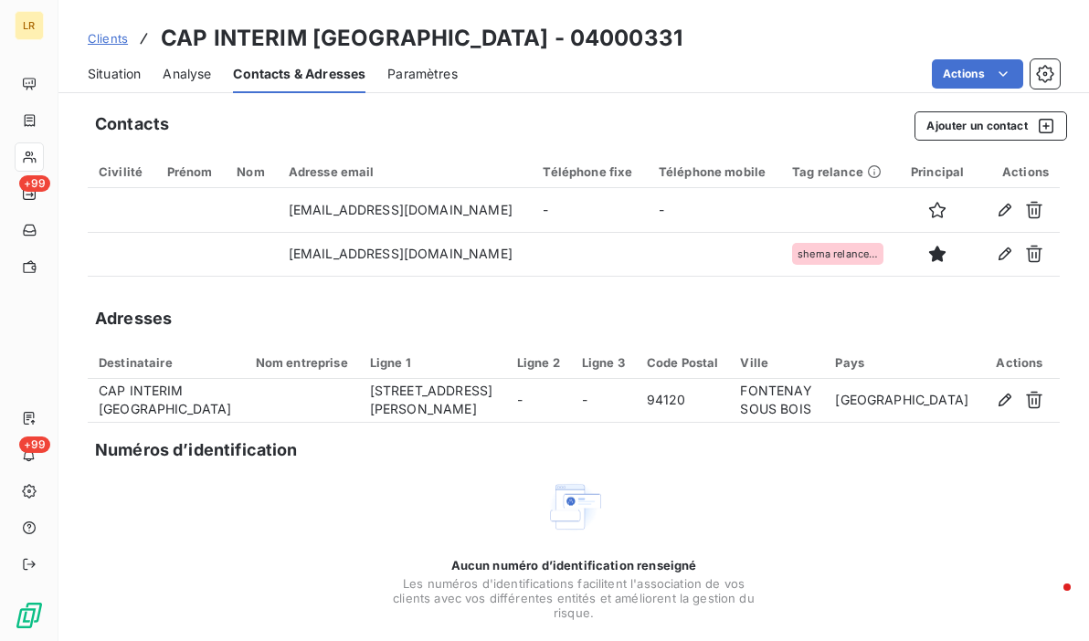
click at [282, 306] on div "Adresses" at bounding box center [574, 319] width 972 height 26
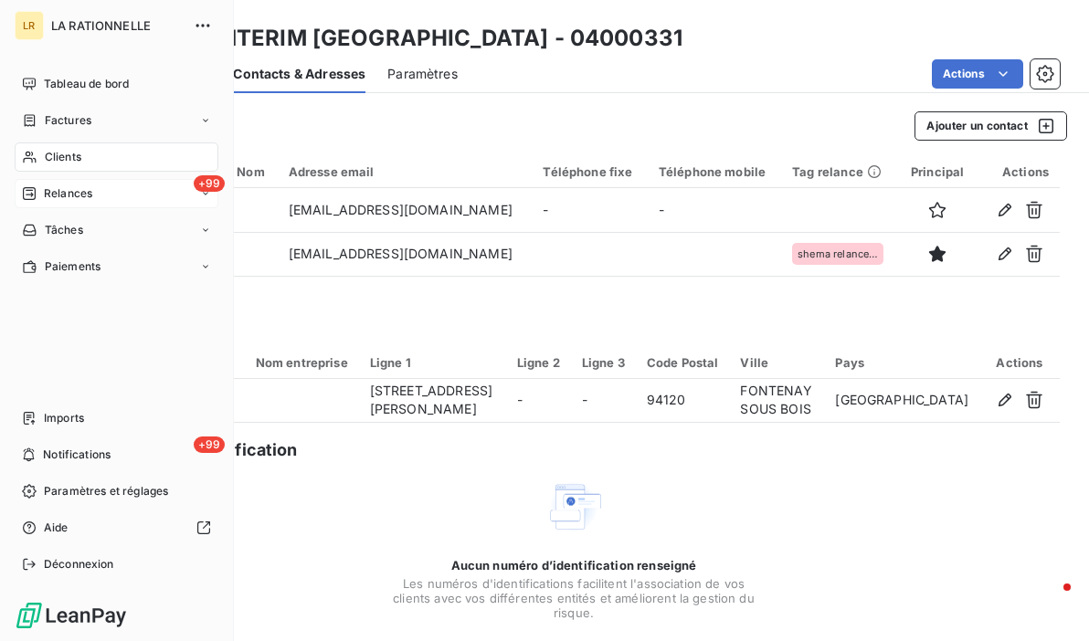
click at [46, 196] on span "Relances" at bounding box center [68, 194] width 48 height 16
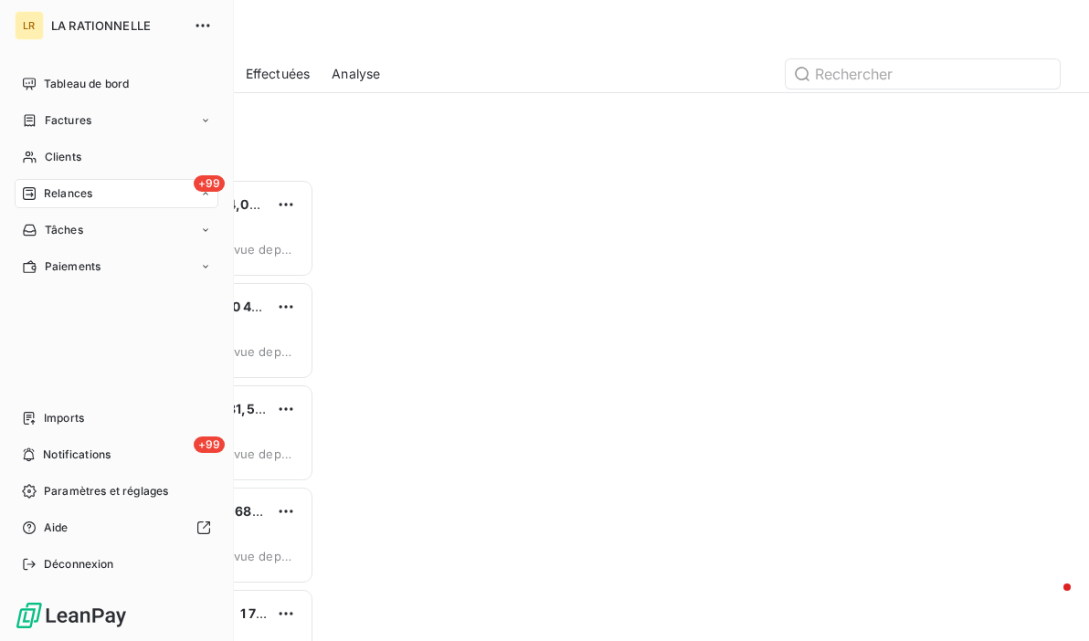
scroll to position [449, 212]
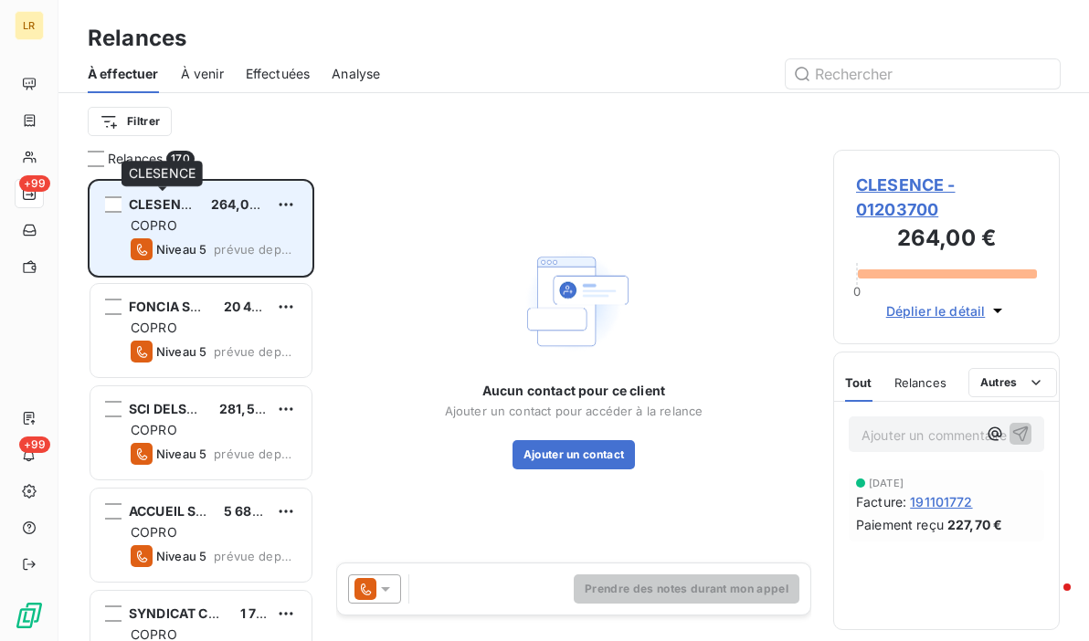
click at [188, 207] on span "CLESENCE" at bounding box center [163, 204] width 69 height 16
click at [219, 232] on div "COPRO" at bounding box center [214, 226] width 166 height 18
click at [217, 232] on div "COPRO" at bounding box center [214, 226] width 166 height 18
click at [216, 232] on div "COPRO" at bounding box center [214, 226] width 166 height 18
click at [186, 217] on div "COPRO" at bounding box center [214, 226] width 166 height 18
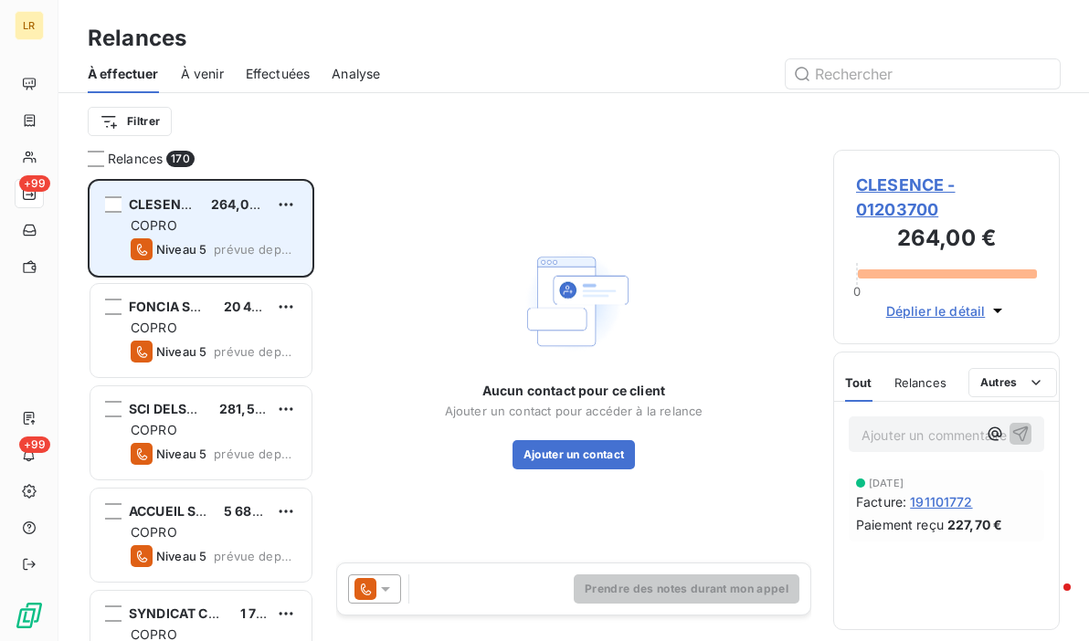
click at [186, 217] on div "COPRO" at bounding box center [214, 226] width 166 height 18
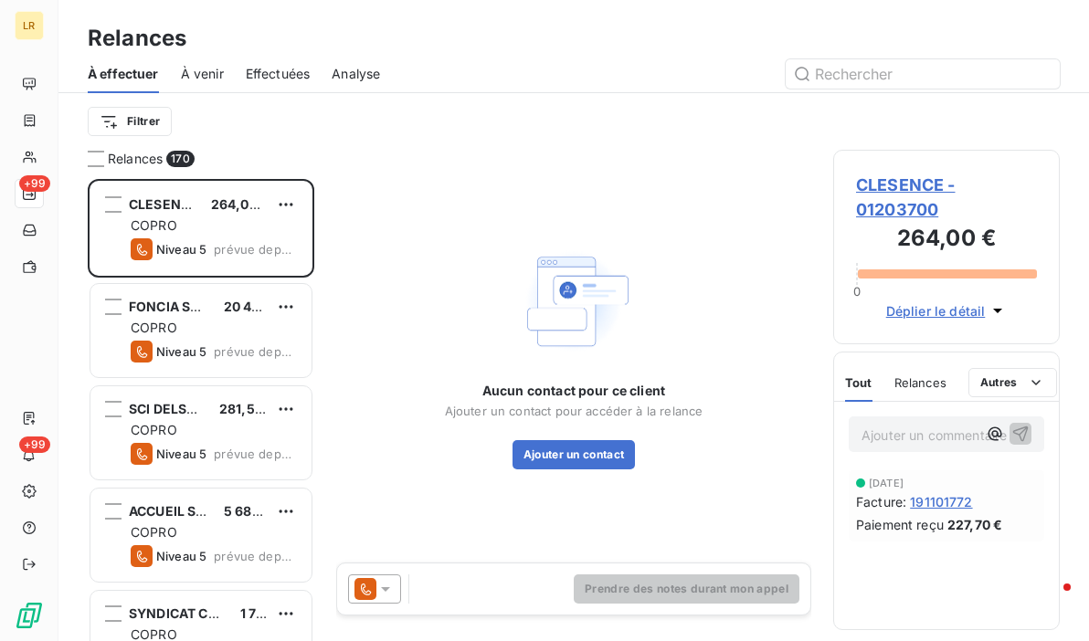
click at [387, 590] on icon at bounding box center [385, 589] width 18 height 18
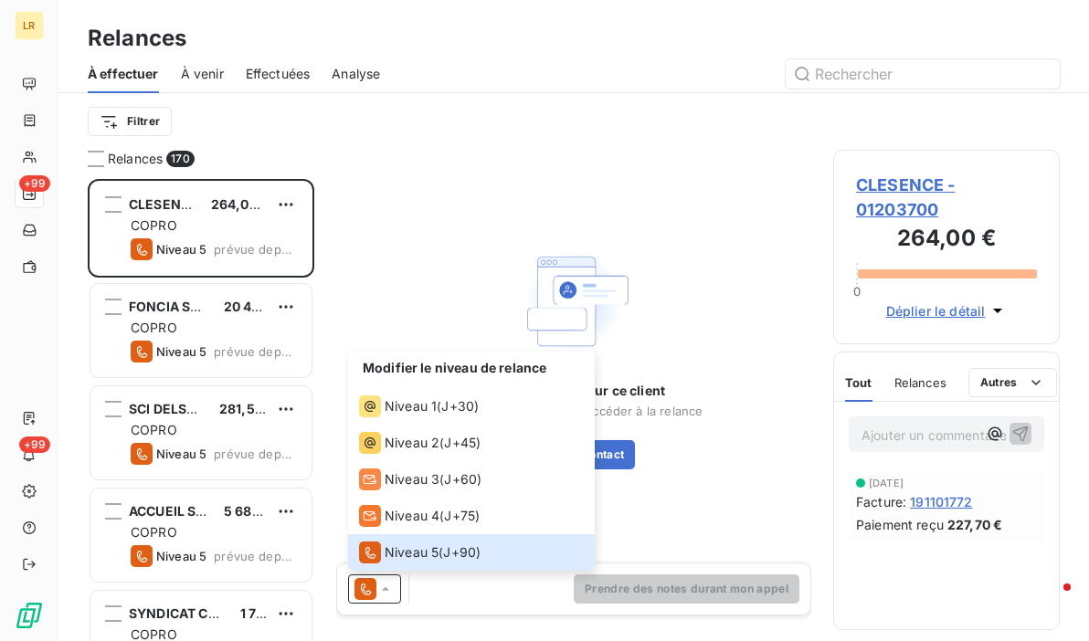
click at [704, 505] on div "Aucun contact pour ce client Ajouter un contact pour accéder à la relance Ajout…" at bounding box center [573, 356] width 475 height 413
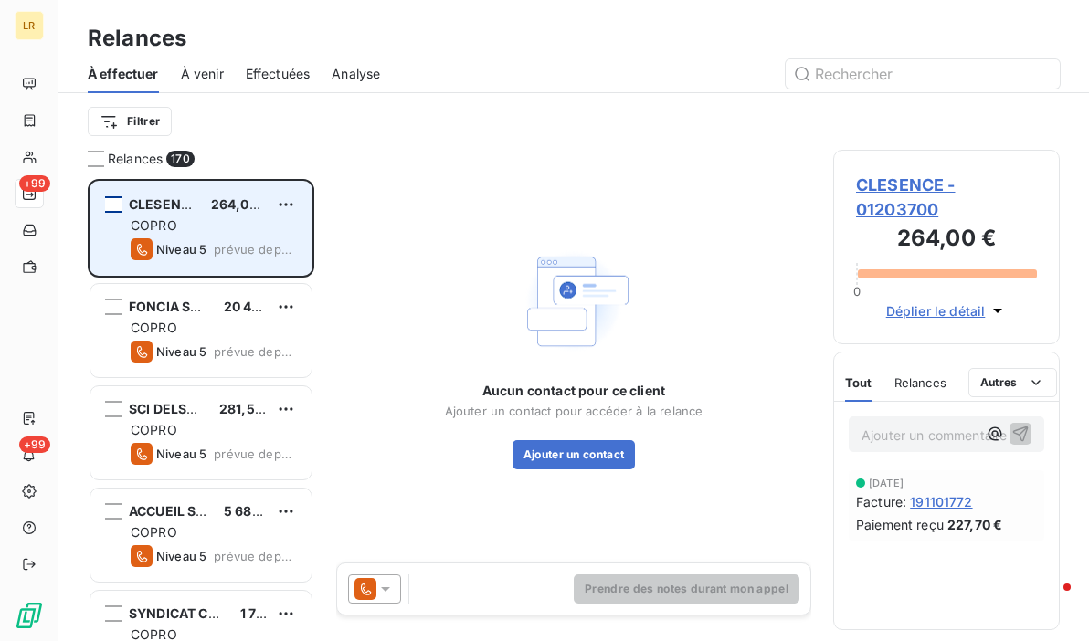
click at [109, 200] on div "grid" at bounding box center [113, 204] width 16 height 16
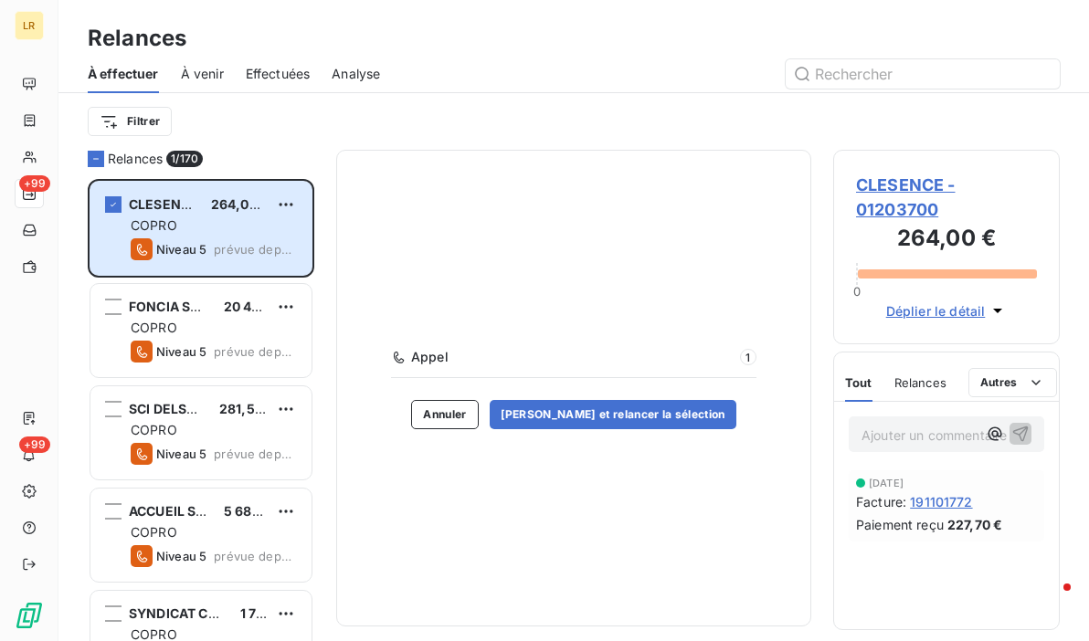
click at [374, 258] on div "Appel 1 Annuler [PERSON_NAME] et relancer la sélection" at bounding box center [573, 388] width 475 height 477
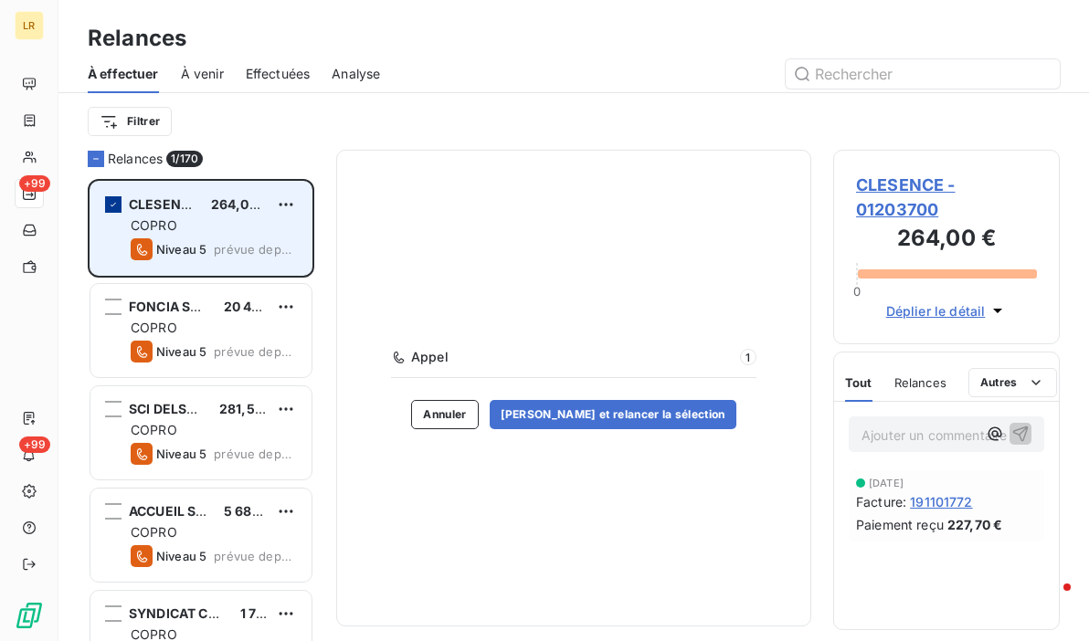
click at [117, 200] on icon "grid" at bounding box center [113, 204] width 11 height 11
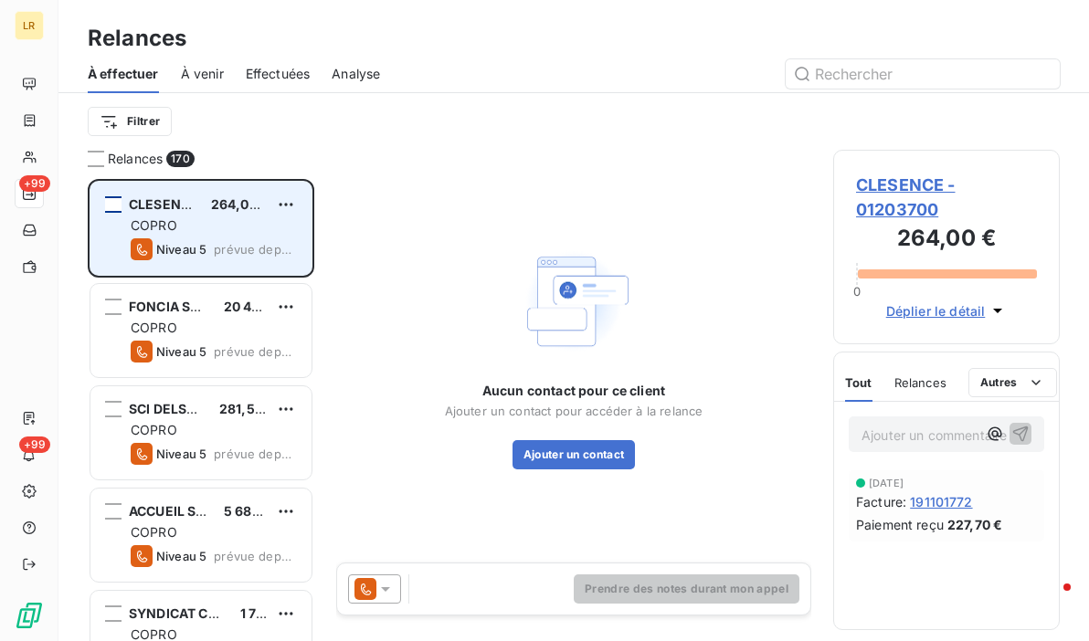
click at [205, 215] on div "CLESENCE 264,00 € COPRO Niveau 5 prévue depuis 557 jours" at bounding box center [200, 228] width 221 height 93
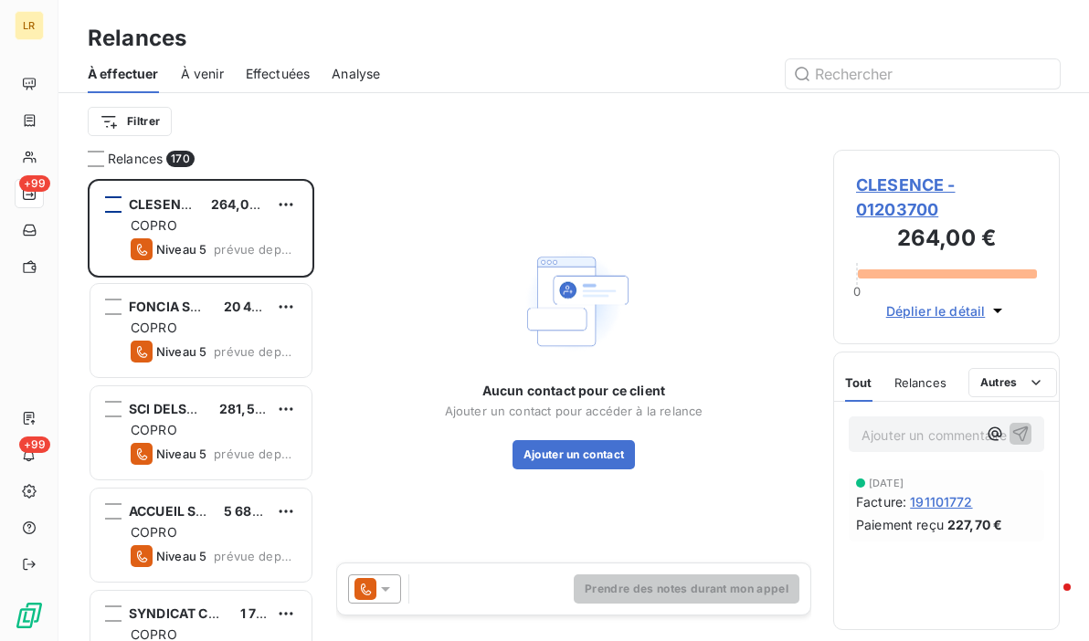
click at [260, 69] on span "Effectuées" at bounding box center [278, 74] width 65 height 18
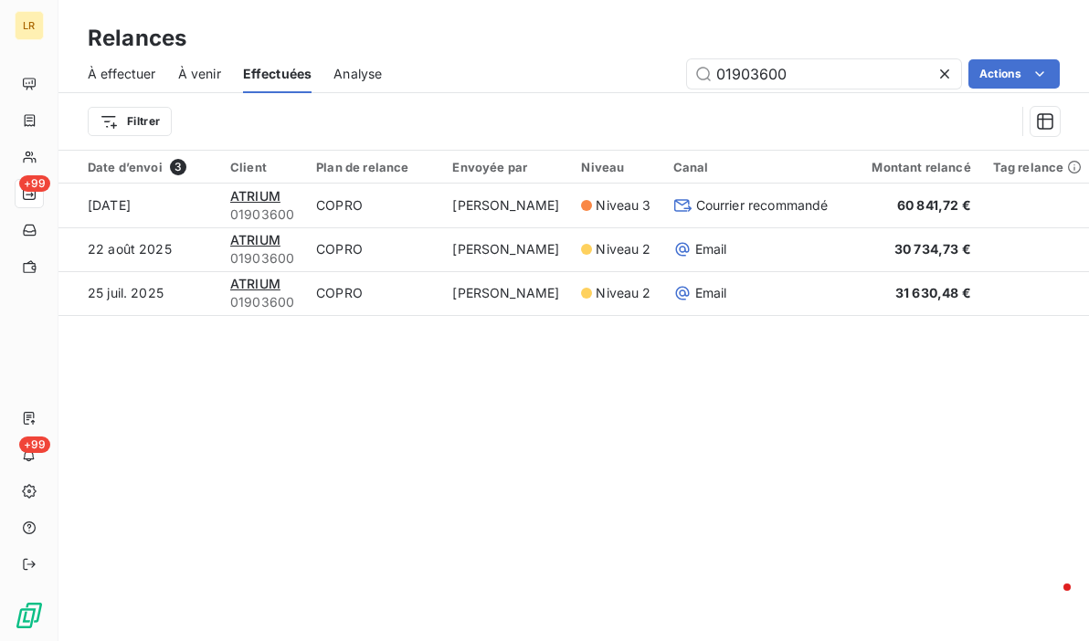
click at [223, 79] on div "À effectuer À venir Effectuées Analyse 01903600 Actions" at bounding box center [573, 74] width 1031 height 38
click at [191, 77] on span "À venir" at bounding box center [199, 74] width 43 height 18
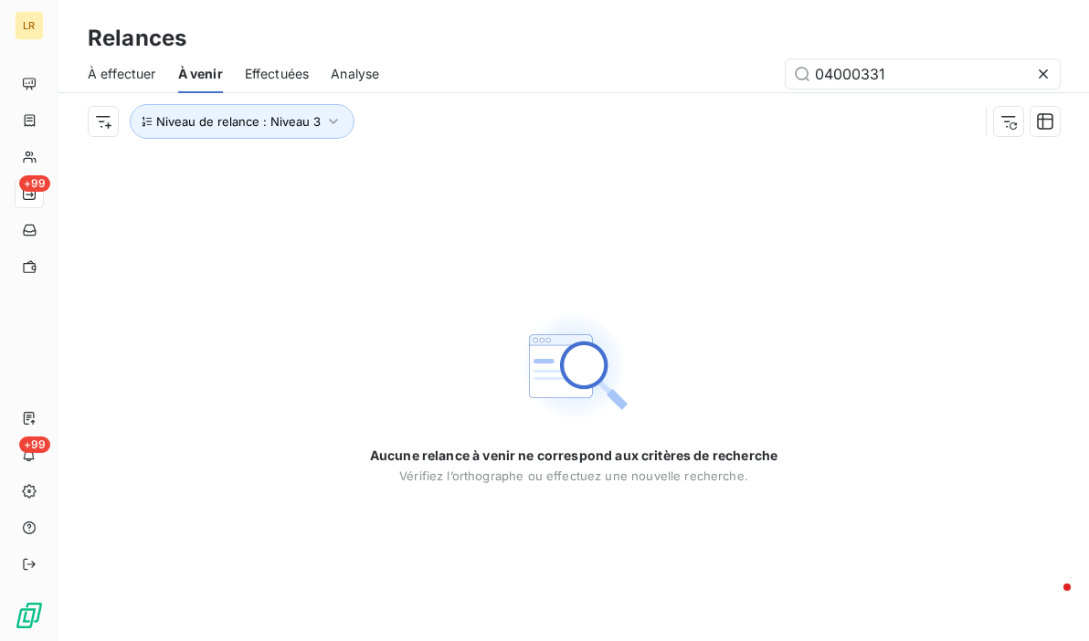
drag, startPoint x: 435, startPoint y: 238, endPoint x: 283, endPoint y: 123, distance: 189.9
click at [432, 232] on div "Aucune relance à venir ne correspond aux critères de recherche Vérifiez l’ortho…" at bounding box center [573, 396] width 1031 height 492
click at [126, 77] on span "À effectuer" at bounding box center [122, 74] width 69 height 18
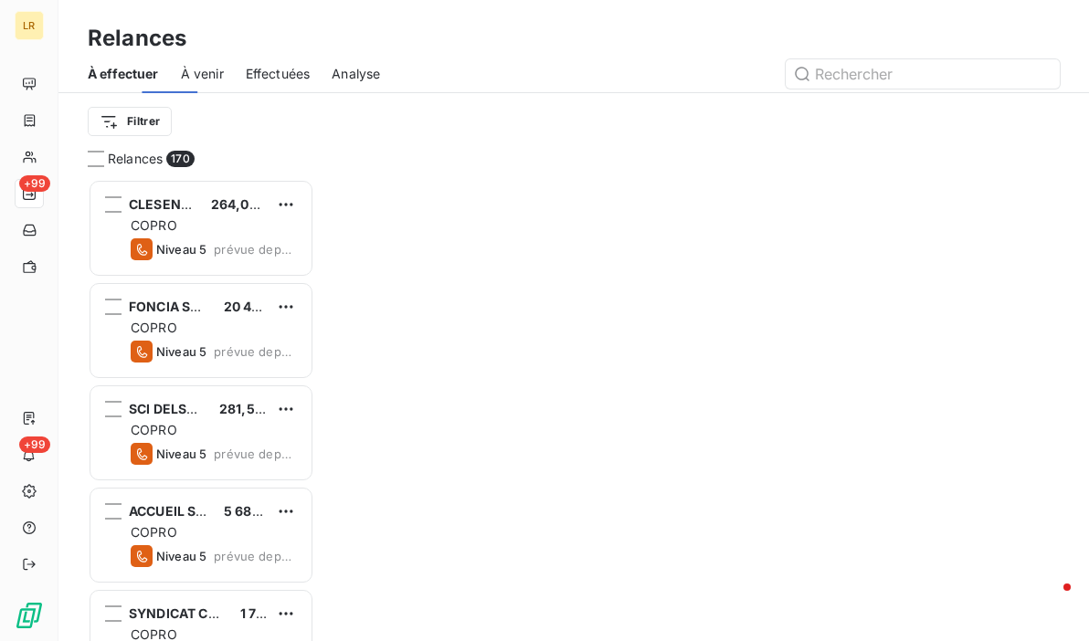
scroll to position [449, 212]
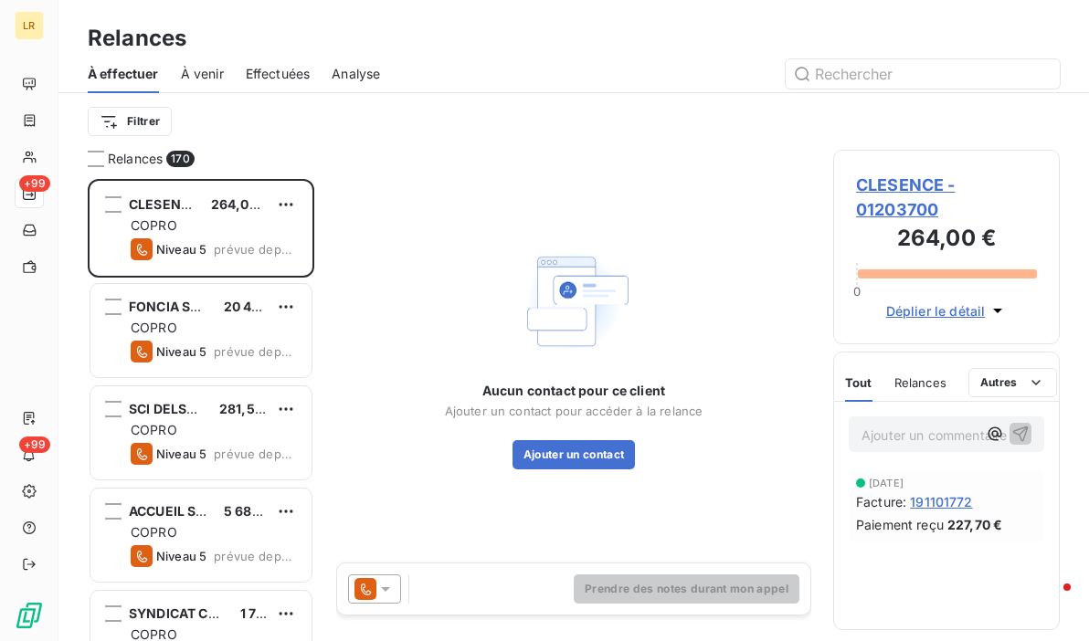
click at [124, 157] on span "Relances" at bounding box center [135, 159] width 55 height 18
click at [99, 155] on div at bounding box center [96, 159] width 16 height 16
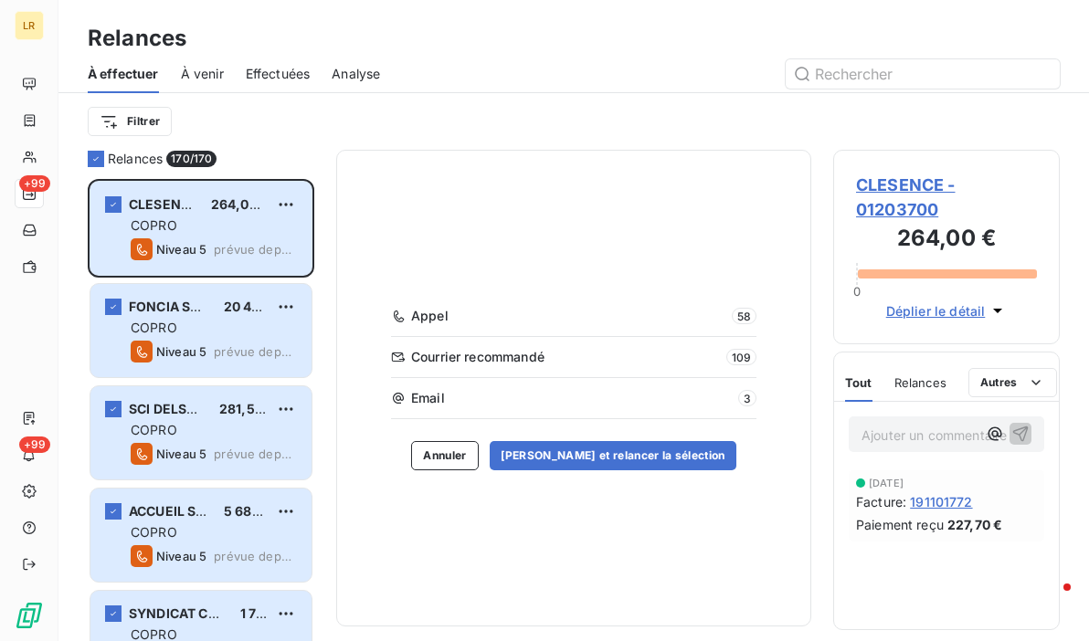
click at [208, 148] on div "Filtrer" at bounding box center [574, 121] width 972 height 57
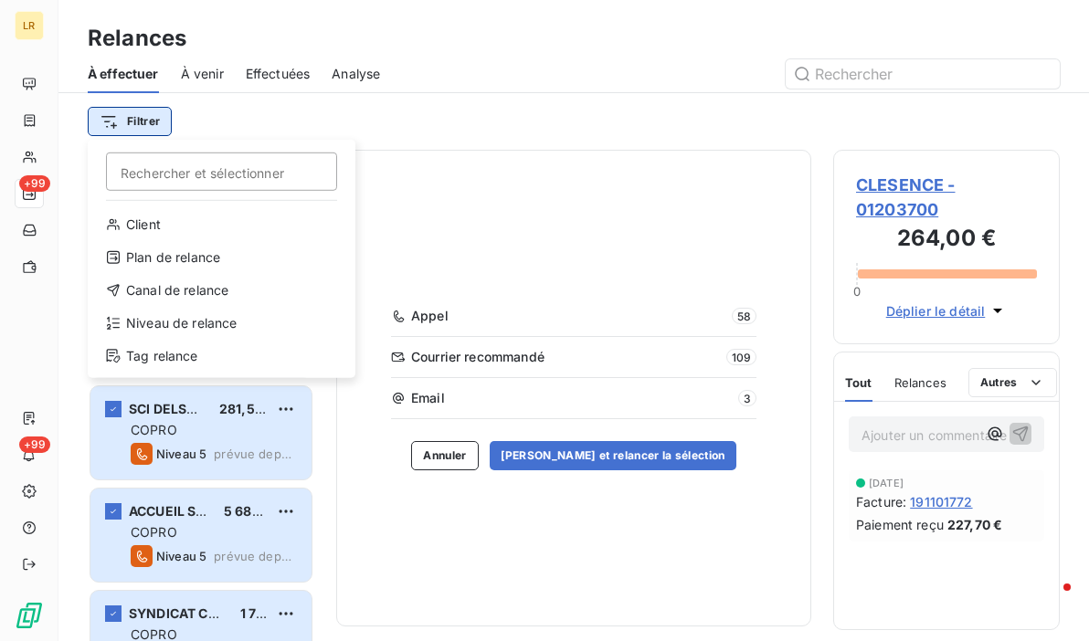
click at [138, 122] on html "LR +99 +99 Relances À effectuer À venir Effectuées Analyse Filtrer Rechercher e…" at bounding box center [544, 320] width 1089 height 641
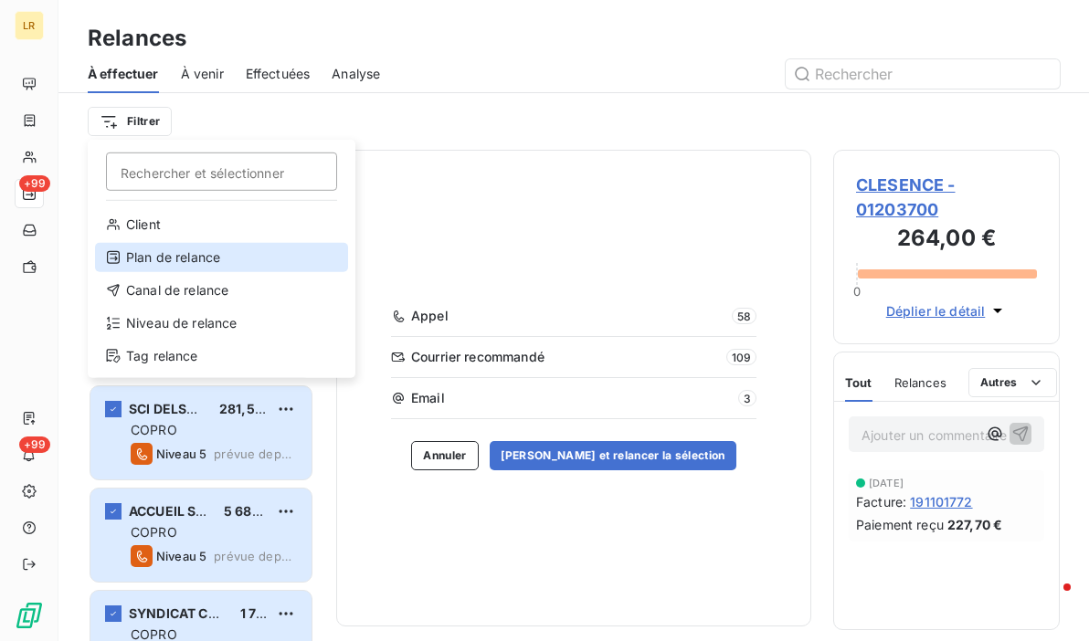
click at [197, 249] on div "Plan de relance" at bounding box center [221, 257] width 253 height 29
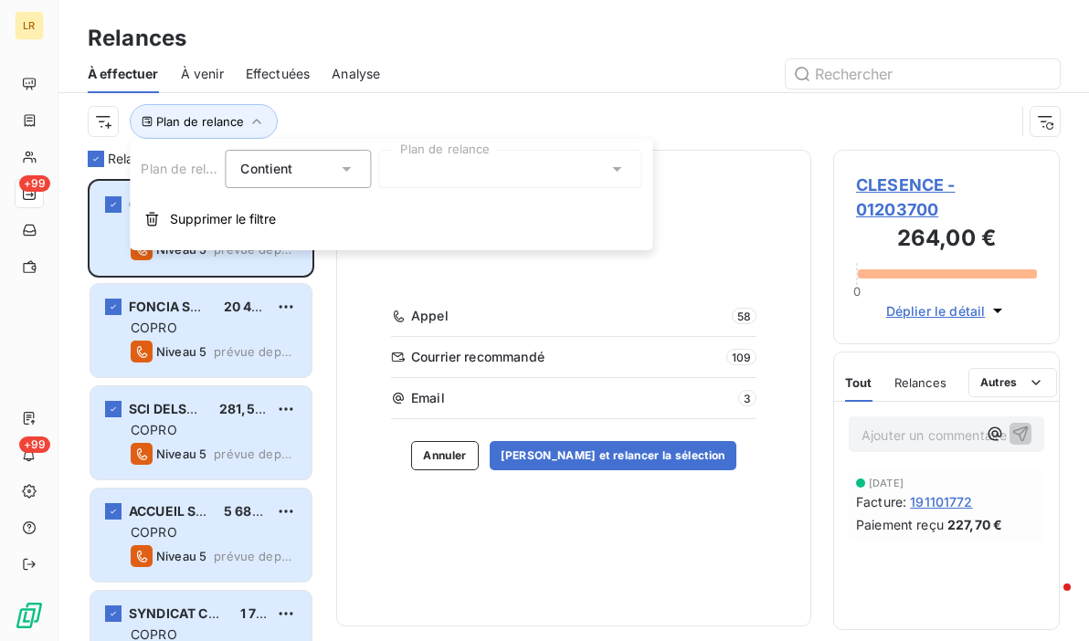
click at [459, 159] on div at bounding box center [509, 169] width 263 height 38
drag, startPoint x: 362, startPoint y: 105, endPoint x: 345, endPoint y: 105, distance: 16.4
click at [362, 105] on div "Plan de relance" at bounding box center [552, 121] width 928 height 35
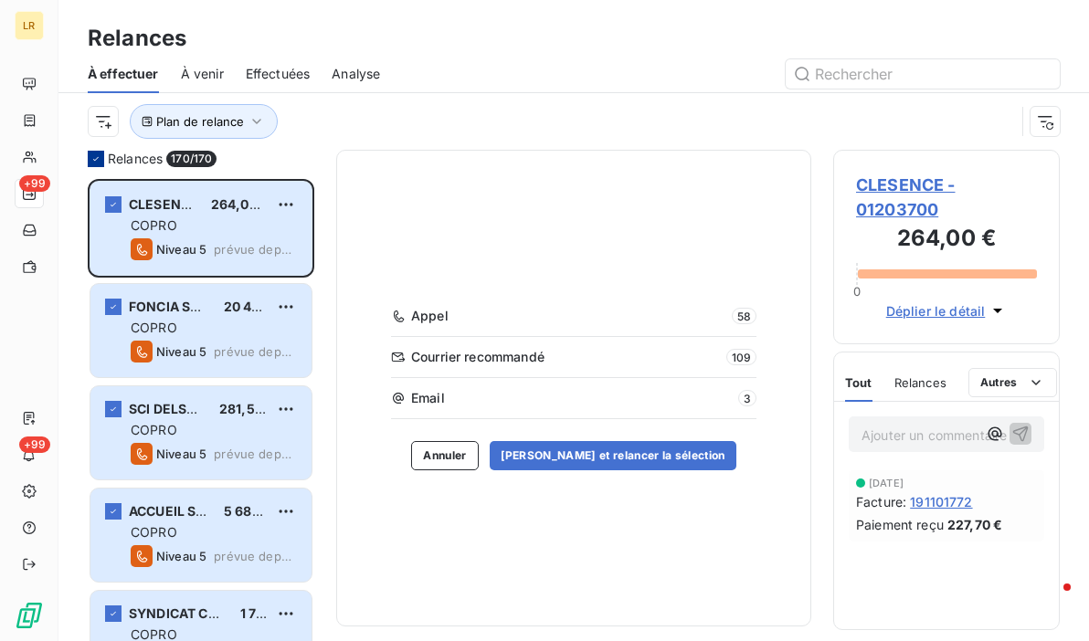
click at [98, 158] on icon at bounding box center [95, 159] width 11 height 11
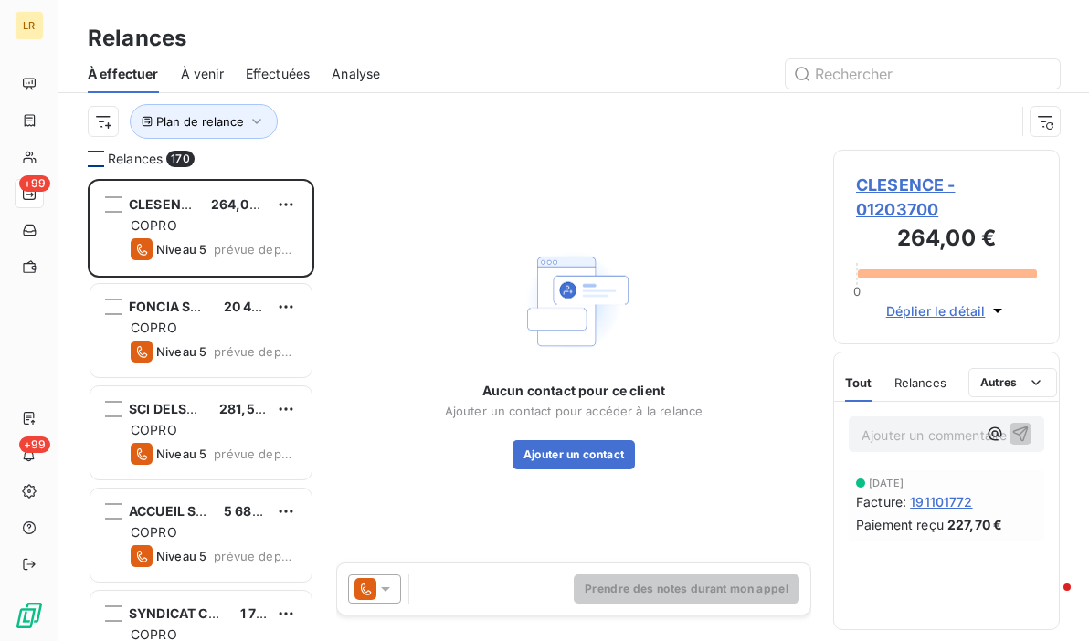
click at [227, 66] on div "À effectuer À venir Effectuées Analyse" at bounding box center [573, 74] width 1031 height 38
click at [199, 72] on span "À venir" at bounding box center [202, 74] width 43 height 18
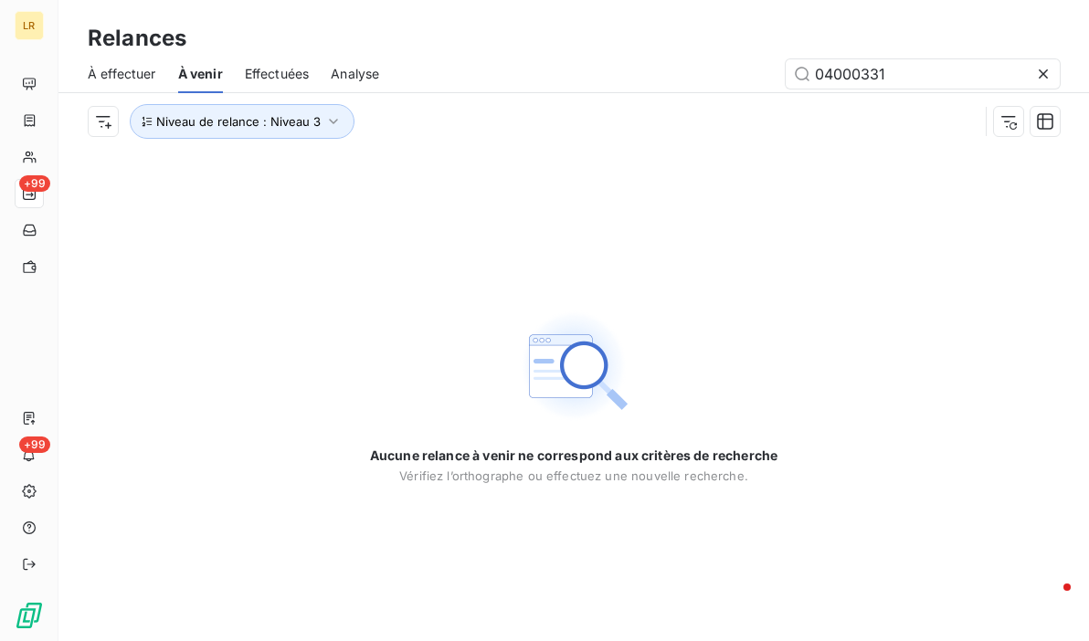
drag, startPoint x: 887, startPoint y: 65, endPoint x: 552, endPoint y: 72, distance: 335.4
click at [567, 80] on div "04000331" at bounding box center [730, 73] width 659 height 29
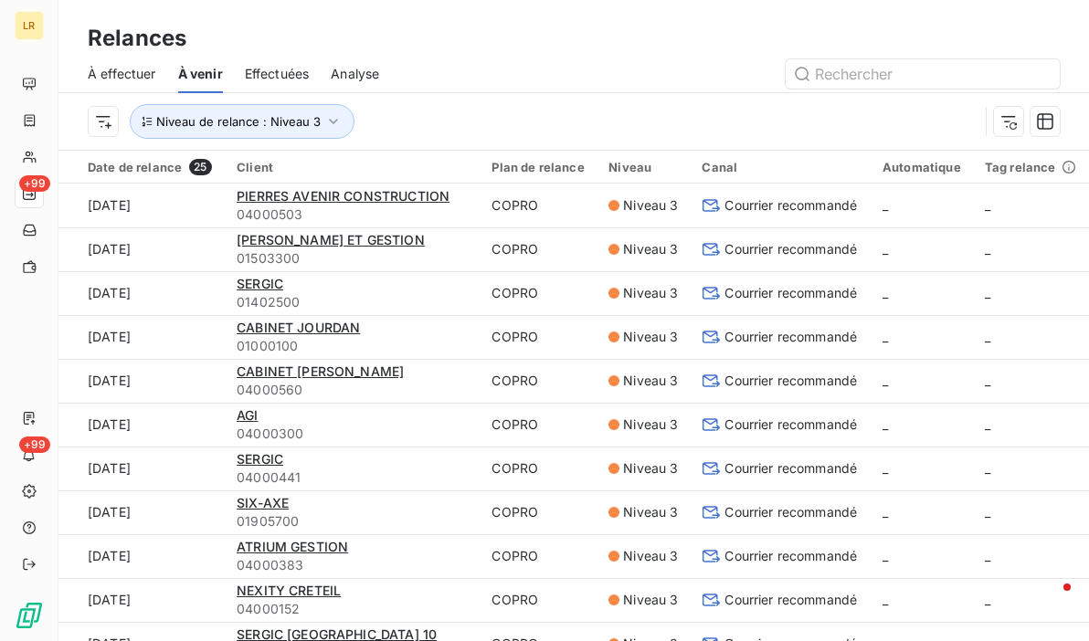
click at [122, 69] on span "À effectuer" at bounding box center [122, 74] width 69 height 18
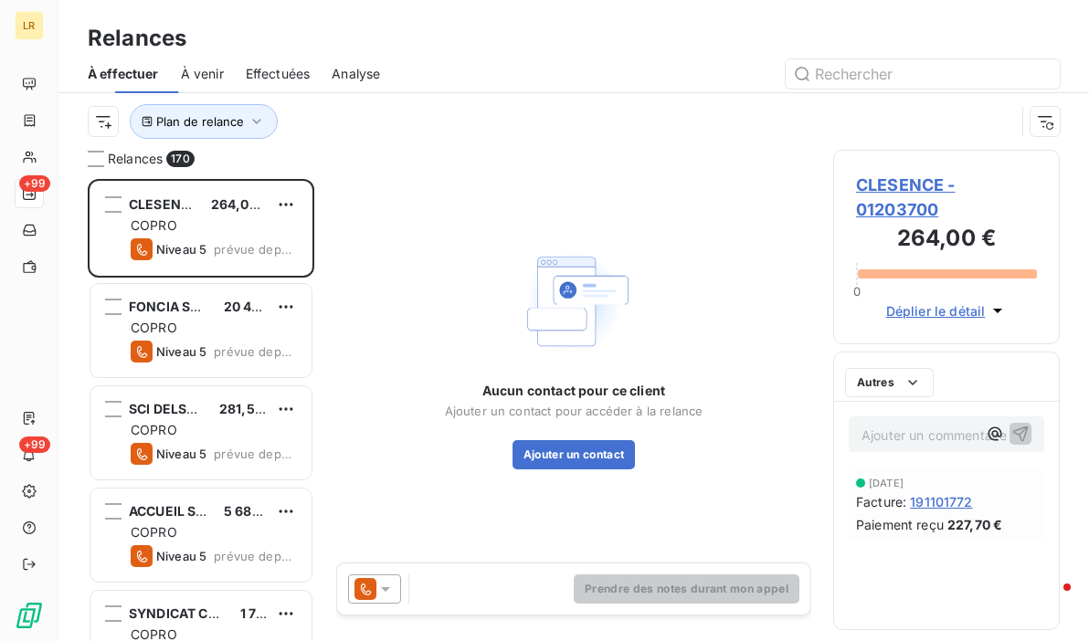
scroll to position [449, 212]
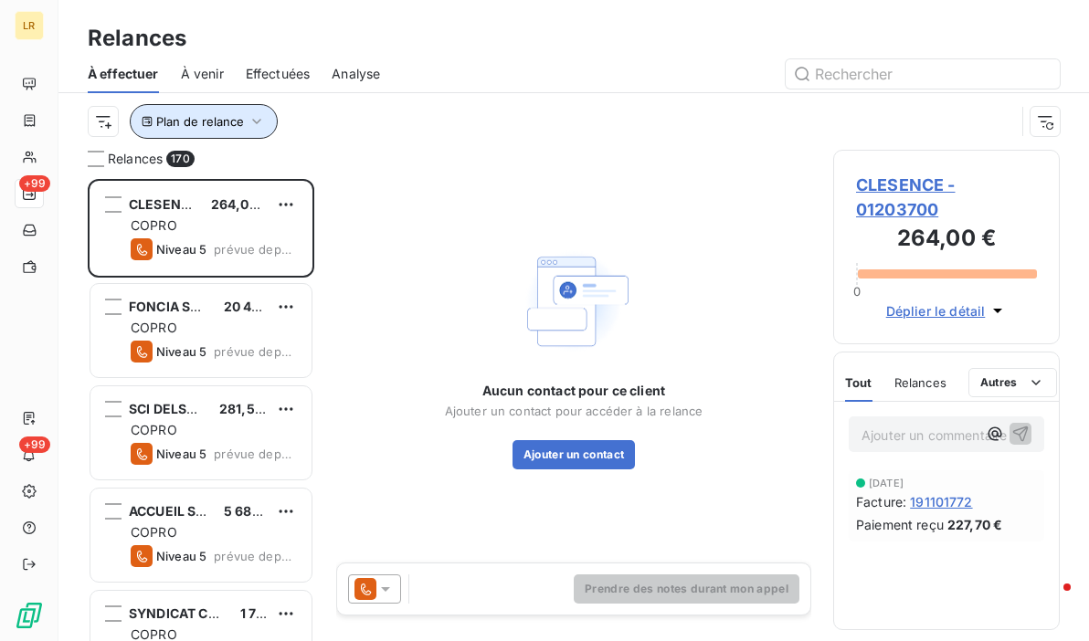
click at [260, 112] on icon "button" at bounding box center [257, 121] width 18 height 18
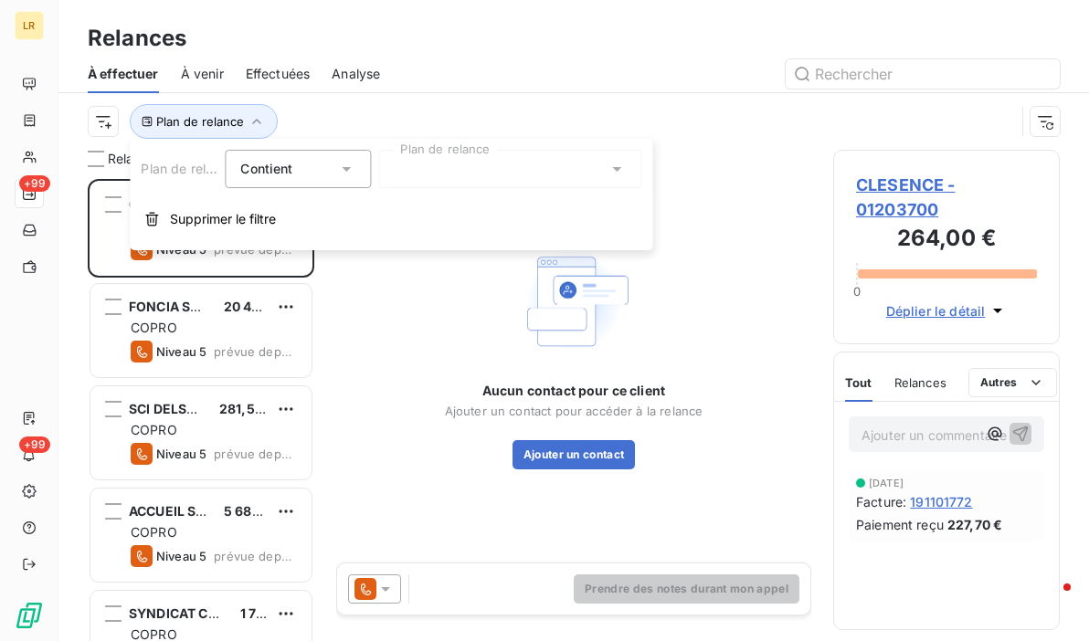
click at [447, 175] on div at bounding box center [509, 169] width 263 height 38
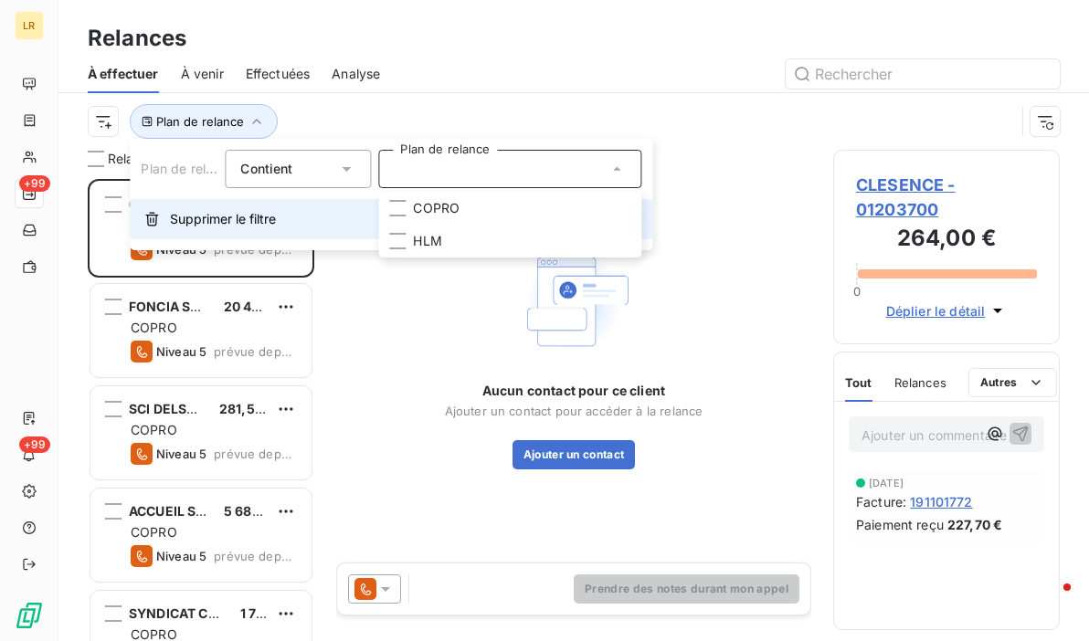
click at [223, 217] on span "Supprimer le filtre" at bounding box center [223, 219] width 106 height 18
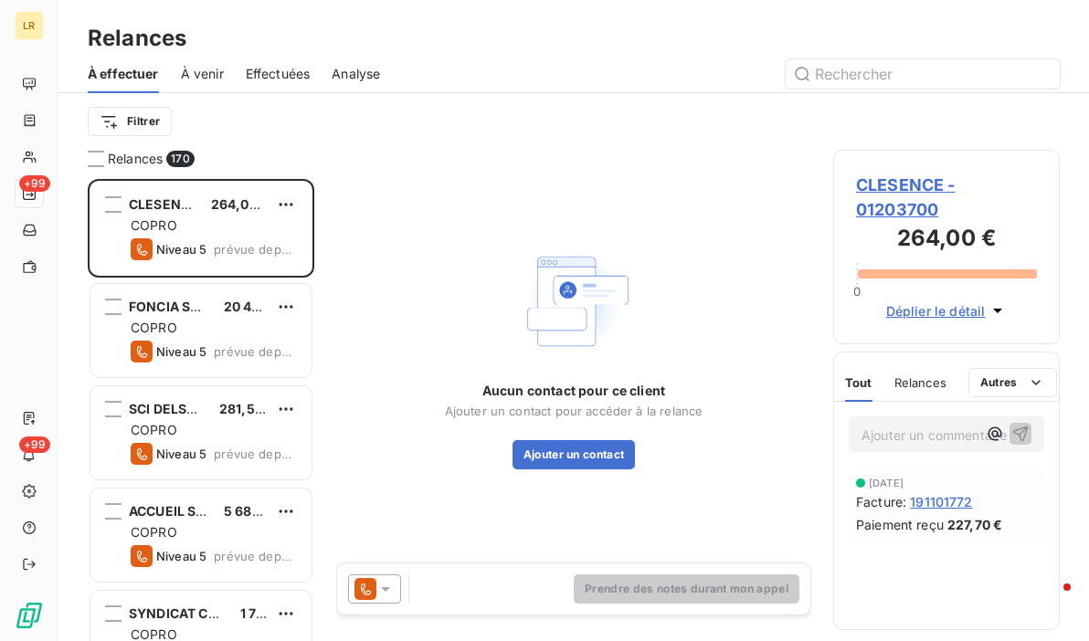
click at [103, 73] on span "À effectuer" at bounding box center [123, 74] width 71 height 18
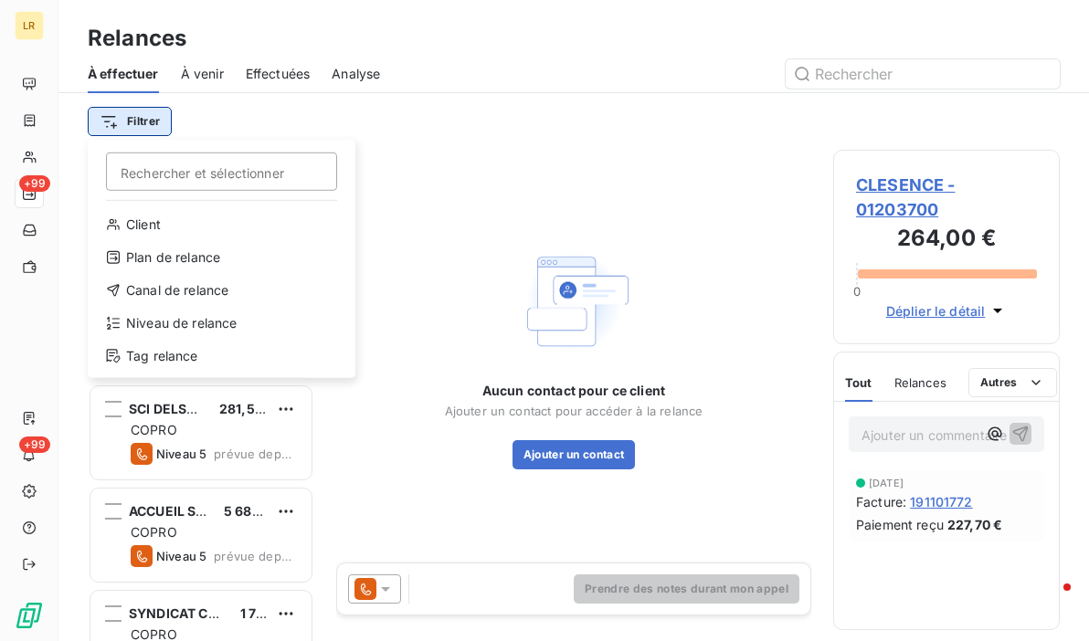
click at [120, 122] on html "LR +99 +99 Relances À effectuer À venir Effectuées Analyse Filtrer Rechercher e…" at bounding box center [544, 320] width 1089 height 641
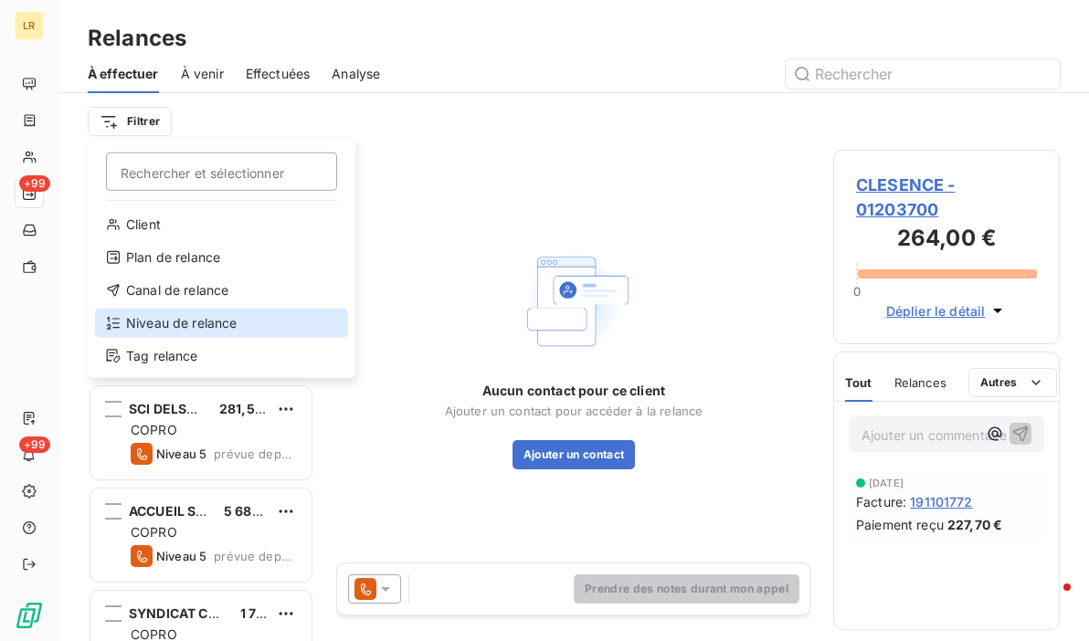
click at [120, 311] on div "Niveau de relance" at bounding box center [221, 323] width 253 height 29
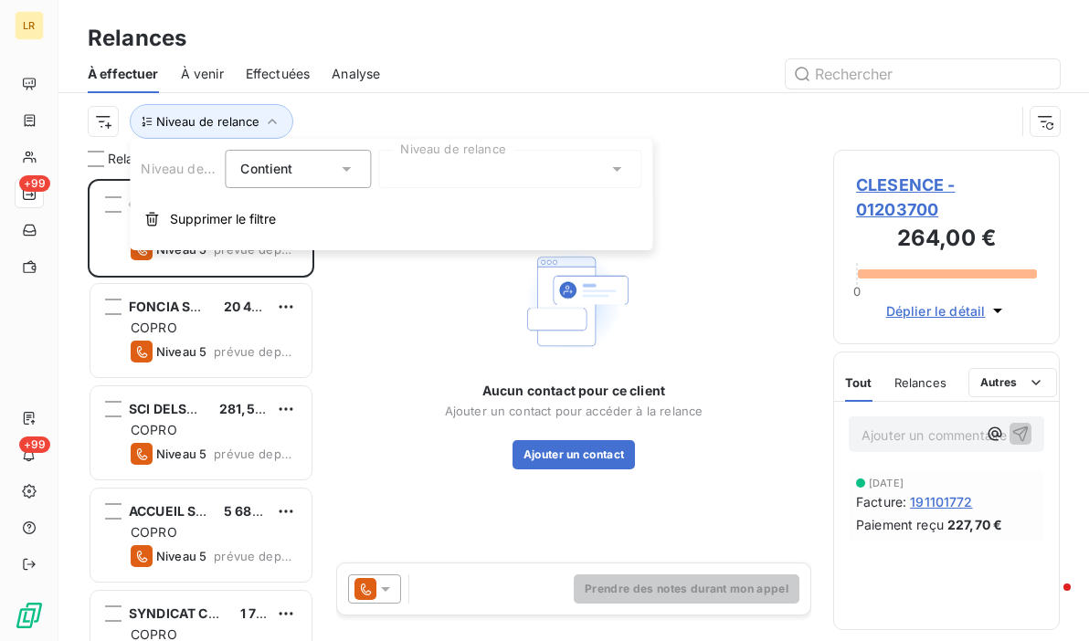
click at [413, 168] on div at bounding box center [509, 169] width 263 height 38
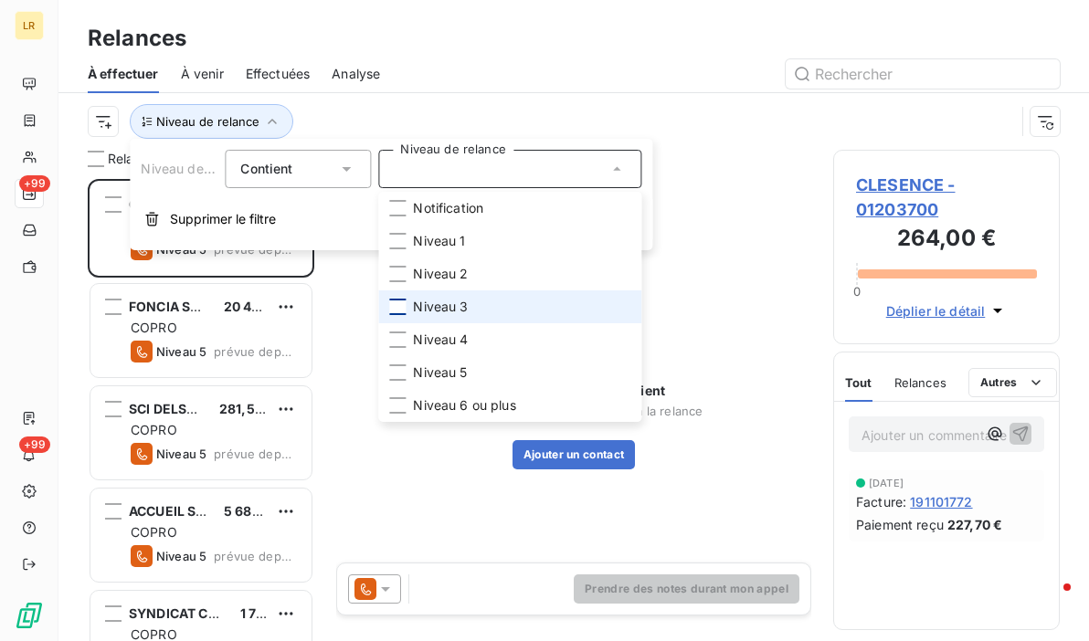
click at [394, 300] on div at bounding box center [397, 307] width 16 height 16
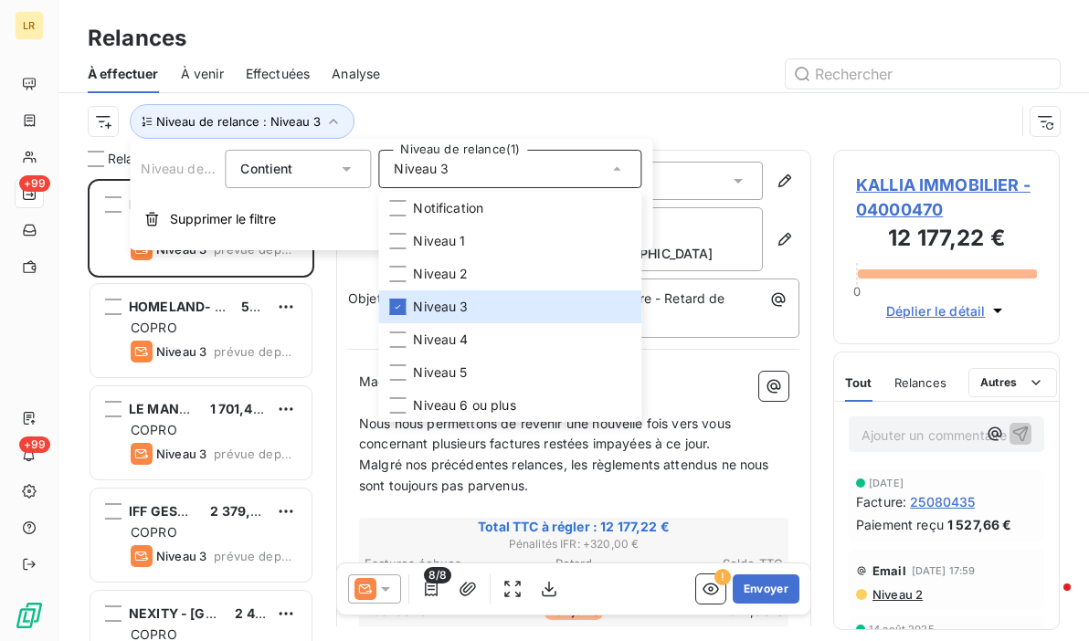
click at [641, 93] on div "Niveau de relance : Niveau 3" at bounding box center [574, 121] width 972 height 57
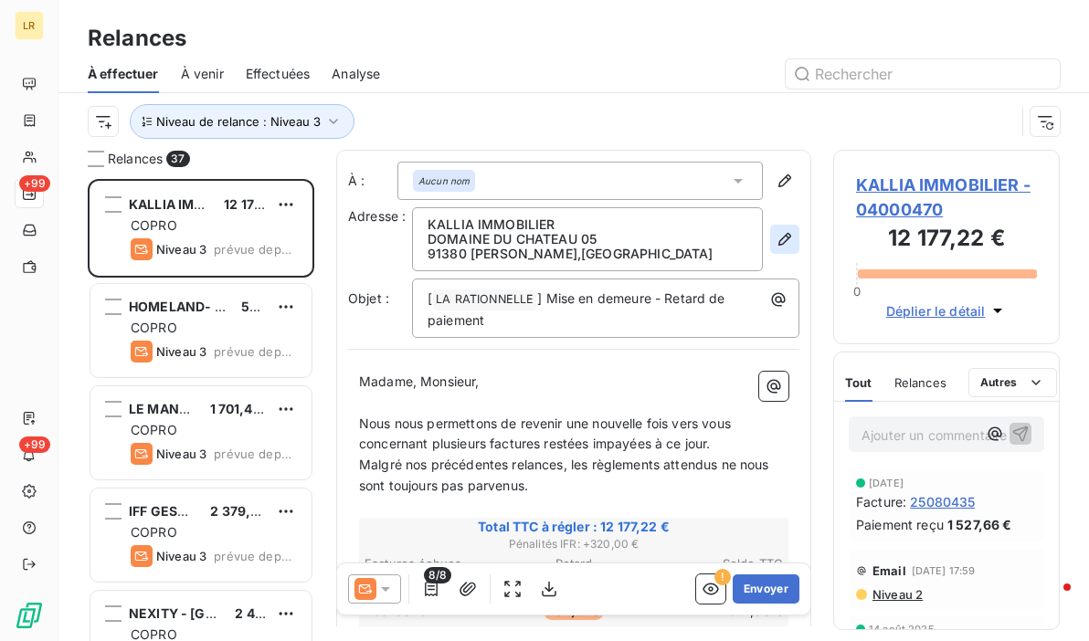
click at [776, 233] on icon "button" at bounding box center [785, 239] width 18 height 18
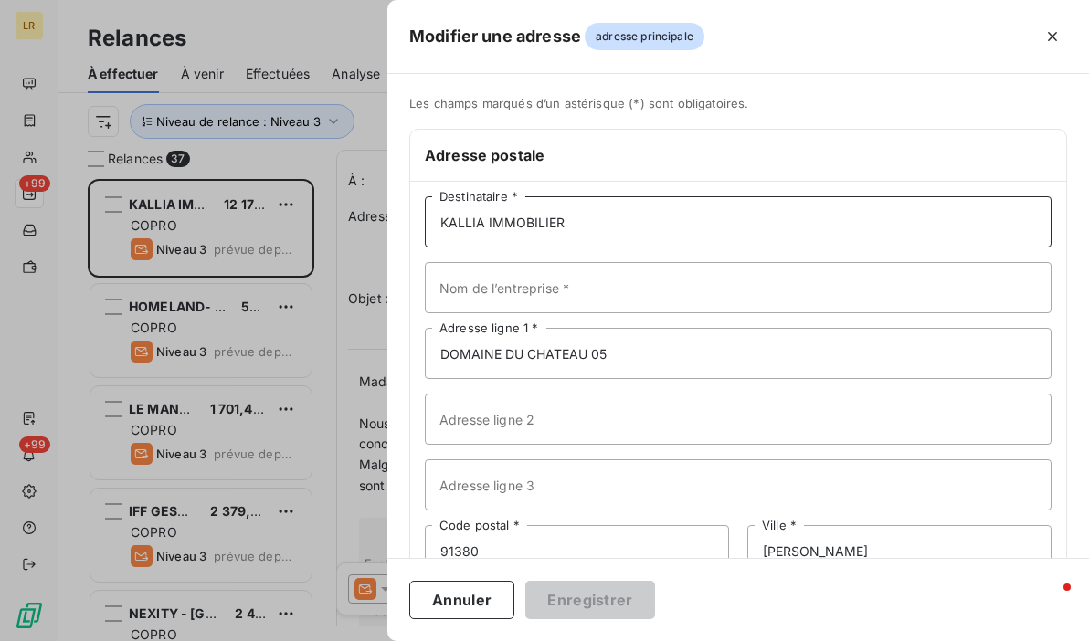
click at [596, 217] on input "KALLIA IMMOBILIER" at bounding box center [738, 221] width 627 height 51
paste input "KALLIA IMMOBILIER [STREET_ADDRESS]"
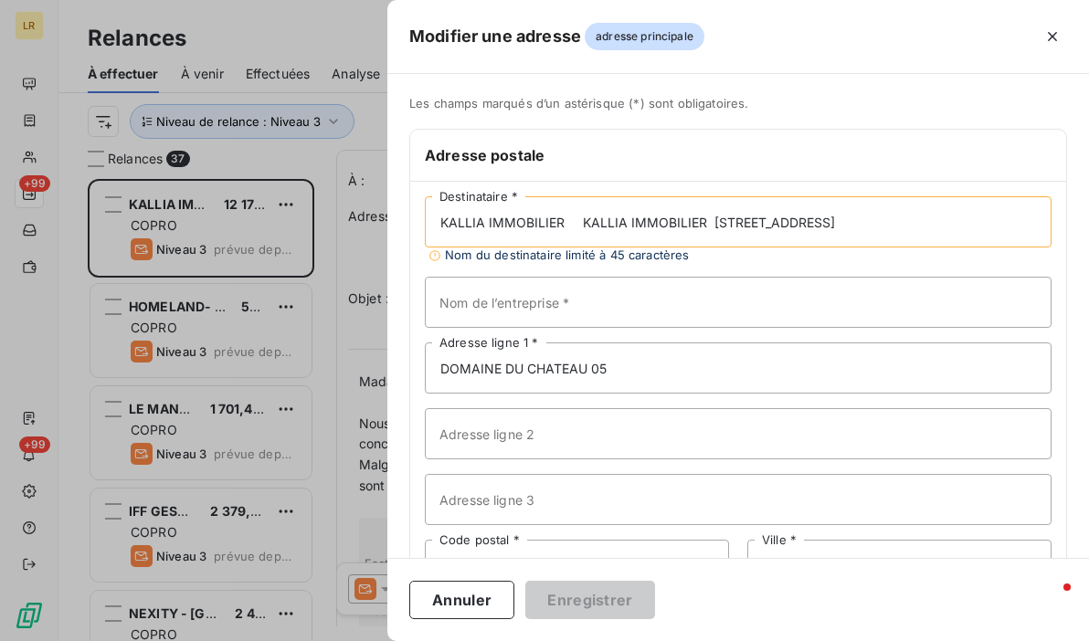
drag, startPoint x: 709, startPoint y: 217, endPoint x: 885, endPoint y: 213, distance: 175.5
click at [885, 213] on input "KALLIA IMMOBILIER KALLIA IMMOBILIER [STREET_ADDRESS]" at bounding box center [738, 221] width 627 height 51
type input "KALLIA IMMOBILIER KALLIA IMMOBILIER [STREET_ADDRESS]"
drag, startPoint x: 588, startPoint y: 376, endPoint x: 427, endPoint y: 362, distance: 161.5
click at [427, 362] on input "DOMAINE DU CHATEAU 05" at bounding box center [738, 368] width 627 height 51
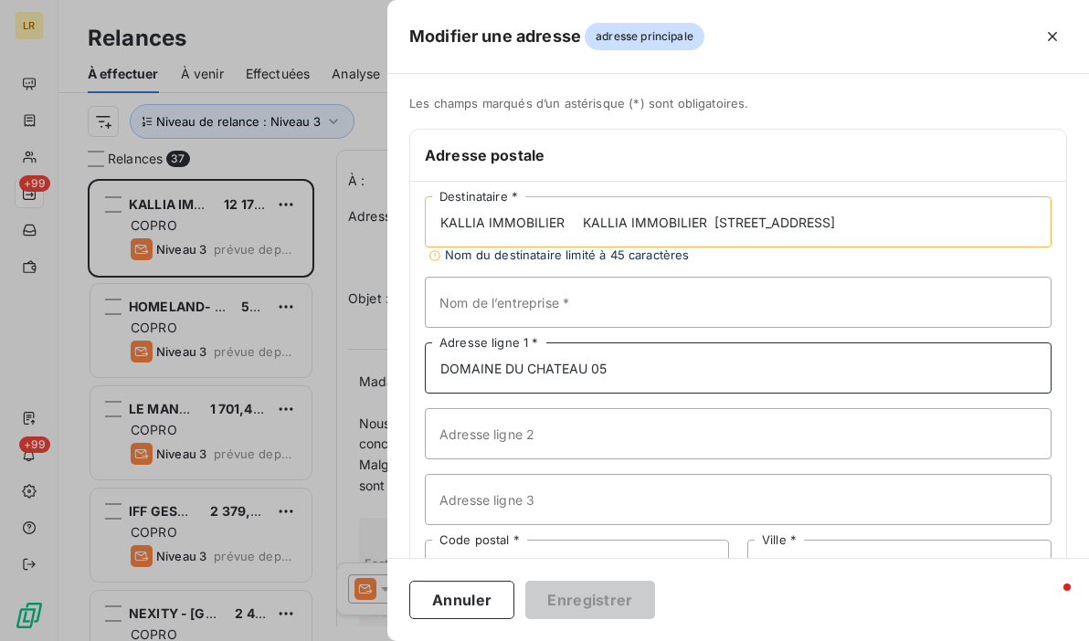
paste input "[STREET_ADDRESS]"
type input "[STREET_ADDRESS]"
drag, startPoint x: 567, startPoint y: 220, endPoint x: 881, endPoint y: 227, distance: 313.5
click at [881, 227] on input "KALLIA IMMOBILIER KALLIA IMMOBILIER [STREET_ADDRESS]" at bounding box center [738, 221] width 627 height 51
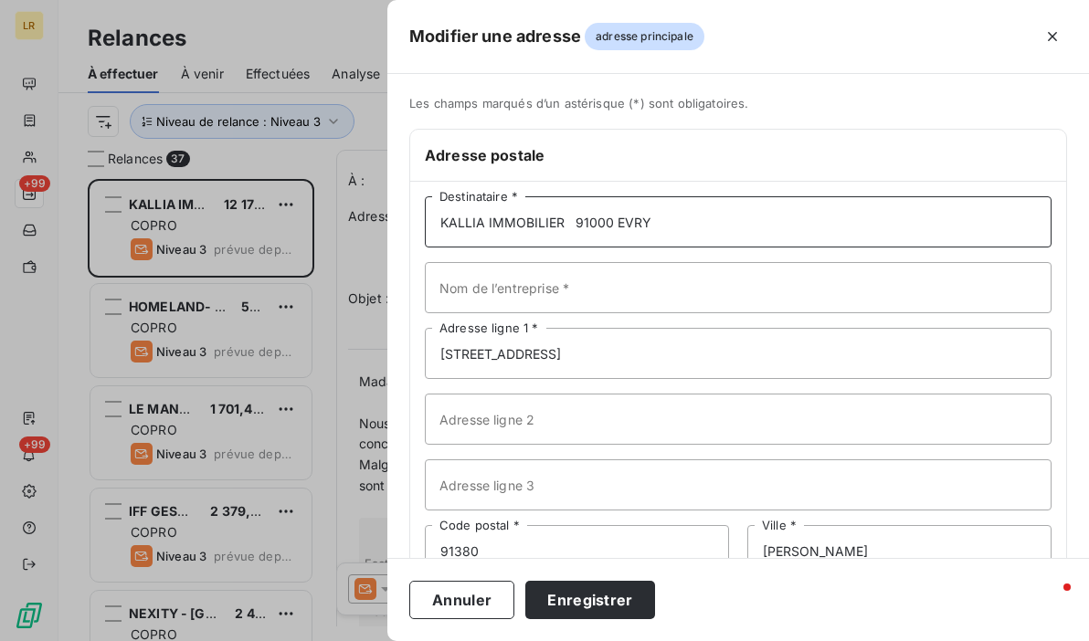
drag, startPoint x: 664, startPoint y: 219, endPoint x: 514, endPoint y: 229, distance: 151.1
click at [514, 229] on input "KALLIA IMMOBILIER 91000 EVRY" at bounding box center [738, 221] width 627 height 51
click at [687, 218] on input "KALLIA IMMOBILIER 91000 EVRY" at bounding box center [738, 221] width 627 height 51
drag, startPoint x: 665, startPoint y: 219, endPoint x: 574, endPoint y: 214, distance: 91.5
click at [574, 214] on input "KALLIA IMMOBILIER 91000 EVRY" at bounding box center [738, 221] width 627 height 51
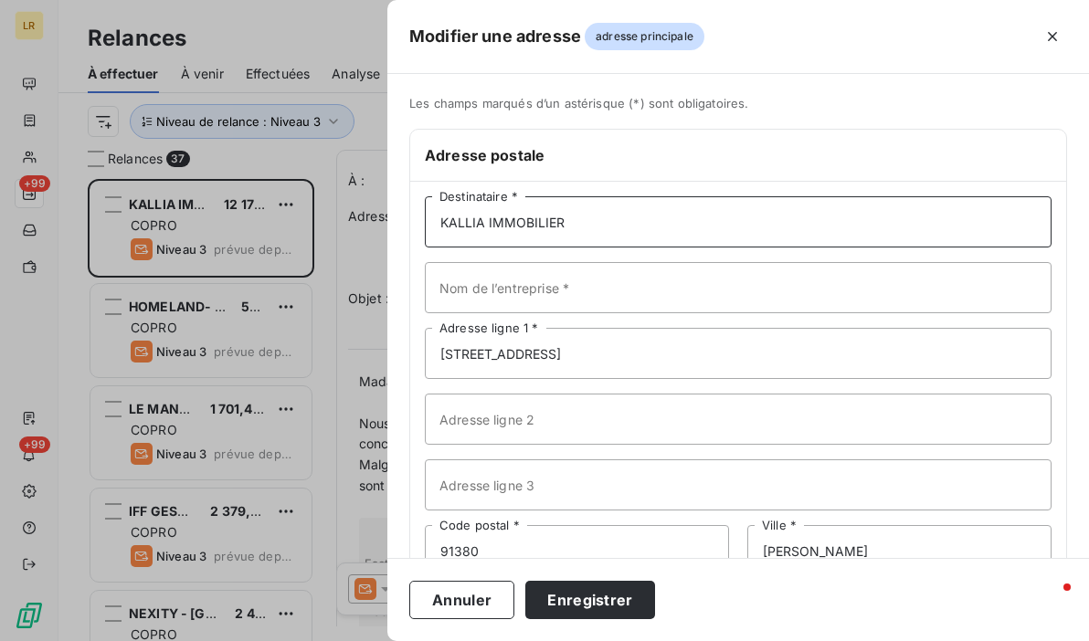
scroll to position [120, 0]
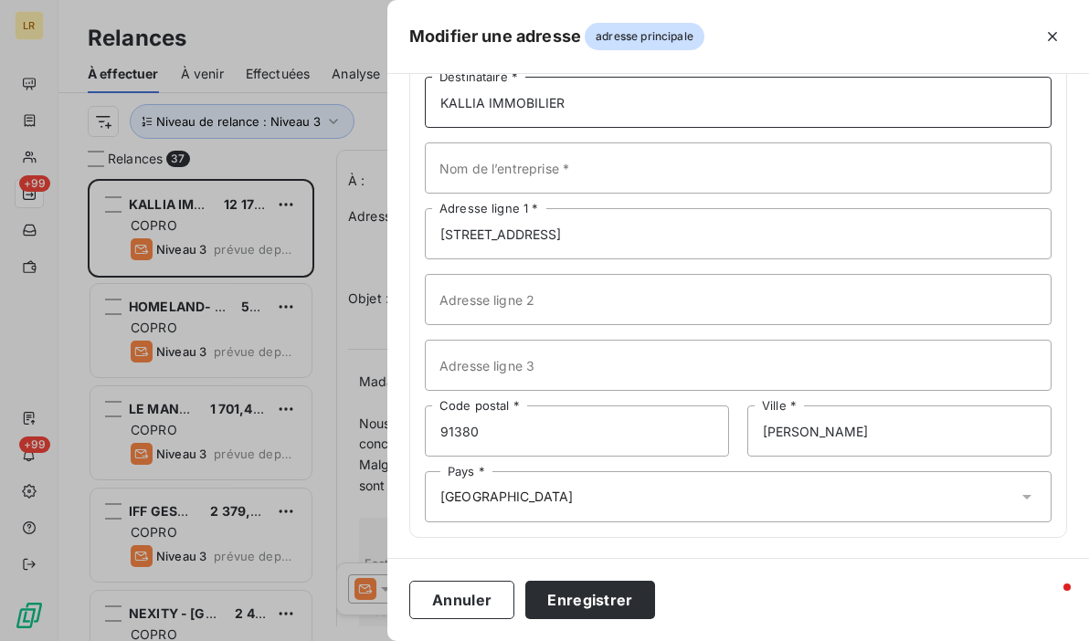
type input "KALLIA IMMOBILIER"
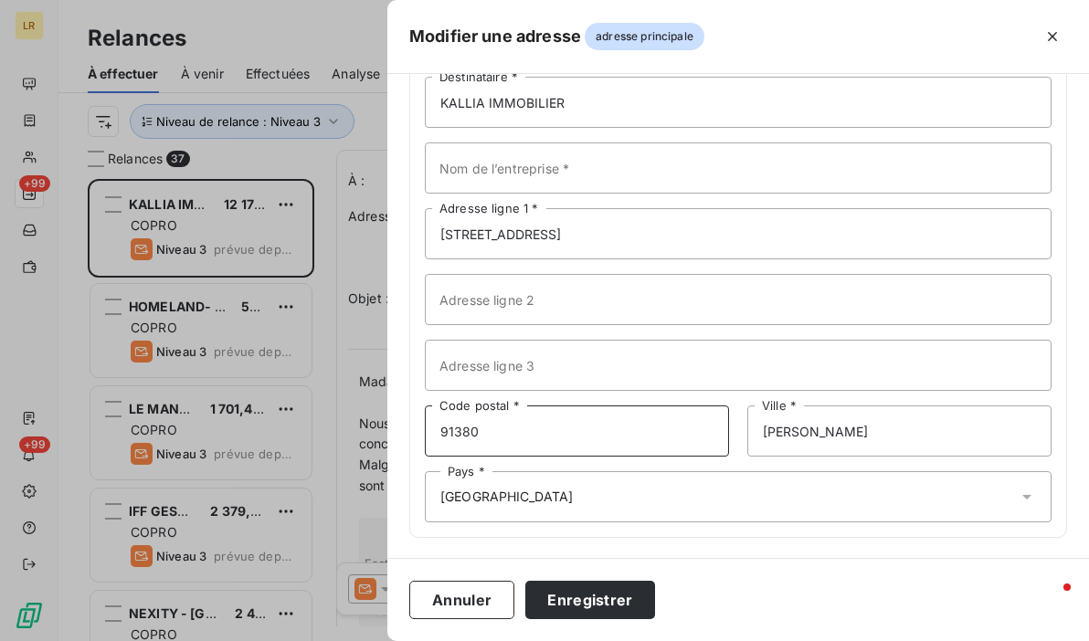
drag, startPoint x: 513, startPoint y: 421, endPoint x: 399, endPoint y: 423, distance: 113.3
click at [399, 419] on div "Les champs marqués d’un astérisque (*) sont obligatoires. Adresse postale KALLI…" at bounding box center [738, 268] width 702 height 584
paste input "000 EVRY"
type input "91000 EVRY"
drag, startPoint x: 763, startPoint y: 408, endPoint x: 684, endPoint y: 401, distance: 79.8
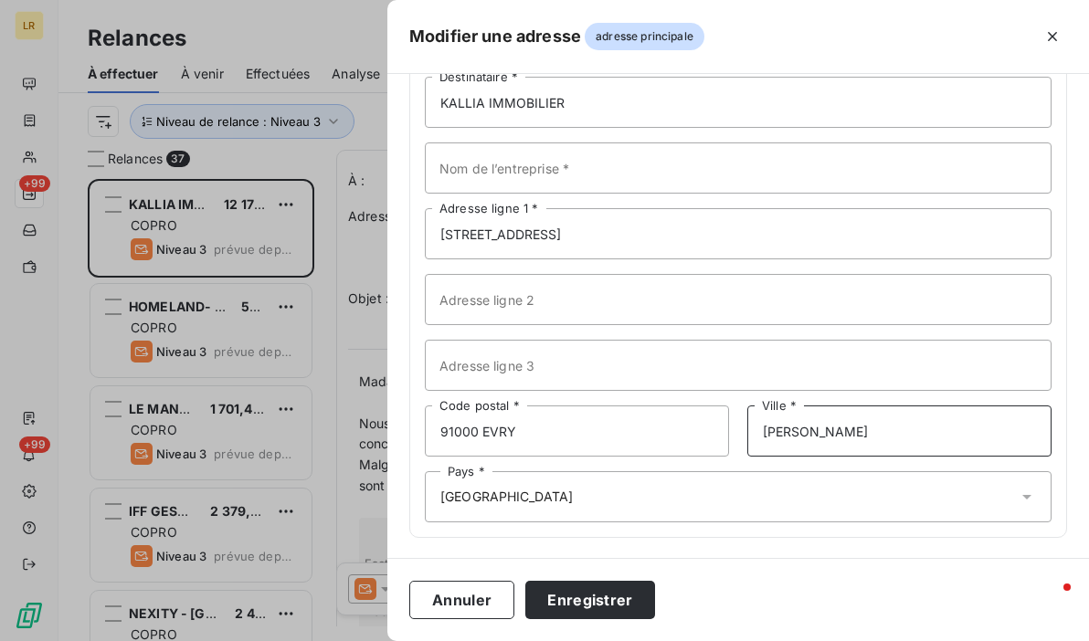
click at [687, 401] on div "KALLIA IMMOBILIER Destinataire * Nom de l’entreprise * [STREET_ADDRESS] SAUVAGE…" at bounding box center [738, 299] width 656 height 475
type input "EVRY"
click at [569, 439] on input "91000 EVRY" at bounding box center [577, 431] width 304 height 51
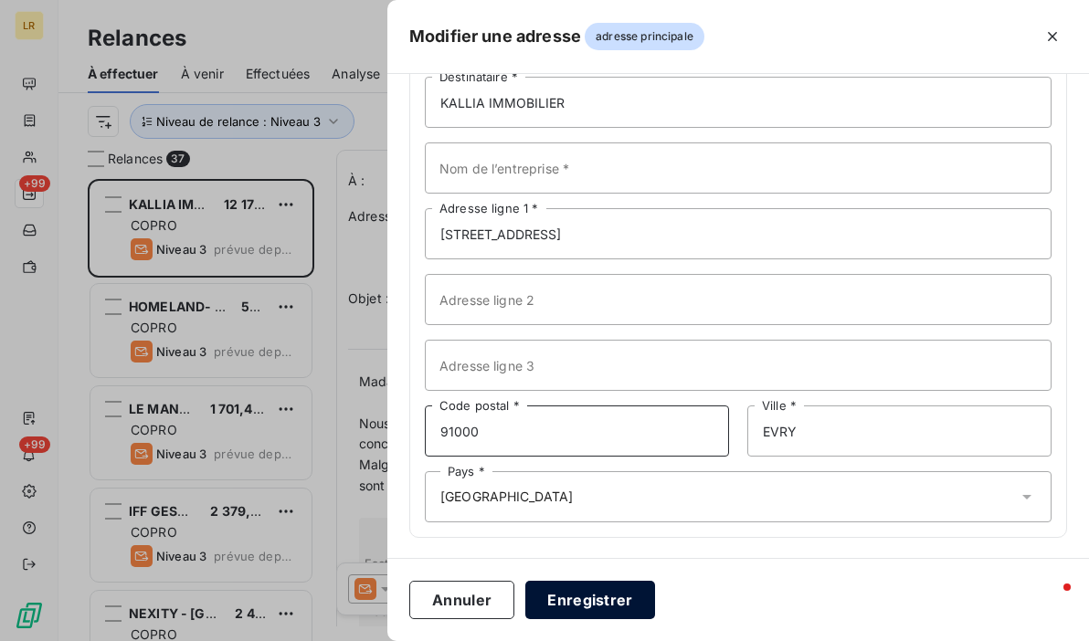
type input "91000"
click at [546, 595] on button "Enregistrer" at bounding box center [590, 600] width 130 height 38
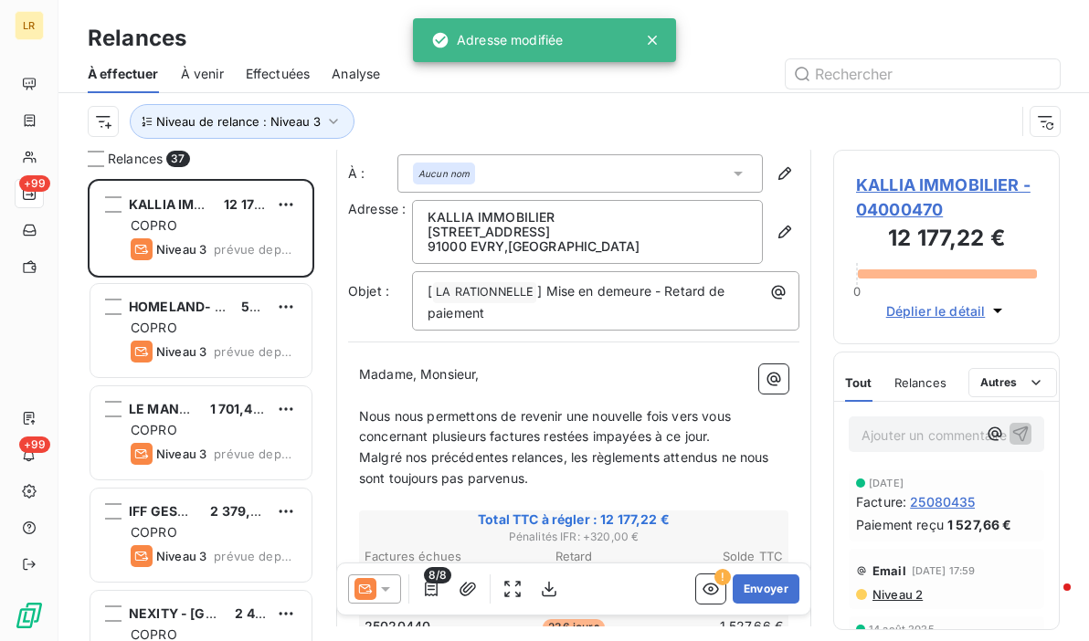
scroll to position [0, 0]
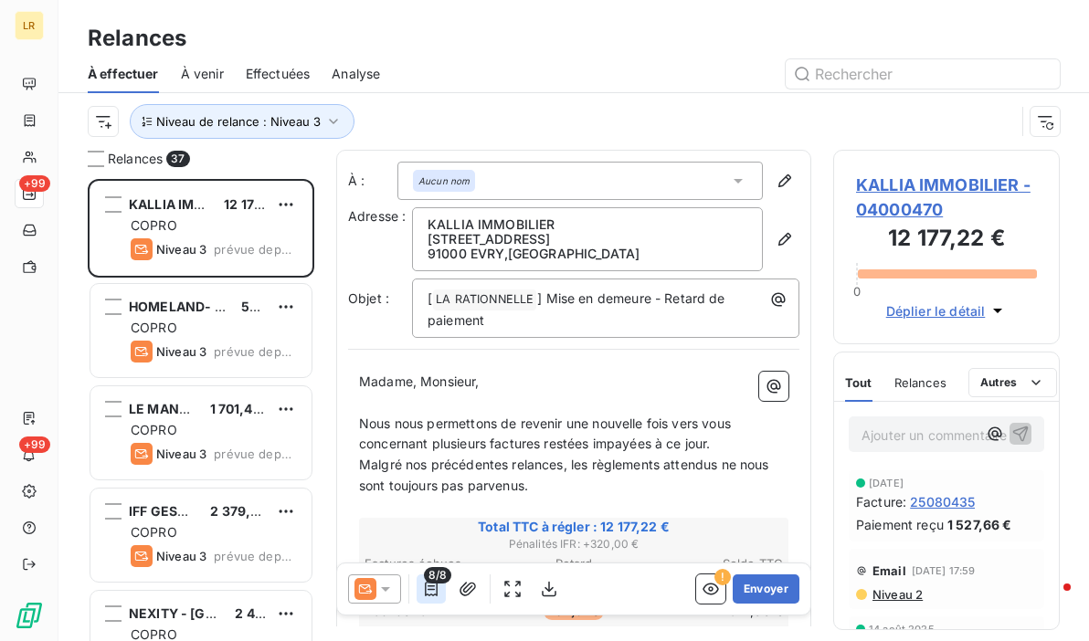
click at [425, 588] on icon "button" at bounding box center [431, 589] width 13 height 15
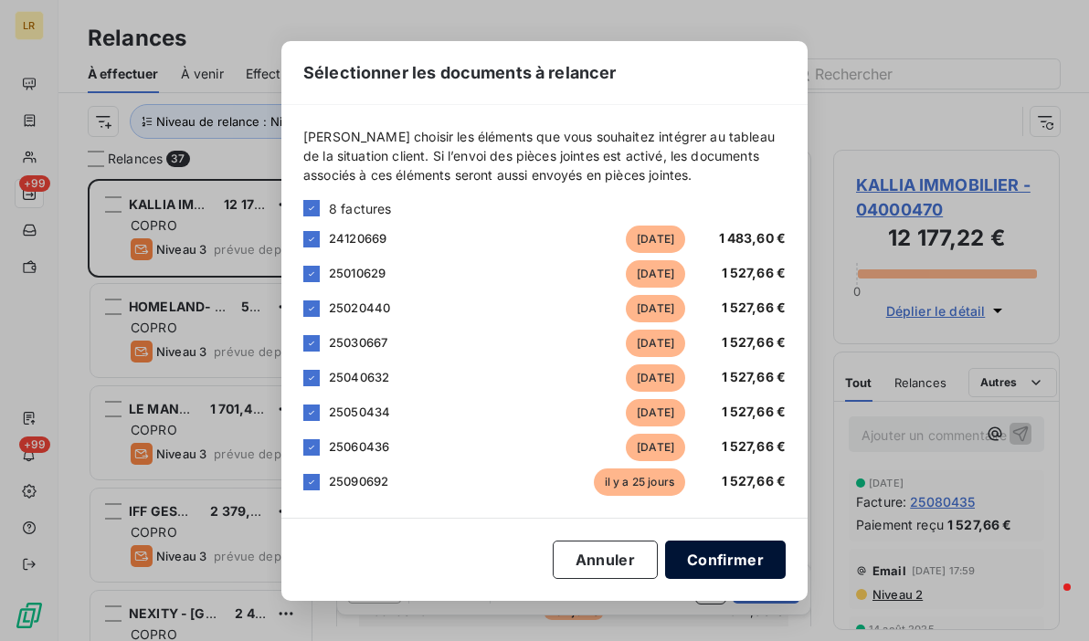
click at [737, 566] on button "Confirmer" at bounding box center [725, 560] width 121 height 38
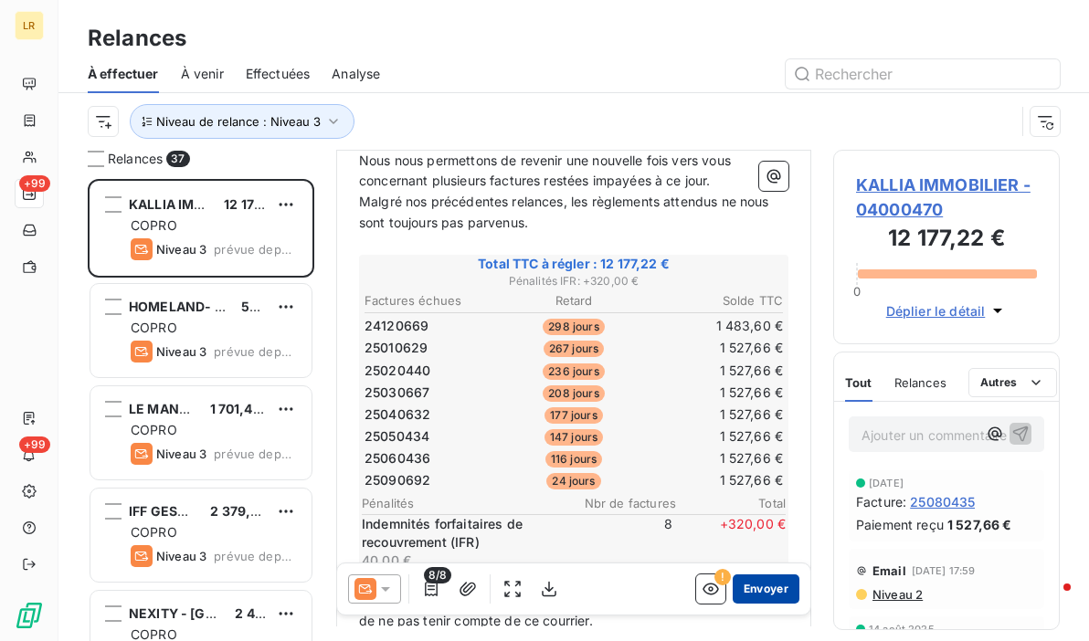
scroll to position [274, 0]
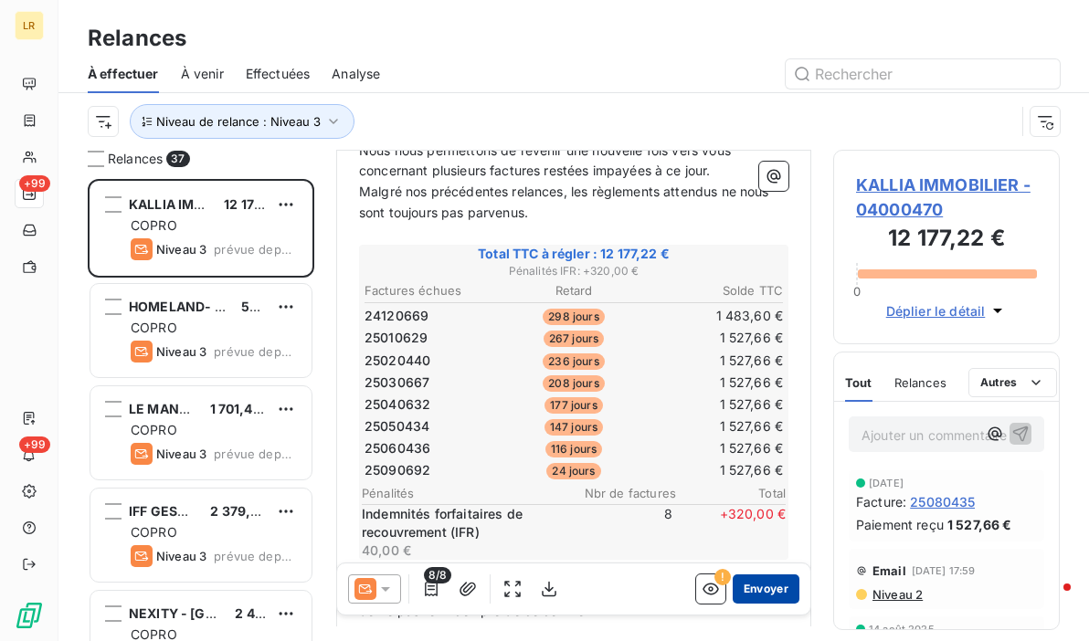
click at [742, 588] on button "Envoyer" at bounding box center [766, 589] width 67 height 29
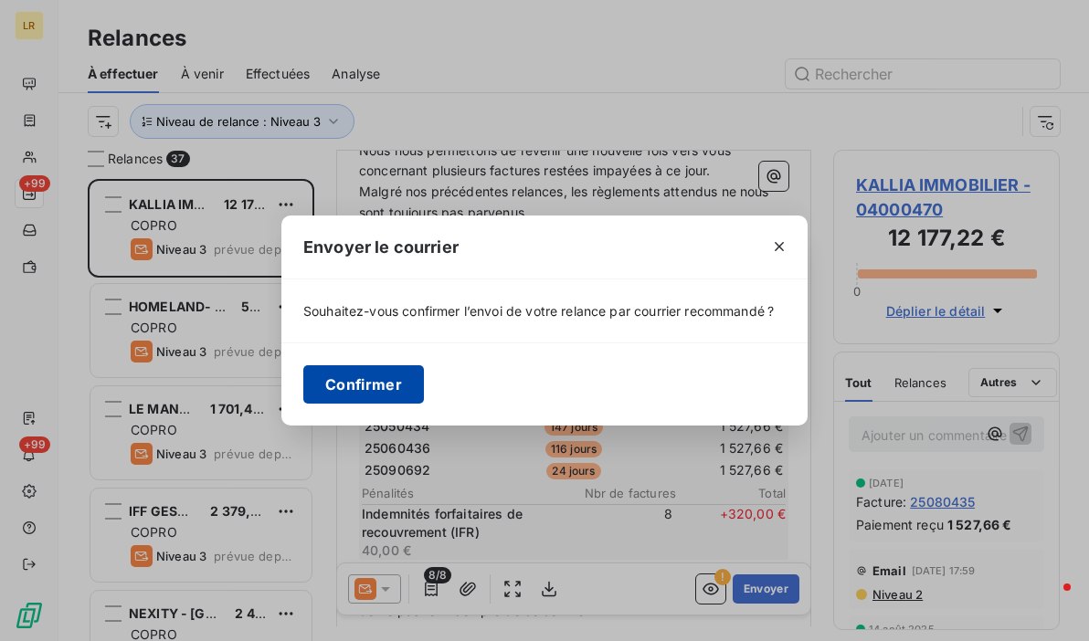
click at [377, 387] on button "Confirmer" at bounding box center [363, 385] width 121 height 38
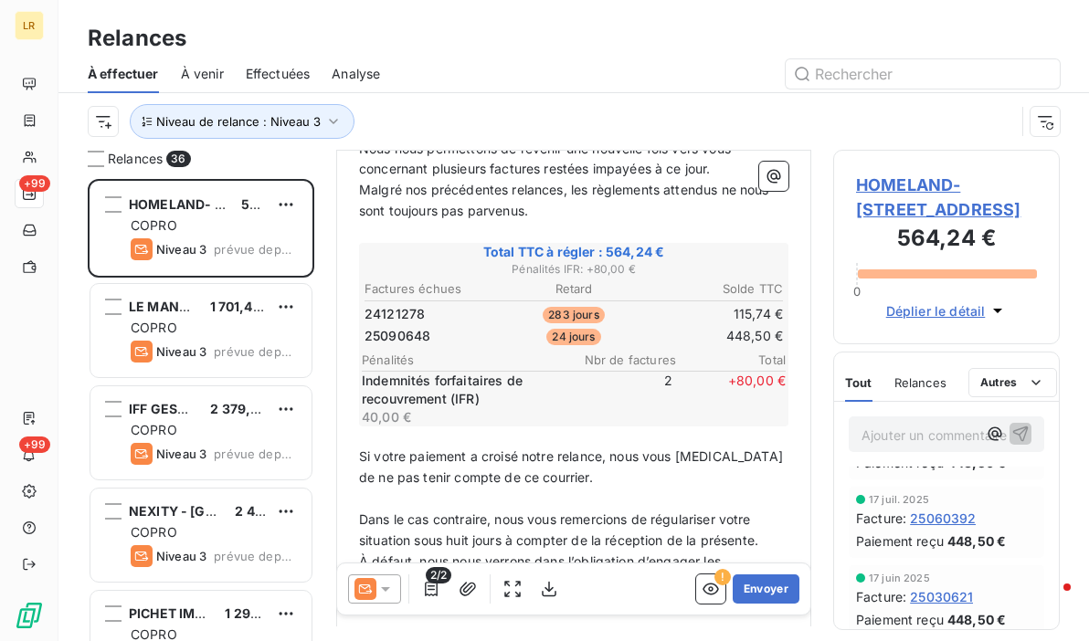
scroll to position [548, 0]
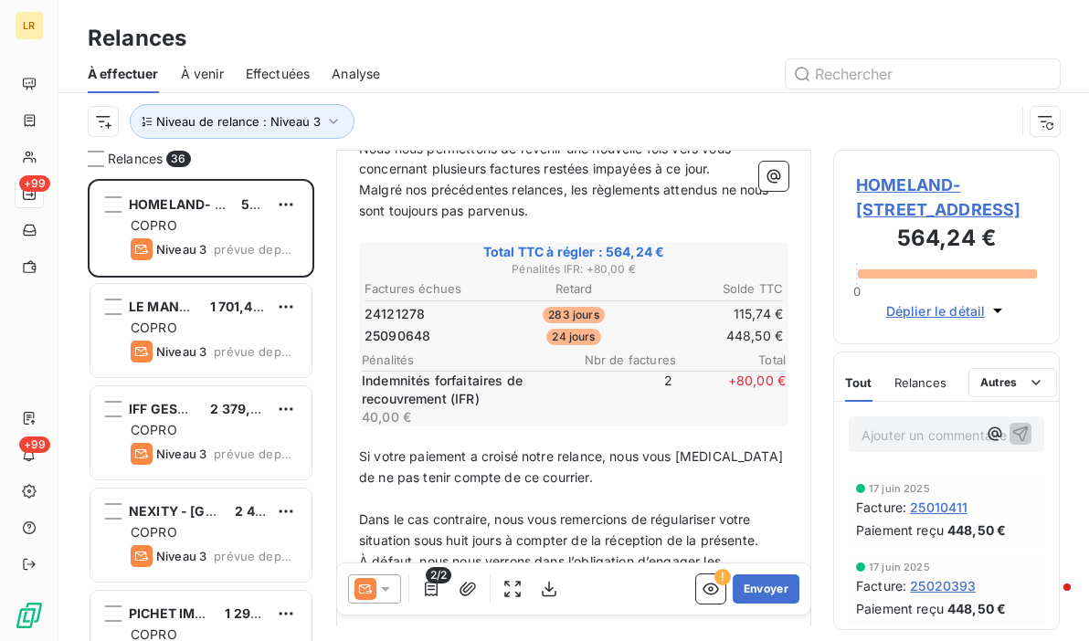
click at [917, 390] on span "Relances" at bounding box center [921, 383] width 52 height 15
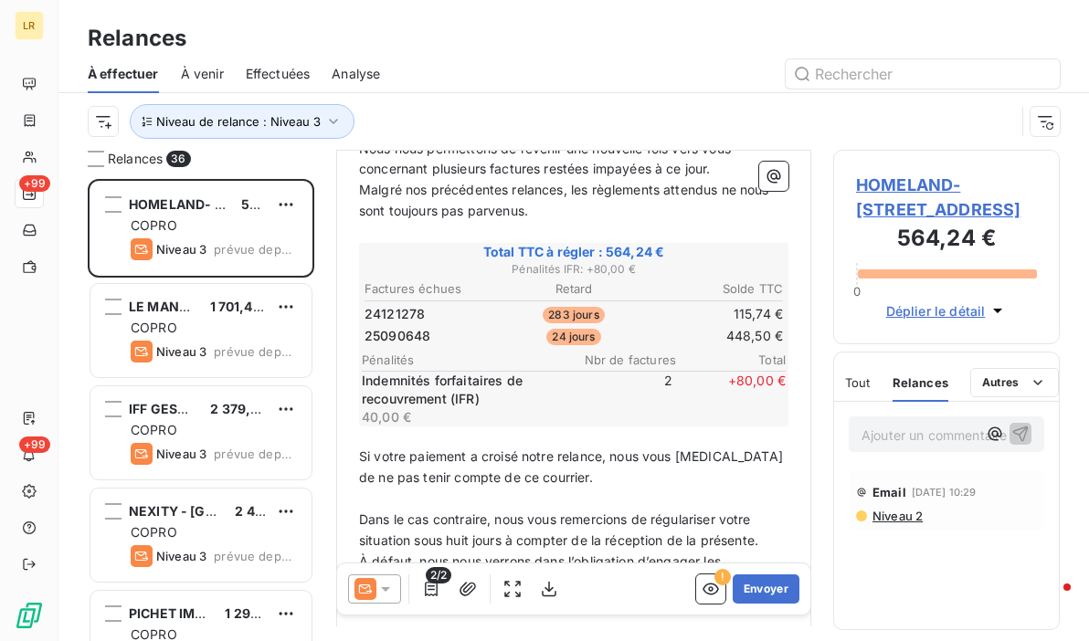
click at [906, 524] on span "Niveau 2" at bounding box center [897, 516] width 52 height 15
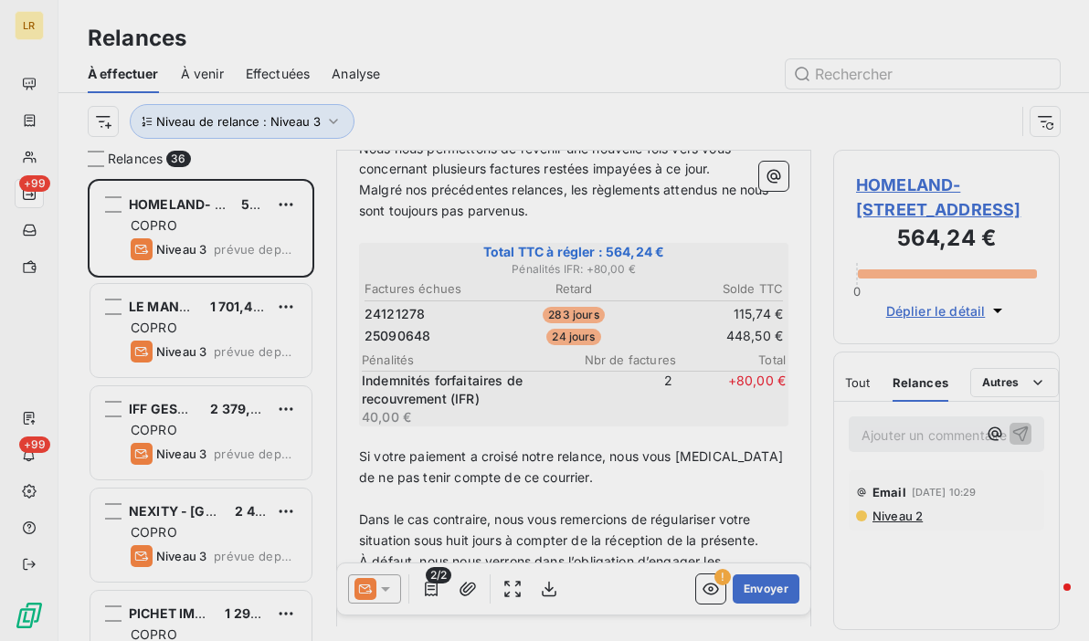
scroll to position [449, 212]
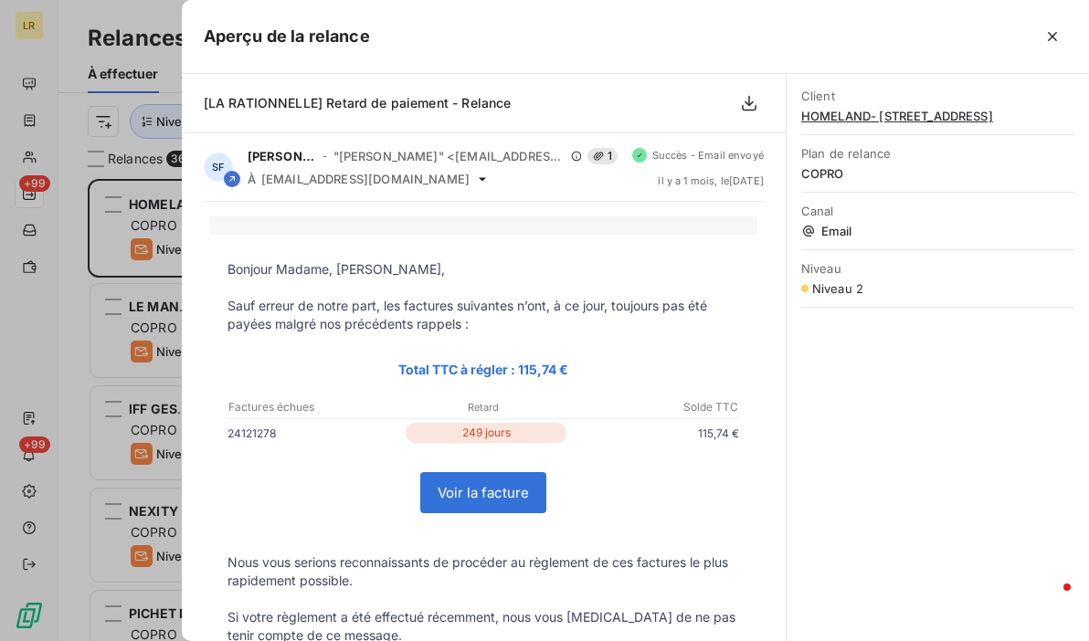
click at [175, 214] on div at bounding box center [544, 320] width 1089 height 641
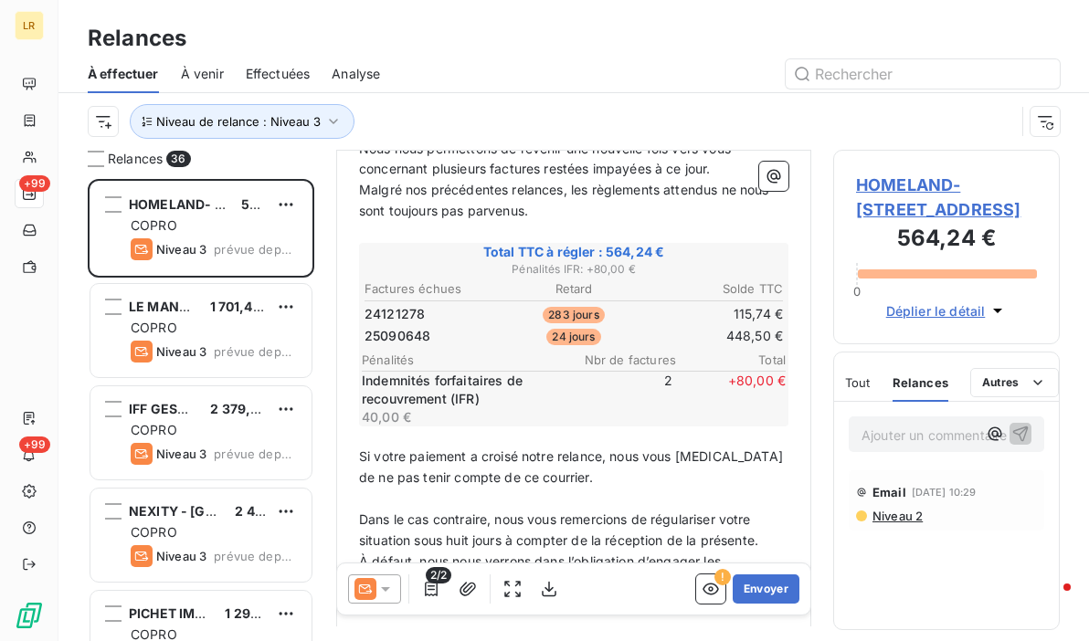
click at [906, 524] on span "Niveau 2" at bounding box center [897, 516] width 52 height 15
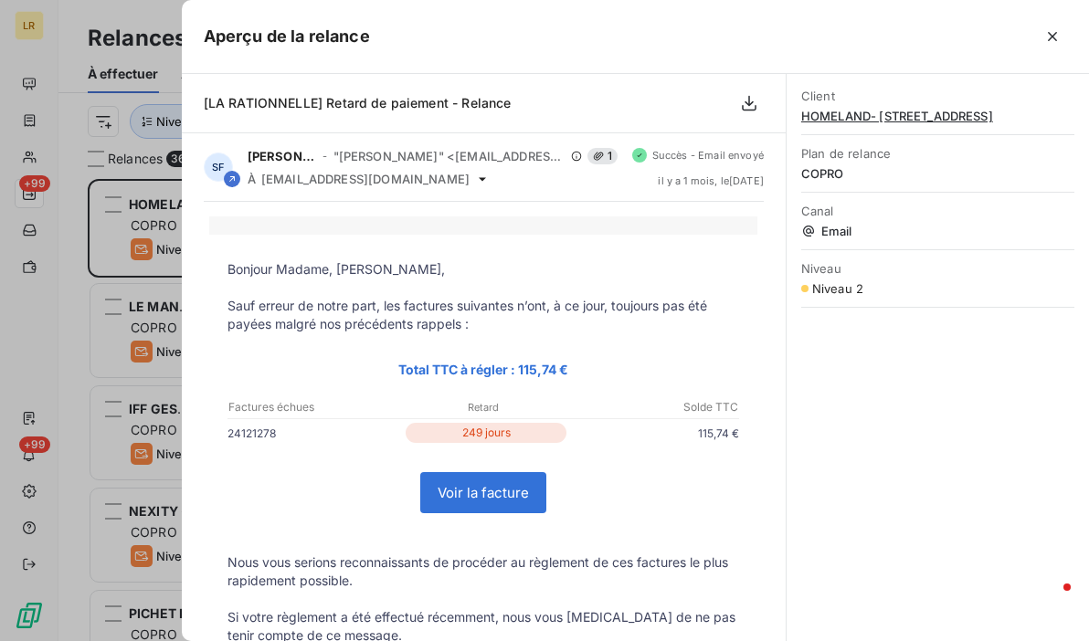
click at [139, 205] on div at bounding box center [544, 320] width 1089 height 641
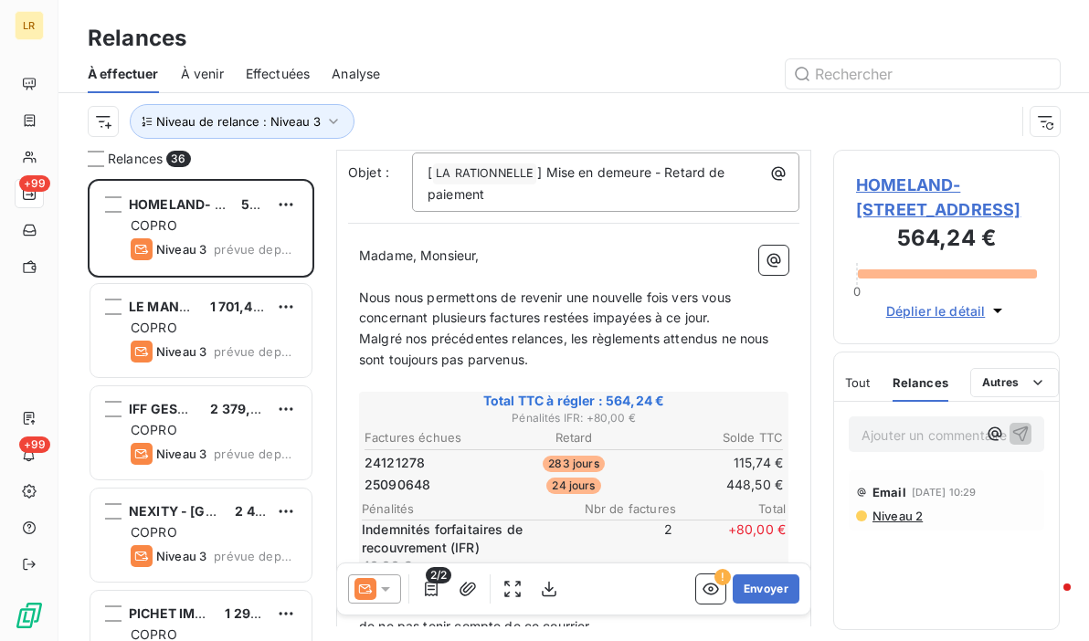
scroll to position [0, 0]
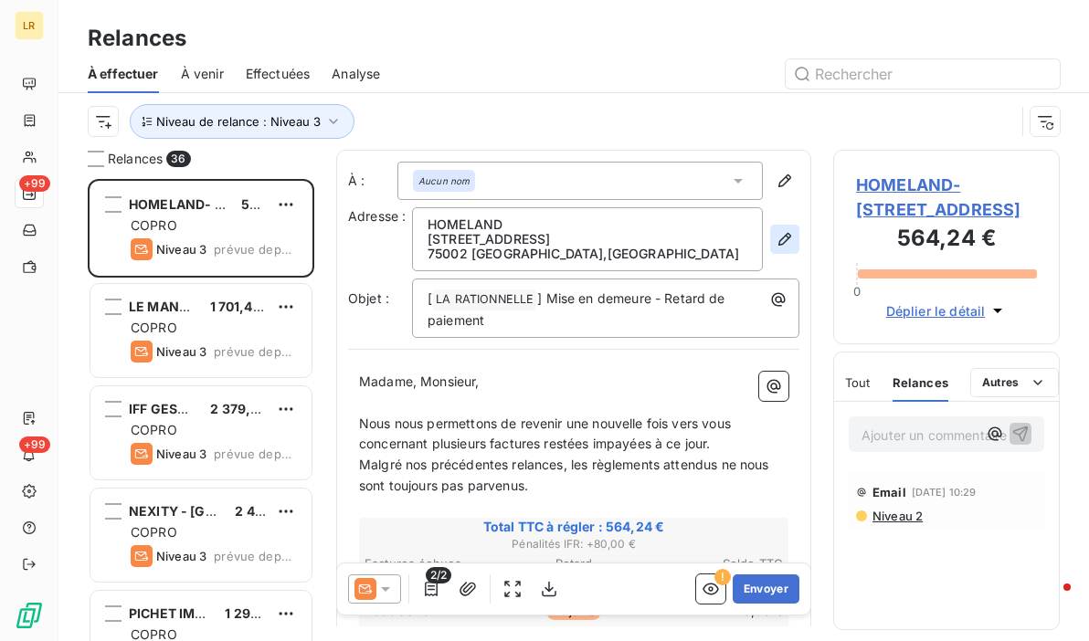
click at [776, 233] on icon "button" at bounding box center [785, 239] width 18 height 18
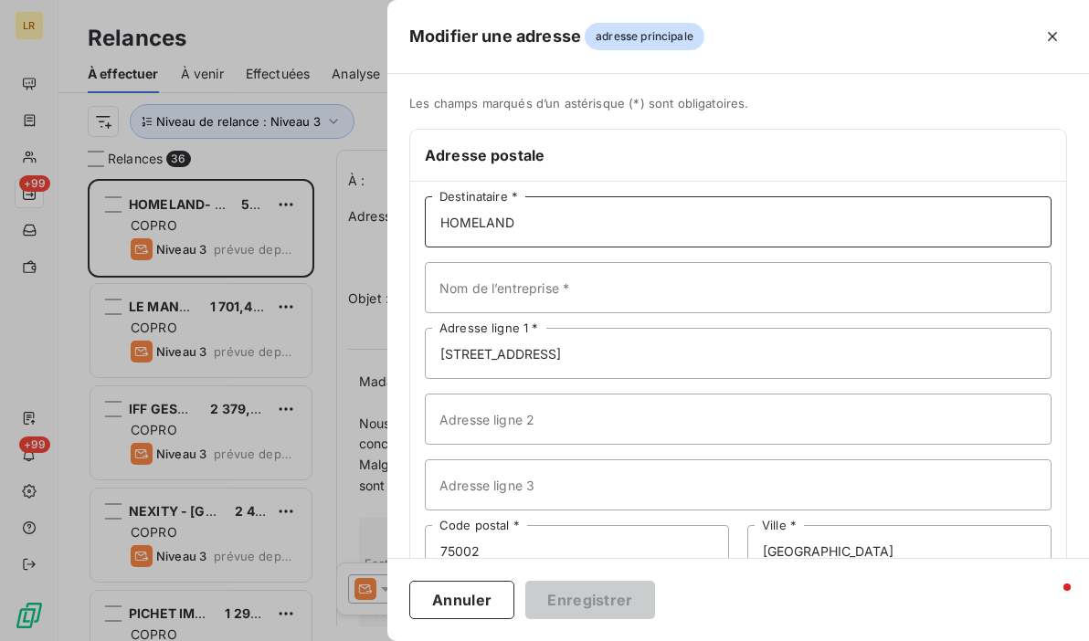
click at [638, 214] on input "HOMELAND" at bounding box center [738, 221] width 627 height 51
paste input "HOMELAND [STREET_ADDRESS]"
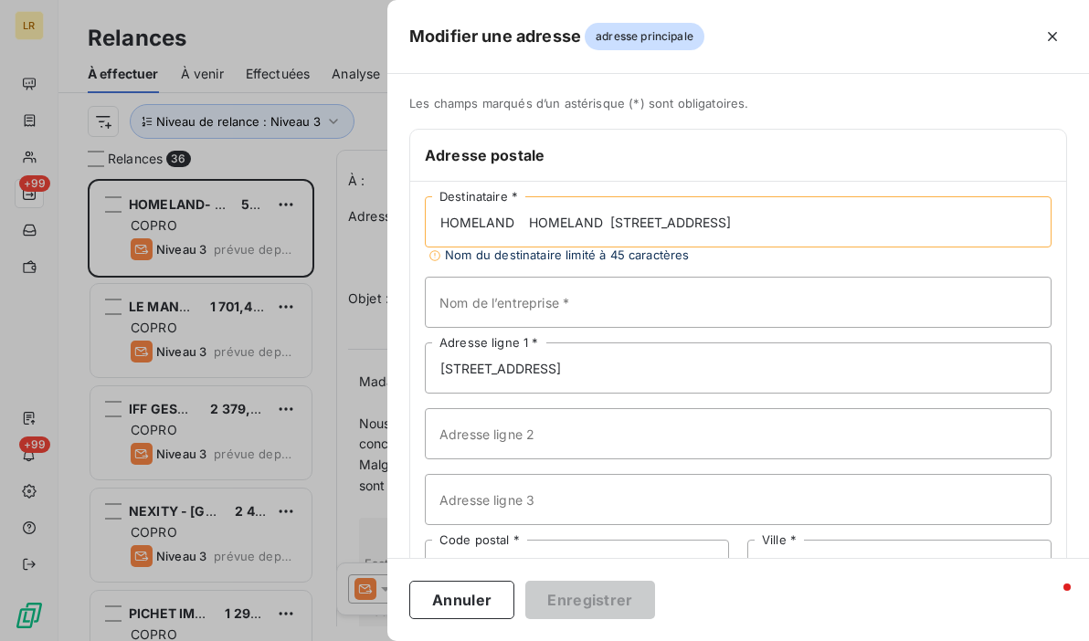
drag, startPoint x: 742, startPoint y: 233, endPoint x: 980, endPoint y: 232, distance: 237.6
click at [980, 232] on input "HOMELAND HOMELAND [STREET_ADDRESS]" at bounding box center [738, 221] width 627 height 51
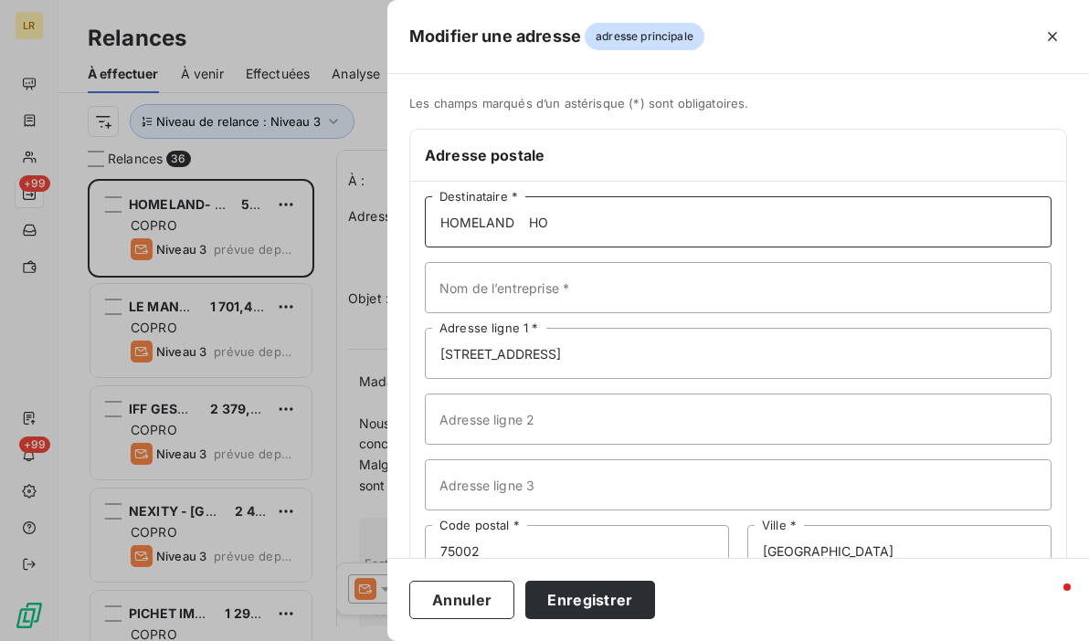
type input "HOMELAND HO"
click at [168, 206] on div at bounding box center [544, 320] width 1089 height 641
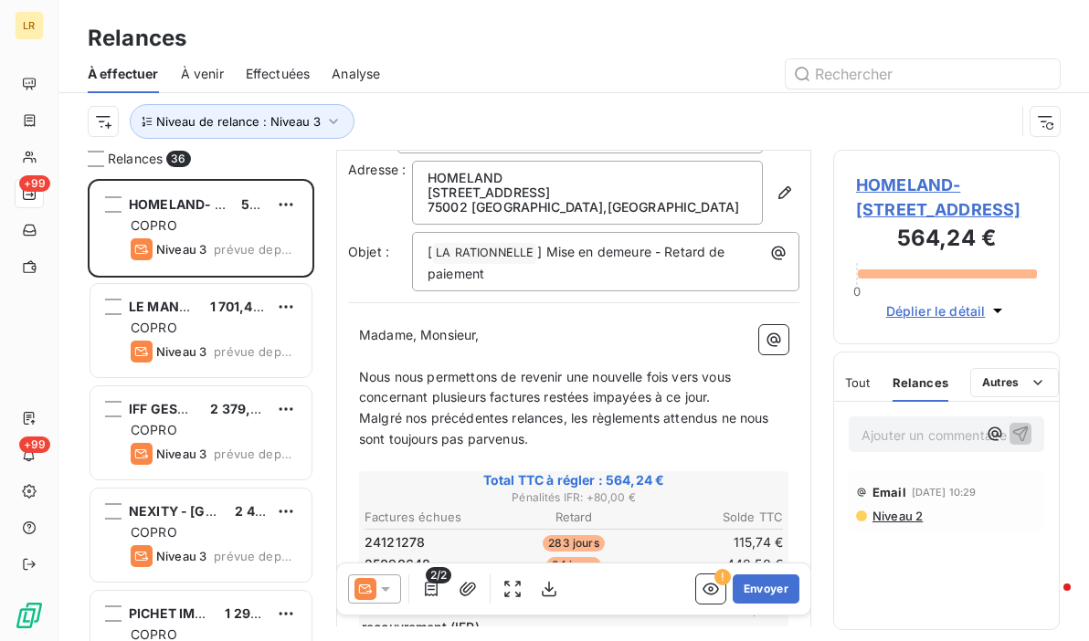
scroll to position [91, 0]
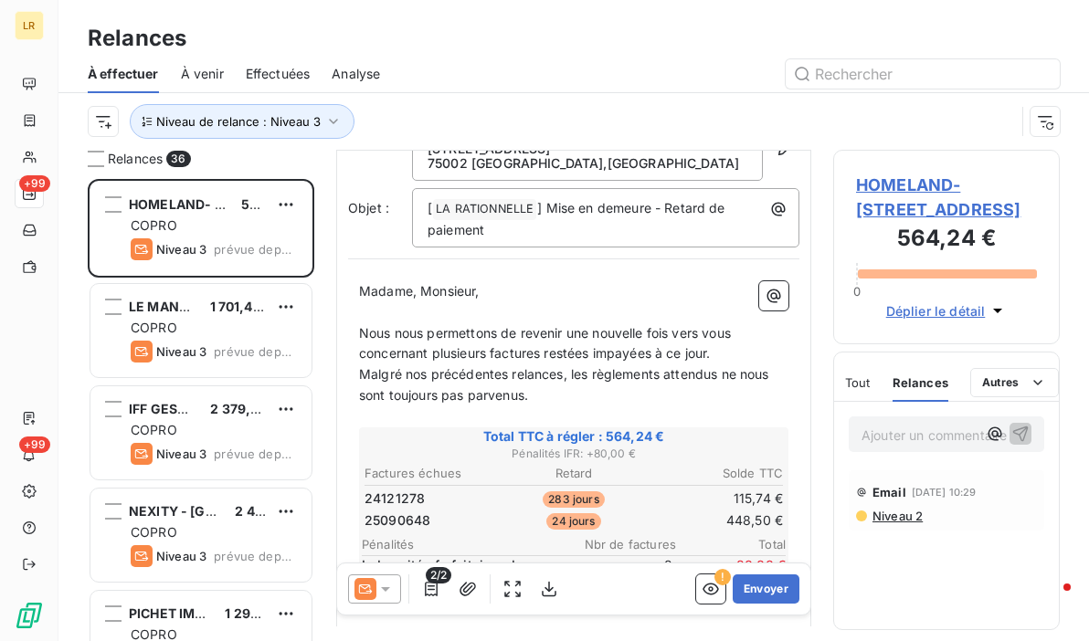
click at [384, 574] on div "2/2 ! Envoyer" at bounding box center [573, 589] width 473 height 51
click at [381, 590] on icon at bounding box center [385, 589] width 18 height 18
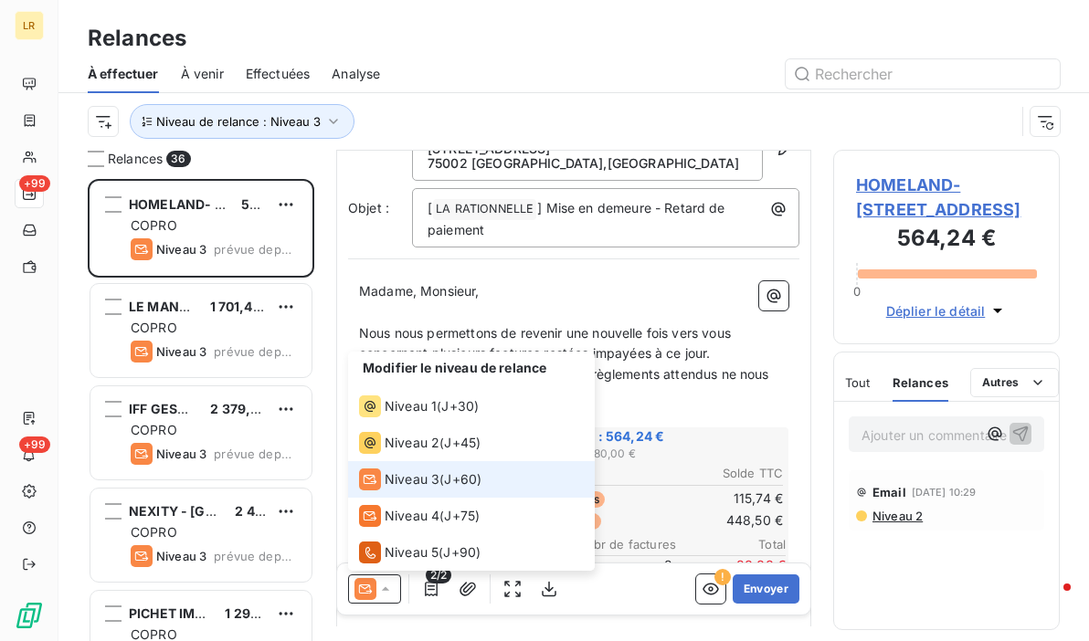
click at [380, 471] on icon at bounding box center [370, 480] width 22 height 22
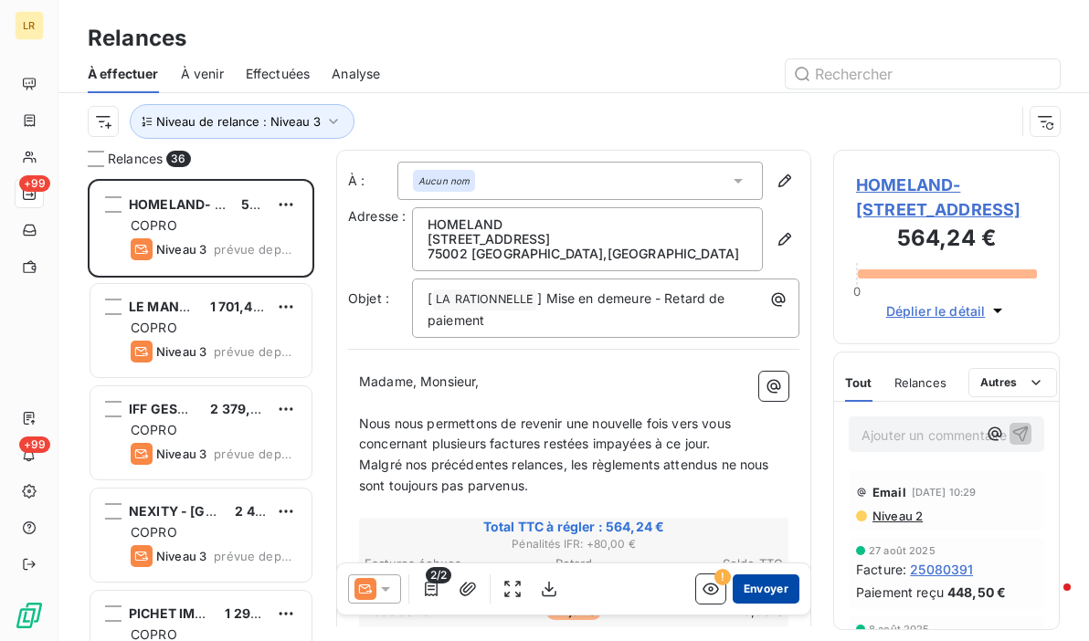
click at [760, 584] on button "Envoyer" at bounding box center [766, 589] width 67 height 29
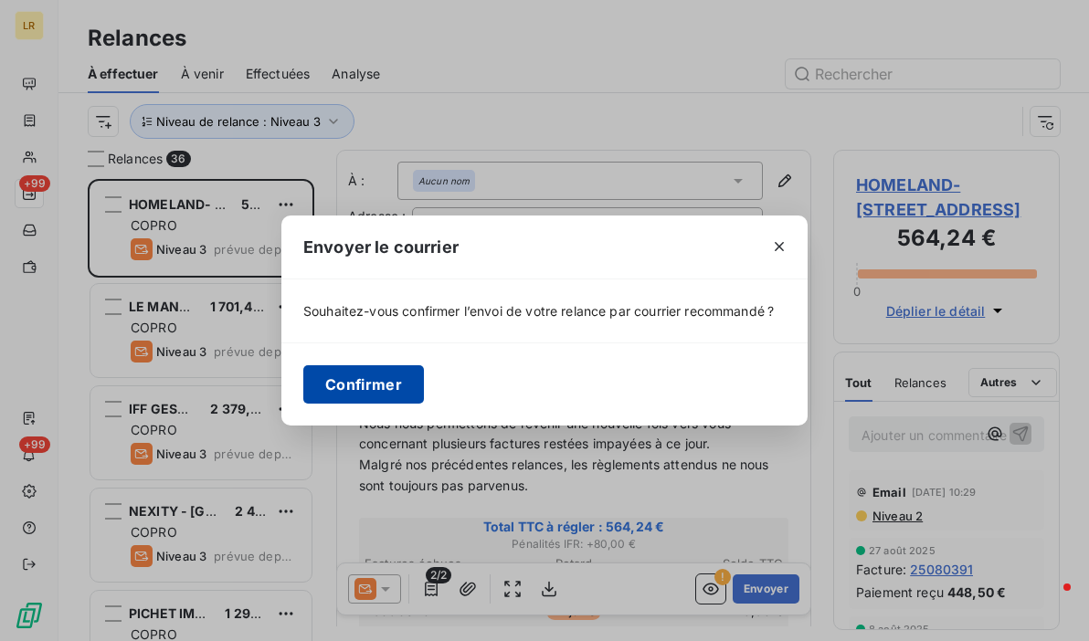
click at [352, 377] on button "Confirmer" at bounding box center [363, 385] width 121 height 38
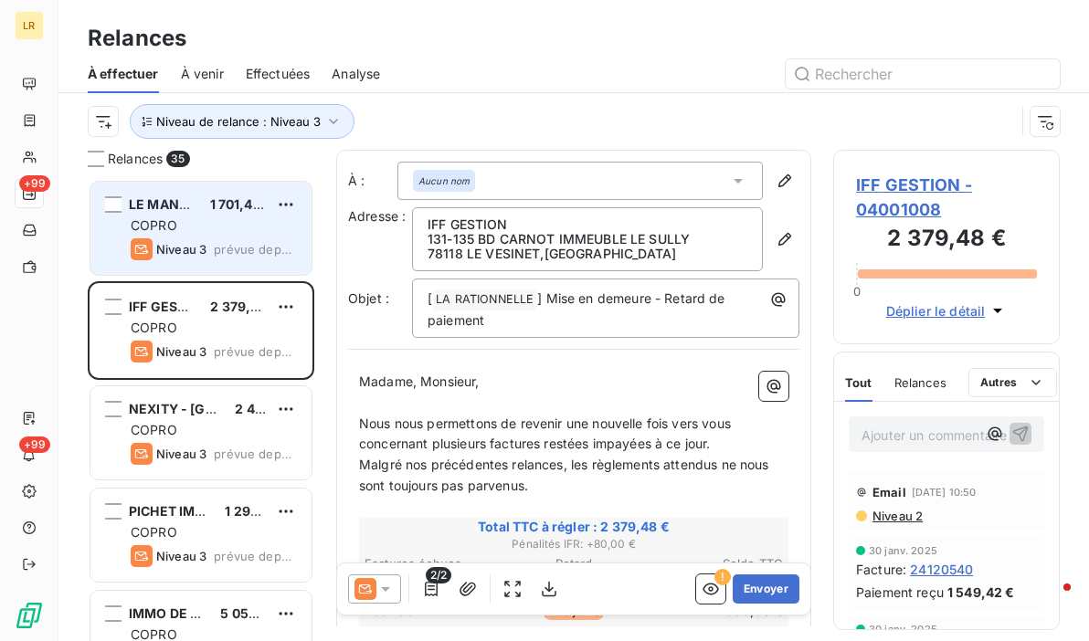
click at [212, 222] on div "COPRO" at bounding box center [214, 226] width 166 height 18
